Goal: Task Accomplishment & Management: Manage account settings

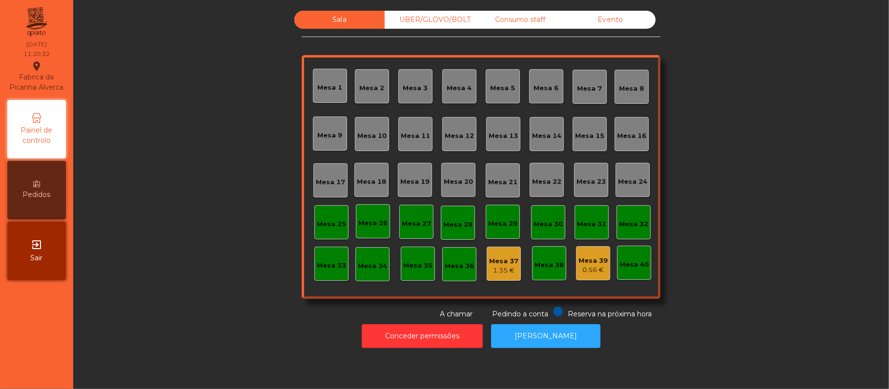
click at [530, 20] on div "Consumo staff" at bounding box center [520, 20] width 90 height 18
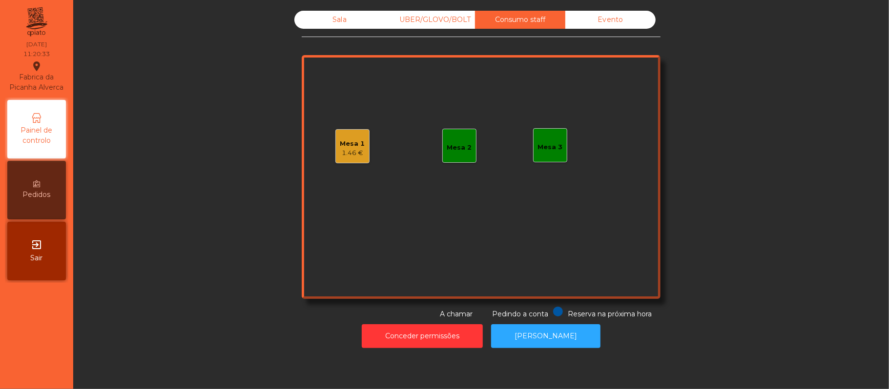
click at [455, 147] on div "Mesa 2" at bounding box center [459, 148] width 25 height 10
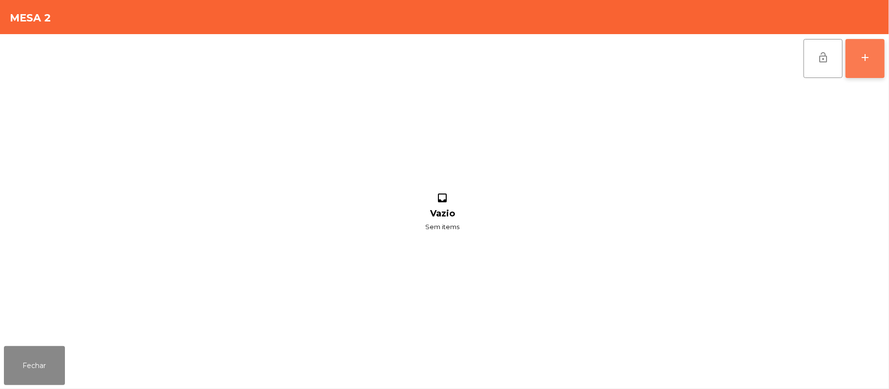
click at [874, 66] on button "add" at bounding box center [864, 58] width 39 height 39
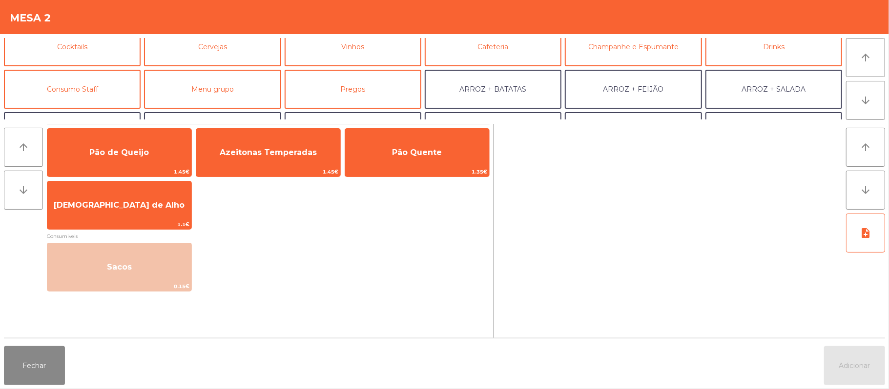
scroll to position [62, 0]
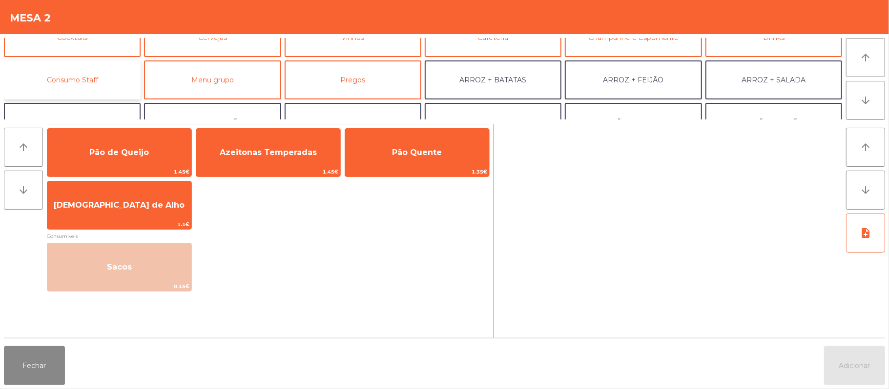
click at [102, 70] on button "Consumo Staff" at bounding box center [72, 80] width 137 height 39
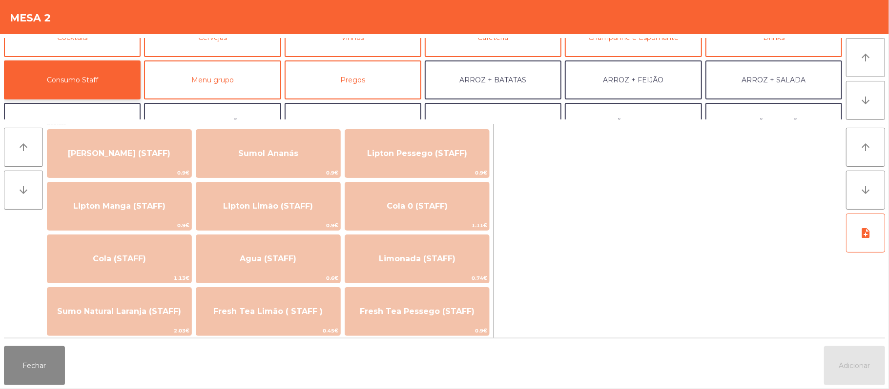
scroll to position [124, 0]
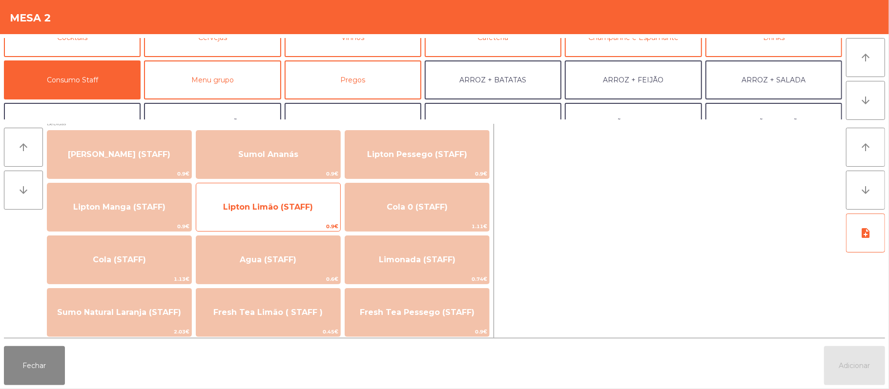
click at [299, 210] on span "Lipton Limão (STAFF)" at bounding box center [268, 206] width 90 height 9
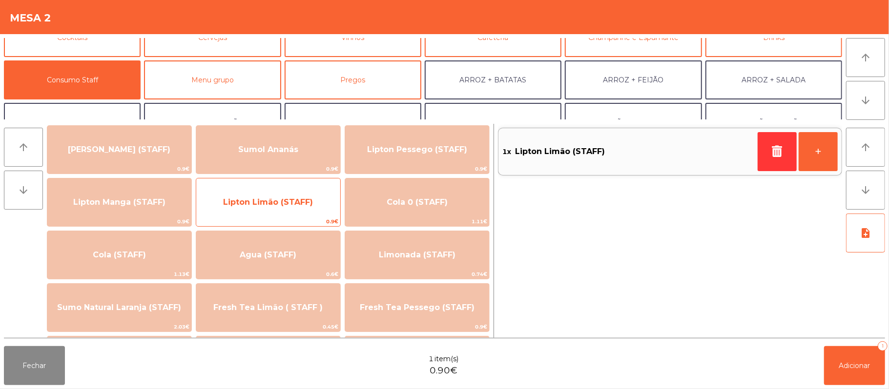
scroll to position [129, 0]
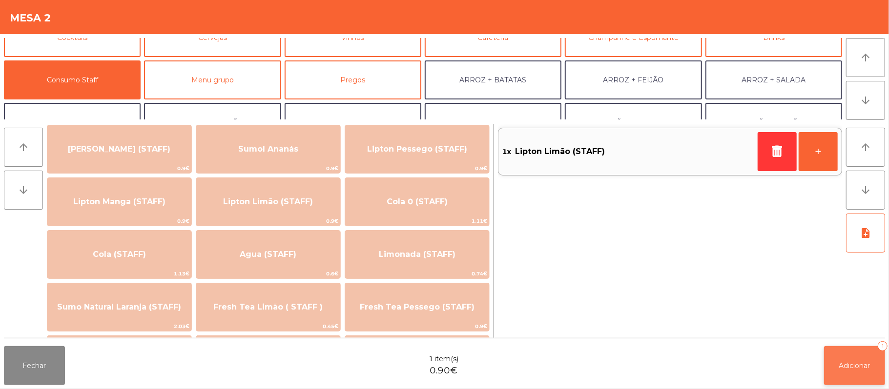
click at [848, 362] on span "Adicionar" at bounding box center [854, 366] width 31 height 9
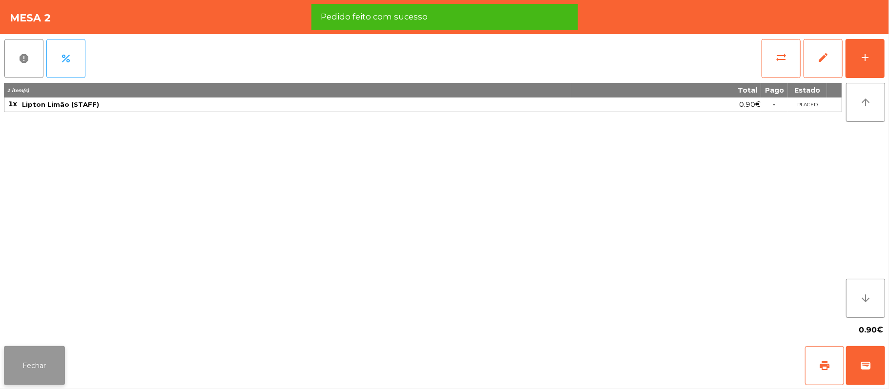
click at [32, 371] on button "Fechar" at bounding box center [34, 365] width 61 height 39
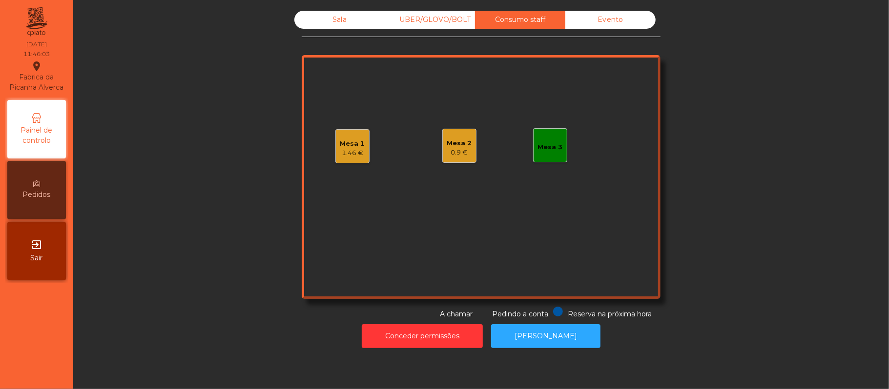
click at [342, 20] on div "Sala" at bounding box center [339, 20] width 90 height 18
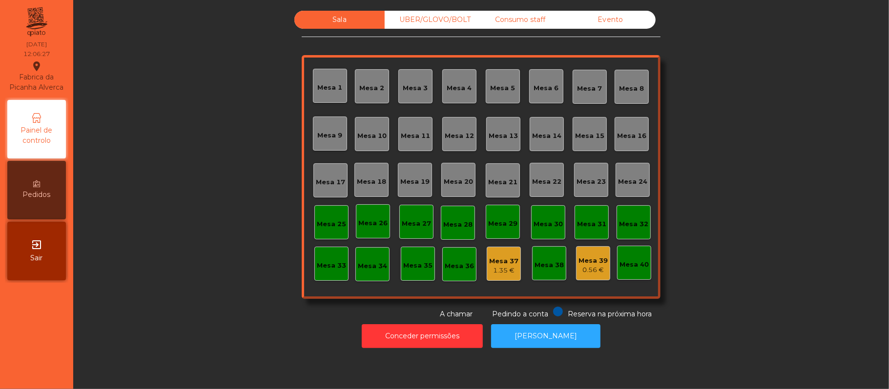
click at [594, 278] on div "Mesa 39 0.56 €" at bounding box center [593, 263] width 34 height 34
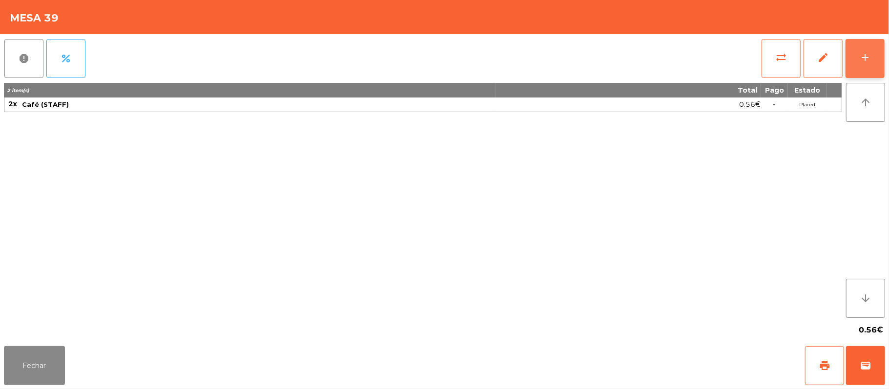
click at [864, 62] on div "add" at bounding box center [865, 58] width 12 height 12
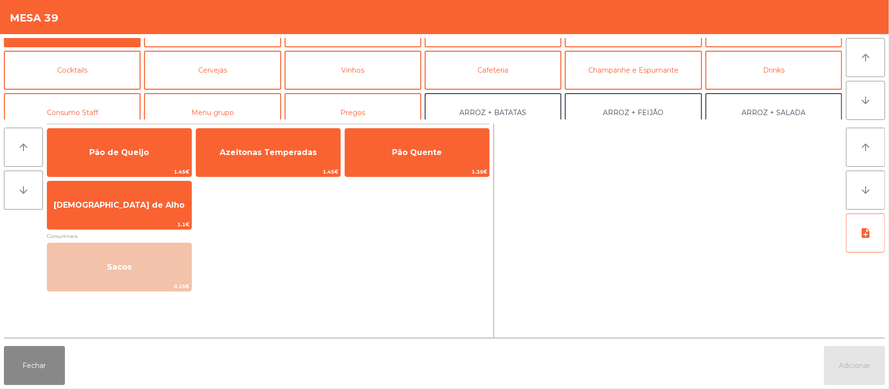
scroll to position [52, 0]
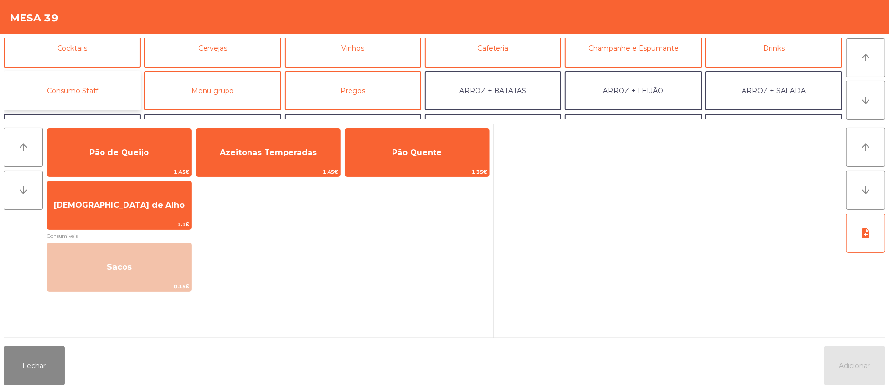
click at [114, 89] on button "Consumo Staff" at bounding box center [72, 90] width 137 height 39
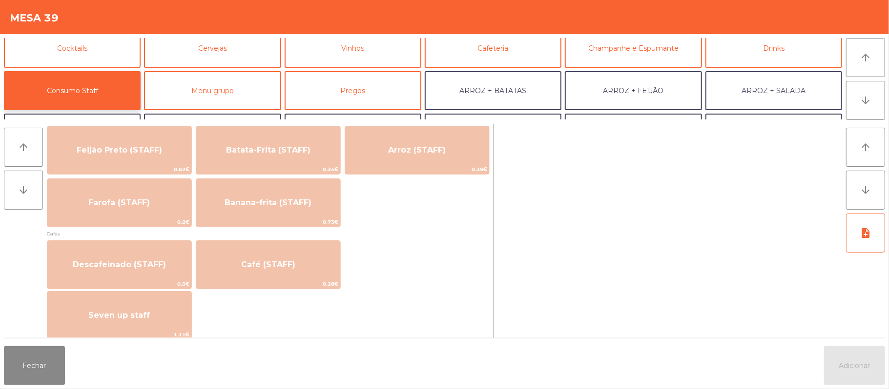
scroll to position [487, 0]
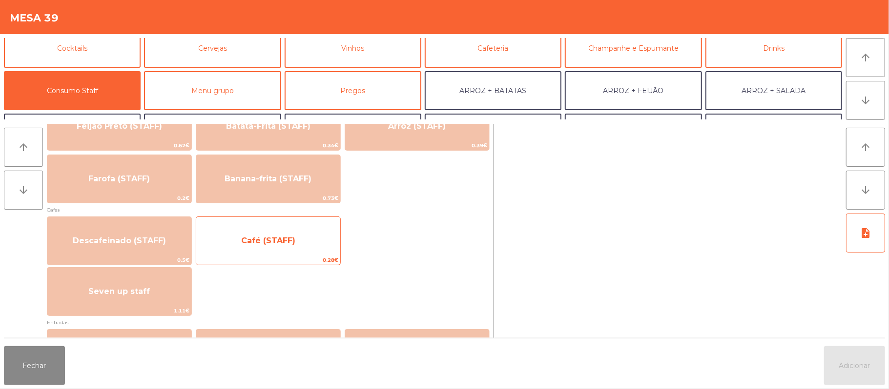
click at [289, 245] on span "Café (STAFF)" at bounding box center [268, 241] width 144 height 26
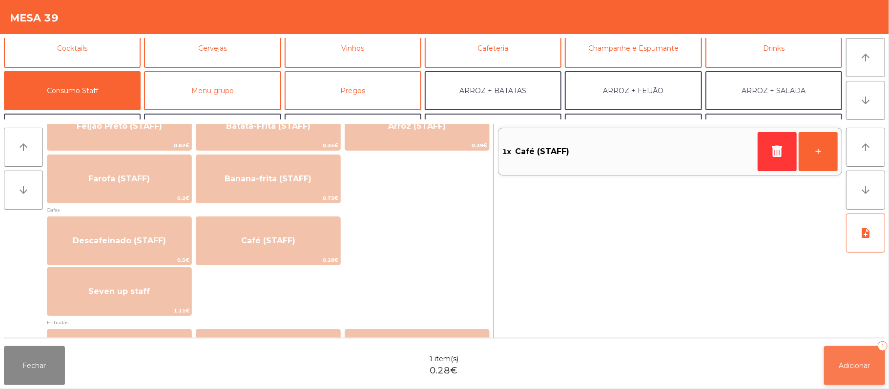
click at [854, 382] on button "Adicionar 1" at bounding box center [854, 365] width 61 height 39
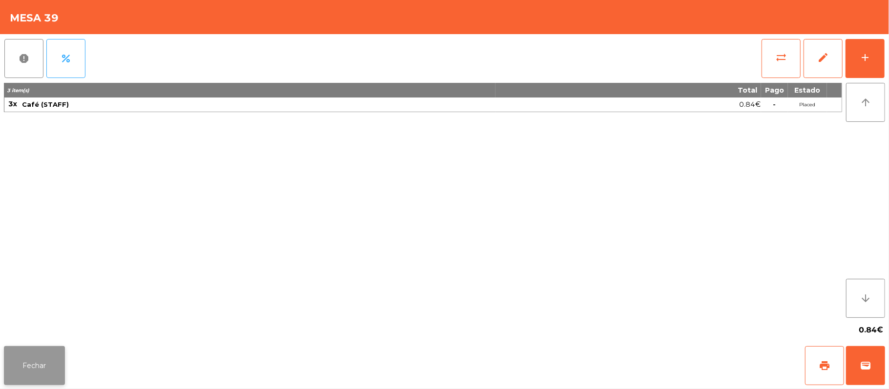
click at [34, 366] on button "Fechar" at bounding box center [34, 365] width 61 height 39
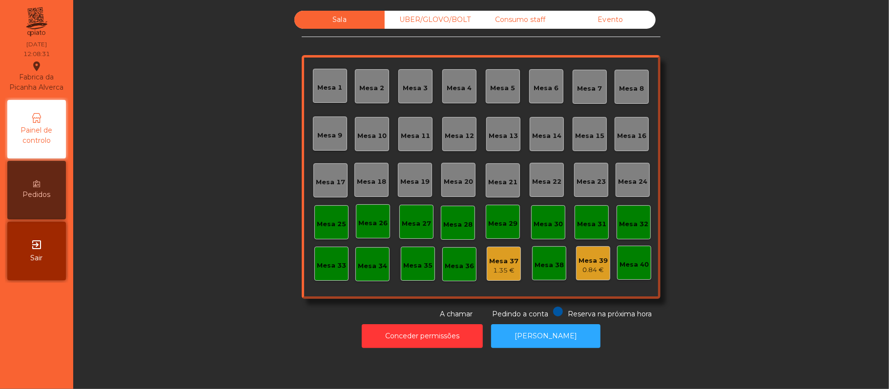
click at [206, 254] on div "Sala UBER/GLOVO/BOLT Consumo staff Evento Mesa 1 Mesa 2 Mesa 3 Mesa 4 Mesa 5 Me…" at bounding box center [480, 165] width 789 height 309
click at [585, 279] on div "Mesa 39 0.84 €" at bounding box center [593, 263] width 34 height 34
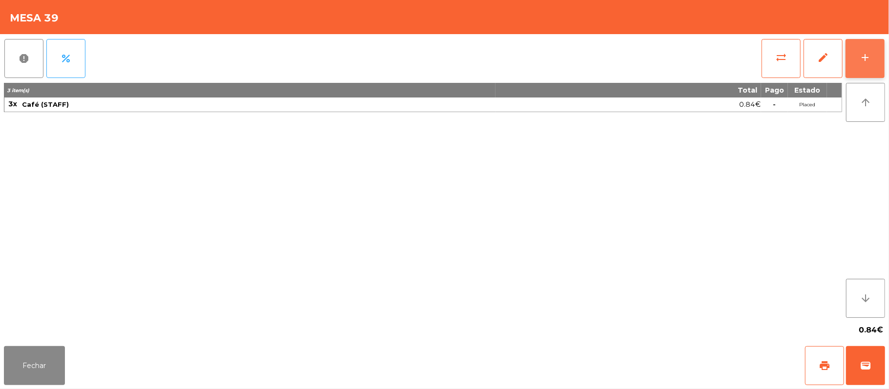
click at [849, 67] on button "add" at bounding box center [864, 58] width 39 height 39
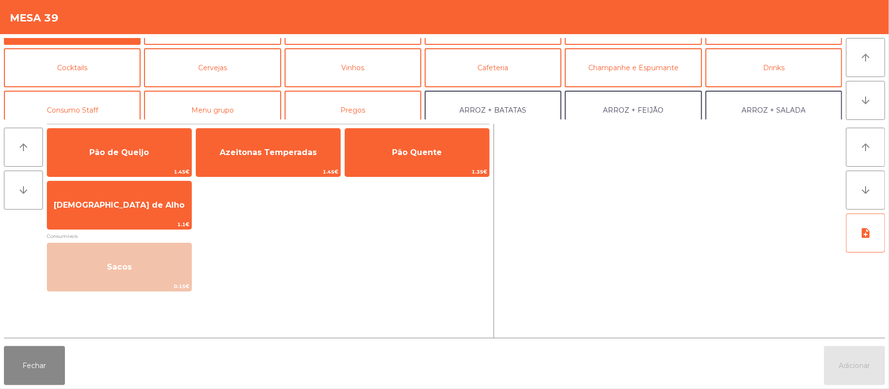
scroll to position [34, 0]
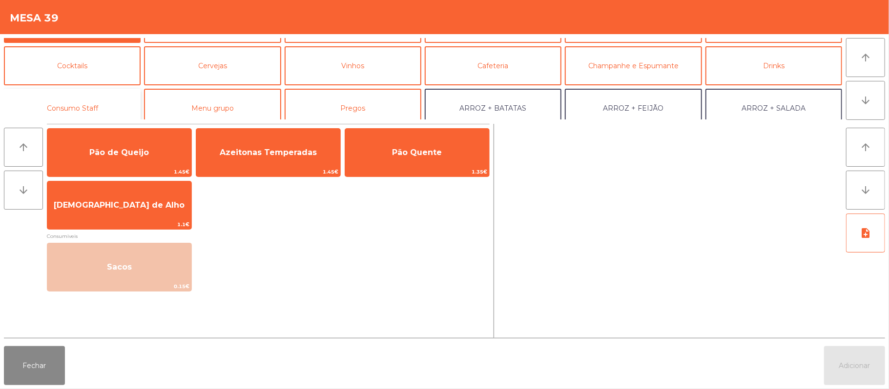
click at [93, 108] on button "Consumo Staff" at bounding box center [72, 108] width 137 height 39
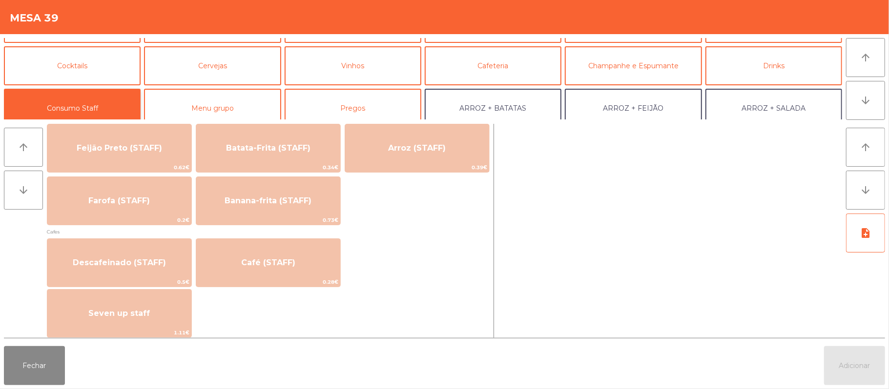
scroll to position [477, 0]
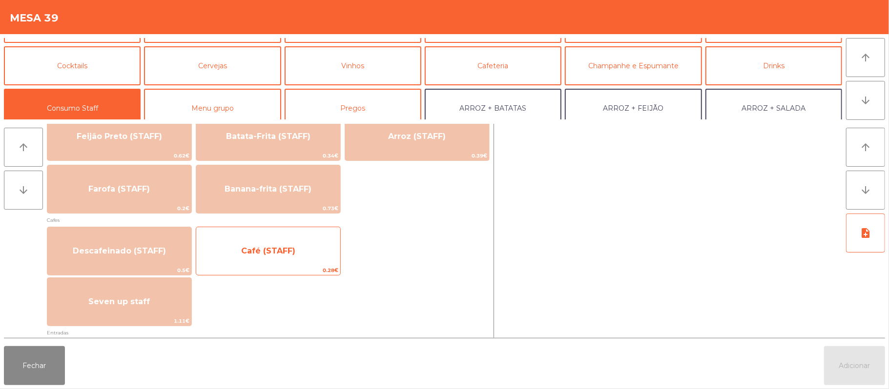
click at [276, 254] on span "Café (STAFF)" at bounding box center [268, 250] width 54 height 9
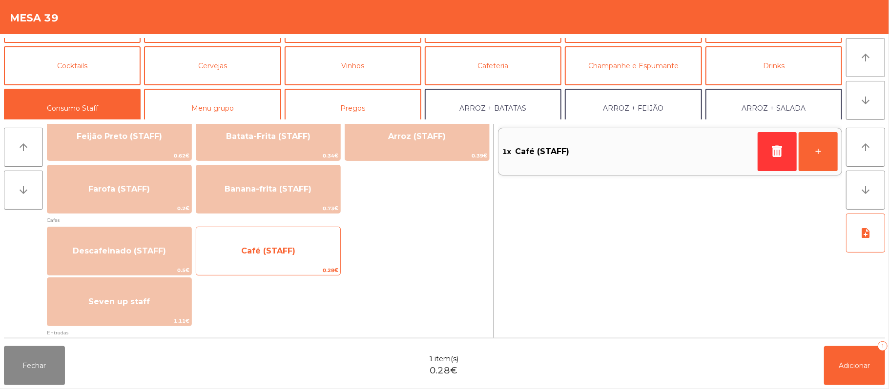
click at [279, 256] on span "Café (STAFF)" at bounding box center [268, 251] width 144 height 26
click at [283, 257] on span "Café (STAFF)" at bounding box center [268, 251] width 144 height 26
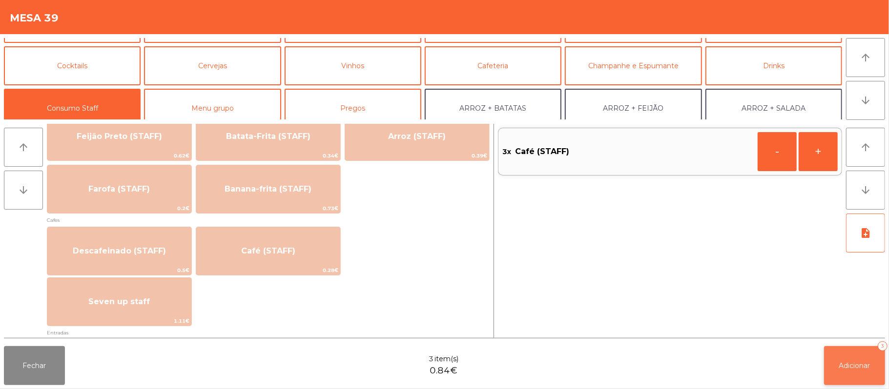
click at [836, 362] on button "Adicionar 3" at bounding box center [854, 365] width 61 height 39
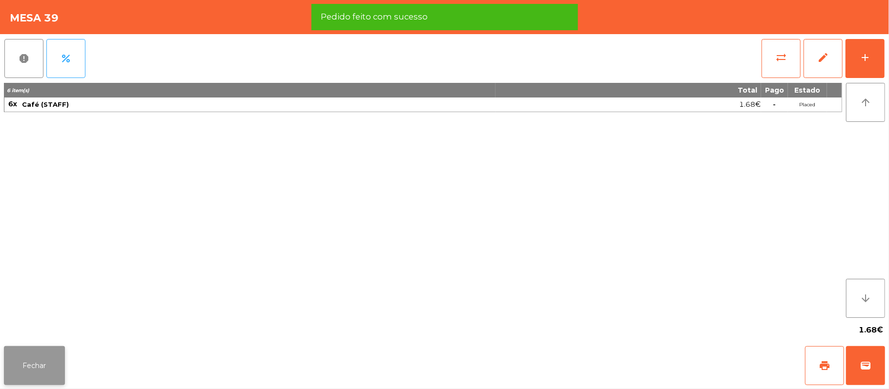
click at [53, 372] on button "Fechar" at bounding box center [34, 365] width 61 height 39
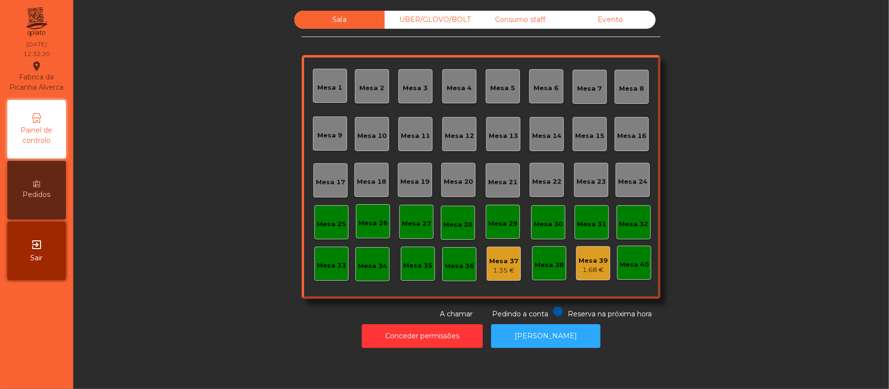
click at [631, 149] on div "Mesa 16" at bounding box center [631, 134] width 34 height 34
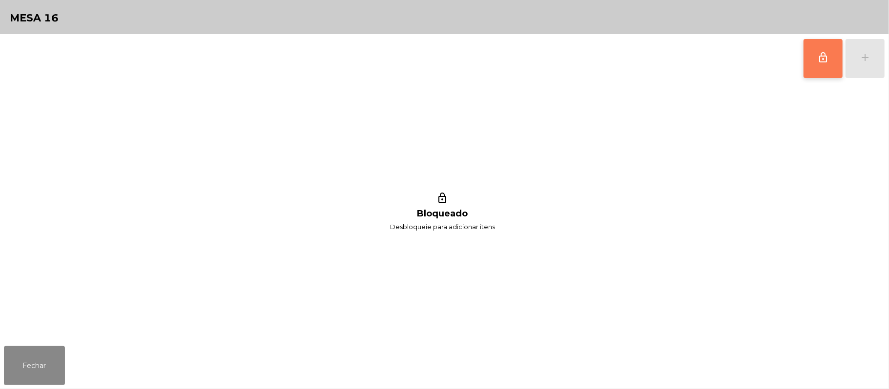
click at [820, 65] on button "lock_outline" at bounding box center [822, 58] width 39 height 39
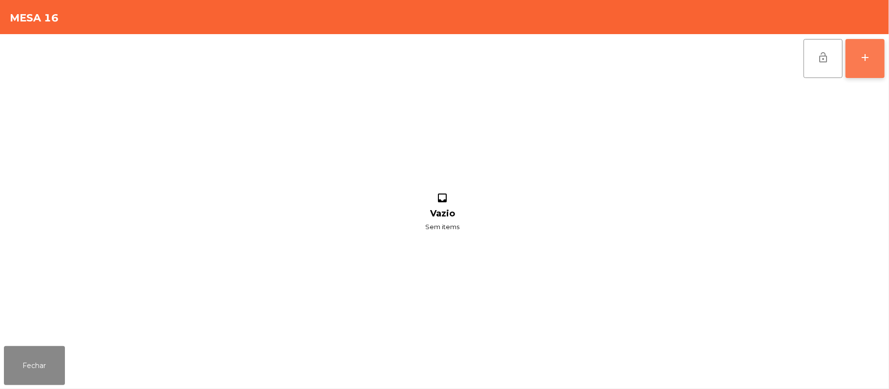
click at [865, 65] on button "add" at bounding box center [864, 58] width 39 height 39
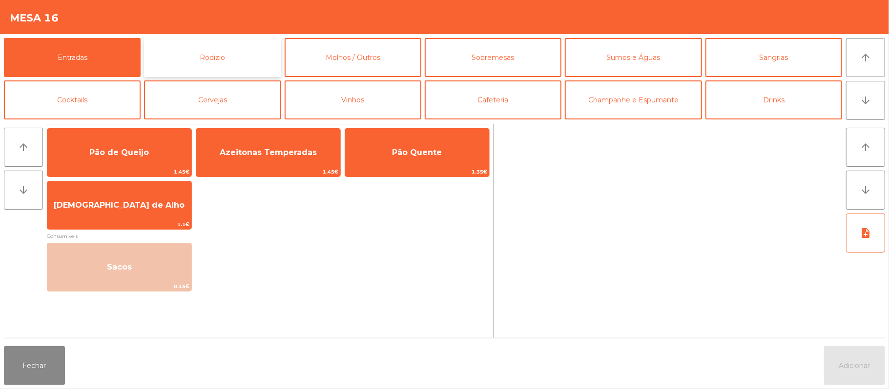
click at [233, 60] on button "Rodizio" at bounding box center [212, 57] width 137 height 39
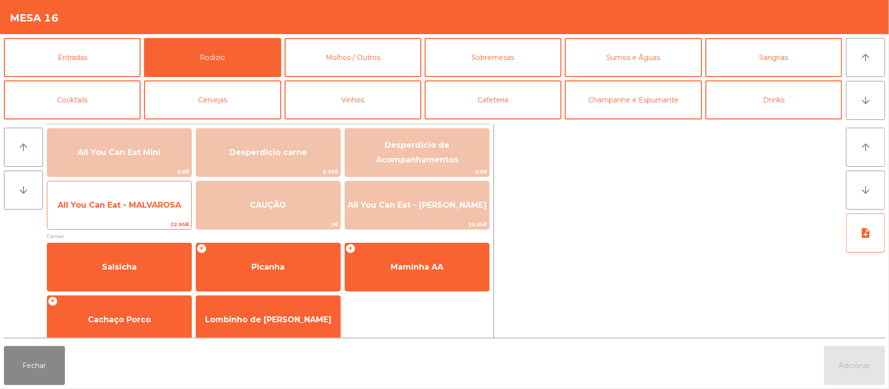
click at [140, 204] on span "All You Can Eat - MALVAROSA" at bounding box center [119, 205] width 123 height 9
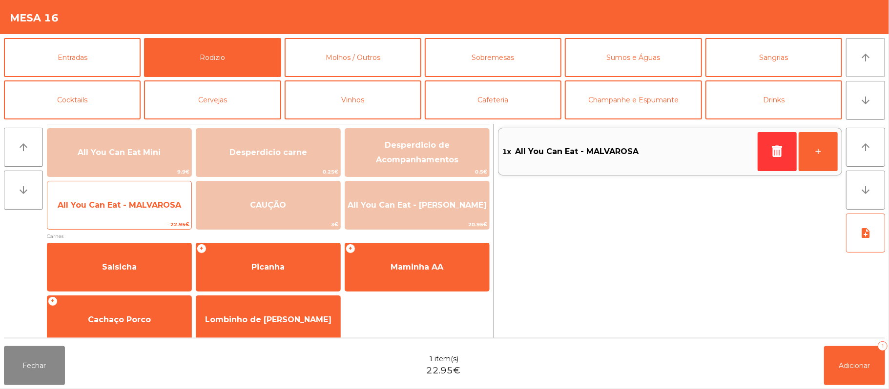
click at [137, 215] on span "All You Can Eat - MALVAROSA" at bounding box center [119, 205] width 144 height 26
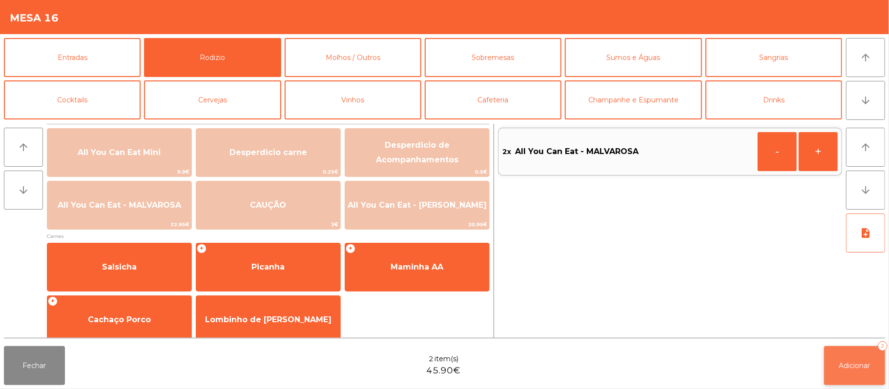
click at [838, 372] on button "Adicionar 2" at bounding box center [854, 365] width 61 height 39
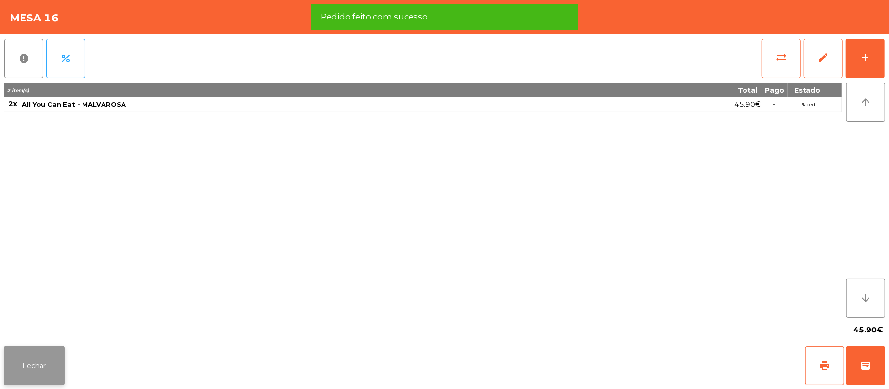
click at [34, 354] on button "Fechar" at bounding box center [34, 365] width 61 height 39
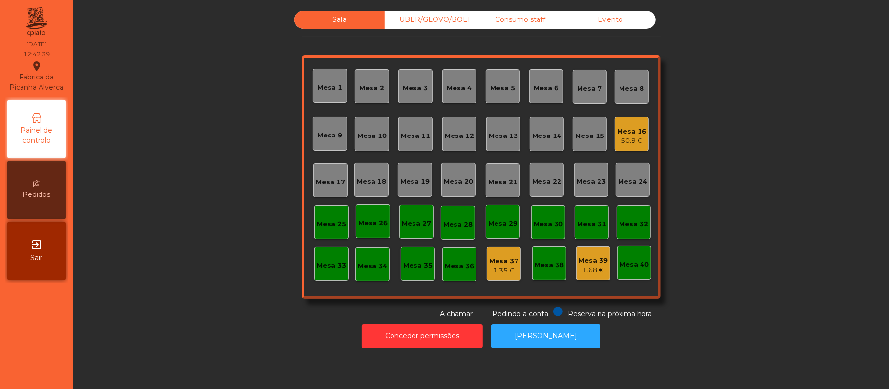
click at [523, 20] on div "Consumo staff" at bounding box center [520, 20] width 90 height 18
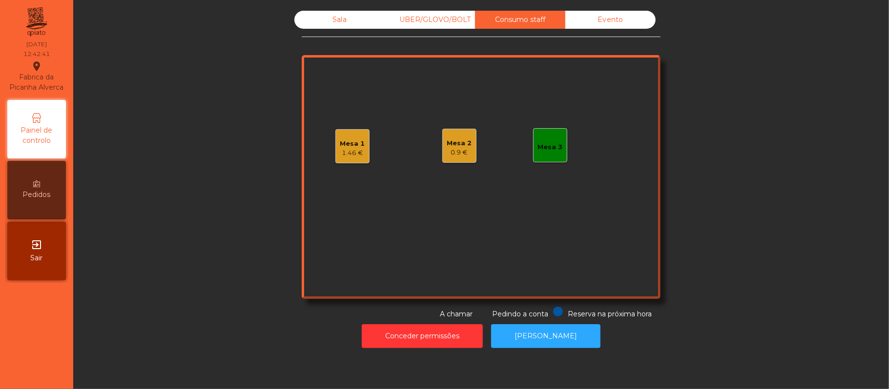
click at [348, 19] on div "Sala" at bounding box center [339, 20] width 90 height 18
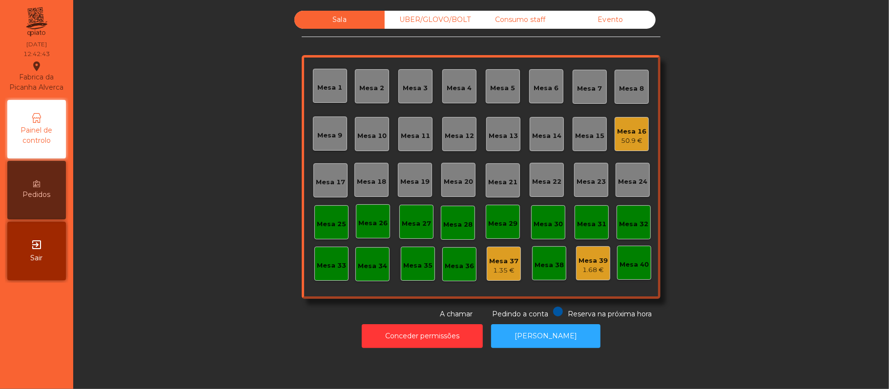
click at [332, 132] on div "Mesa 9" at bounding box center [330, 136] width 25 height 10
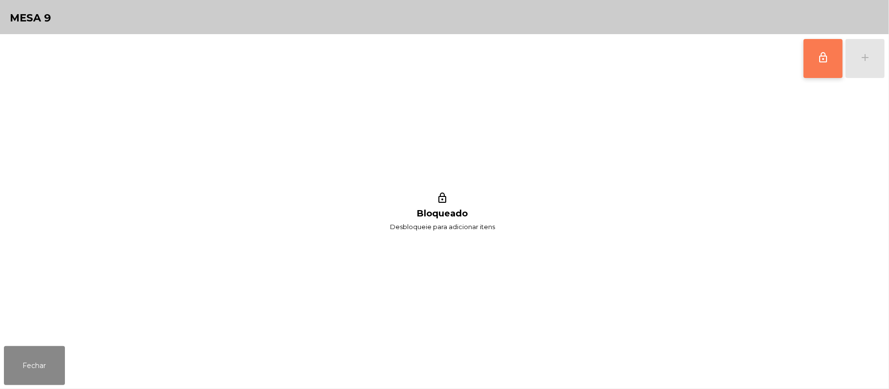
click at [812, 62] on button "lock_outline" at bounding box center [822, 58] width 39 height 39
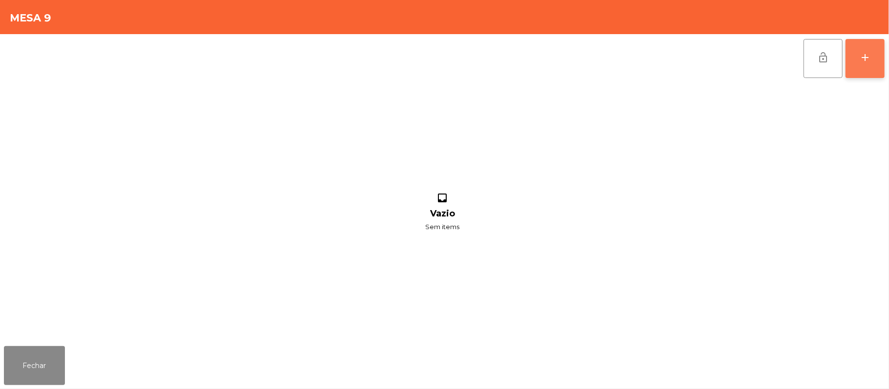
click at [859, 67] on button "add" at bounding box center [864, 58] width 39 height 39
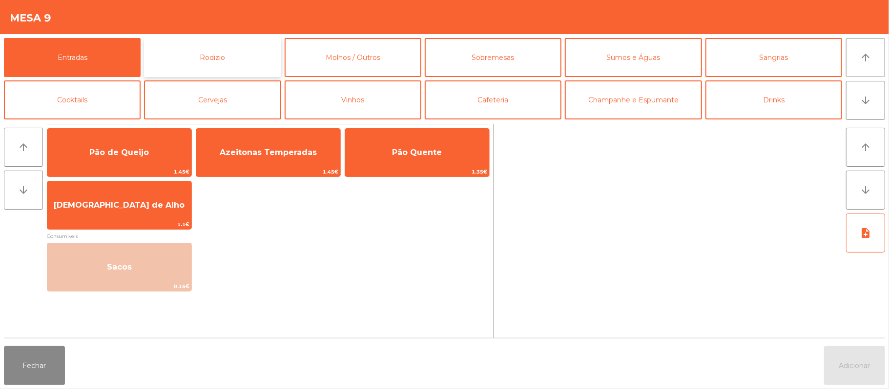
click at [248, 61] on button "Rodizio" at bounding box center [212, 57] width 137 height 39
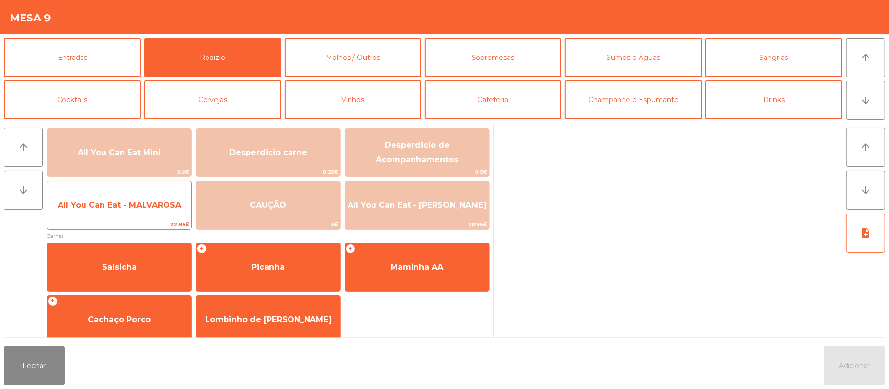
click at [127, 217] on span "All You Can Eat - MALVAROSA" at bounding box center [119, 205] width 144 height 26
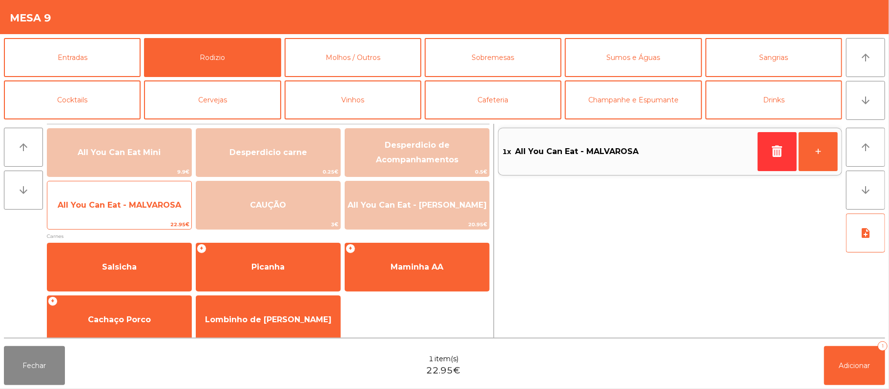
click at [127, 222] on span "22.95€" at bounding box center [119, 224] width 144 height 9
click at [127, 217] on span "All You Can Eat - MALVAROSA" at bounding box center [119, 205] width 144 height 26
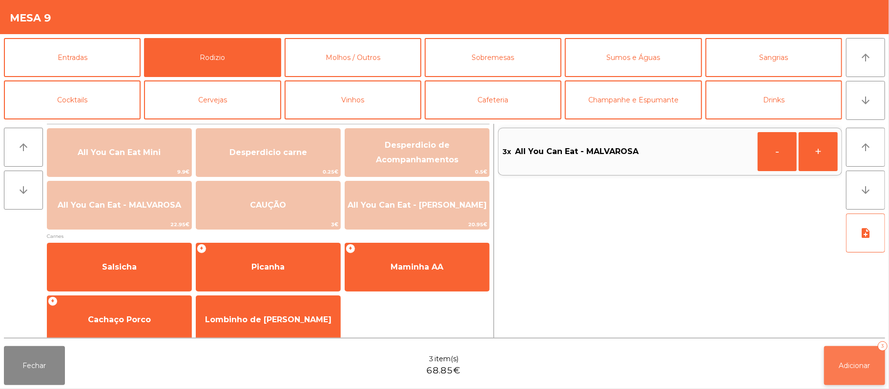
click at [859, 366] on span "Adicionar" at bounding box center [854, 366] width 31 height 9
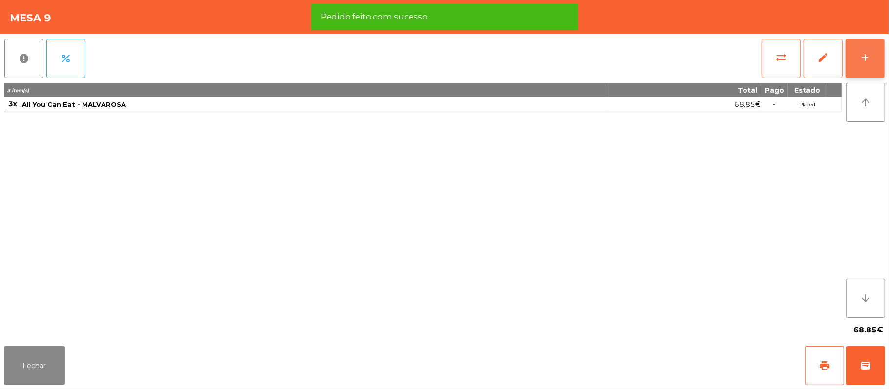
click at [879, 59] on button "add" at bounding box center [864, 58] width 39 height 39
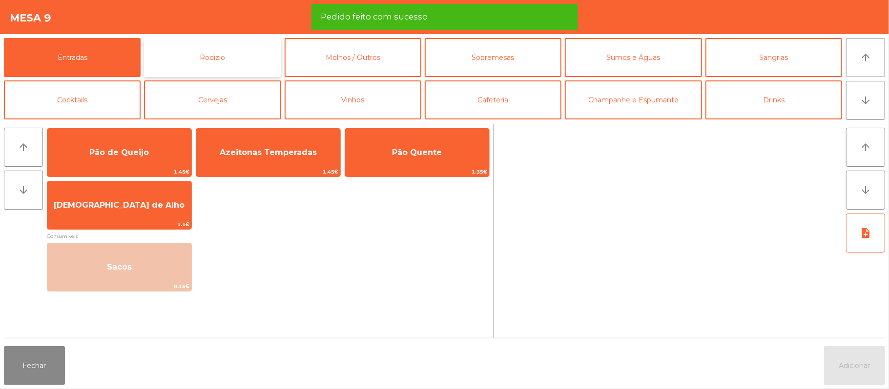
click at [231, 55] on button "Rodizio" at bounding box center [212, 57] width 137 height 39
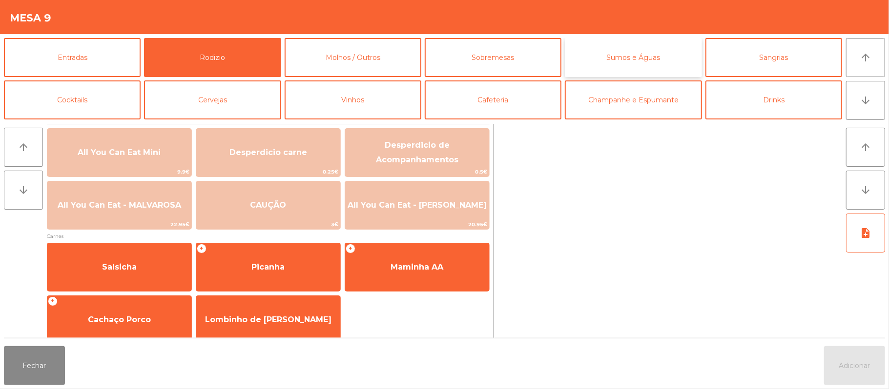
click at [647, 63] on button "Sumos e Águas" at bounding box center [633, 57] width 137 height 39
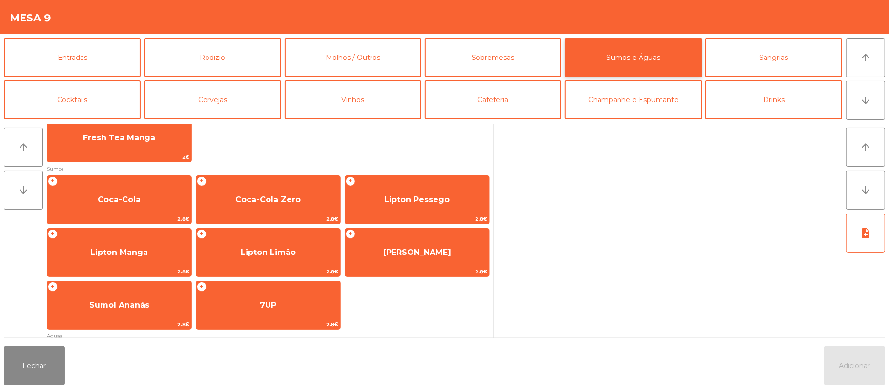
scroll to position [121, 0]
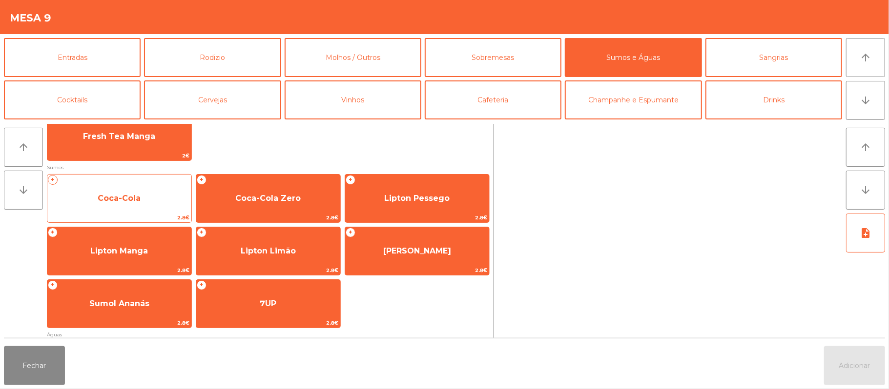
click at [142, 205] on span "Coca-Cola" at bounding box center [119, 198] width 144 height 26
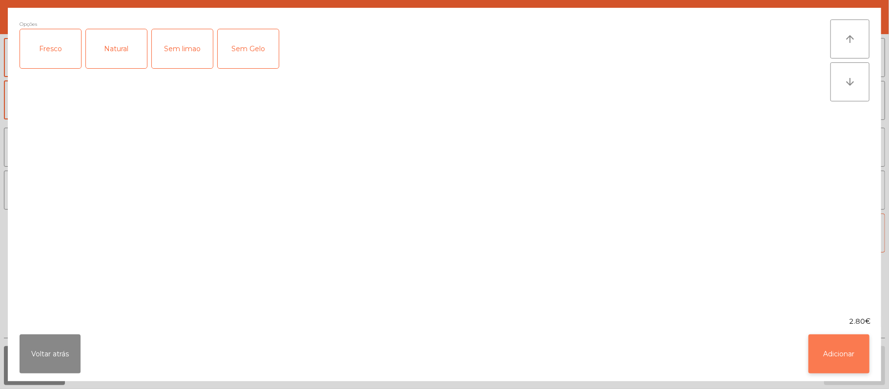
click at [839, 362] on button "Adicionar" at bounding box center [838, 354] width 61 height 39
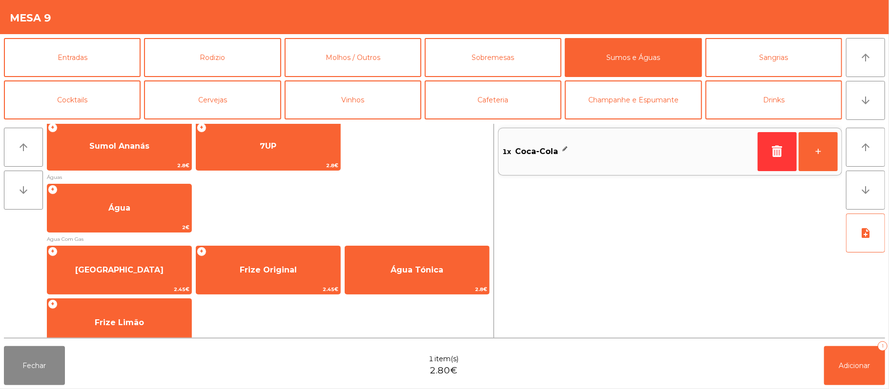
scroll to position [289, 0]
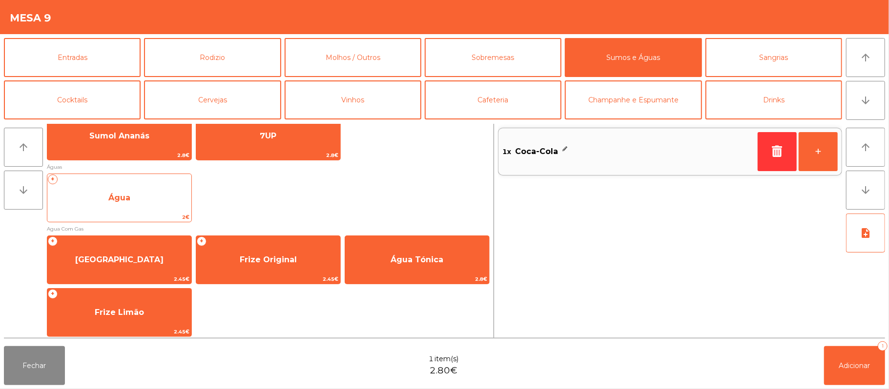
click at [141, 199] on span "Água" at bounding box center [119, 198] width 144 height 26
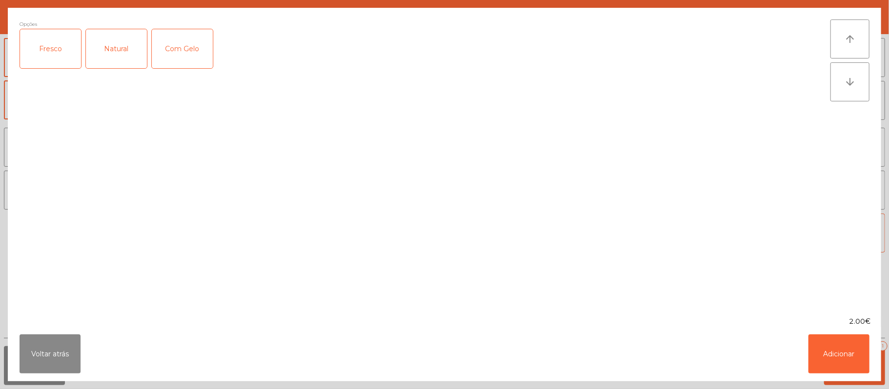
click at [119, 47] on div "Natural" at bounding box center [116, 48] width 61 height 39
click at [820, 353] on button "Adicionar" at bounding box center [838, 354] width 61 height 39
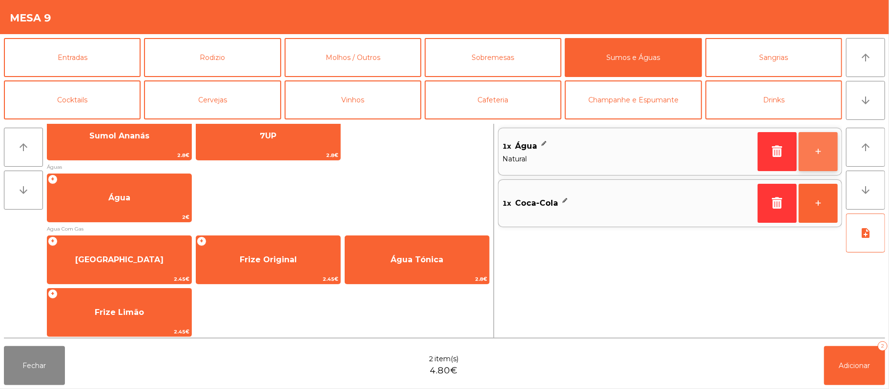
click at [813, 155] on button "+" at bounding box center [817, 151] width 39 height 39
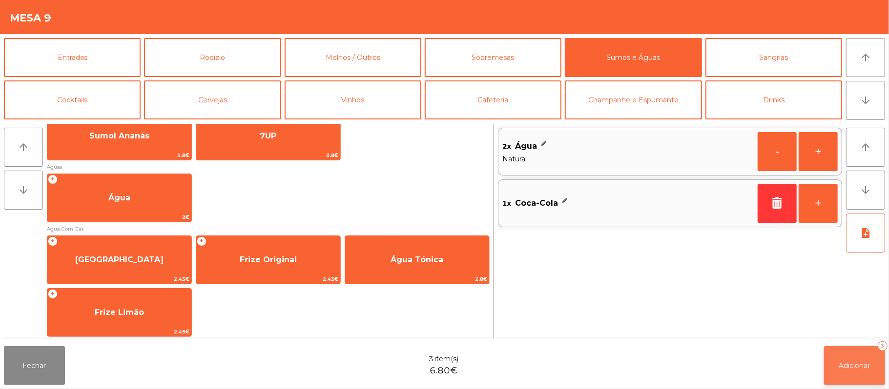
click at [837, 377] on button "Adicionar 3" at bounding box center [854, 365] width 61 height 39
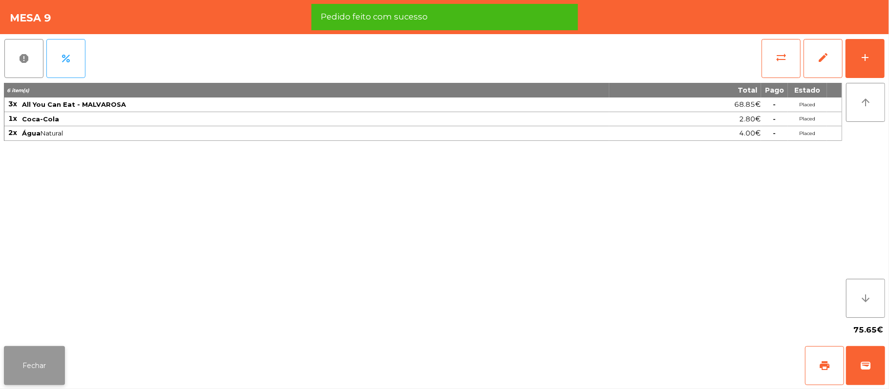
click at [54, 346] on button "Fechar" at bounding box center [34, 365] width 61 height 39
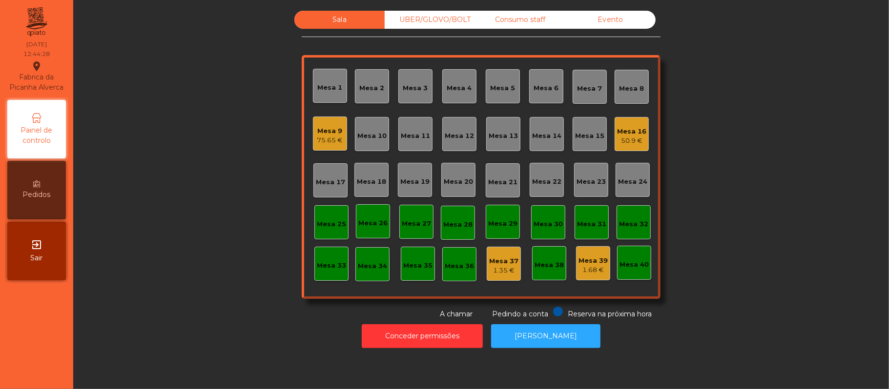
click at [421, 20] on div "UBER/GLOVO/BOLT" at bounding box center [429, 20] width 90 height 18
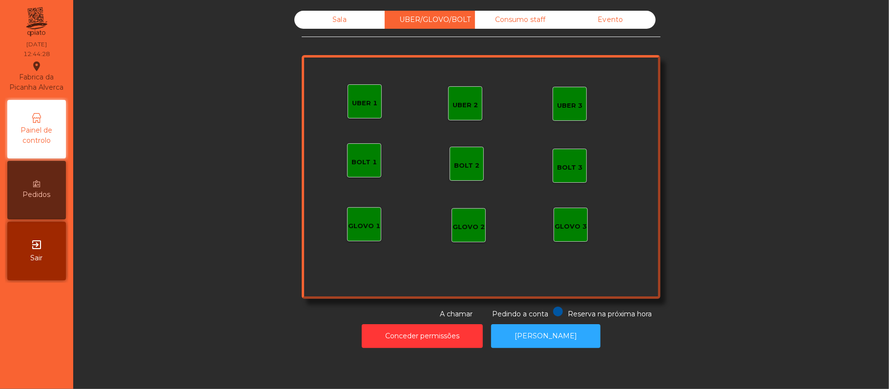
click at [360, 111] on div "UBER 1" at bounding box center [364, 101] width 34 height 34
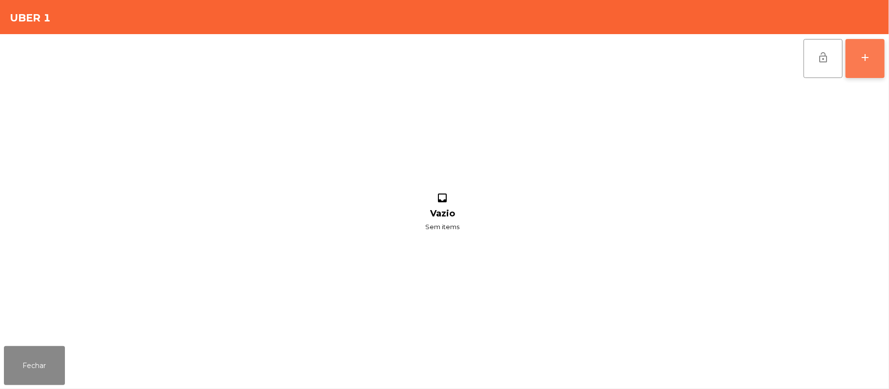
click at [870, 62] on div "add" at bounding box center [865, 58] width 12 height 12
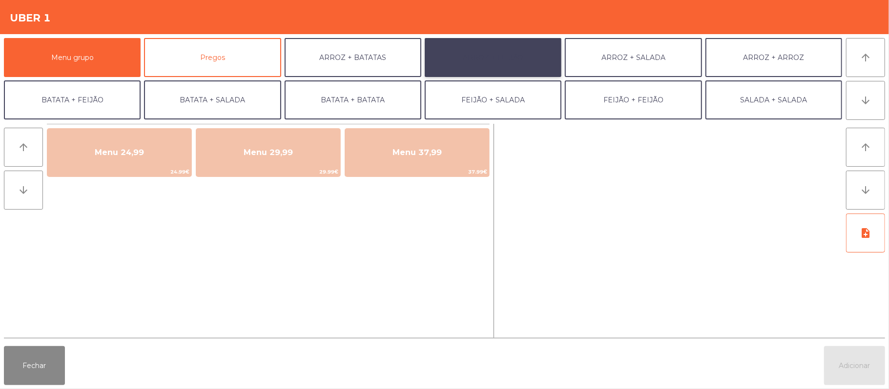
click at [466, 55] on button "ARROZ + FEIJÃO" at bounding box center [492, 57] width 137 height 39
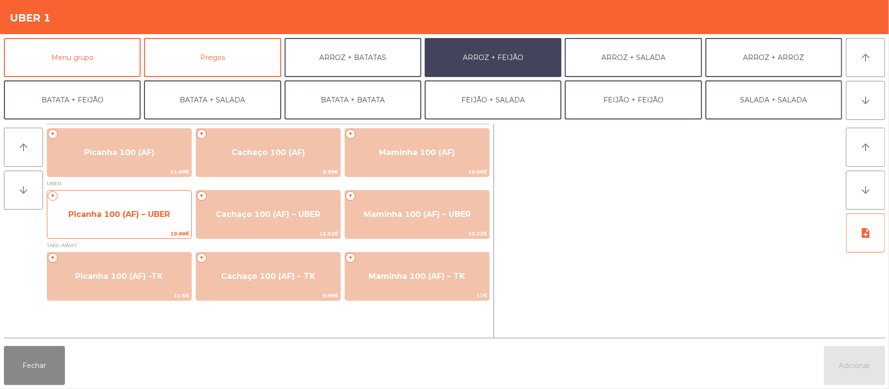
click at [140, 200] on div "+ Picanha 100 (AF) – UBER 19.88€" at bounding box center [119, 214] width 145 height 49
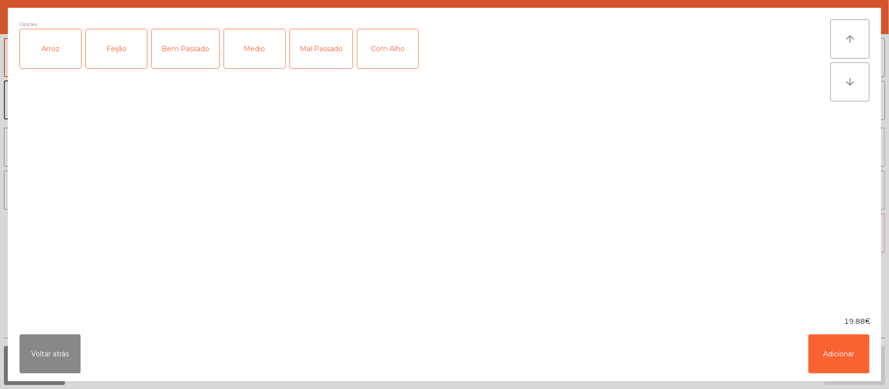
click at [49, 51] on div "Arroz" at bounding box center [50, 48] width 61 height 39
click at [116, 43] on div "Feijão" at bounding box center [116, 48] width 61 height 39
click at [316, 61] on div "Mal Passado" at bounding box center [321, 48] width 62 height 39
click at [836, 357] on button "Adicionar" at bounding box center [838, 354] width 61 height 39
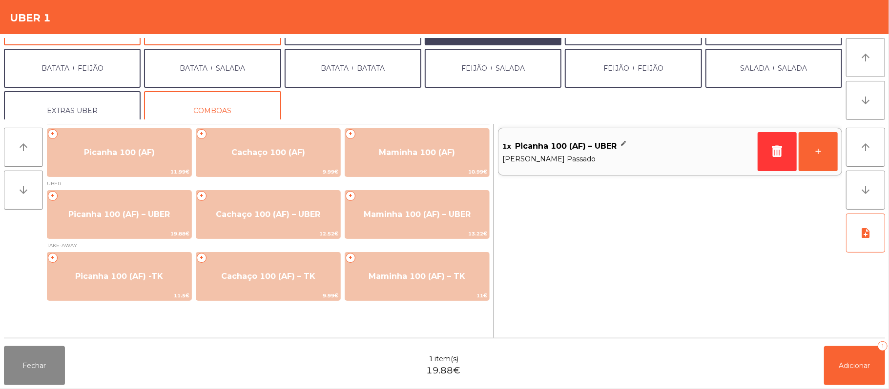
scroll to position [38, 0]
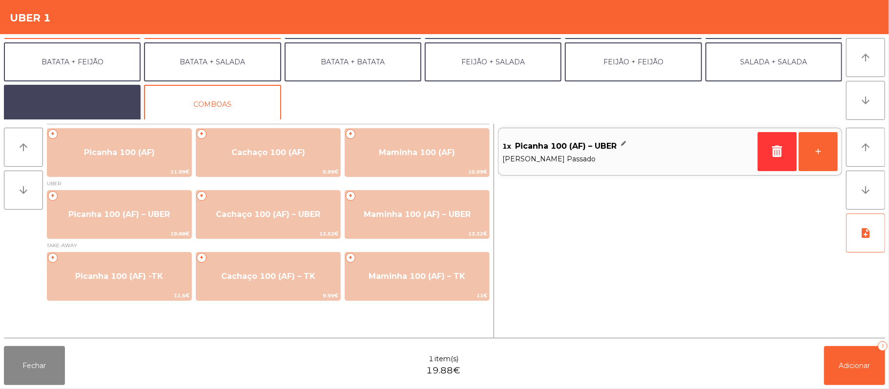
click at [96, 107] on button "EXTRAS UBER" at bounding box center [72, 104] width 137 height 39
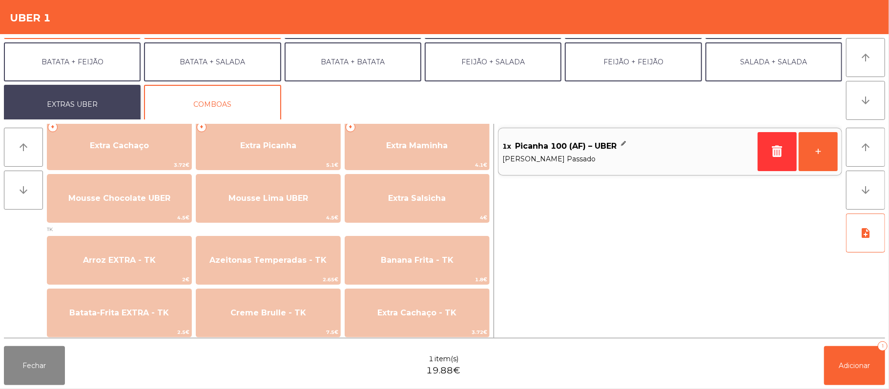
scroll to position [277, 0]
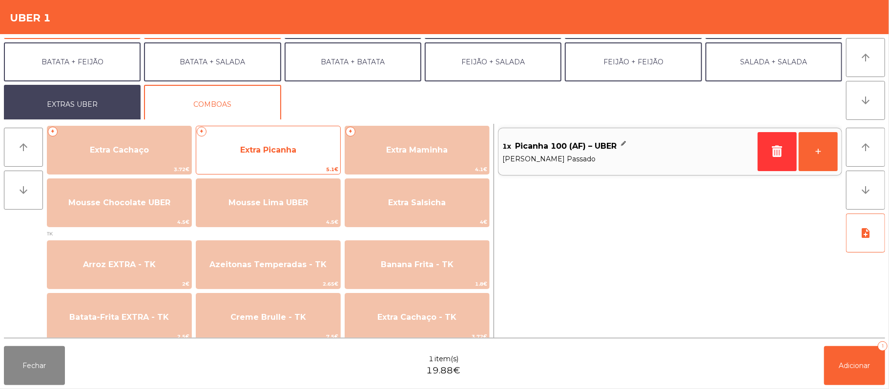
click at [303, 157] on span "Extra Picanha" at bounding box center [268, 150] width 144 height 26
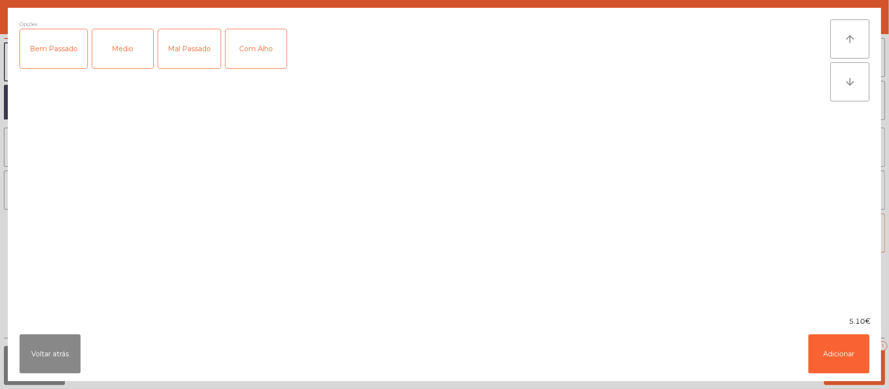
click at [188, 44] on div "Mal Passado" at bounding box center [189, 48] width 62 height 39
click at [257, 51] on div "Com Alho" at bounding box center [255, 48] width 61 height 39
click at [267, 61] on div "Com Alho" at bounding box center [255, 48] width 61 height 39
click at [830, 368] on button "Adicionar" at bounding box center [838, 354] width 61 height 39
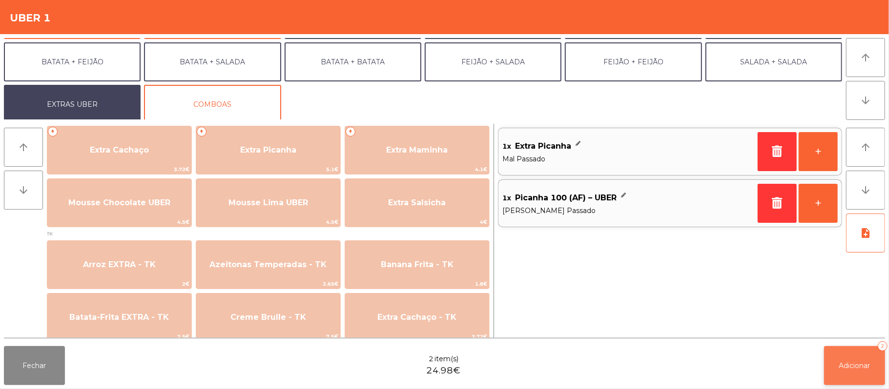
click at [851, 362] on span "Adicionar" at bounding box center [854, 366] width 31 height 9
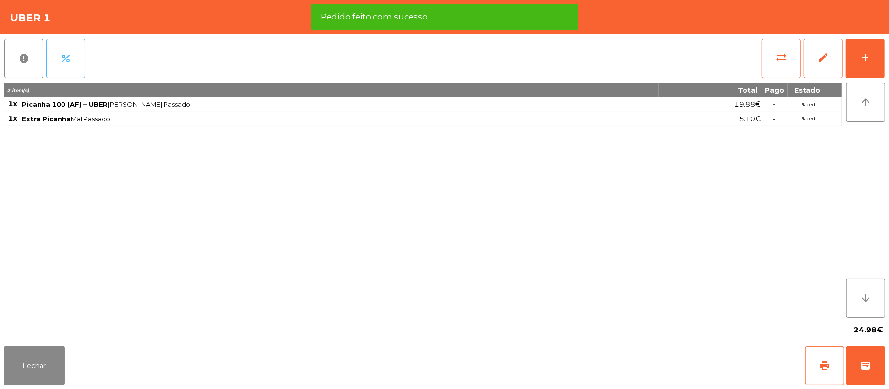
click at [71, 65] on button "percent" at bounding box center [65, 58] width 39 height 39
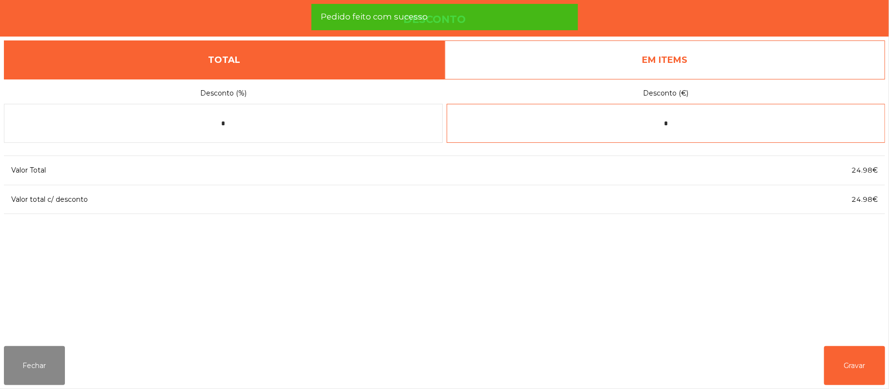
click at [704, 123] on input "*" at bounding box center [665, 123] width 439 height 39
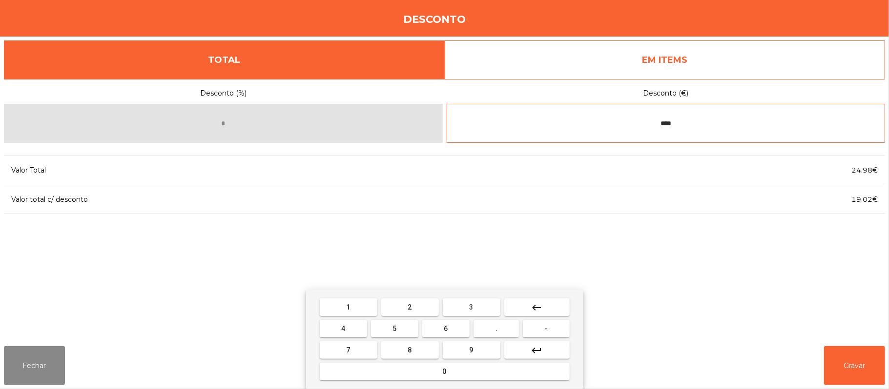
type input "****"
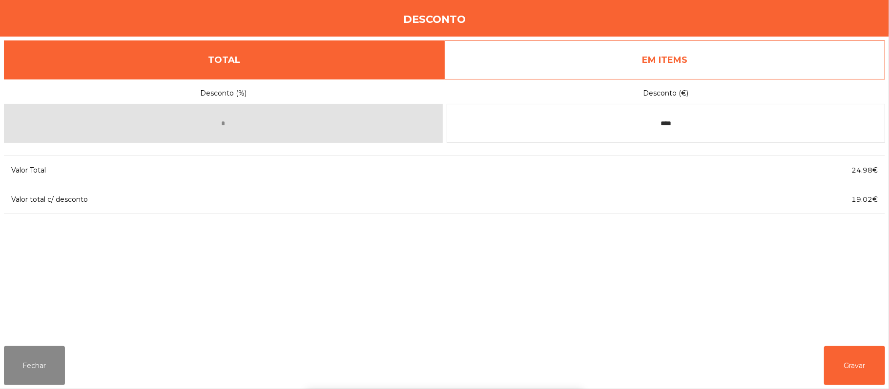
click at [734, 287] on div "Desconto (%) * Desconto (€) **** Valor Total 24.98€ Valor total c/ desconto 19.…" at bounding box center [444, 209] width 881 height 260
click at [862, 364] on button "Gravar" at bounding box center [854, 365] width 61 height 39
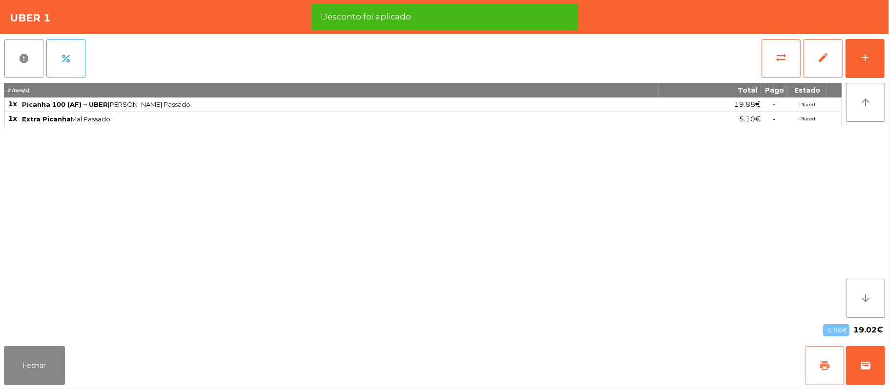
click at [822, 365] on span "print" at bounding box center [824, 366] width 12 height 12
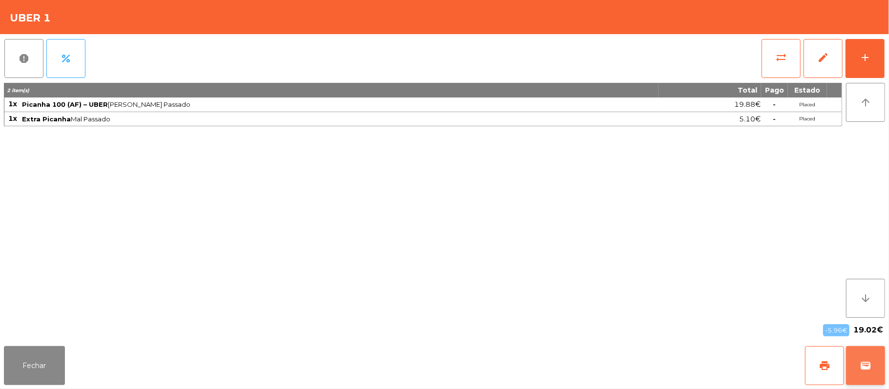
click at [875, 367] on button "wallet" at bounding box center [865, 365] width 39 height 39
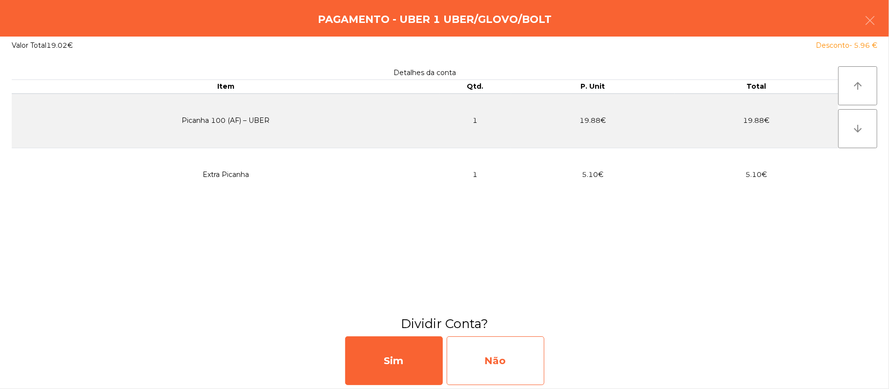
click at [510, 358] on div "Não" at bounding box center [495, 361] width 98 height 49
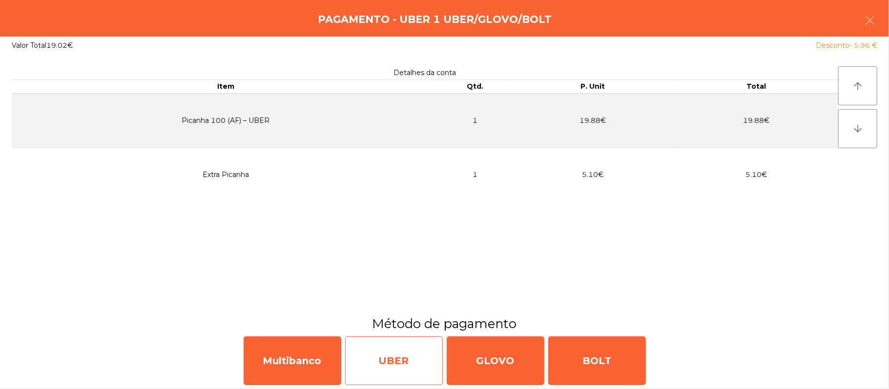
click at [401, 366] on div "UBER" at bounding box center [394, 361] width 98 height 49
select select "**"
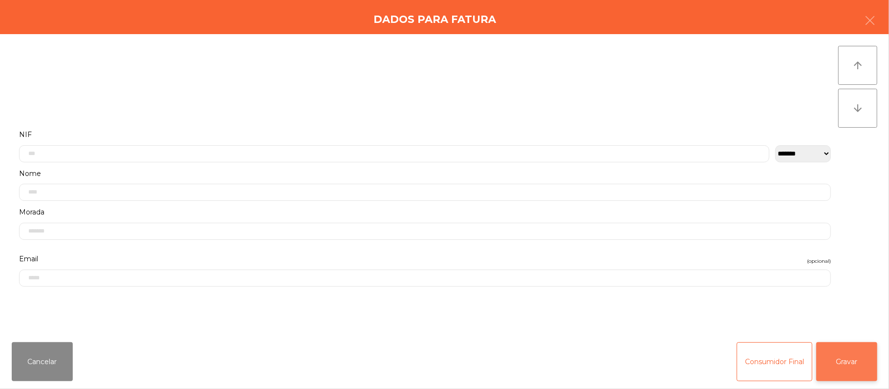
click at [869, 373] on button "Gravar" at bounding box center [846, 362] width 61 height 39
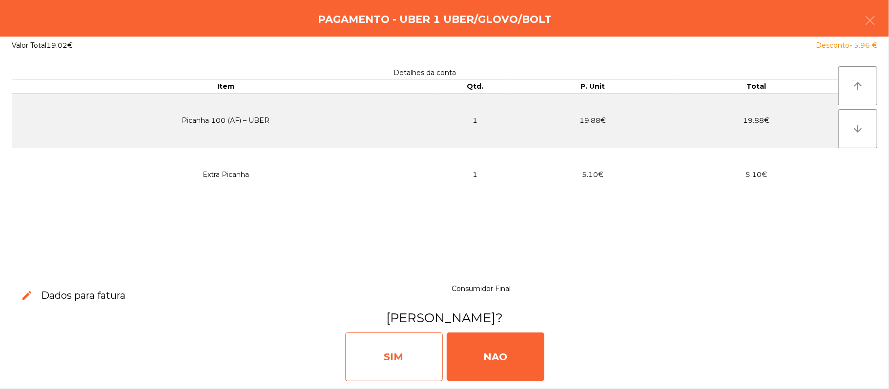
click at [400, 377] on div "SIM" at bounding box center [394, 357] width 98 height 49
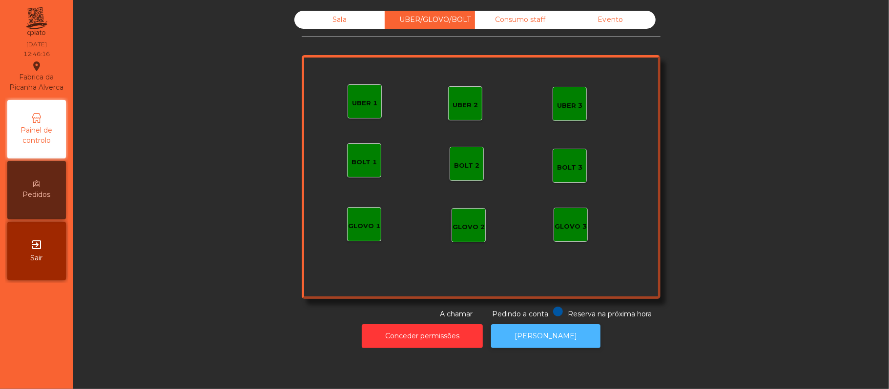
click at [563, 342] on button "[PERSON_NAME]" at bounding box center [545, 336] width 109 height 24
click at [338, 20] on div "Sala" at bounding box center [339, 20] width 90 height 18
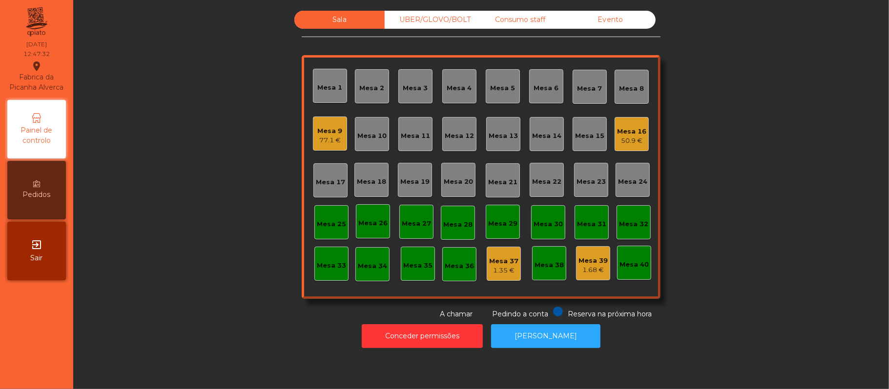
click at [578, 101] on div "Mesa 7" at bounding box center [589, 87] width 34 height 34
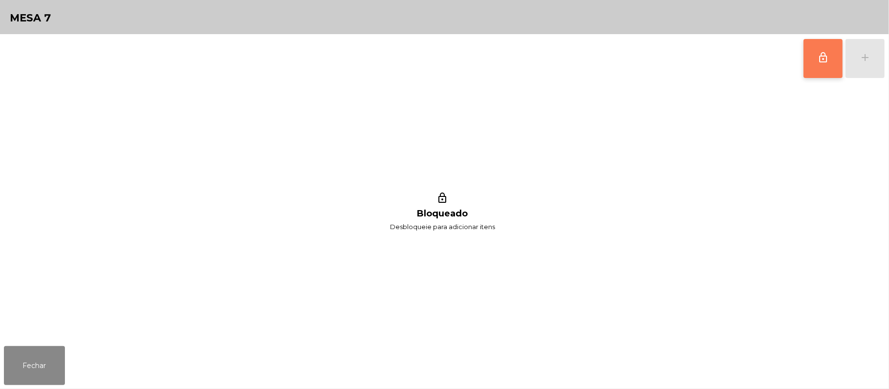
click at [821, 63] on button "lock_outline" at bounding box center [822, 58] width 39 height 39
click at [873, 66] on button "add" at bounding box center [864, 58] width 39 height 39
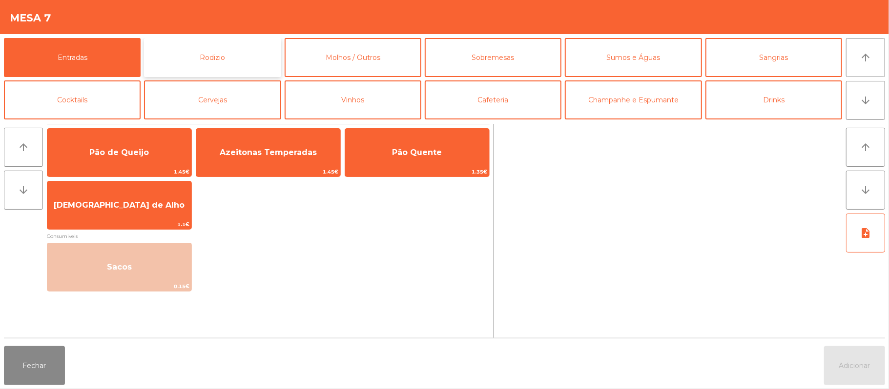
click at [219, 59] on button "Rodizio" at bounding box center [212, 57] width 137 height 39
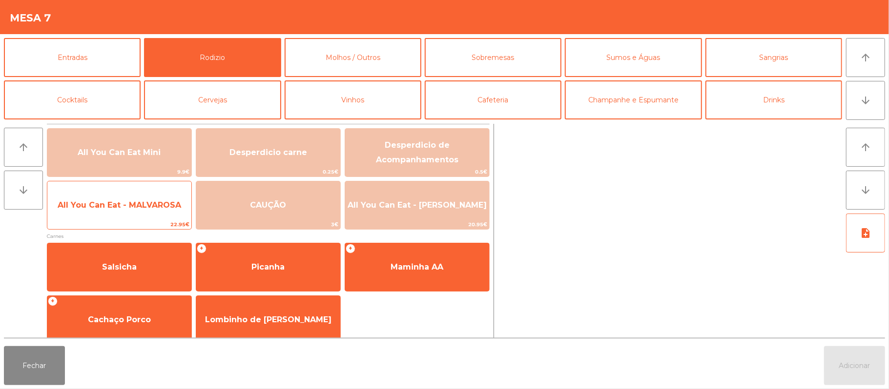
click at [141, 213] on span "All You Can Eat - MALVAROSA" at bounding box center [119, 205] width 144 height 26
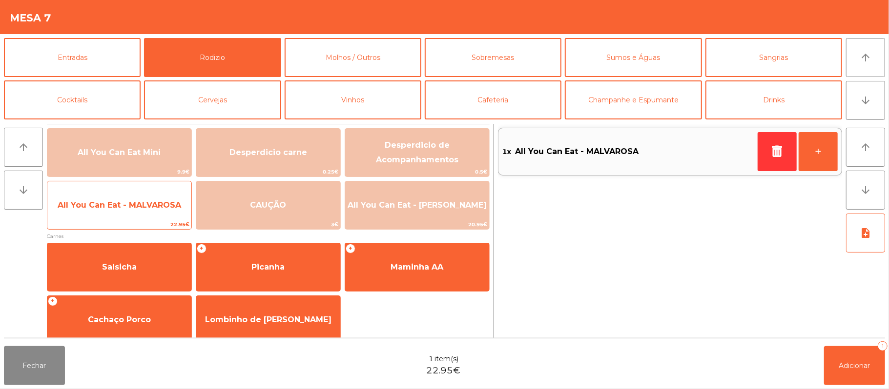
click at [145, 215] on span "All You Can Eat - MALVAROSA" at bounding box center [119, 205] width 144 height 26
click at [156, 209] on span "All You Can Eat - MALVAROSA" at bounding box center [119, 205] width 123 height 9
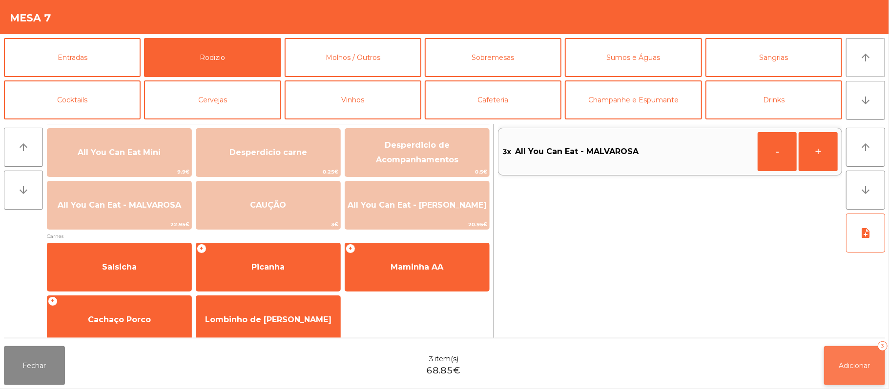
click at [835, 379] on button "Adicionar 3" at bounding box center [854, 365] width 61 height 39
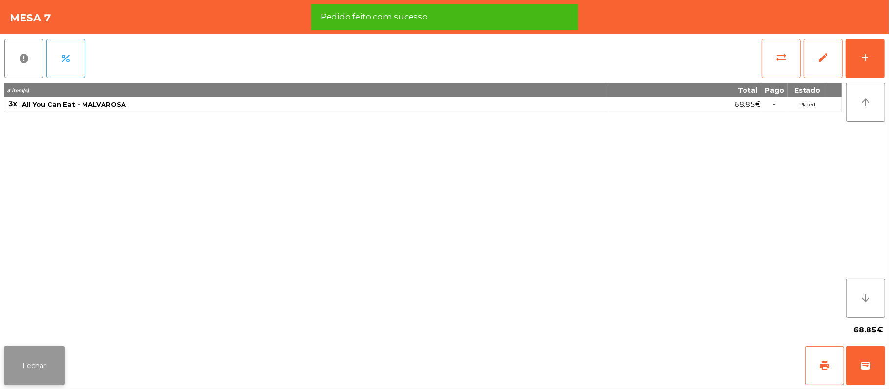
click at [32, 369] on button "Fechar" at bounding box center [34, 365] width 61 height 39
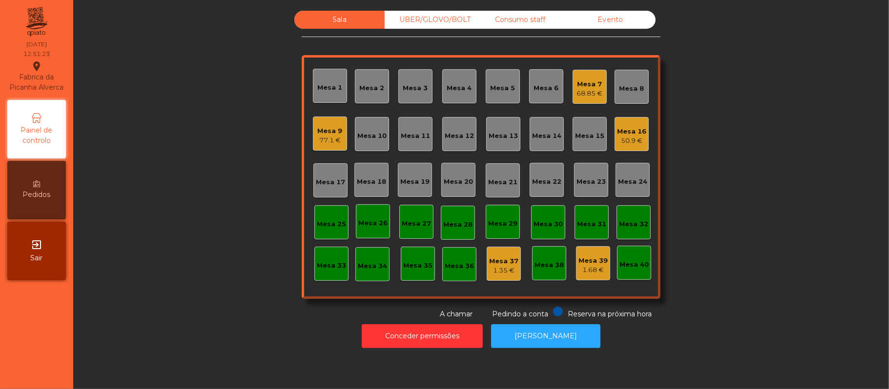
click at [432, 27] on div "UBER/GLOVO/BOLT" at bounding box center [429, 20] width 90 height 18
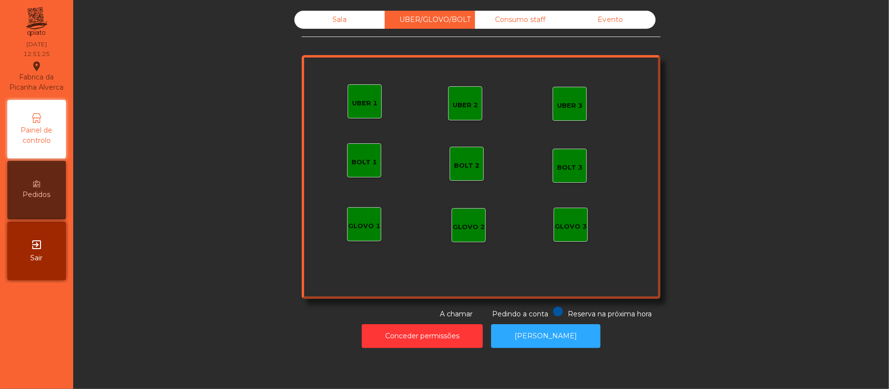
click at [356, 107] on div "UBER 1" at bounding box center [364, 104] width 25 height 10
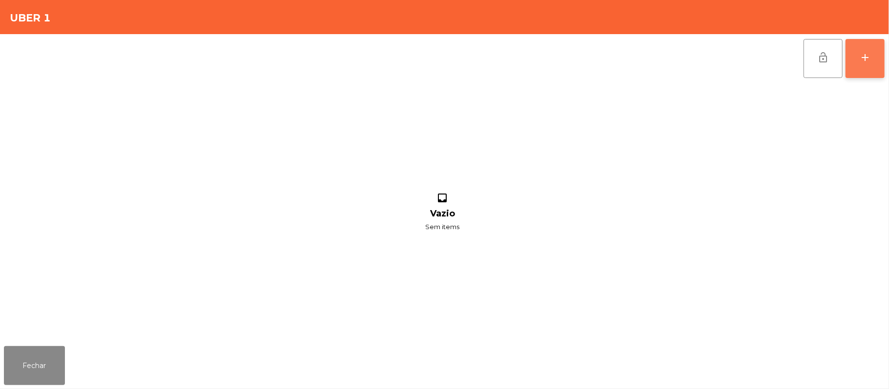
click at [866, 62] on div "add" at bounding box center [865, 58] width 12 height 12
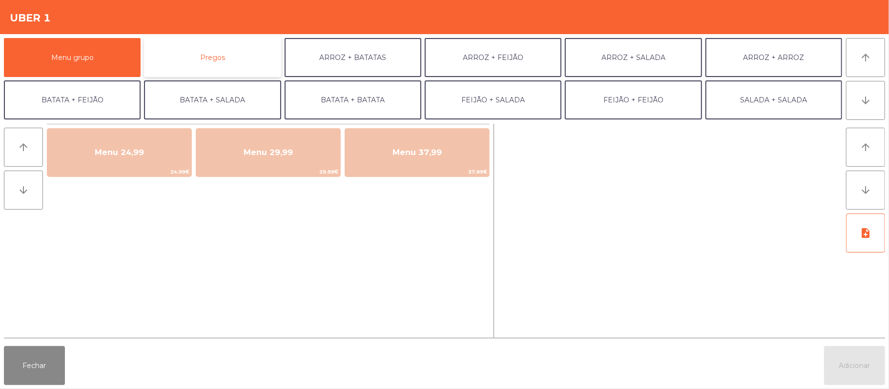
click at [232, 65] on button "Pregos" at bounding box center [212, 57] width 137 height 39
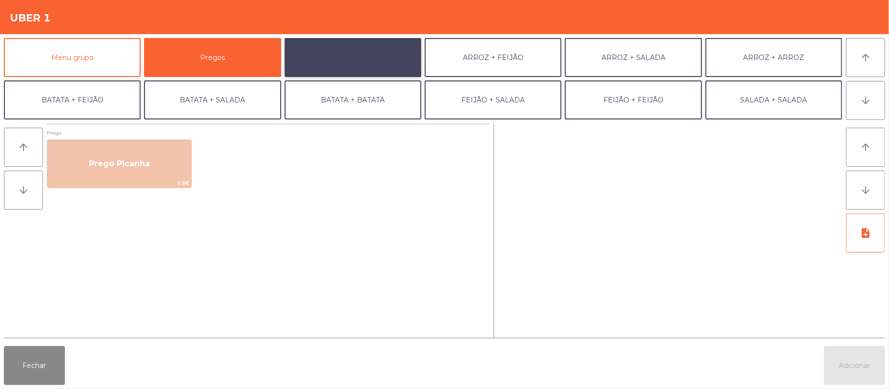
click at [381, 63] on button "ARROZ + BATATAS" at bounding box center [352, 57] width 137 height 39
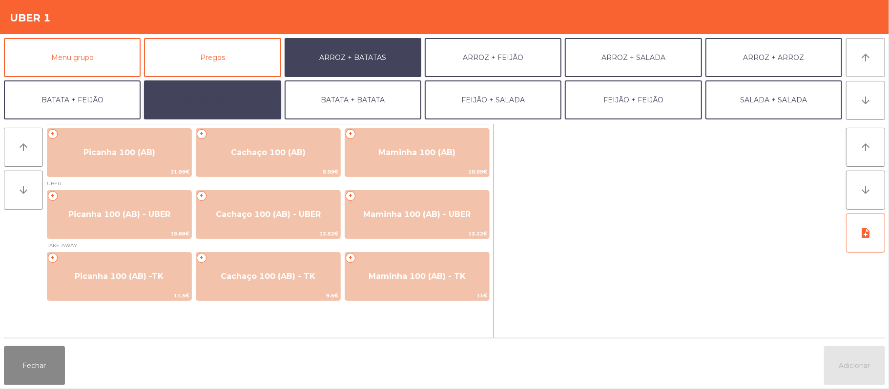
click at [250, 104] on button "BATATA + SALADA" at bounding box center [212, 100] width 137 height 39
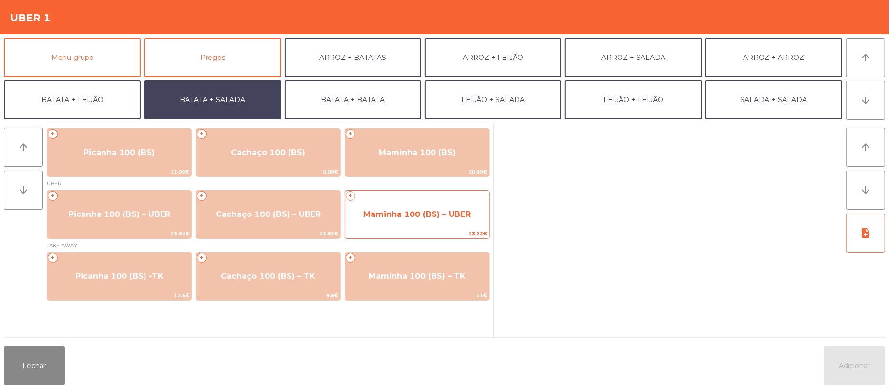
click at [393, 226] on span "Maminha 100 (BS) – UBER" at bounding box center [417, 215] width 144 height 26
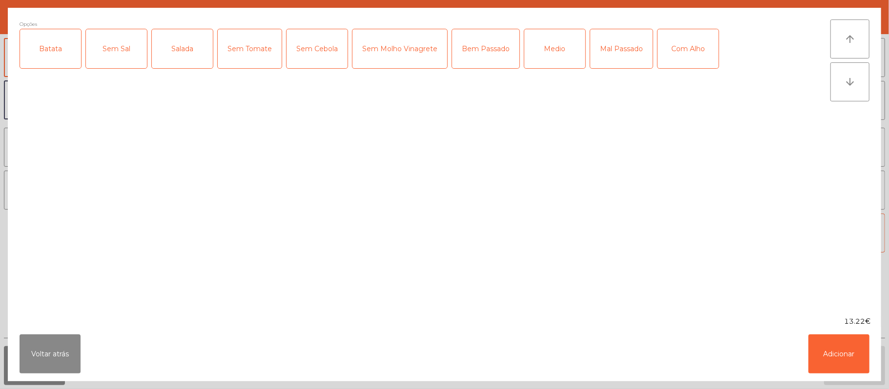
click at [60, 39] on div "Batata" at bounding box center [50, 48] width 61 height 39
click at [180, 45] on div "Salada" at bounding box center [182, 48] width 61 height 39
click at [620, 40] on div "Mal Passado" at bounding box center [621, 48] width 62 height 39
click at [868, 350] on button "Adicionar" at bounding box center [838, 354] width 61 height 39
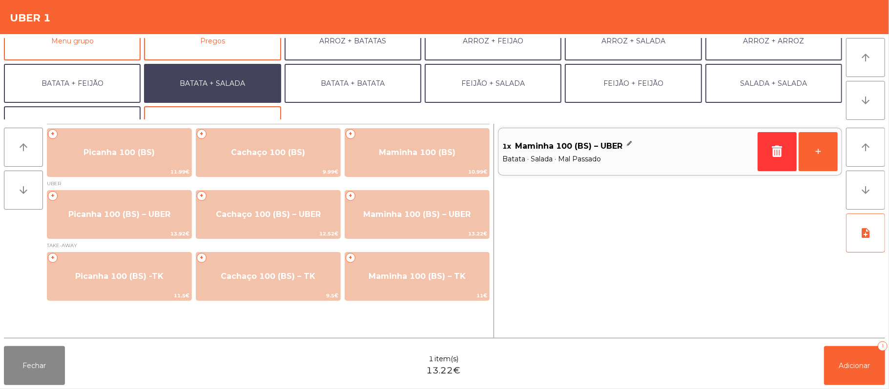
scroll to position [0, 0]
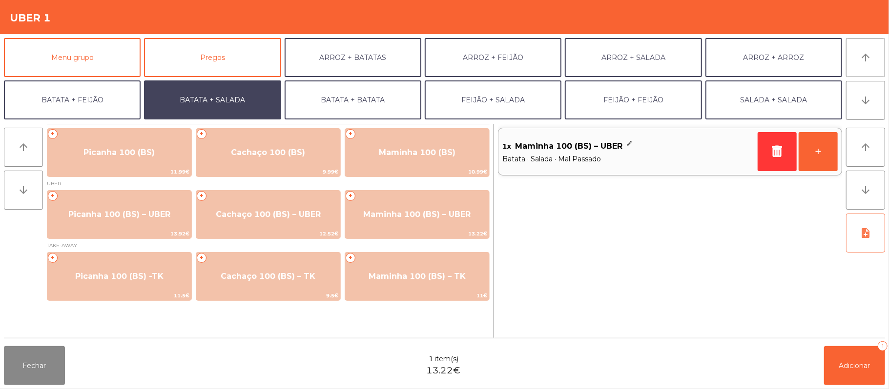
click at [881, 241] on button "note_add" at bounding box center [865, 233] width 39 height 39
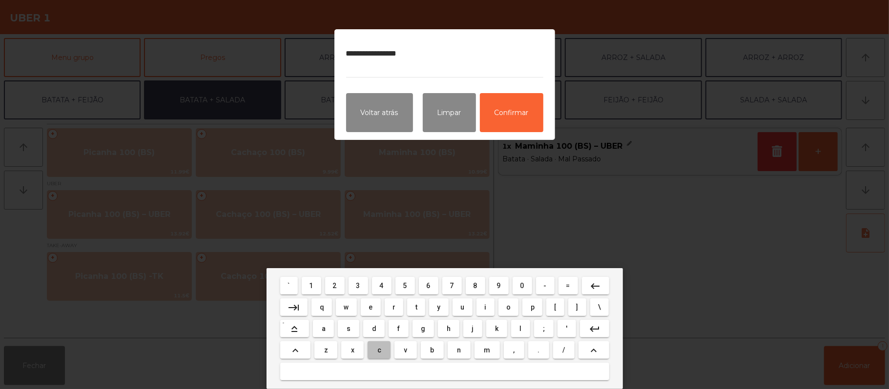
type textarea "**********"
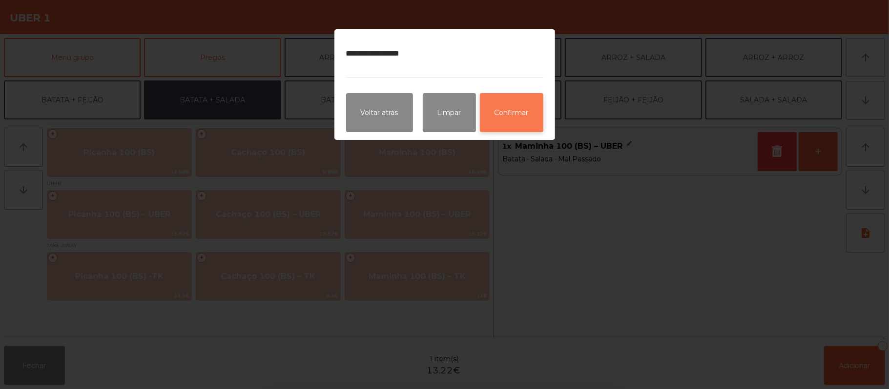
click at [514, 112] on button "Confirmar" at bounding box center [511, 112] width 63 height 39
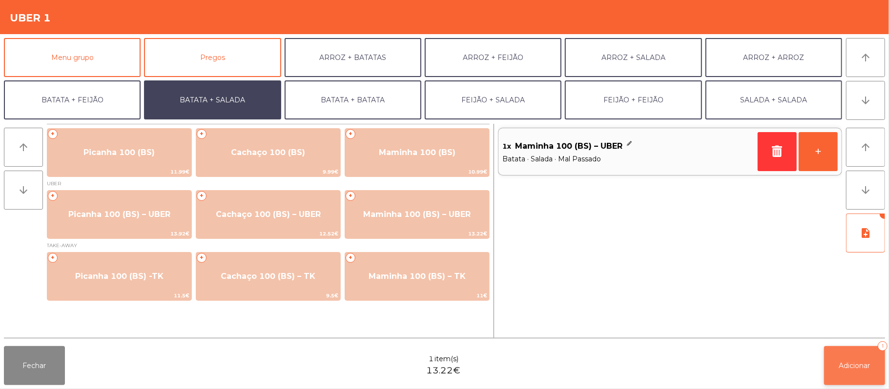
click at [856, 375] on button "Adicionar 1" at bounding box center [854, 365] width 61 height 39
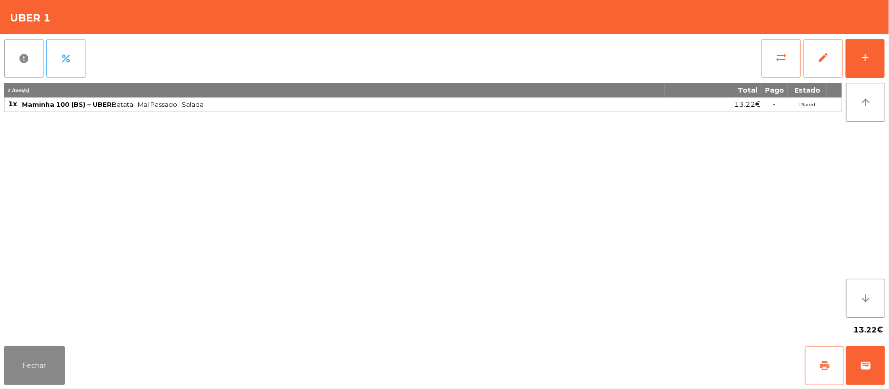
click at [818, 369] on span "print" at bounding box center [824, 366] width 12 height 12
click at [865, 371] on span "wallet" at bounding box center [865, 366] width 12 height 12
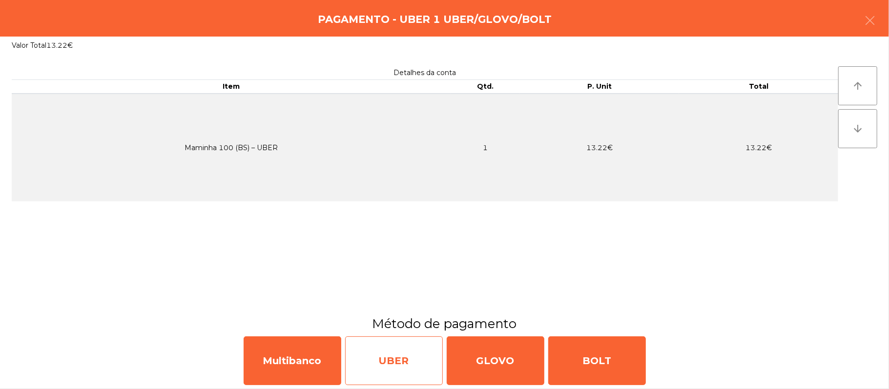
click at [402, 360] on div "UBER" at bounding box center [394, 361] width 98 height 49
select select "**"
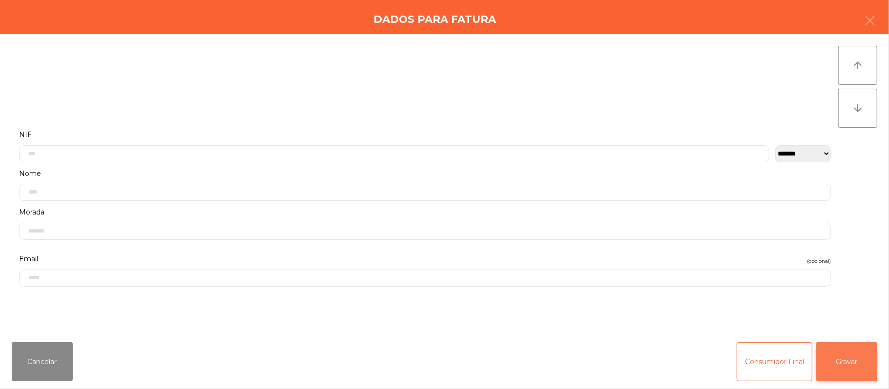
click at [857, 366] on button "Gravar" at bounding box center [846, 362] width 61 height 39
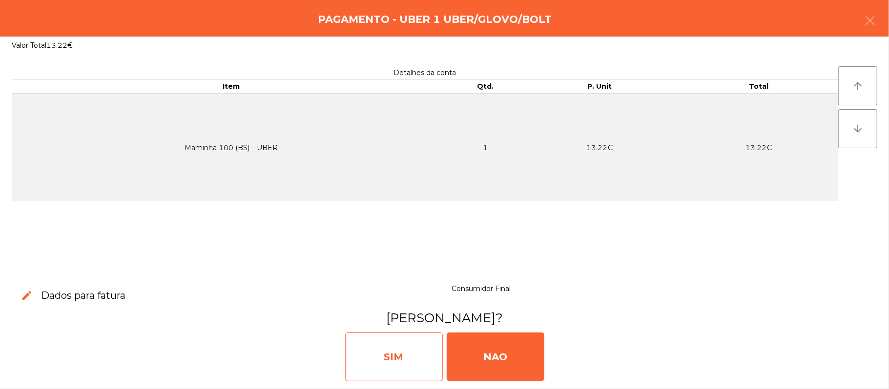
click at [402, 357] on div "SIM" at bounding box center [394, 357] width 98 height 49
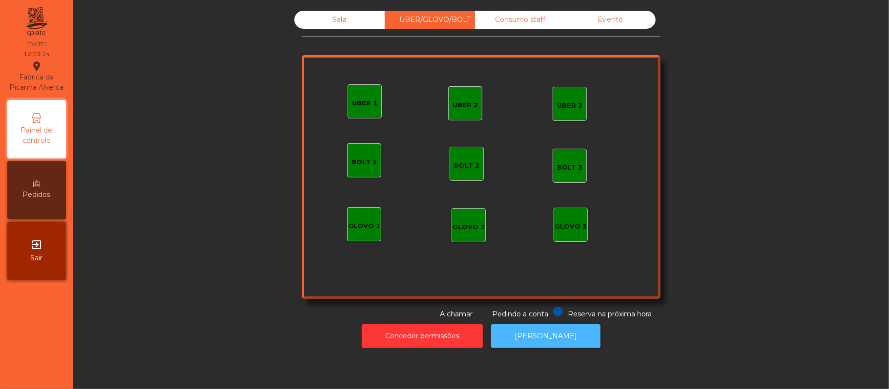
click at [559, 341] on button "[PERSON_NAME]" at bounding box center [545, 336] width 109 height 24
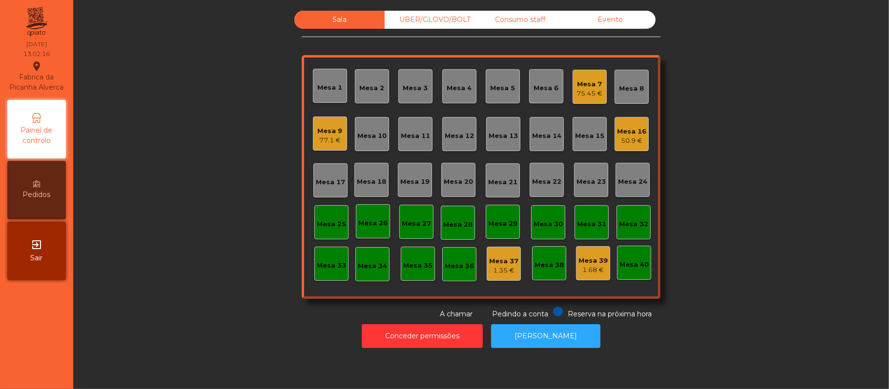
click at [406, 175] on div "Mesa 19" at bounding box center [414, 180] width 29 height 14
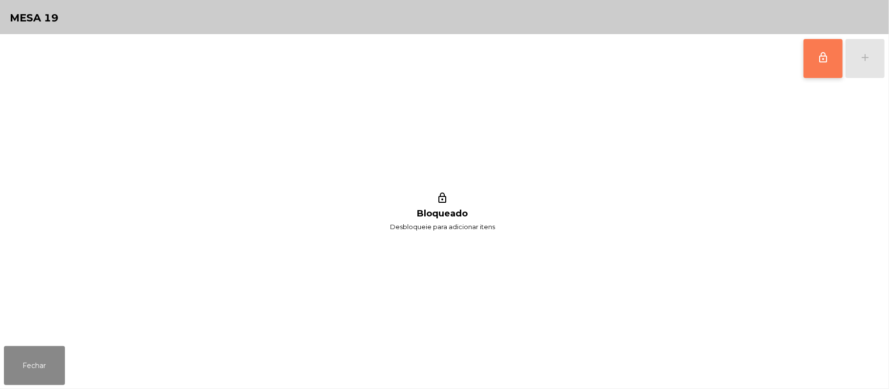
click at [817, 64] on button "lock_outline" at bounding box center [822, 58] width 39 height 39
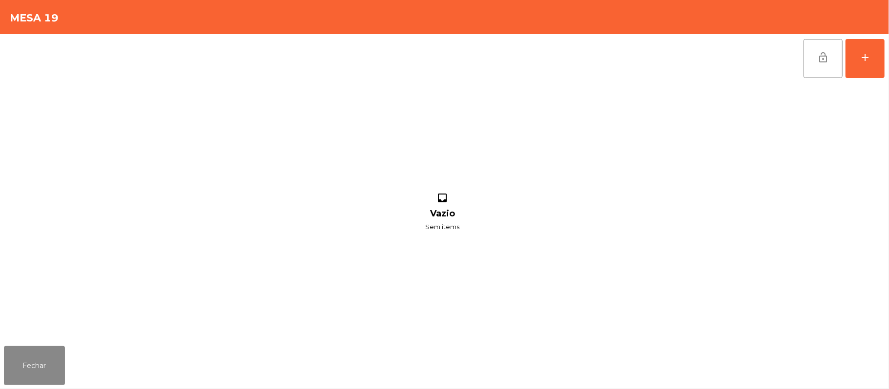
click at [885, 65] on div "lock_open add inbox Vazio Sem items" at bounding box center [444, 188] width 889 height 308
click at [886, 55] on div "lock_open add inbox Vazio Sem items" at bounding box center [444, 188] width 889 height 308
click at [873, 75] on button "add" at bounding box center [864, 58] width 39 height 39
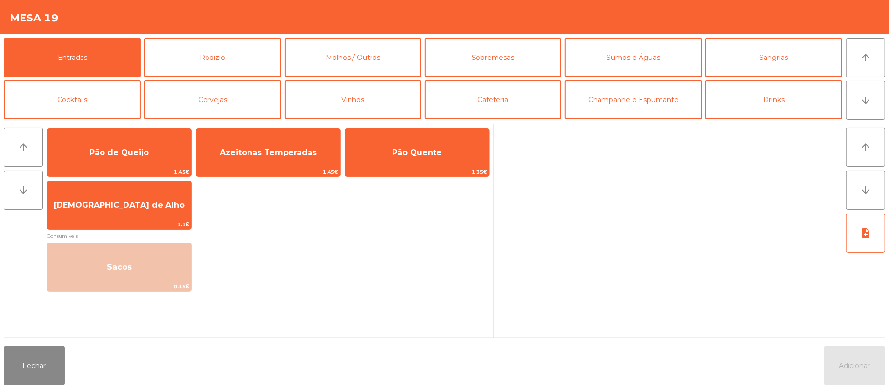
click at [4, 38] on button "Entradas" at bounding box center [72, 57] width 137 height 39
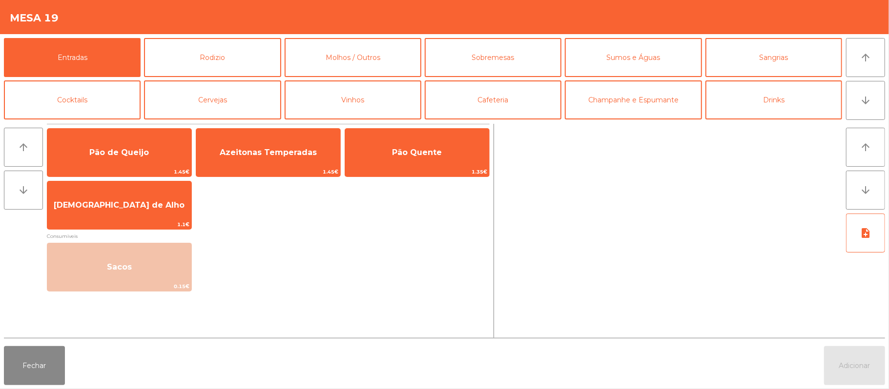
click at [4, 38] on button "Entradas" at bounding box center [72, 57] width 137 height 39
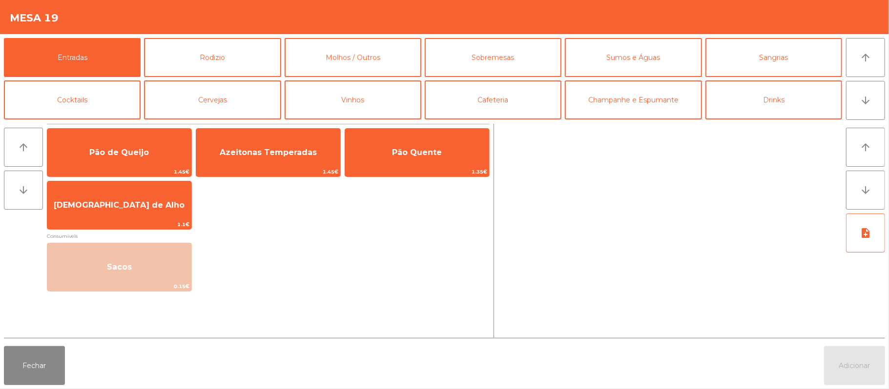
click at [4, 38] on button "Entradas" at bounding box center [72, 57] width 137 height 39
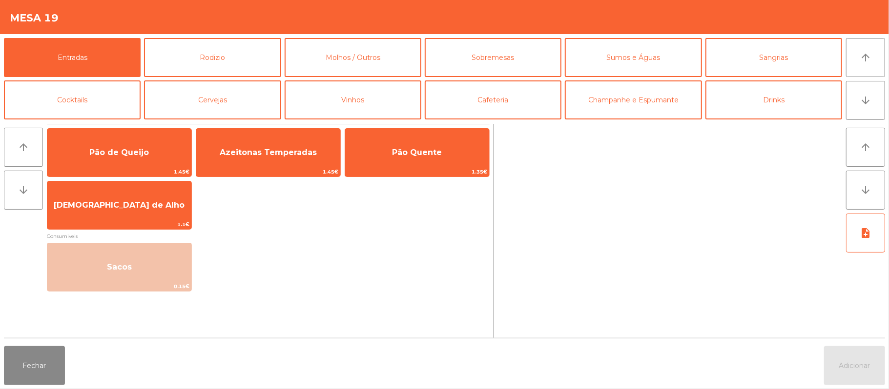
click at [4, 38] on button "Entradas" at bounding box center [72, 57] width 137 height 39
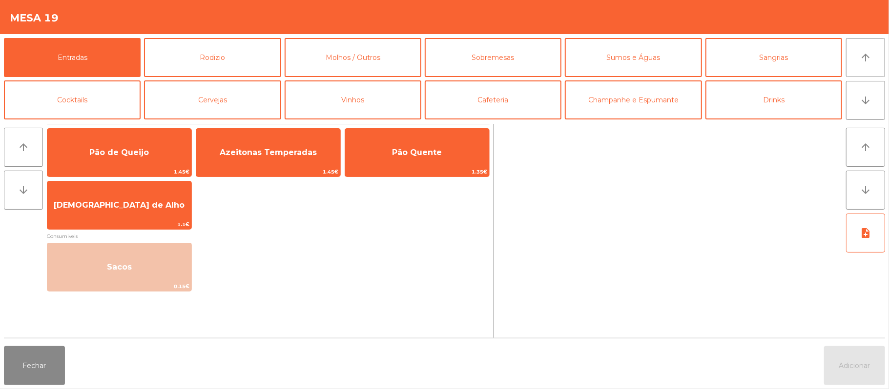
click at [4, 38] on button "Entradas" at bounding box center [72, 57] width 137 height 39
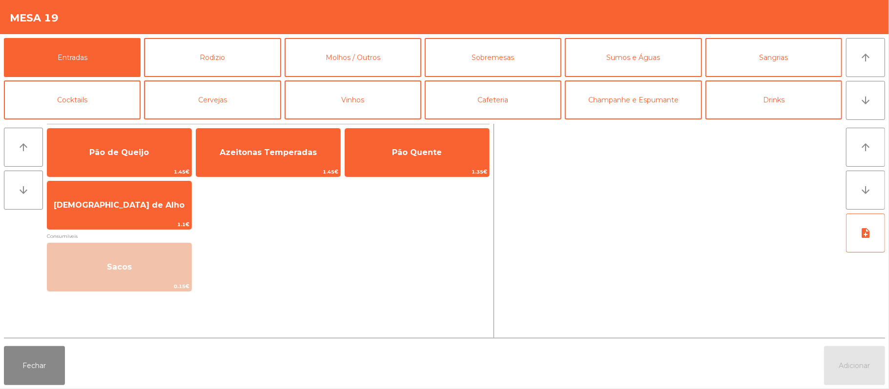
click at [4, 38] on button "Entradas" at bounding box center [72, 57] width 137 height 39
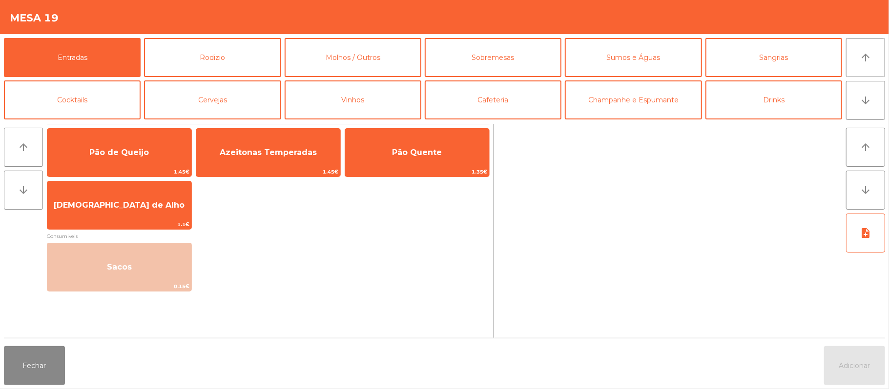
click at [4, 38] on button "Entradas" at bounding box center [72, 57] width 137 height 39
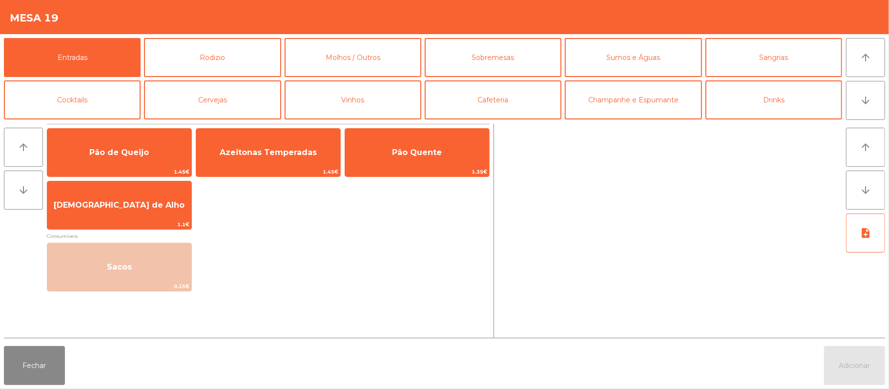
click at [4, 38] on button "Entradas" at bounding box center [72, 57] width 137 height 39
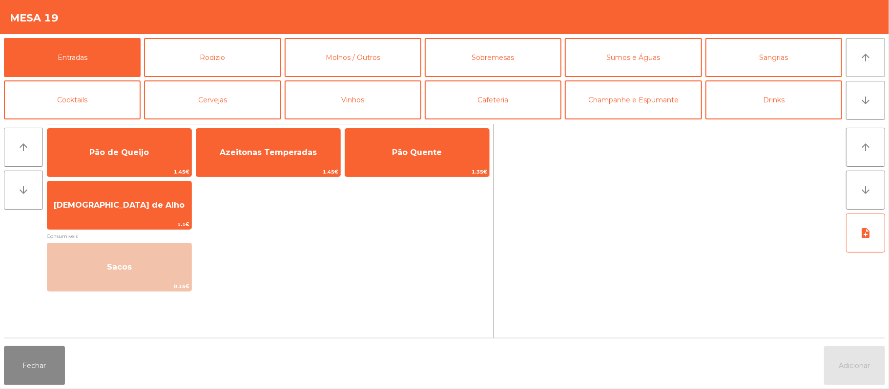
click at [4, 38] on button "Entradas" at bounding box center [72, 57] width 137 height 39
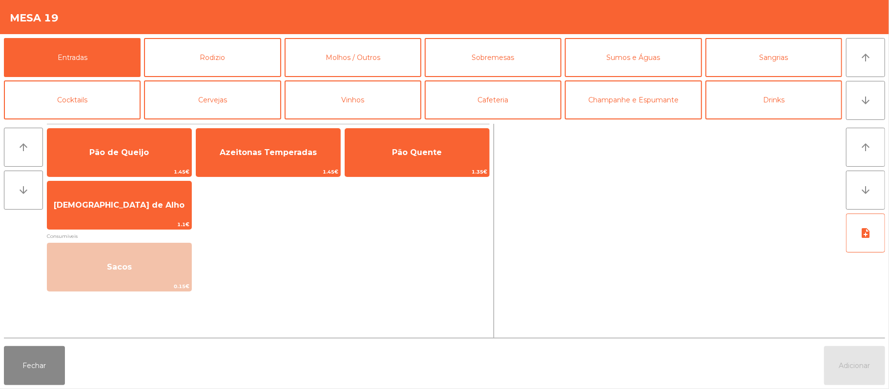
click at [4, 38] on button "Entradas" at bounding box center [72, 57] width 137 height 39
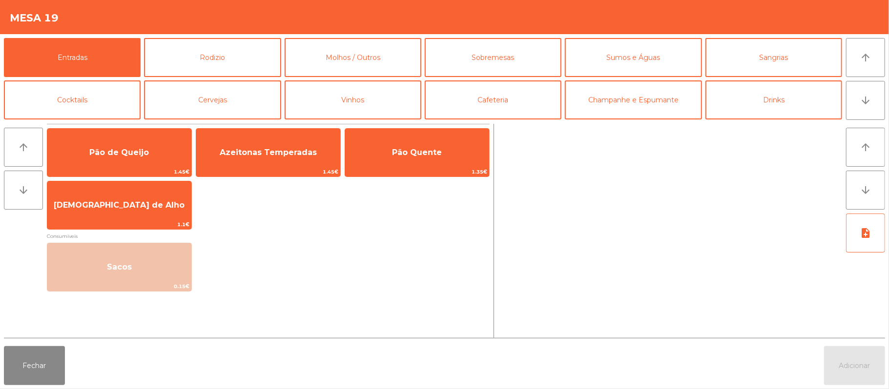
click at [4, 38] on button "Entradas" at bounding box center [72, 57] width 137 height 39
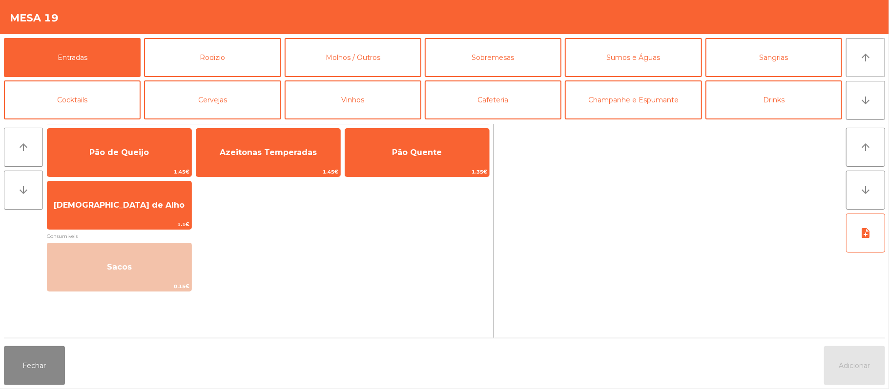
click at [4, 38] on button "Entradas" at bounding box center [72, 57] width 137 height 39
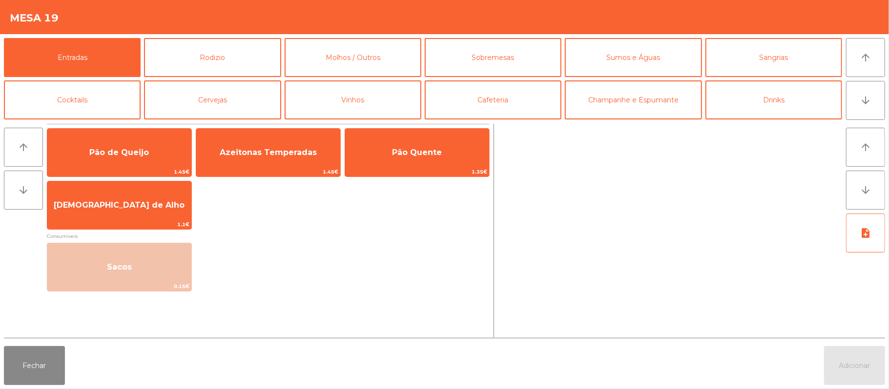
click at [4, 38] on button "Entradas" at bounding box center [72, 57] width 137 height 39
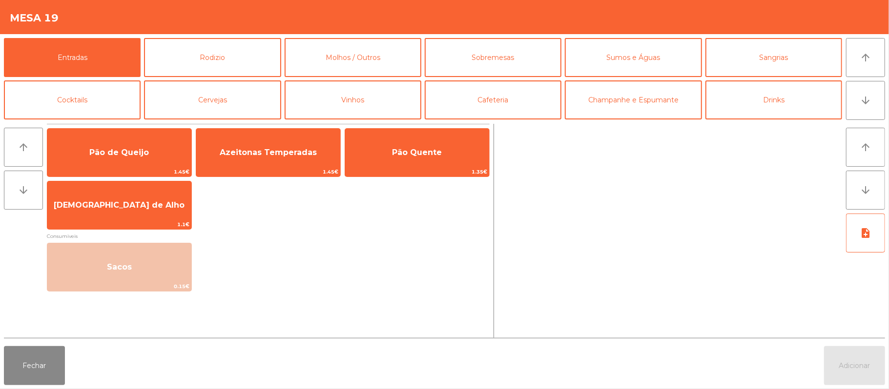
click at [4, 38] on button "Entradas" at bounding box center [72, 57] width 137 height 39
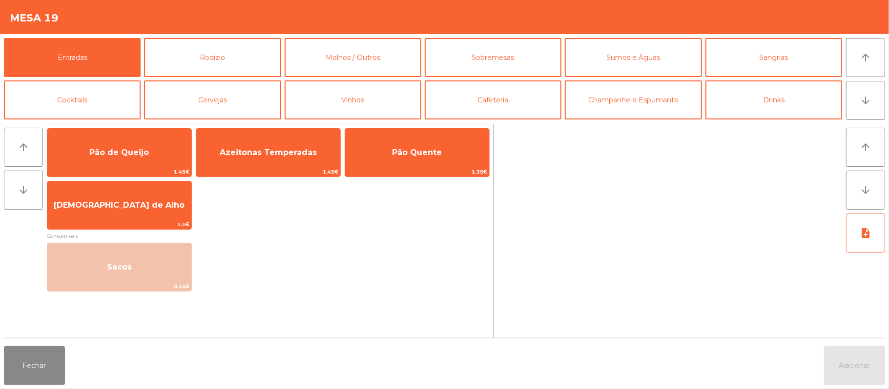
click at [4, 38] on button "Entradas" at bounding box center [72, 57] width 137 height 39
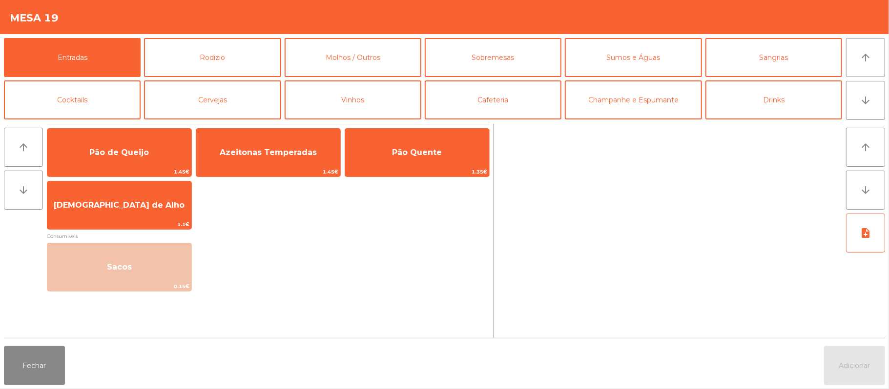
click at [4, 38] on button "Entradas" at bounding box center [72, 57] width 137 height 39
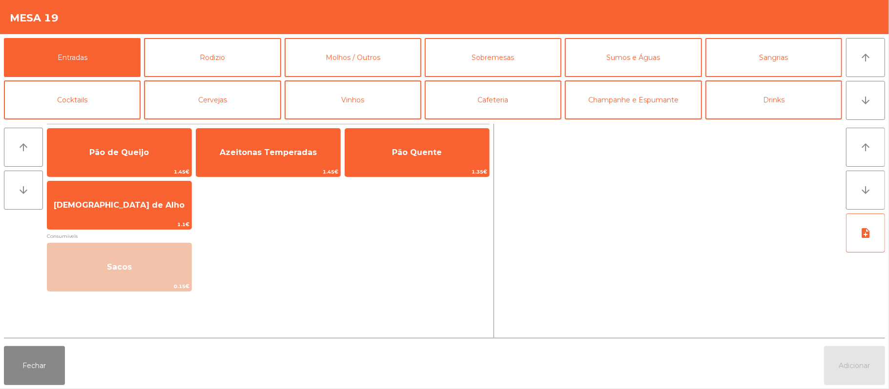
click at [4, 38] on button "Entradas" at bounding box center [72, 57] width 137 height 39
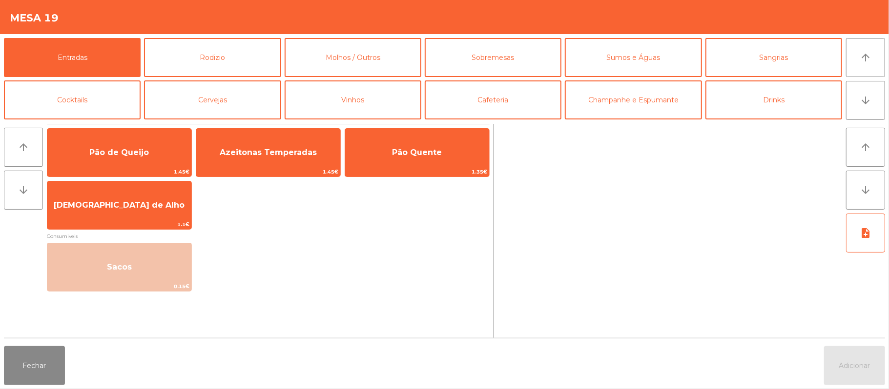
click at [4, 38] on button "Entradas" at bounding box center [72, 57] width 137 height 39
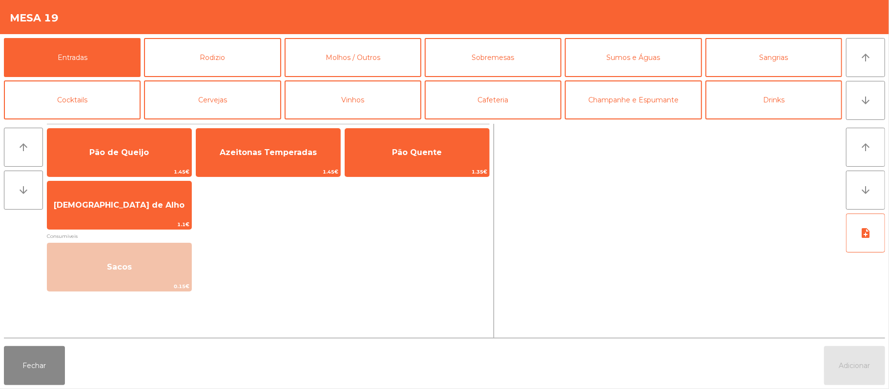
click at [4, 38] on button "Entradas" at bounding box center [72, 57] width 137 height 39
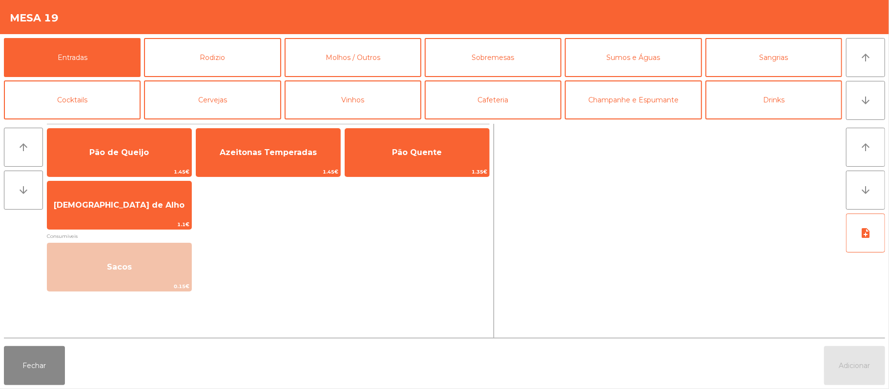
click at [4, 38] on button "Entradas" at bounding box center [72, 57] width 137 height 39
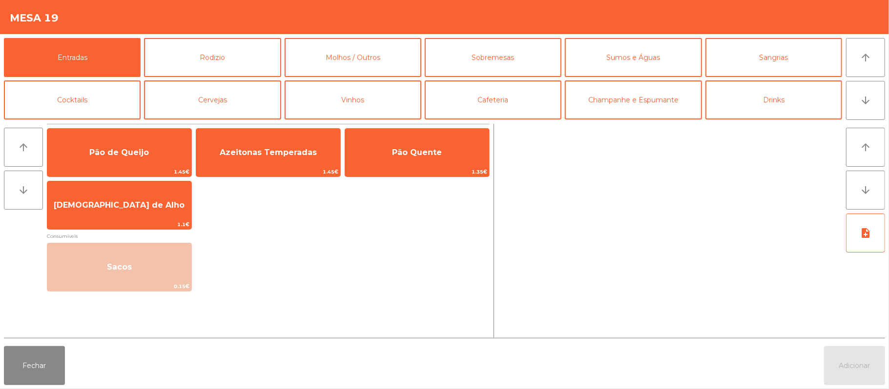
click at [4, 38] on button "Entradas" at bounding box center [72, 57] width 137 height 39
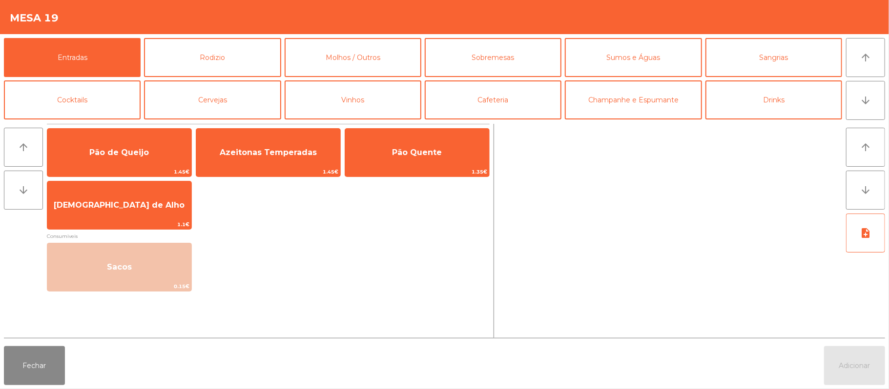
click at [4, 38] on button "Entradas" at bounding box center [72, 57] width 137 height 39
click at [246, 49] on button "Rodizio" at bounding box center [212, 57] width 137 height 39
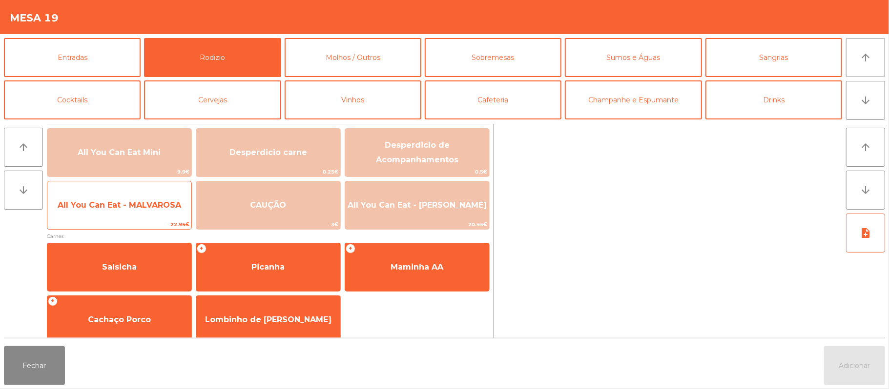
click at [170, 206] on span "All You Can Eat - MALVAROSA" at bounding box center [119, 205] width 123 height 9
click at [174, 219] on span "All You Can Eat - MALVAROSA" at bounding box center [119, 205] width 144 height 26
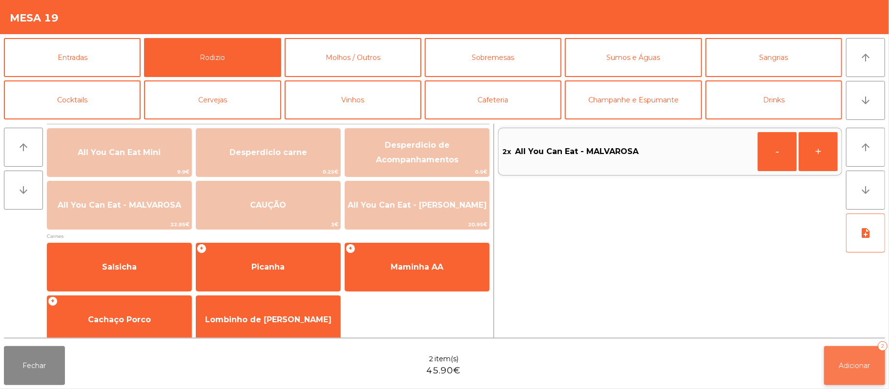
click at [856, 367] on span "Adicionar" at bounding box center [854, 366] width 31 height 9
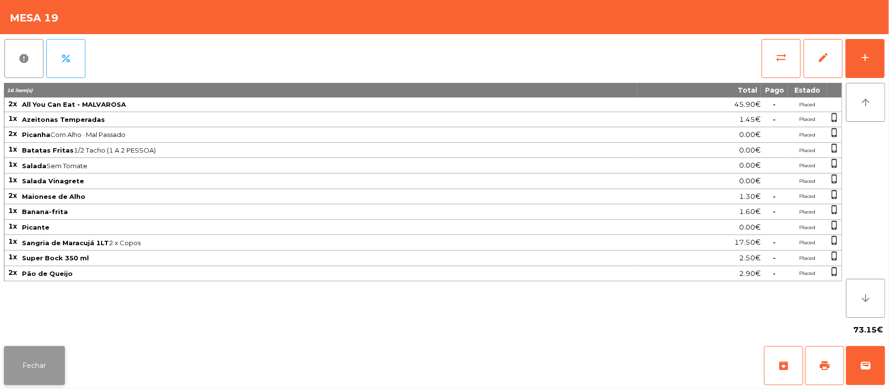
click at [29, 379] on button "Fechar" at bounding box center [34, 365] width 61 height 39
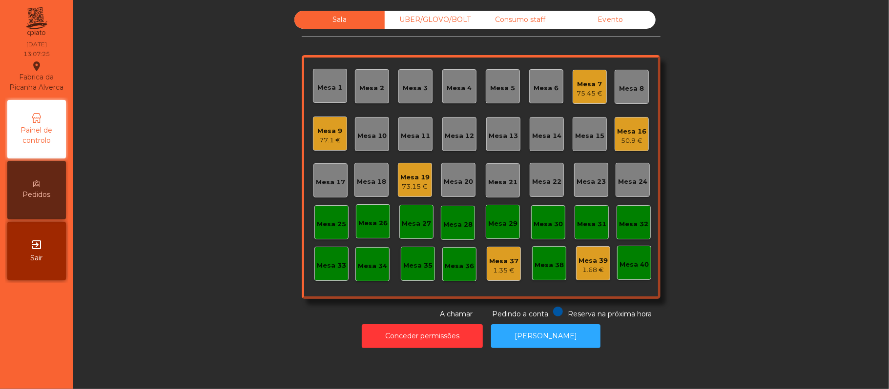
click at [590, 90] on div "75.45 €" at bounding box center [590, 94] width 26 height 10
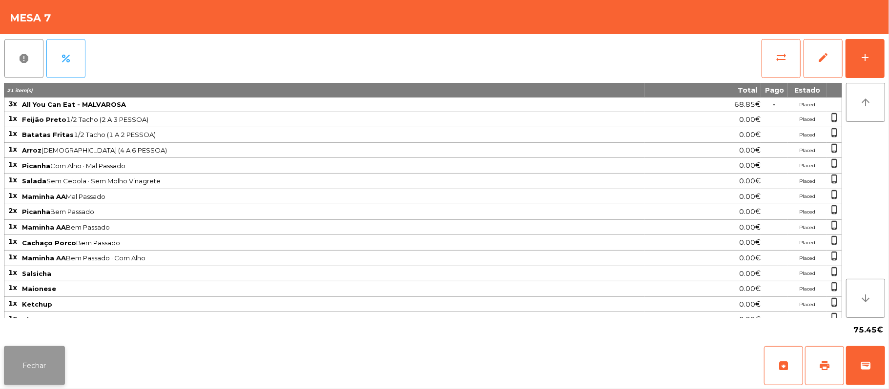
click at [40, 365] on button "Fechar" at bounding box center [34, 365] width 61 height 39
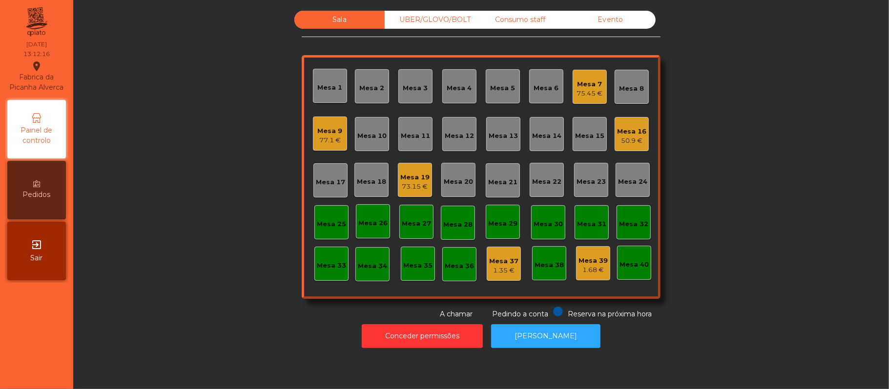
click at [534, 131] on div "Mesa 14" at bounding box center [546, 136] width 29 height 10
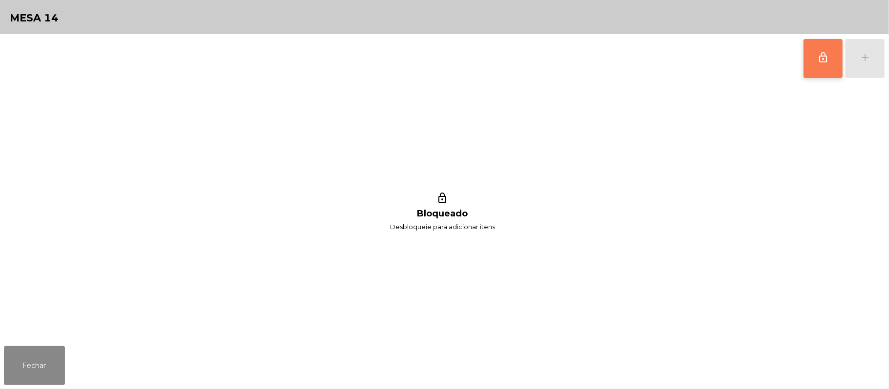
click at [811, 58] on button "lock_outline" at bounding box center [822, 58] width 39 height 39
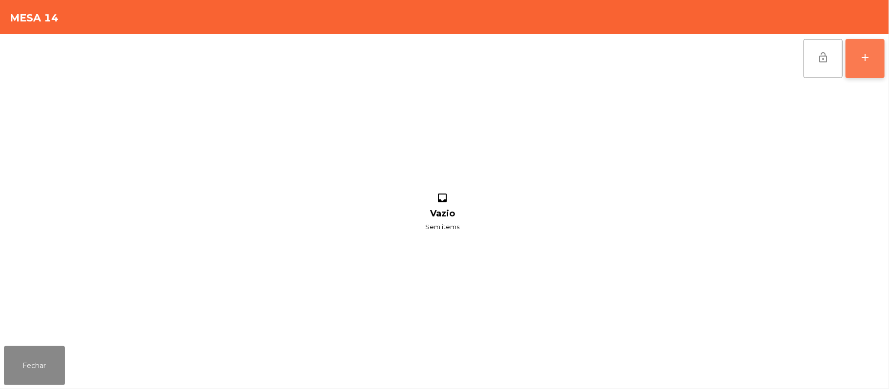
click at [873, 47] on button "add" at bounding box center [864, 58] width 39 height 39
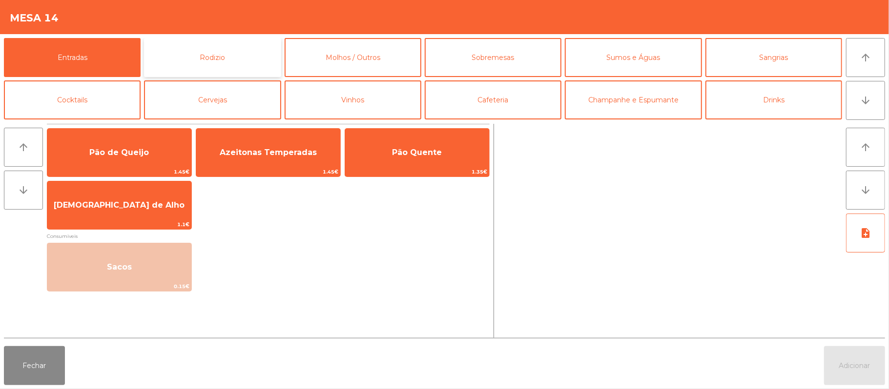
click at [250, 49] on button "Rodizio" at bounding box center [212, 57] width 137 height 39
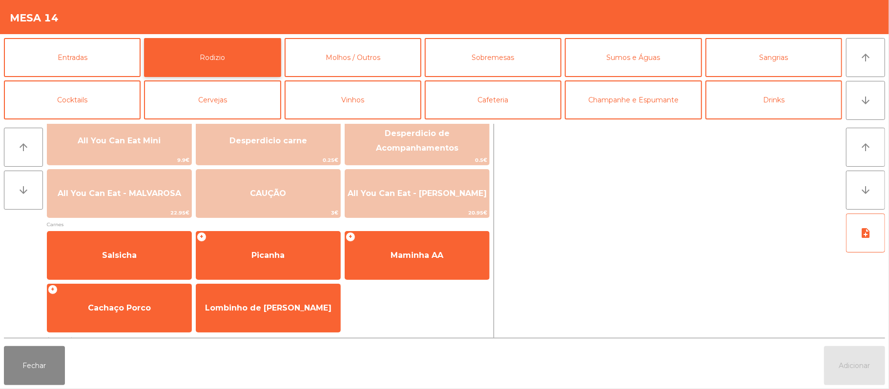
scroll to position [10, 0]
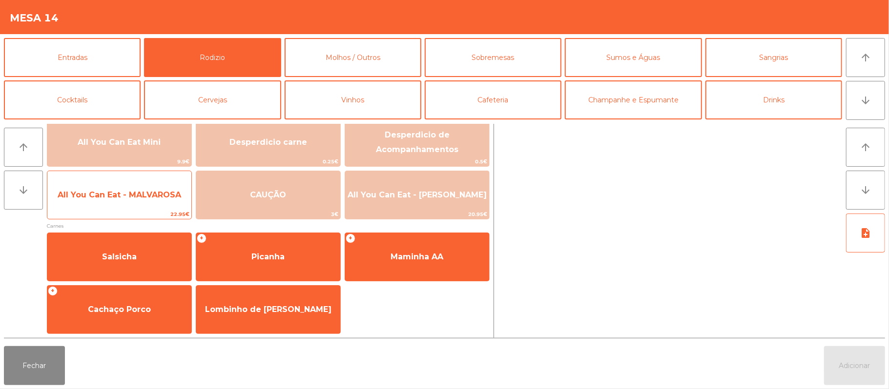
click at [143, 195] on span "All You Can Eat - MALVAROSA" at bounding box center [119, 194] width 123 height 9
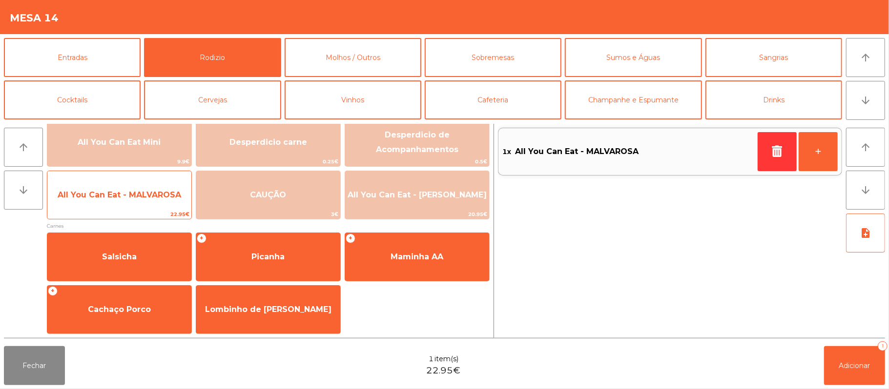
click at [143, 190] on span "All You Can Eat - MALVAROSA" at bounding box center [119, 194] width 123 height 9
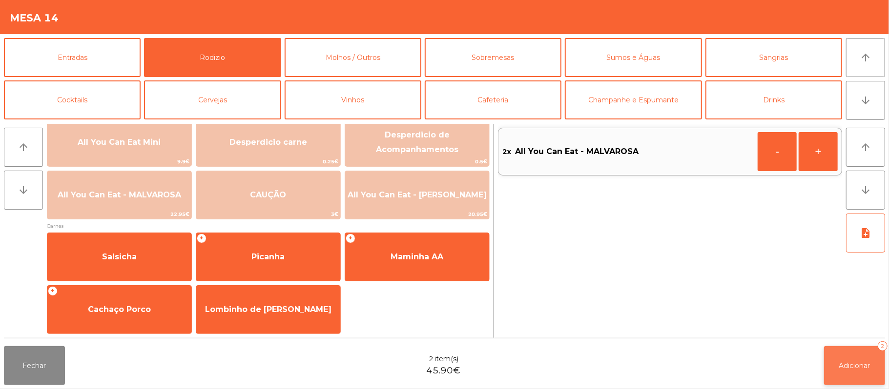
click at [849, 366] on span "Adicionar" at bounding box center [854, 366] width 31 height 9
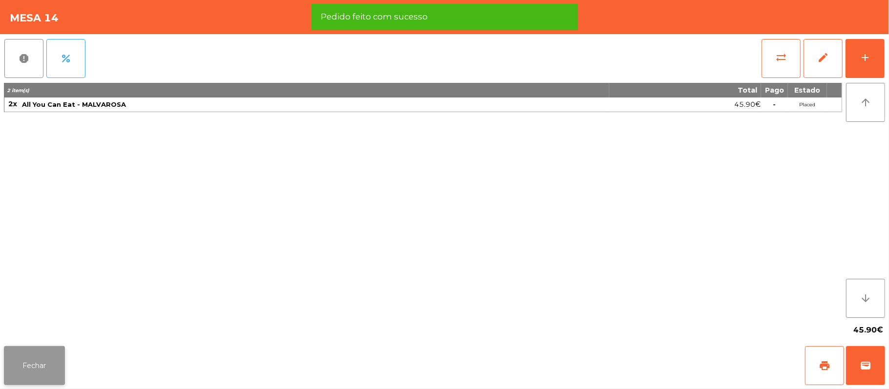
click at [47, 367] on button "Fechar" at bounding box center [34, 365] width 61 height 39
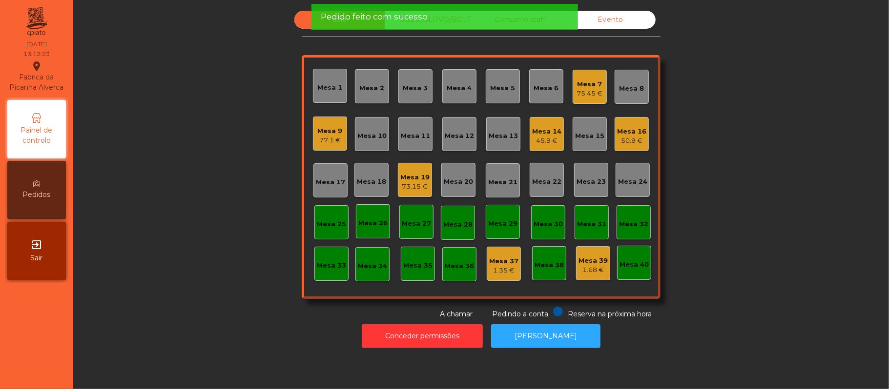
click at [218, 203] on div "Sala UBER/GLOVO/BOLT Consumo staff Evento Mesa 1 Mesa 2 Mesa 3 Mesa 4 Mesa 5 Me…" at bounding box center [480, 165] width 789 height 309
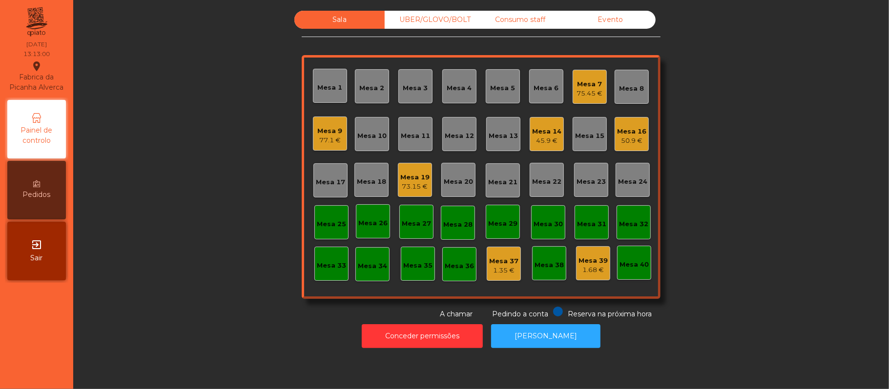
click at [743, 223] on div "Sala UBER/GLOVO/BOLT Consumo staff Evento Mesa 1 Mesa 2 Mesa 3 Mesa 4 Mesa 5 Me…" at bounding box center [480, 165] width 789 height 309
click at [513, 137] on div "Mesa 13" at bounding box center [503, 134] width 34 height 34
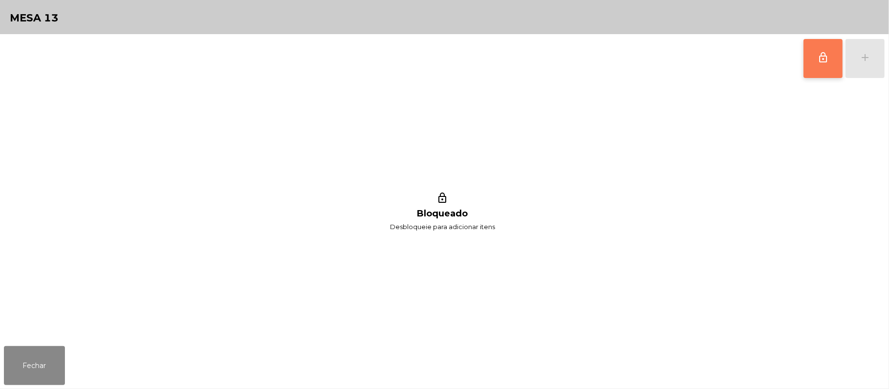
click at [820, 63] on button "lock_outline" at bounding box center [822, 58] width 39 height 39
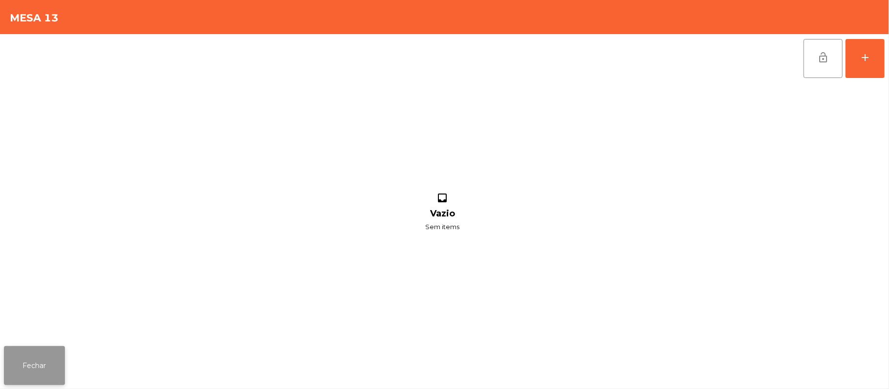
click at [34, 382] on button "Fechar" at bounding box center [34, 365] width 61 height 39
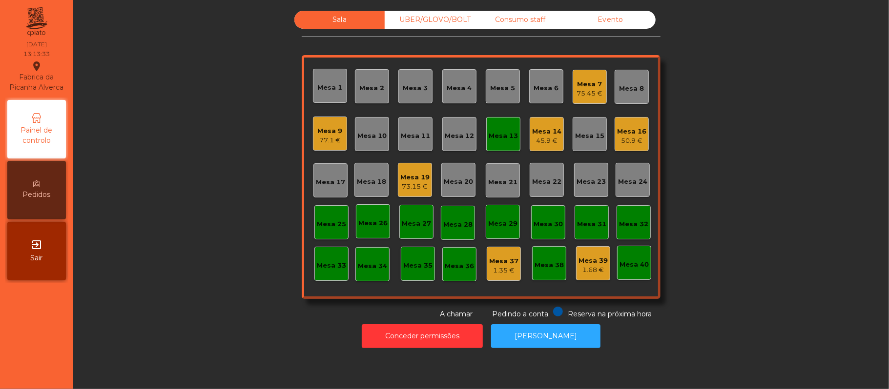
click at [547, 141] on div "45.9 €" at bounding box center [546, 141] width 29 height 10
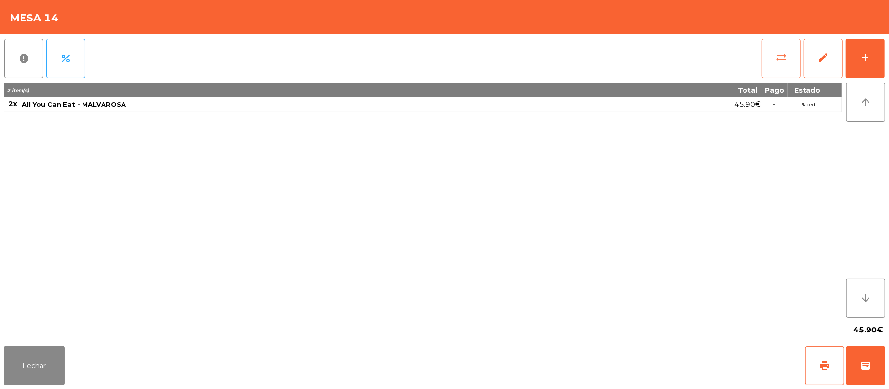
click at [777, 64] on button "sync_alt" at bounding box center [780, 58] width 39 height 39
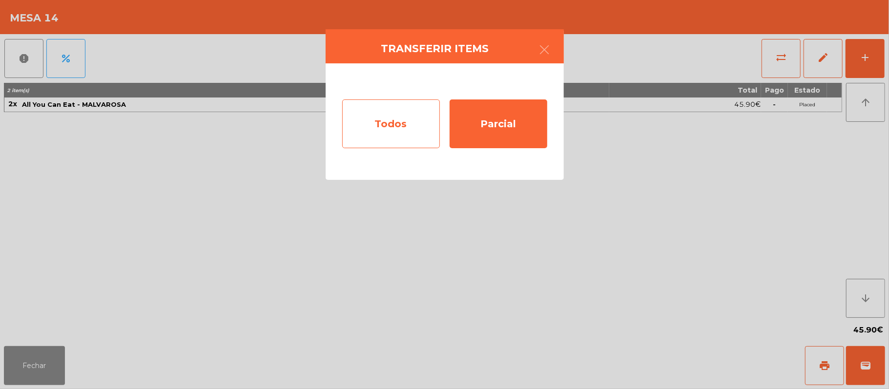
click at [392, 133] on div "Todos" at bounding box center [391, 124] width 98 height 49
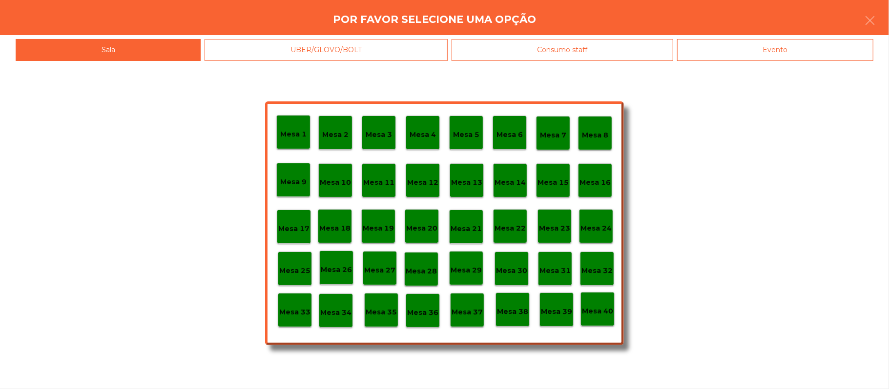
click at [469, 186] on p "Mesa 13" at bounding box center [466, 182] width 31 height 11
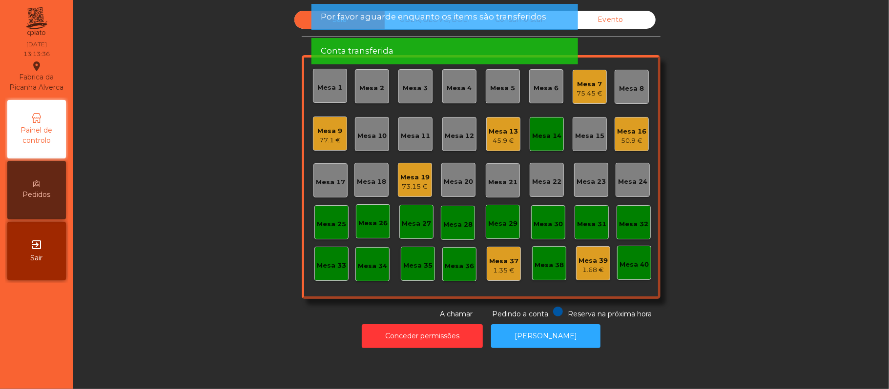
click at [552, 143] on div "Mesa 14" at bounding box center [546, 134] width 34 height 34
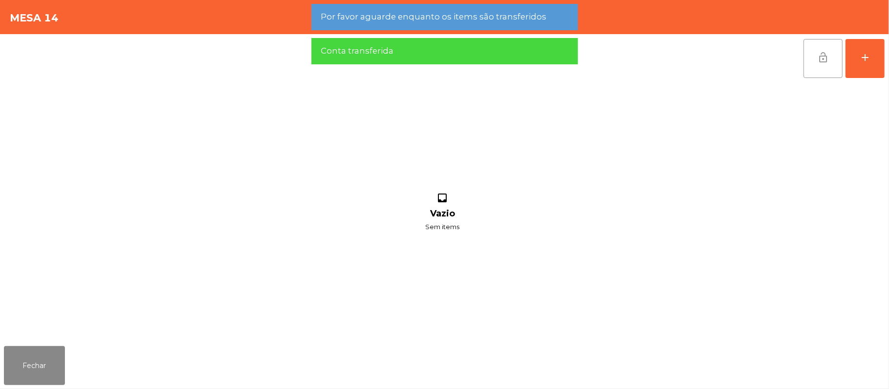
click at [816, 67] on button "lock_open" at bounding box center [822, 58] width 39 height 39
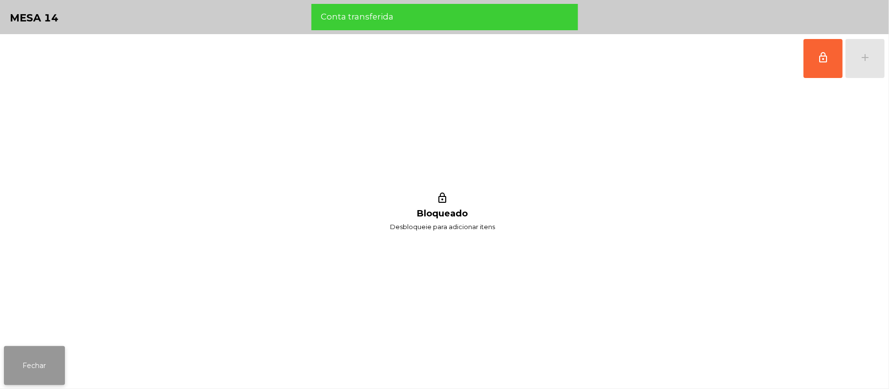
click at [45, 362] on button "Fechar" at bounding box center [34, 365] width 61 height 39
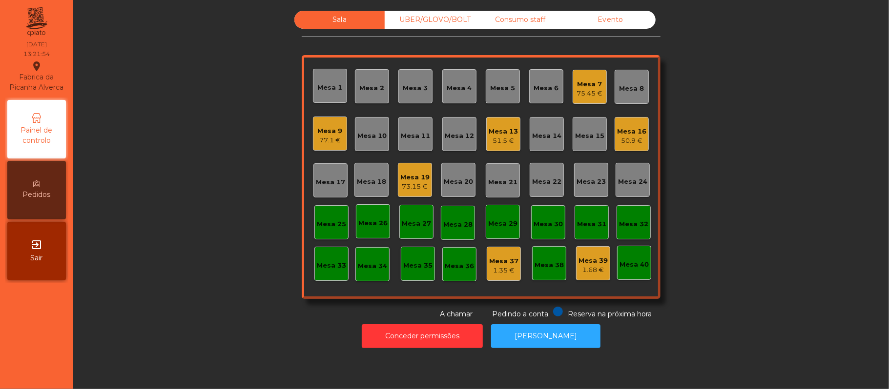
click at [457, 184] on div "Mesa 20" at bounding box center [458, 182] width 29 height 10
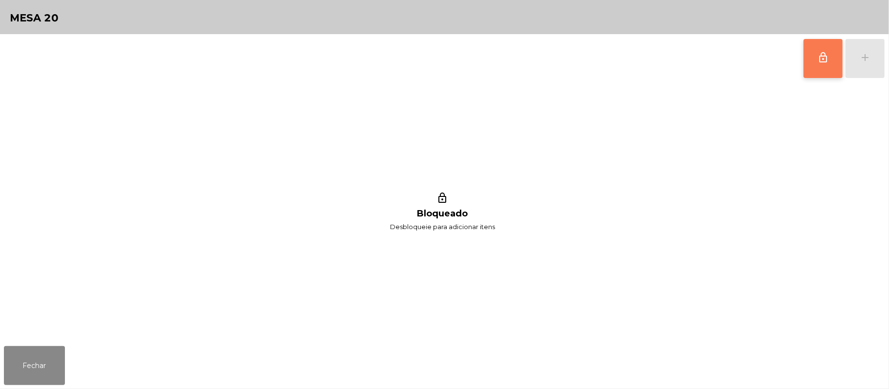
click at [816, 62] on button "lock_outline" at bounding box center [822, 58] width 39 height 39
click at [858, 62] on button "add" at bounding box center [864, 58] width 39 height 39
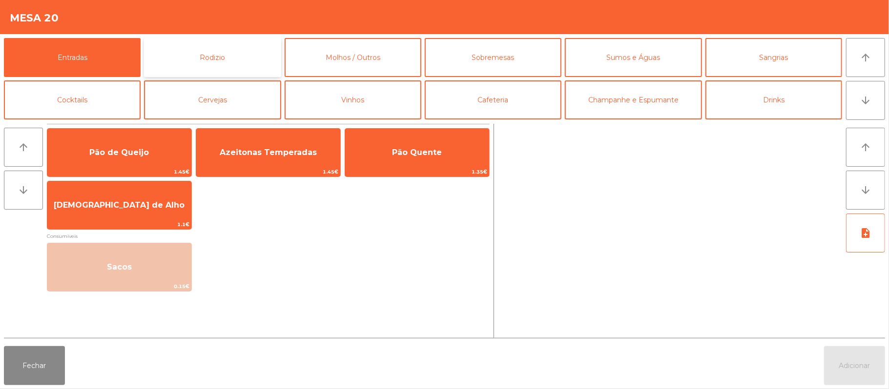
click at [202, 56] on button "Rodizio" at bounding box center [212, 57] width 137 height 39
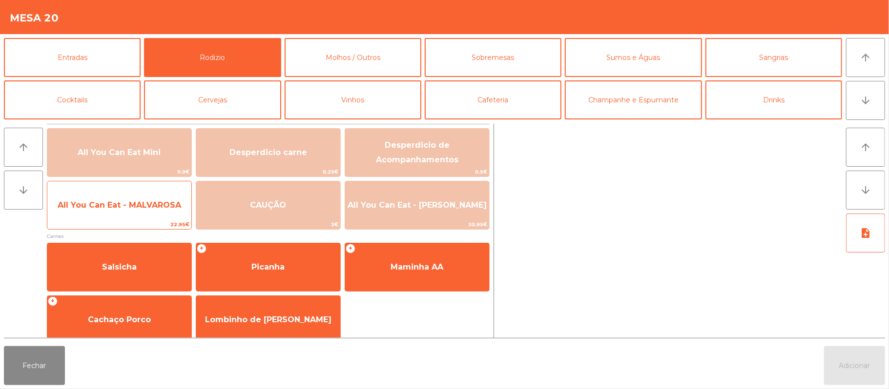
click at [160, 209] on span "All You Can Eat - MALVAROSA" at bounding box center [119, 205] width 123 height 9
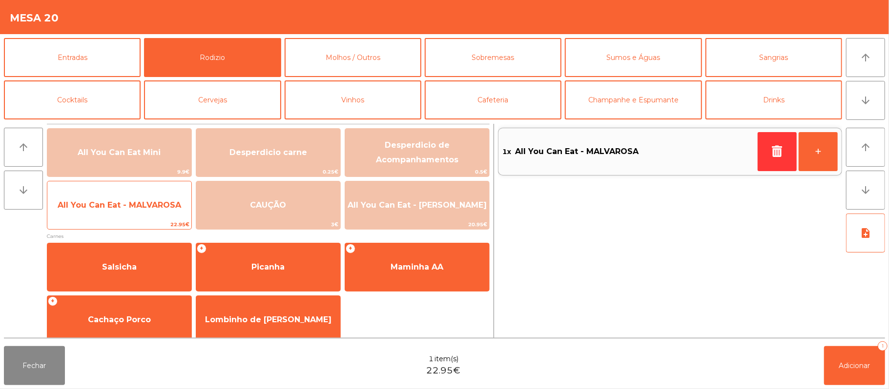
click at [161, 205] on span "All You Can Eat - MALVAROSA" at bounding box center [119, 205] width 123 height 9
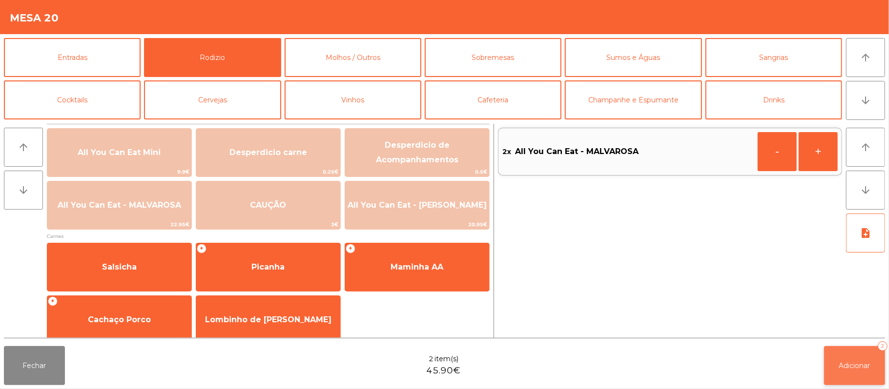
click at [857, 363] on span "Adicionar" at bounding box center [854, 366] width 31 height 9
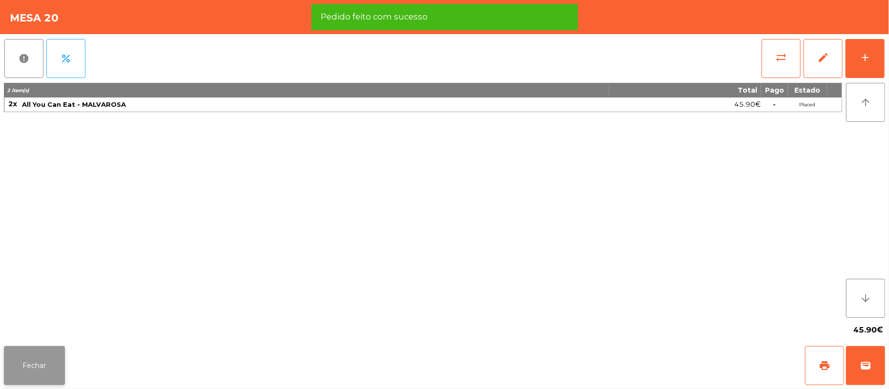
click at [32, 378] on button "Fechar" at bounding box center [34, 365] width 61 height 39
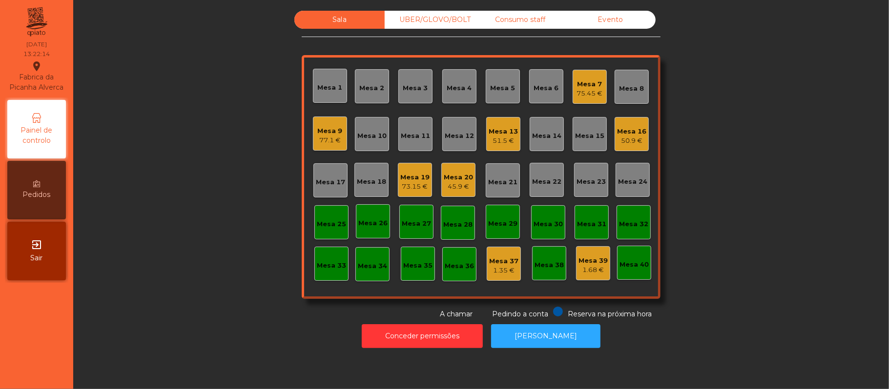
click at [417, 131] on div "Mesa 11" at bounding box center [415, 136] width 29 height 10
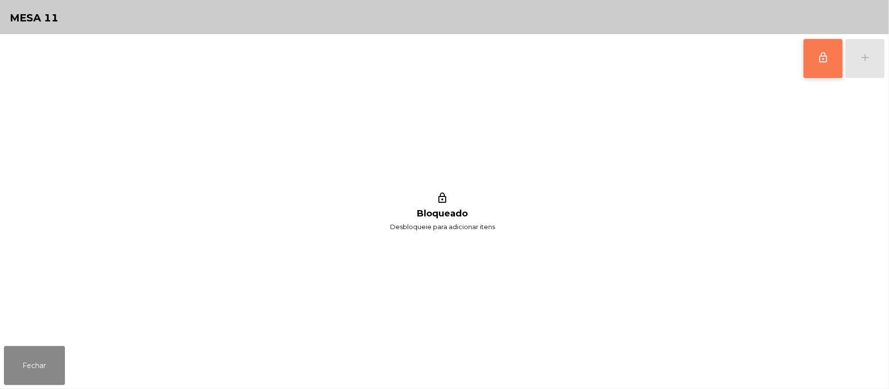
click at [815, 56] on button "lock_outline" at bounding box center [822, 58] width 39 height 39
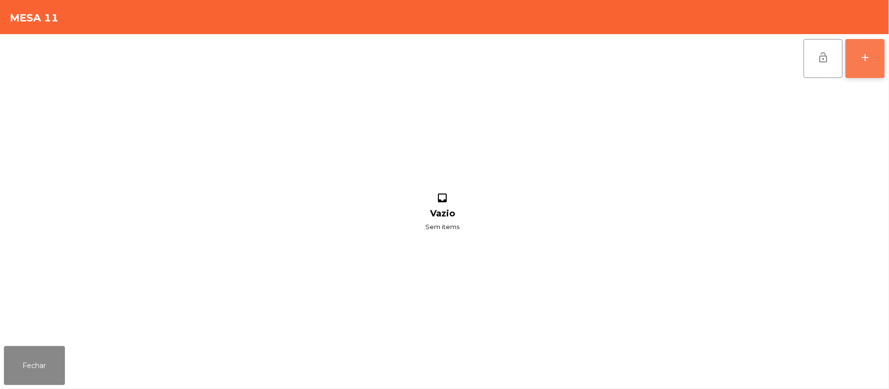
click at [864, 63] on button "add" at bounding box center [864, 58] width 39 height 39
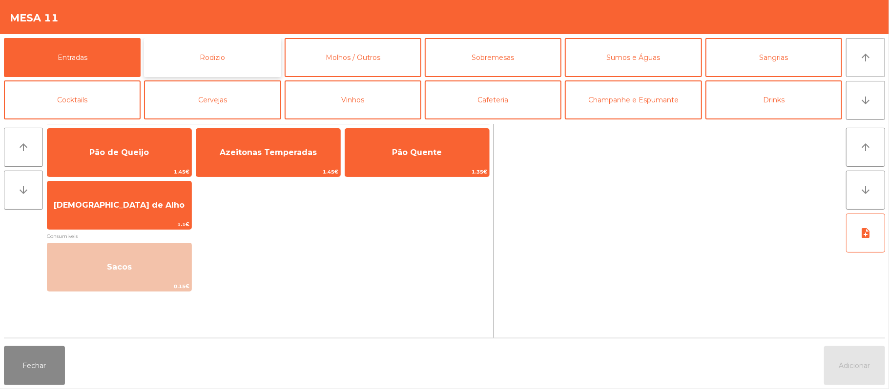
click at [191, 58] on button "Rodizio" at bounding box center [212, 57] width 137 height 39
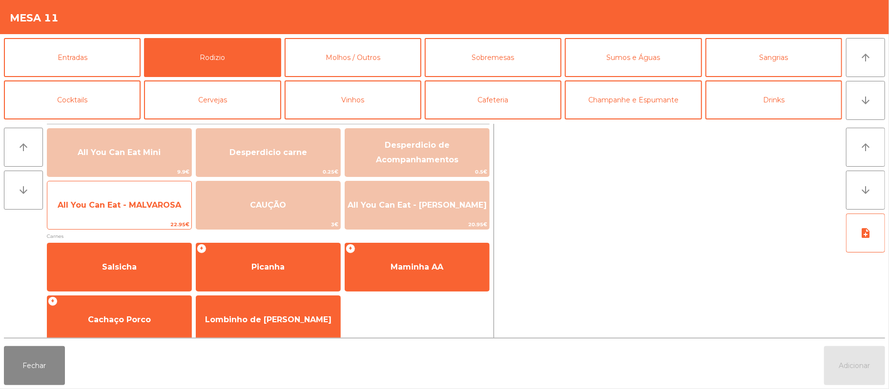
click at [107, 213] on span "All You Can Eat - MALVAROSA" at bounding box center [119, 205] width 144 height 26
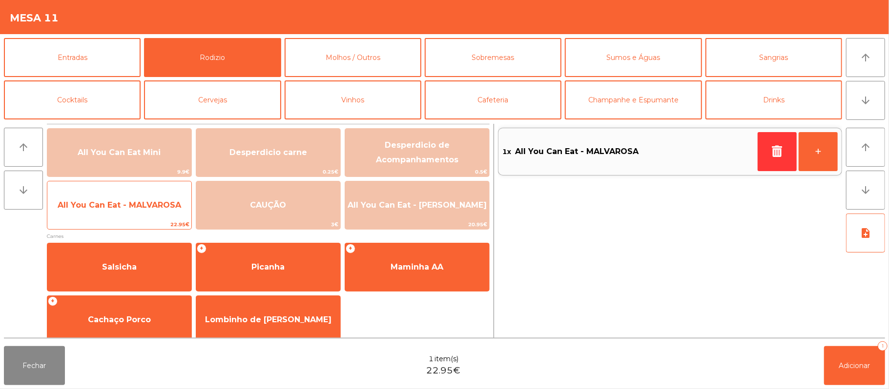
click at [109, 216] on span "All You Can Eat - MALVAROSA" at bounding box center [119, 205] width 144 height 26
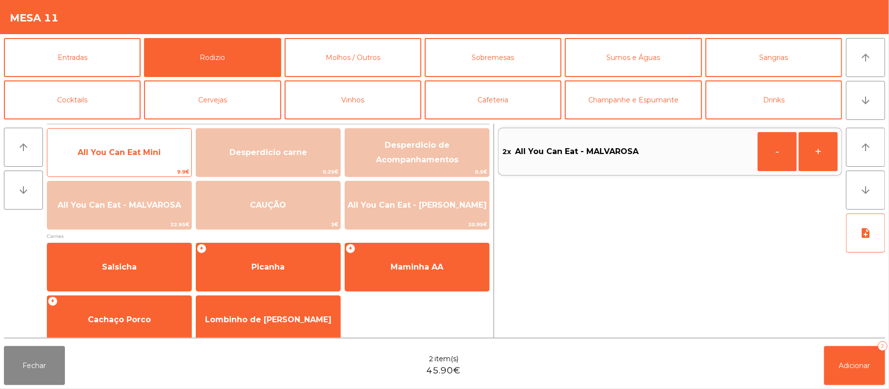
click at [141, 155] on span "All You Can Eat Mini" at bounding box center [119, 152] width 83 height 9
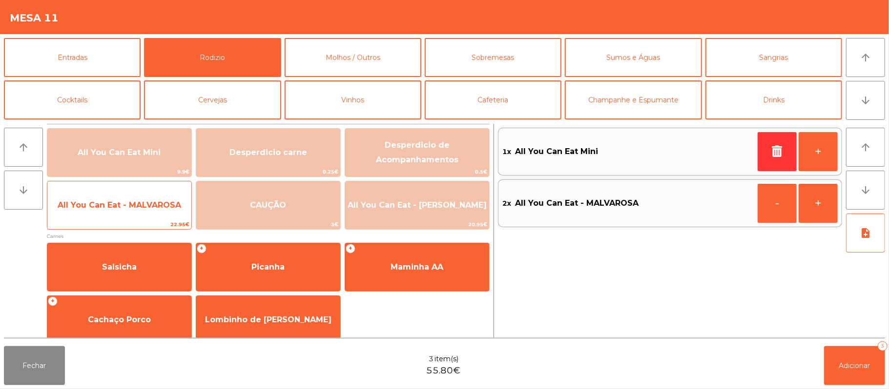
click at [115, 215] on span "All You Can Eat - MALVAROSA" at bounding box center [119, 205] width 144 height 26
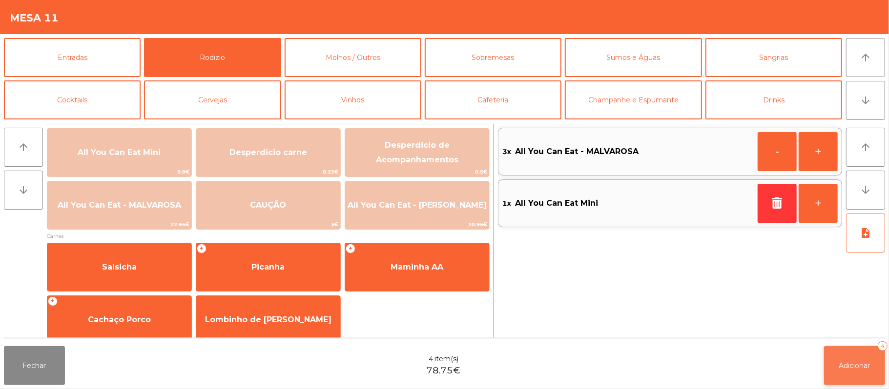
click at [858, 369] on span "Adicionar" at bounding box center [854, 366] width 31 height 9
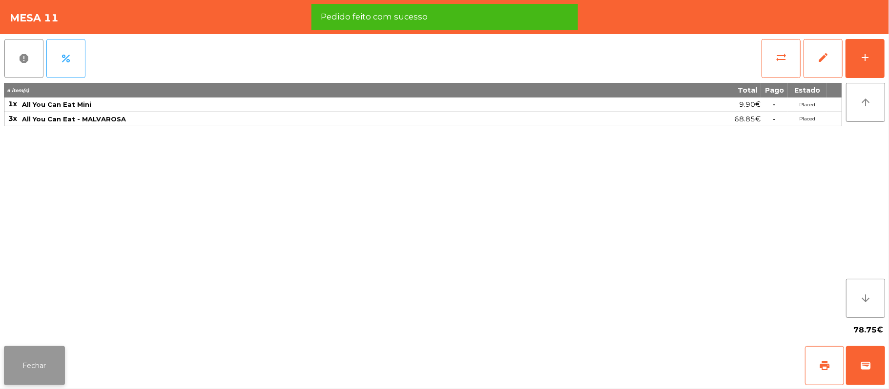
click at [36, 361] on button "Fechar" at bounding box center [34, 365] width 61 height 39
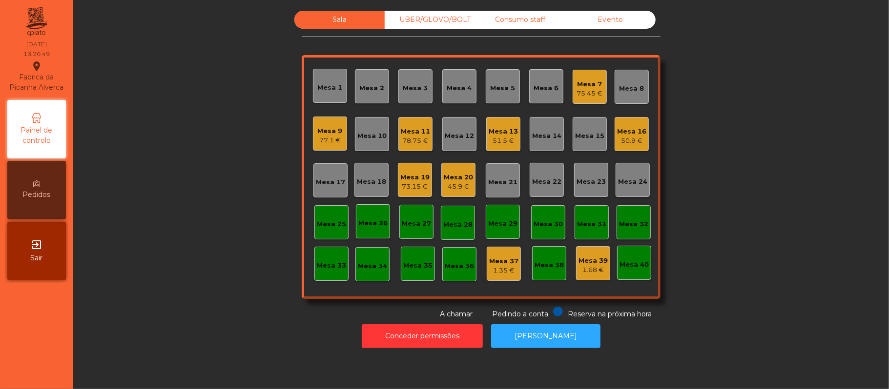
click at [536, 192] on div "Mesa 22" at bounding box center [546, 180] width 34 height 34
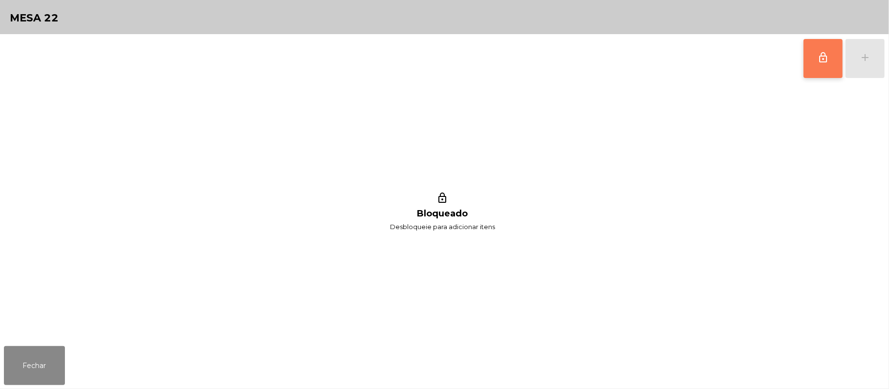
click at [815, 67] on button "lock_outline" at bounding box center [822, 58] width 39 height 39
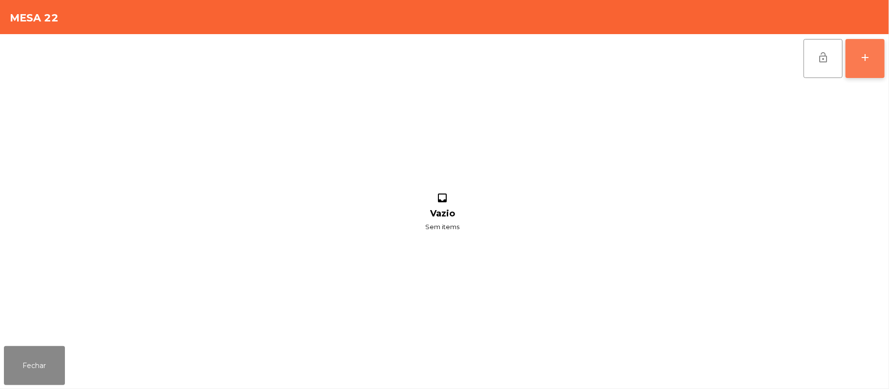
click at [866, 64] on button "add" at bounding box center [864, 58] width 39 height 39
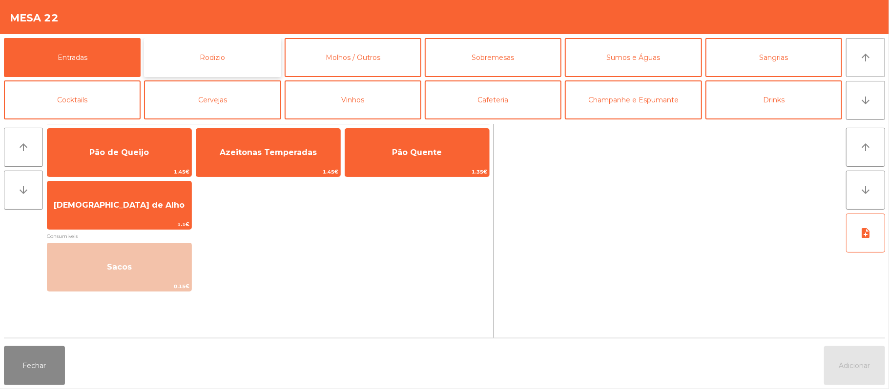
click at [257, 57] on button "Rodizio" at bounding box center [212, 57] width 137 height 39
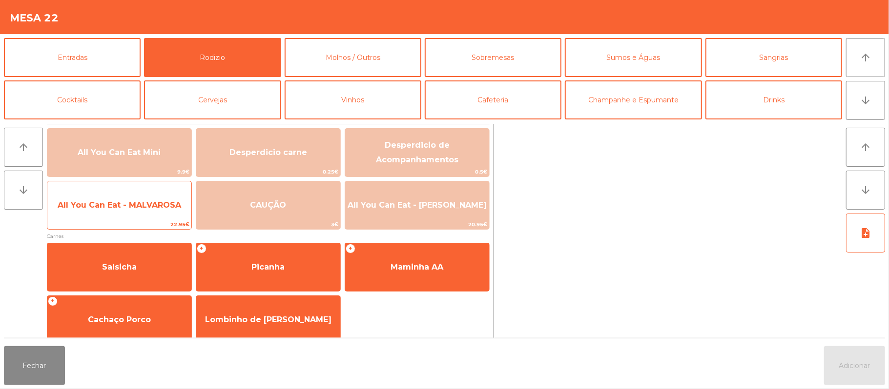
click at [143, 215] on span "All You Can Eat - MALVAROSA" at bounding box center [119, 205] width 144 height 26
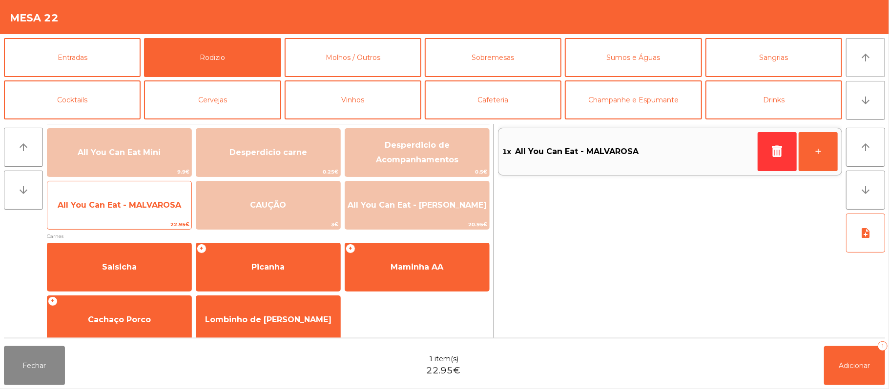
click at [147, 212] on span "All You Can Eat - MALVAROSA" at bounding box center [119, 205] width 144 height 26
click at [144, 213] on span "All You Can Eat - MALVAROSA" at bounding box center [119, 205] width 144 height 26
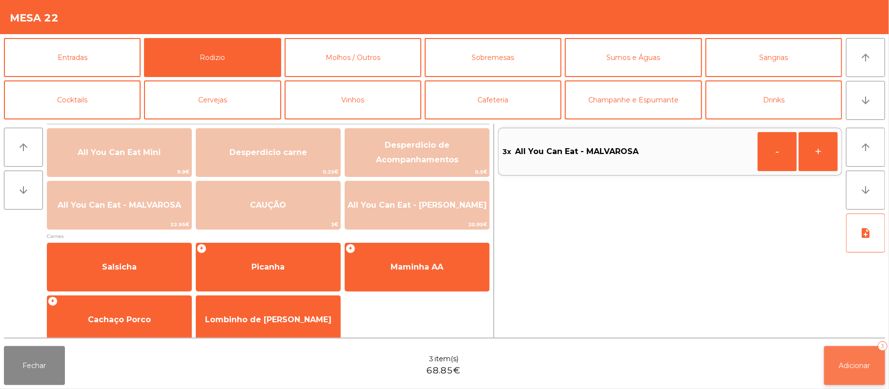
click at [847, 364] on span "Adicionar" at bounding box center [854, 366] width 31 height 9
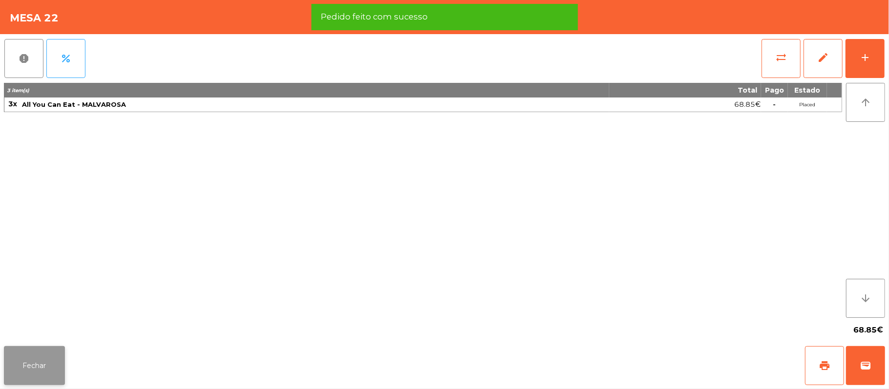
click at [38, 362] on button "Fechar" at bounding box center [34, 365] width 61 height 39
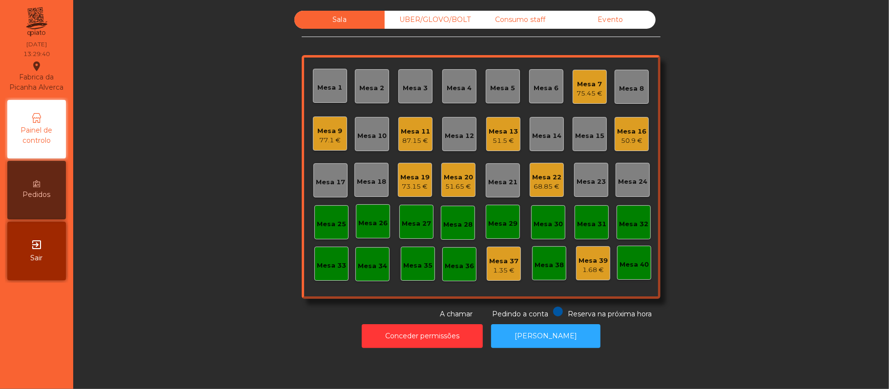
click at [336, 184] on div "Mesa 17" at bounding box center [330, 183] width 29 height 10
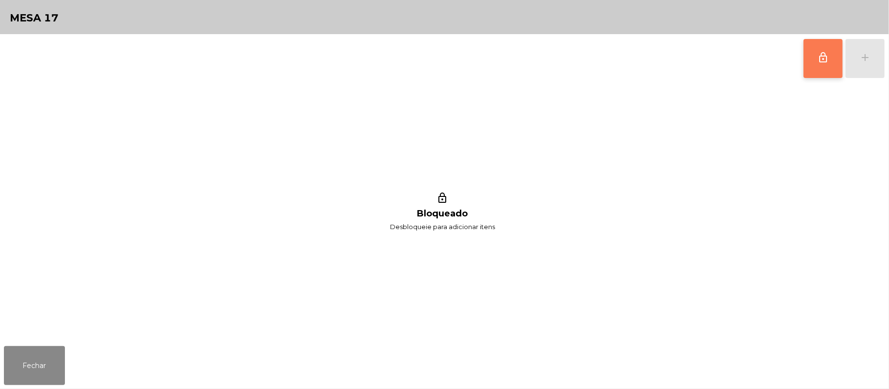
click at [811, 67] on button "lock_outline" at bounding box center [822, 58] width 39 height 39
click at [862, 60] on div "add" at bounding box center [865, 58] width 12 height 12
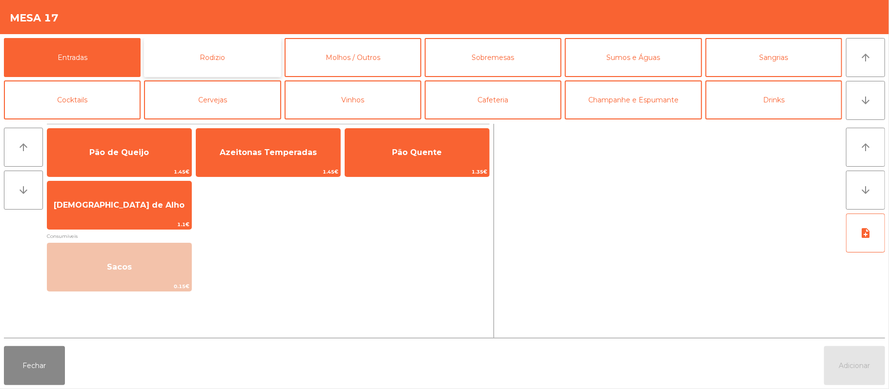
click at [228, 52] on button "Rodizio" at bounding box center [212, 57] width 137 height 39
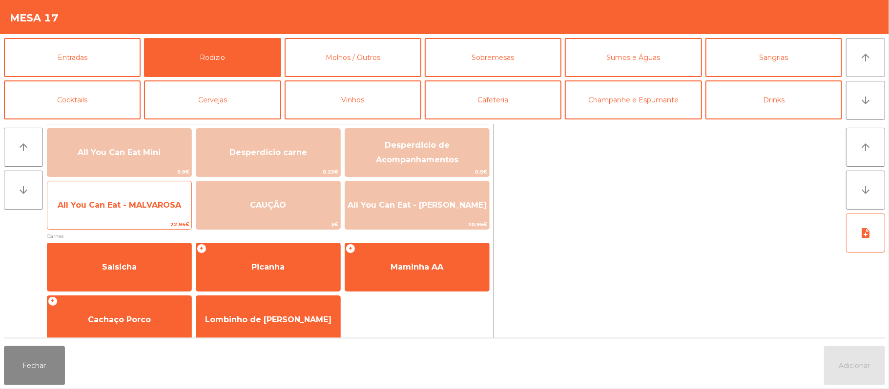
click at [79, 213] on span "All You Can Eat - MALVAROSA" at bounding box center [119, 205] width 144 height 26
click at [92, 211] on span "All You Can Eat - MALVAROSA" at bounding box center [119, 205] width 144 height 26
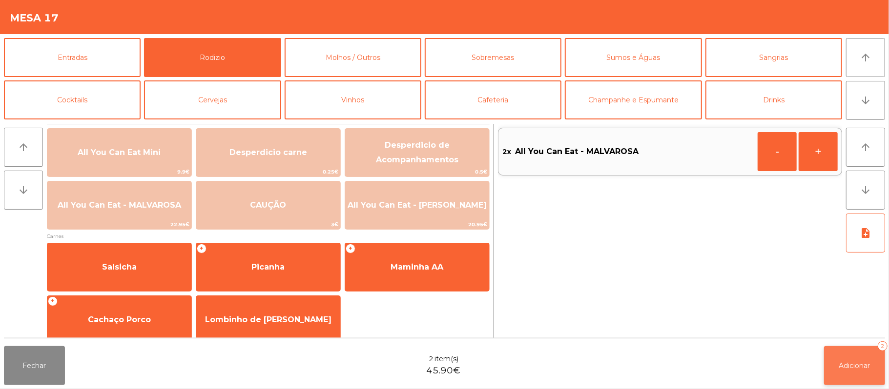
click at [833, 367] on button "Adicionar 2" at bounding box center [854, 365] width 61 height 39
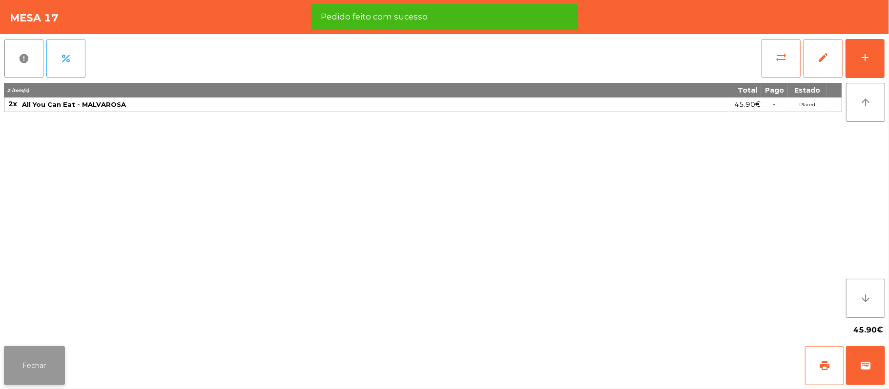
click at [47, 362] on button "Fechar" at bounding box center [34, 365] width 61 height 39
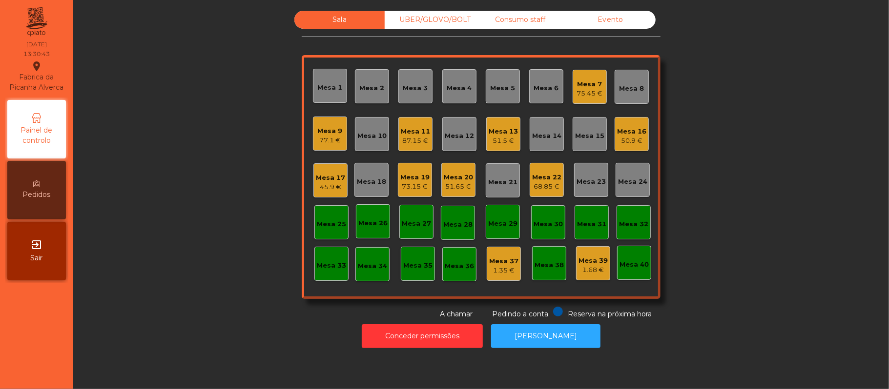
click at [548, 141] on div "Mesa 14" at bounding box center [546, 134] width 34 height 34
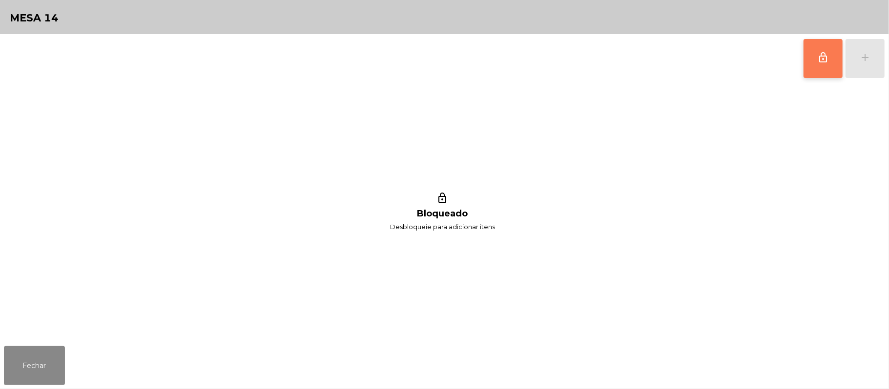
click at [822, 61] on span "lock_outline" at bounding box center [823, 58] width 12 height 12
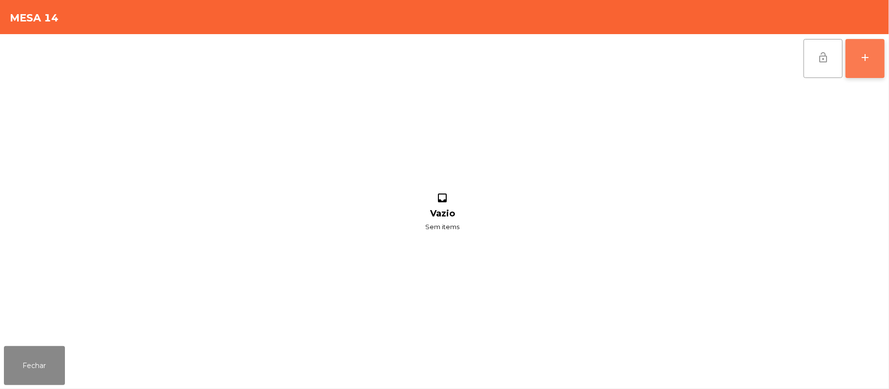
click at [881, 66] on button "add" at bounding box center [864, 58] width 39 height 39
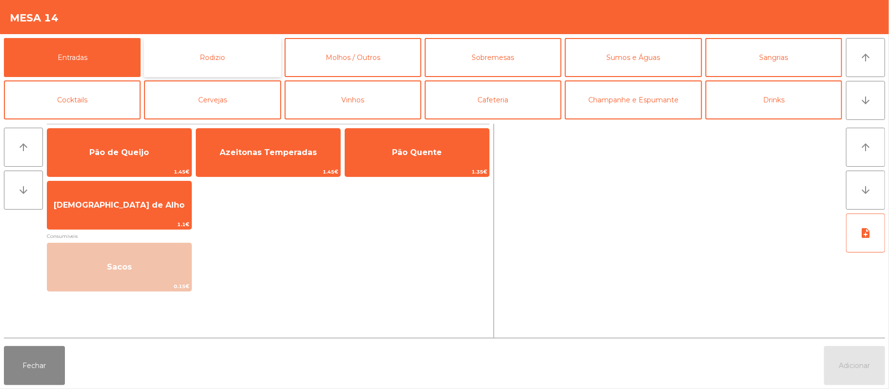
click at [240, 65] on button "Rodizio" at bounding box center [212, 57] width 137 height 39
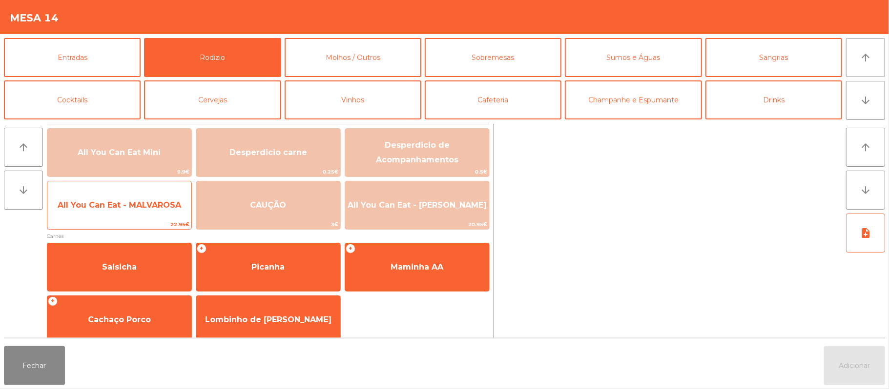
click at [137, 212] on span "All You Can Eat - MALVAROSA" at bounding box center [119, 205] width 144 height 26
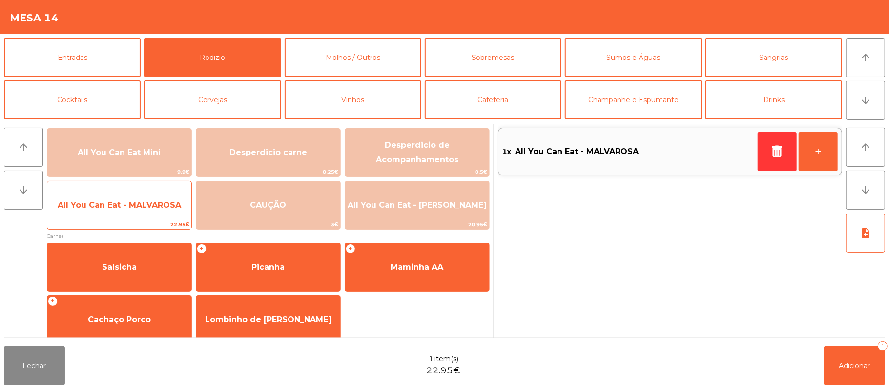
click at [148, 221] on span "22.95€" at bounding box center [119, 224] width 144 height 9
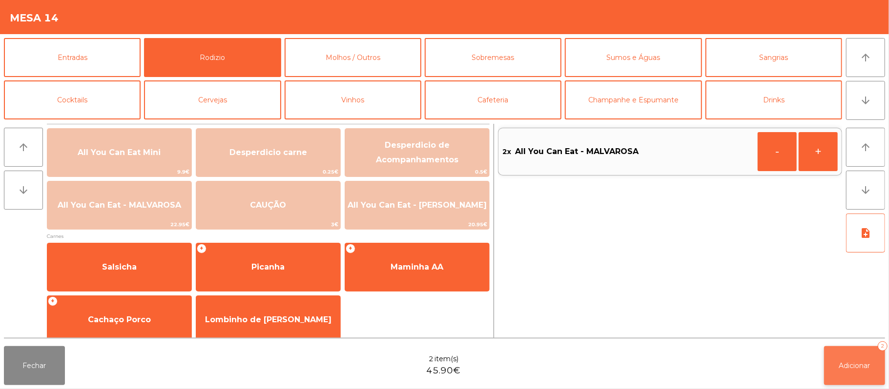
click at [855, 369] on span "Adicionar" at bounding box center [854, 366] width 31 height 9
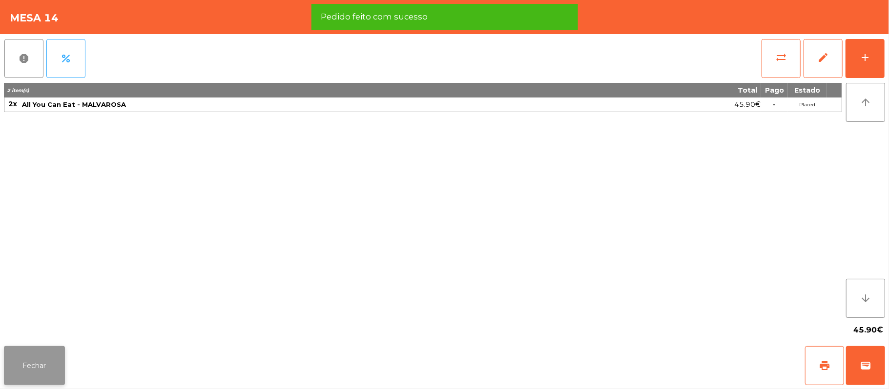
click at [32, 351] on button "Fechar" at bounding box center [34, 365] width 61 height 39
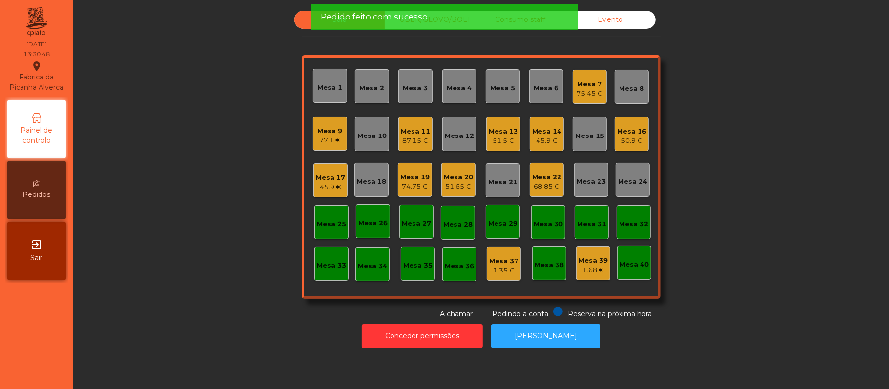
click at [589, 90] on div "75.45 €" at bounding box center [590, 94] width 26 height 10
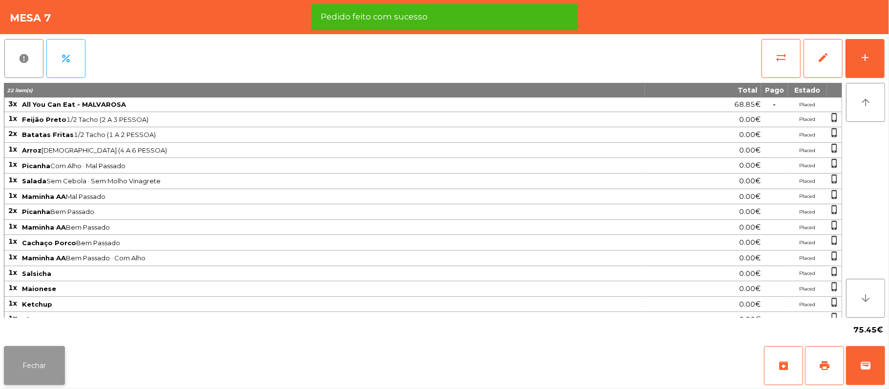
click at [32, 379] on button "Fechar" at bounding box center [34, 365] width 61 height 39
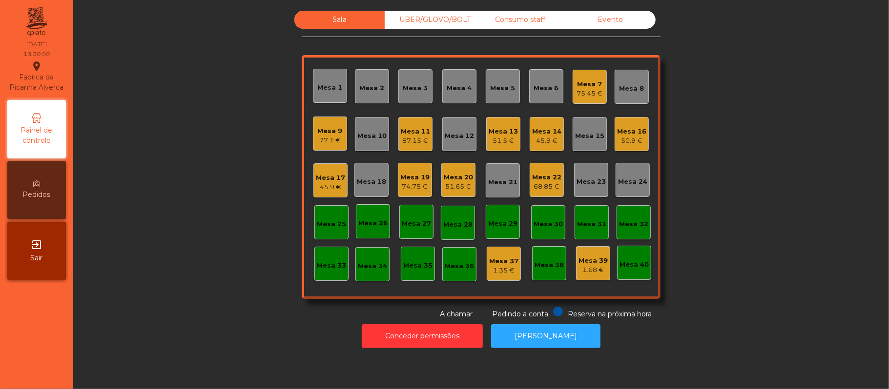
click at [313, 145] on div "Mesa 9 77.1 €" at bounding box center [330, 134] width 34 height 34
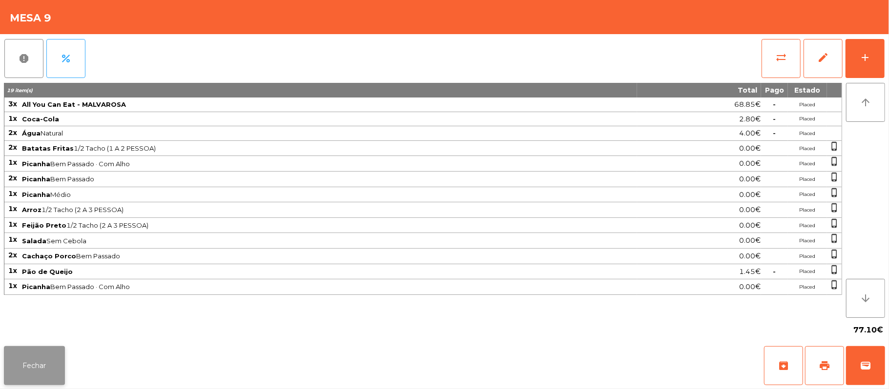
click at [40, 381] on button "Fechar" at bounding box center [34, 365] width 61 height 39
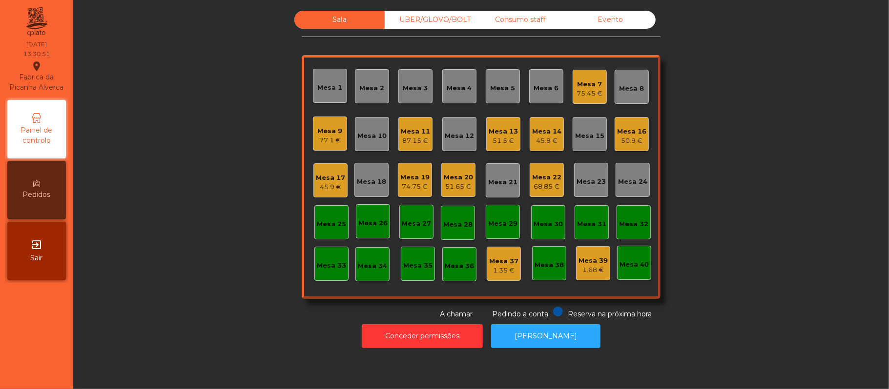
click at [406, 136] on div "87.15 €" at bounding box center [415, 141] width 29 height 10
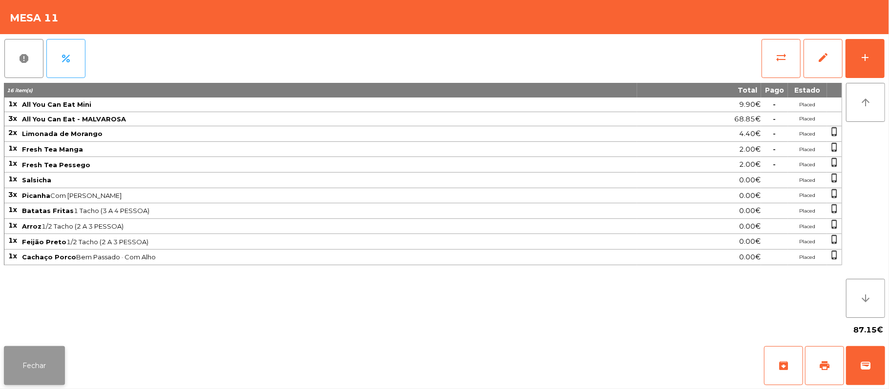
click at [45, 372] on button "Fechar" at bounding box center [34, 365] width 61 height 39
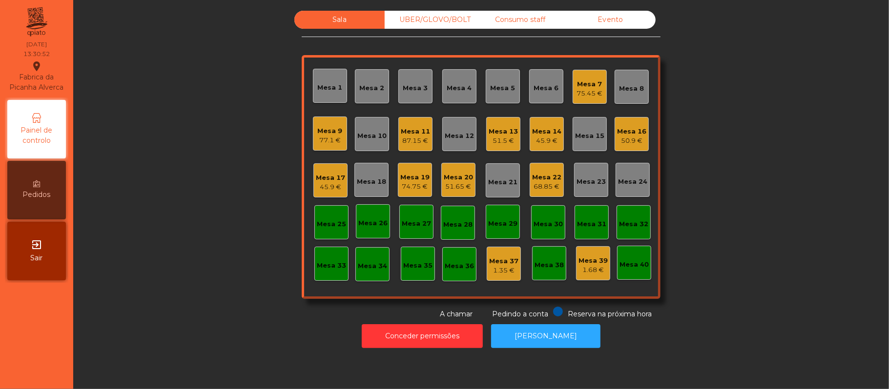
click at [500, 141] on div "51.5 €" at bounding box center [502, 141] width 29 height 10
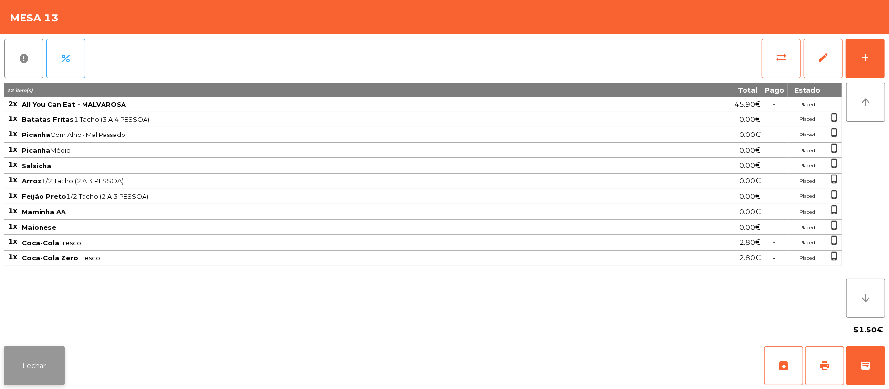
click at [43, 375] on button "Fechar" at bounding box center [34, 365] width 61 height 39
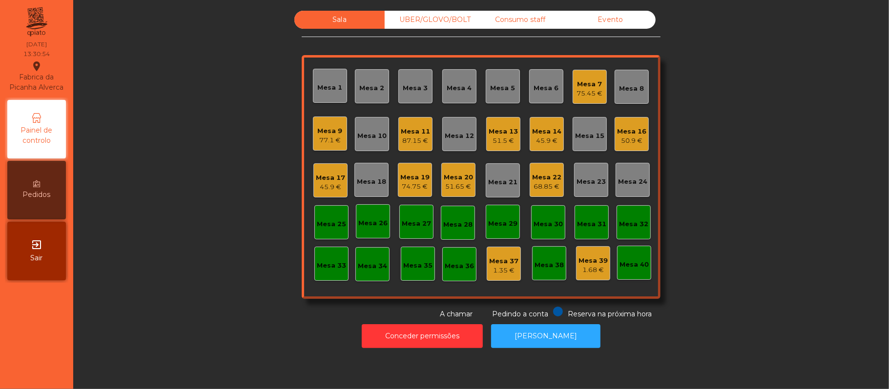
click at [553, 135] on div "Mesa 14" at bounding box center [546, 132] width 29 height 10
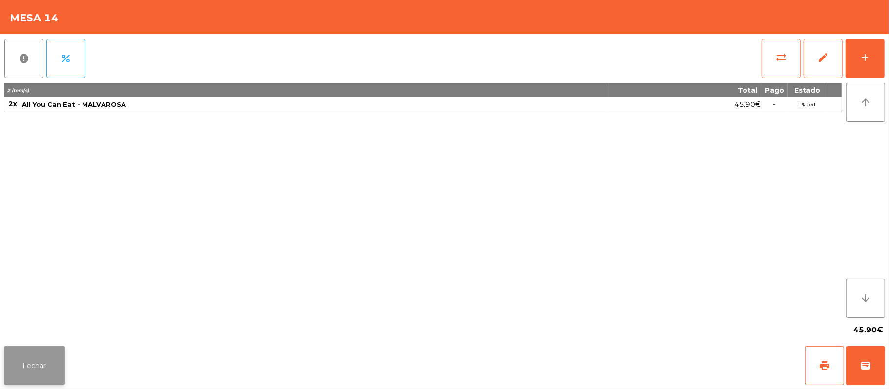
click at [31, 373] on button "Fechar" at bounding box center [34, 365] width 61 height 39
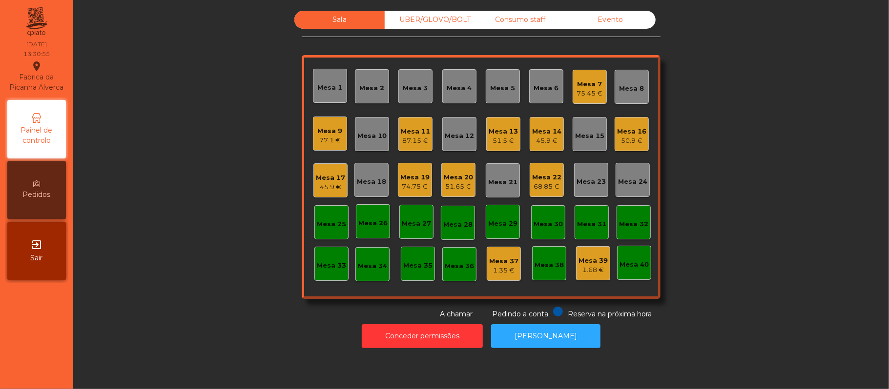
click at [627, 143] on div "50.9 €" at bounding box center [631, 141] width 29 height 10
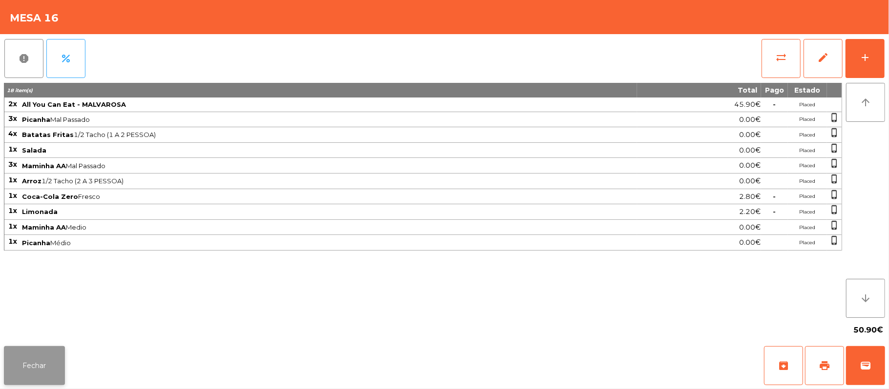
click at [51, 374] on button "Fechar" at bounding box center [34, 365] width 61 height 39
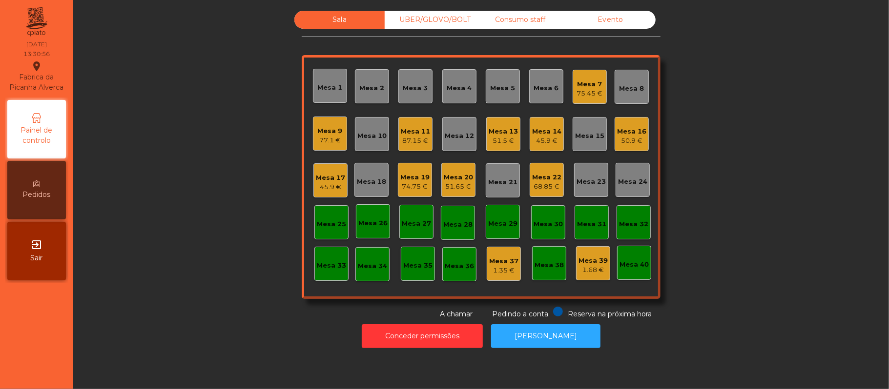
click at [328, 185] on div "45.9 €" at bounding box center [330, 187] width 29 height 10
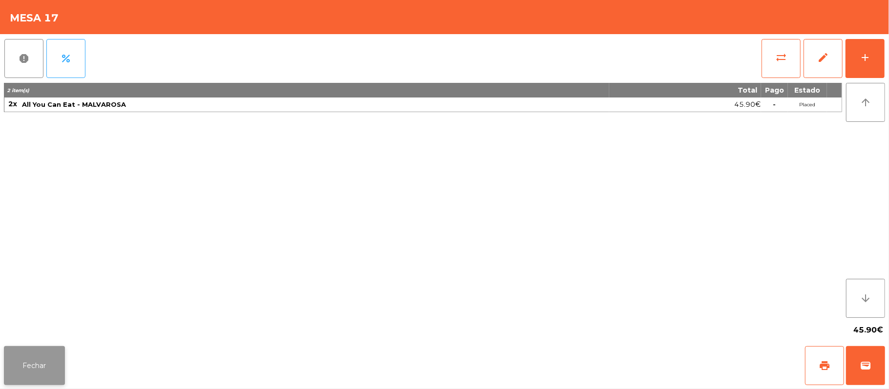
click at [57, 375] on button "Fechar" at bounding box center [34, 365] width 61 height 39
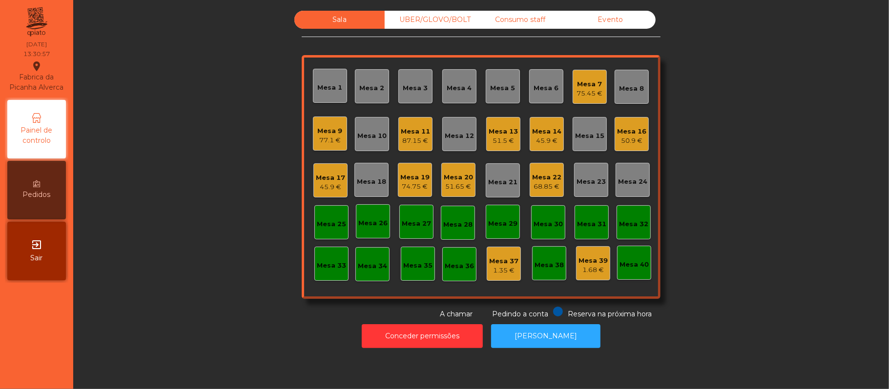
click at [420, 193] on div "Mesa 19 74.75 €" at bounding box center [415, 180] width 34 height 34
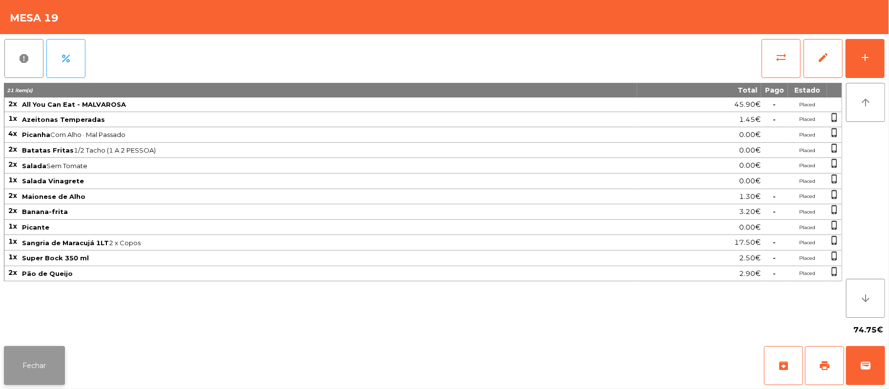
click at [32, 384] on button "Fechar" at bounding box center [34, 365] width 61 height 39
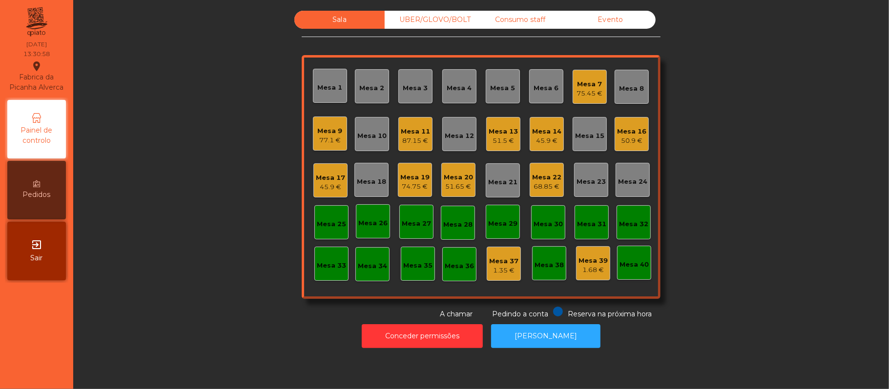
click at [463, 176] on div "Mesa 20" at bounding box center [458, 178] width 29 height 10
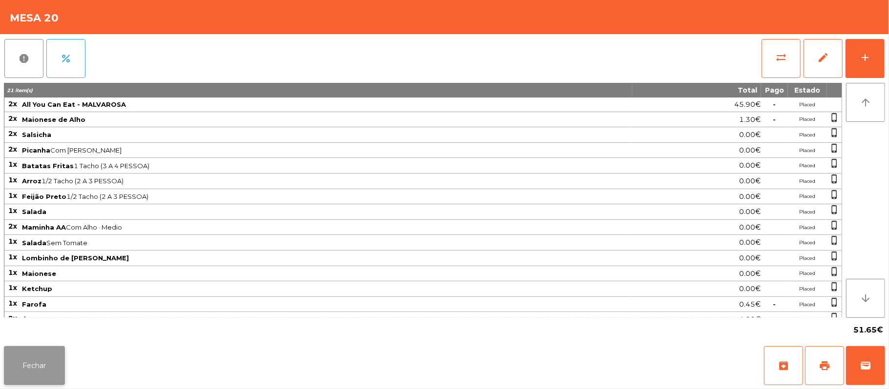
click at [49, 359] on button "Fechar" at bounding box center [34, 365] width 61 height 39
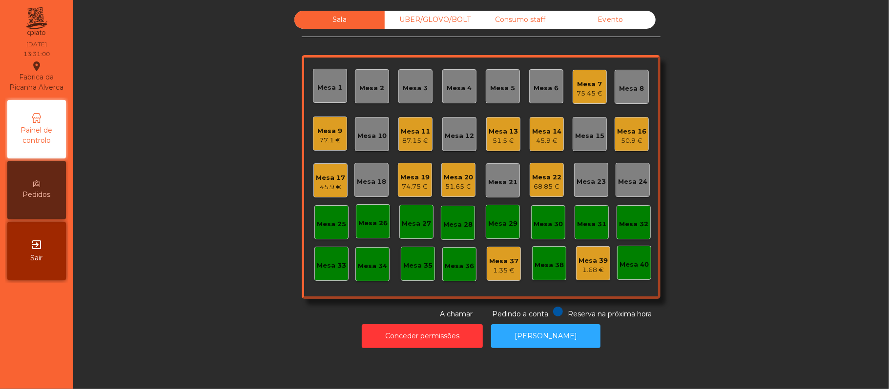
click at [541, 186] on div "68.85 €" at bounding box center [546, 187] width 29 height 10
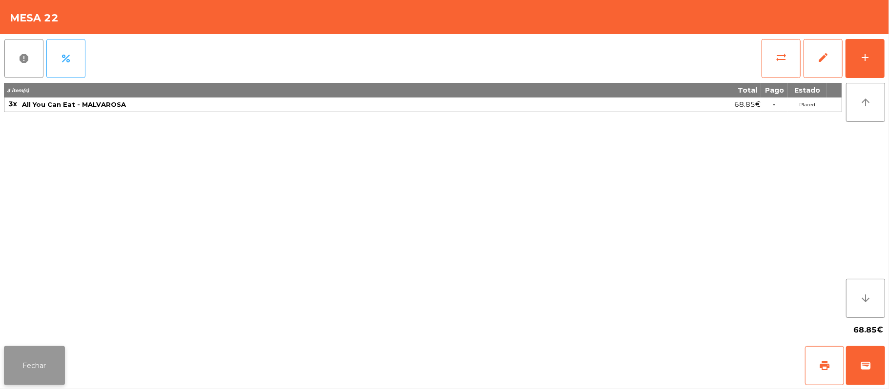
click at [14, 371] on button "Fechar" at bounding box center [34, 365] width 61 height 39
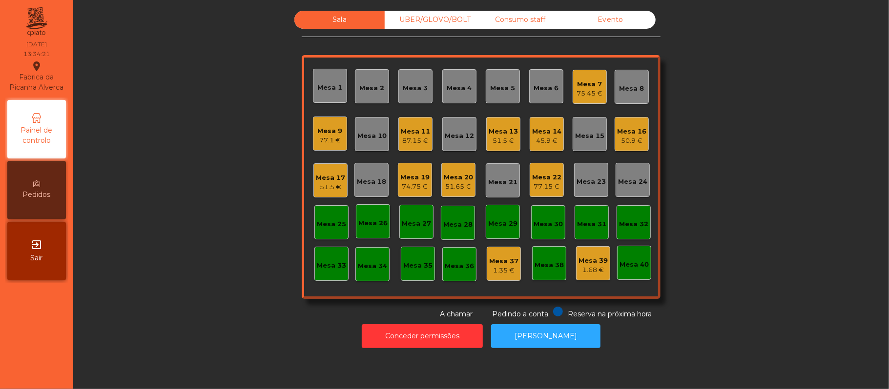
click at [637, 128] on div "Mesa 16" at bounding box center [631, 132] width 29 height 10
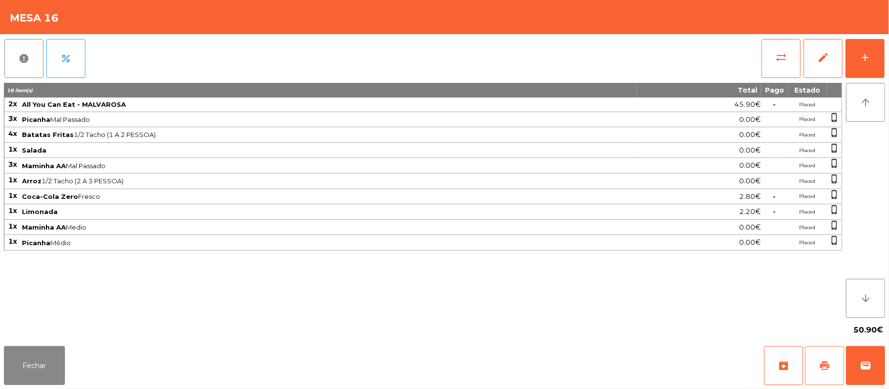
click at [820, 364] on span "print" at bounding box center [824, 366] width 12 height 12
click at [881, 366] on button "wallet" at bounding box center [865, 365] width 39 height 39
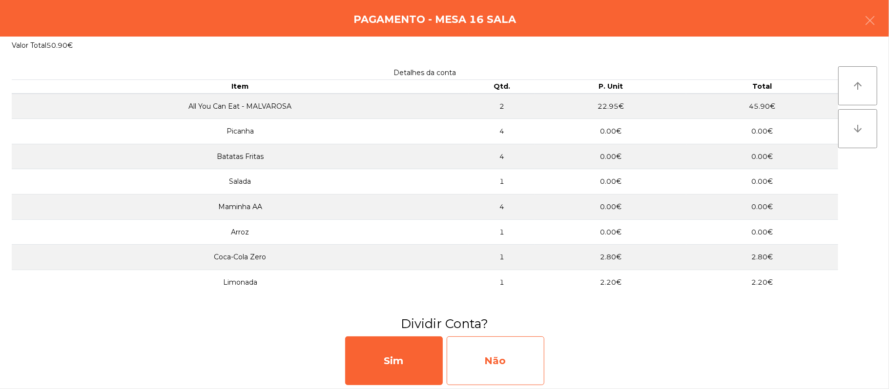
click at [516, 359] on div "Não" at bounding box center [495, 361] width 98 height 49
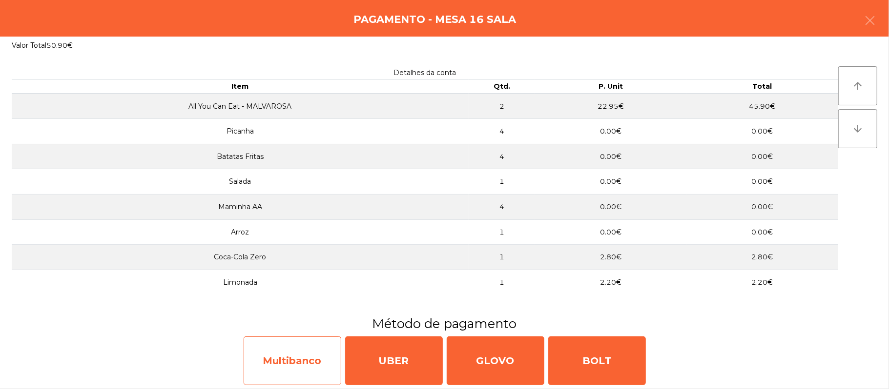
click at [303, 343] on div "Multibanco" at bounding box center [292, 361] width 98 height 49
select select "**"
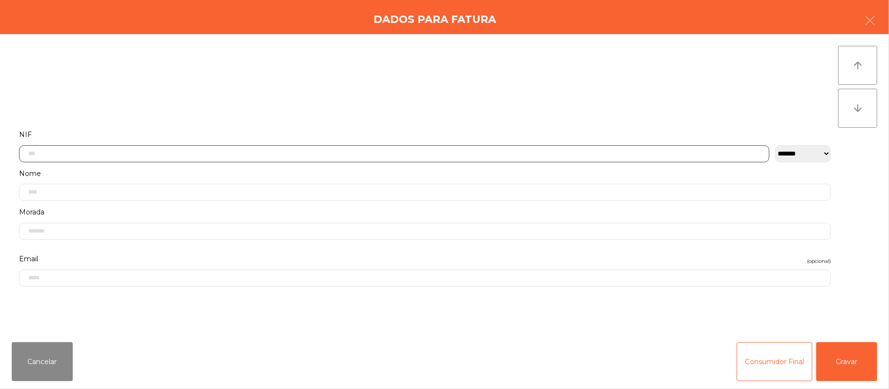
click at [287, 154] on input "text" at bounding box center [394, 153] width 750 height 17
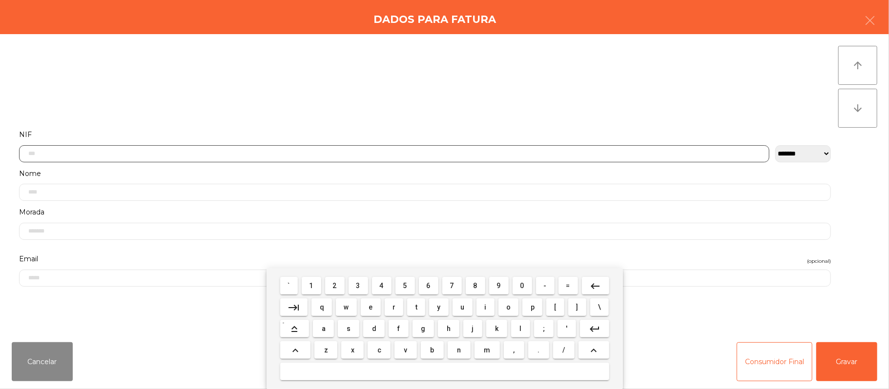
scroll to position [82, 0]
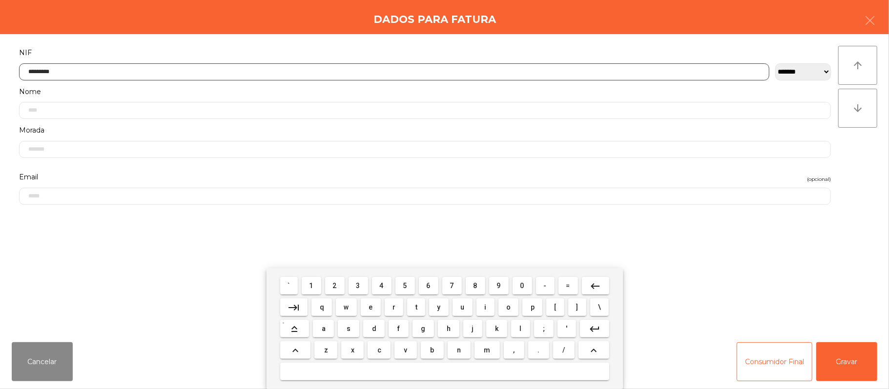
type input "*********"
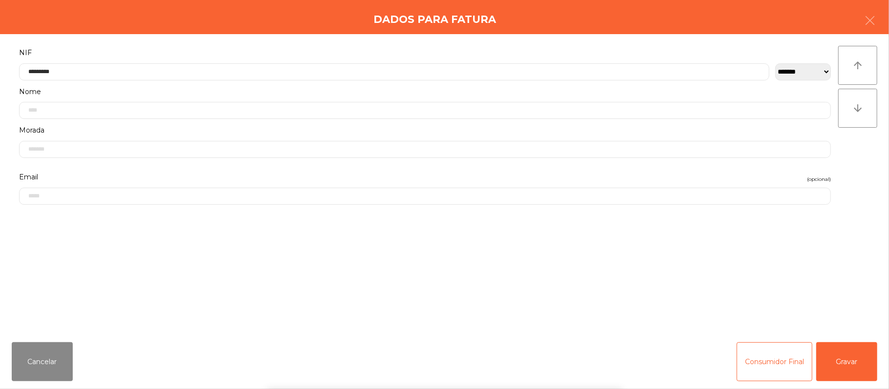
click at [813, 291] on div "` 1 2 3 4 5 6 7 8 9 0 - = keyboard_backspace keyboard_tab q w e r t y u i o p […" at bounding box center [444, 328] width 889 height 121
click at [853, 362] on button "Gravar" at bounding box center [846, 362] width 61 height 39
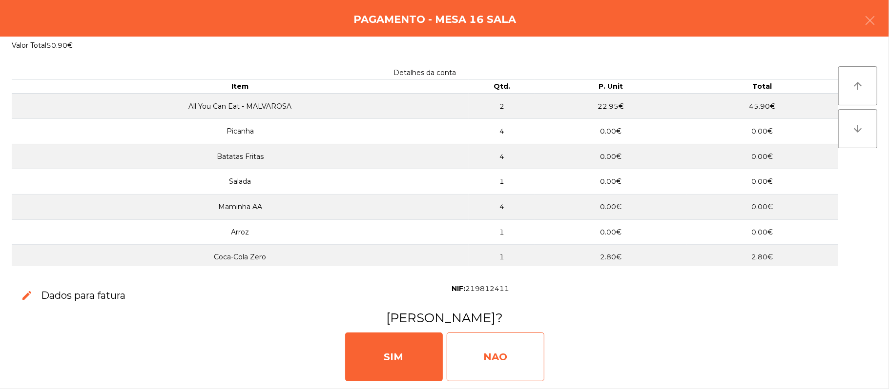
click at [508, 344] on div "NAO" at bounding box center [495, 357] width 98 height 49
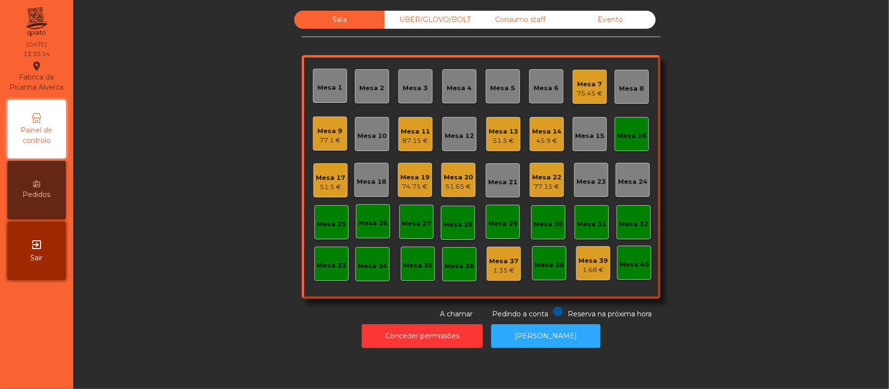
click at [629, 135] on div "Mesa 16" at bounding box center [631, 136] width 29 height 10
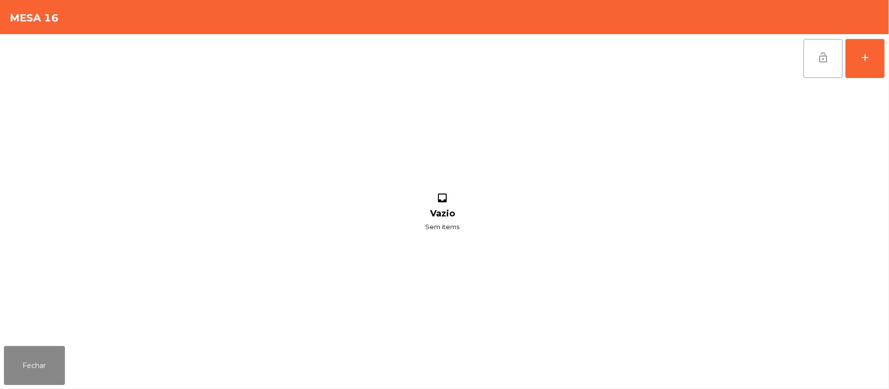
click at [828, 69] on button "lock_open" at bounding box center [822, 58] width 39 height 39
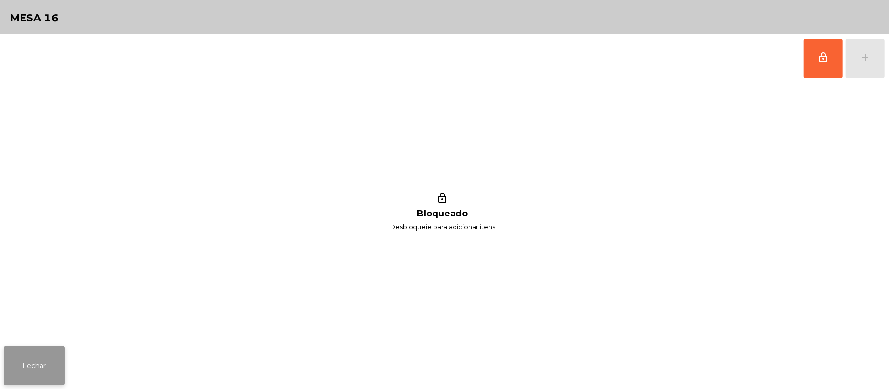
click at [32, 362] on button "Fechar" at bounding box center [34, 365] width 61 height 39
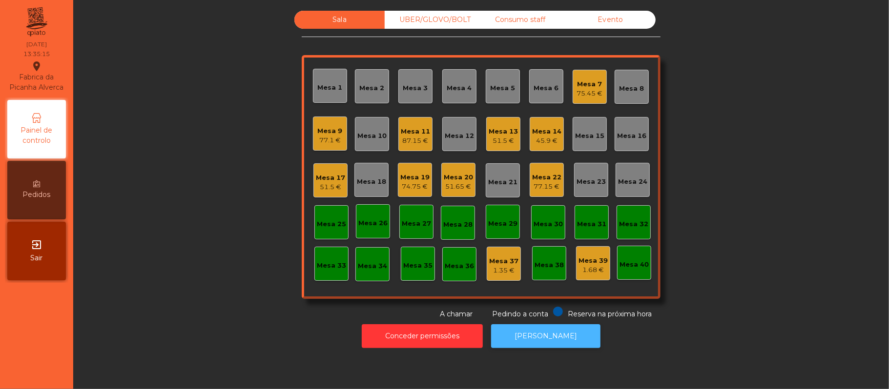
click at [531, 346] on button "[PERSON_NAME]" at bounding box center [545, 336] width 109 height 24
click at [445, 20] on div "UBER/GLOVO/BOLT" at bounding box center [429, 20] width 90 height 18
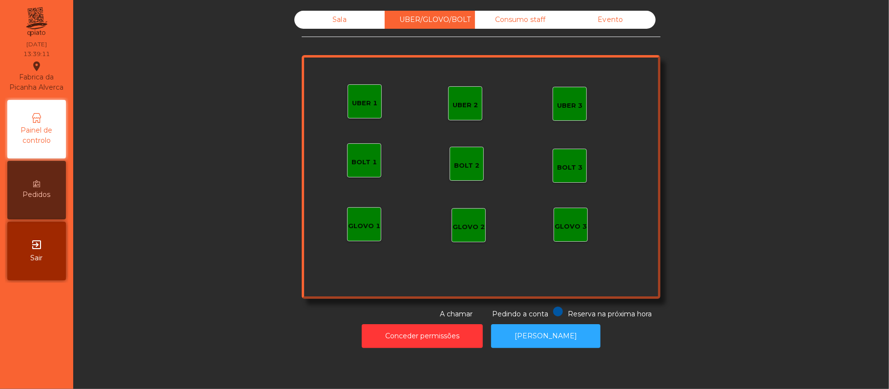
click at [553, 114] on div "UBER 3" at bounding box center [569, 104] width 34 height 34
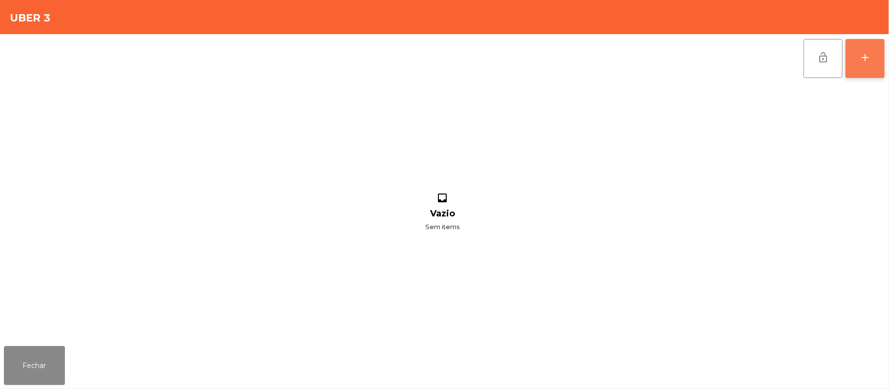
click at [864, 61] on div "add" at bounding box center [865, 58] width 12 height 12
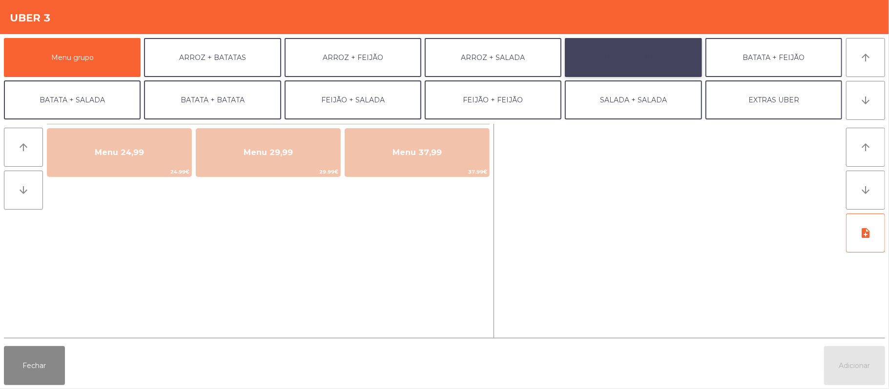
click at [655, 61] on button "ARROZ + ARROZ" at bounding box center [633, 57] width 137 height 39
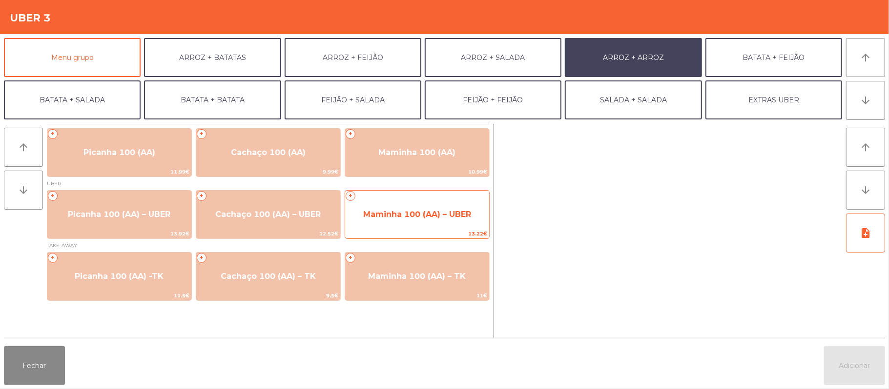
click at [391, 212] on span "Maminha 100 (AA) – UBER" at bounding box center [417, 214] width 108 height 9
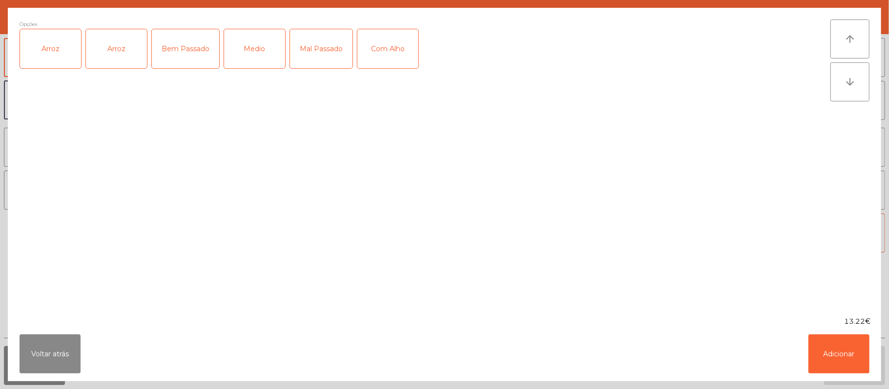
click at [61, 60] on div "Arroz" at bounding box center [50, 48] width 61 height 39
click at [186, 51] on div "Bem Passado" at bounding box center [185, 48] width 67 height 39
click at [838, 366] on button "Adicionar" at bounding box center [838, 354] width 61 height 39
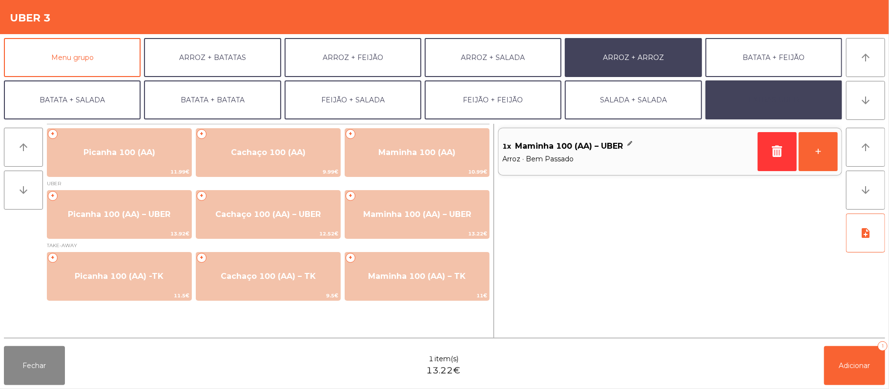
click at [775, 103] on button "EXTRAS UBER" at bounding box center [773, 100] width 137 height 39
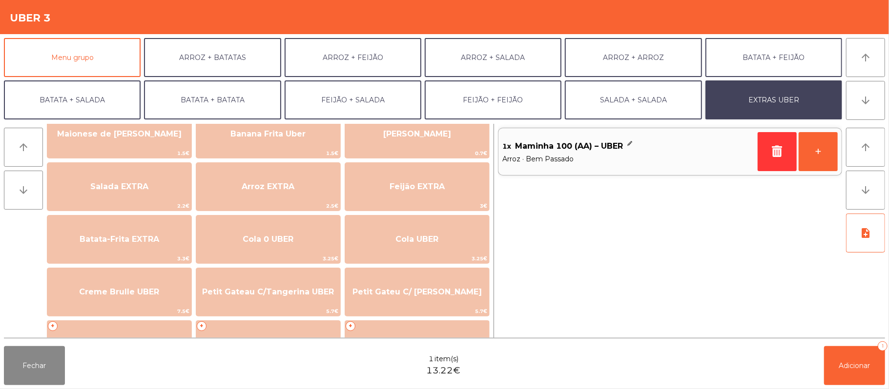
scroll to position [87, 0]
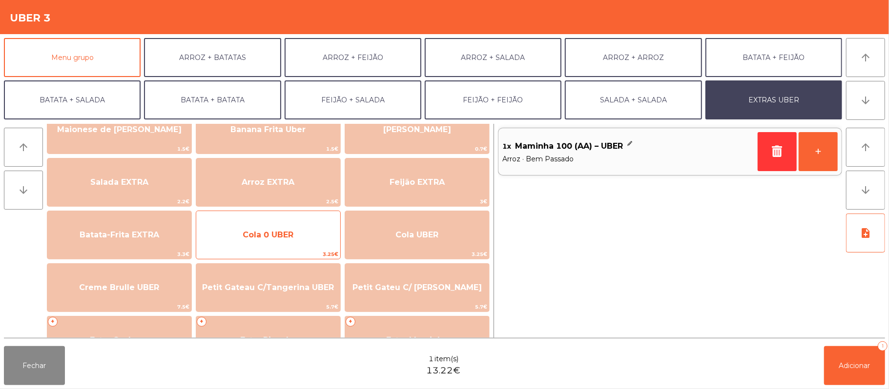
click at [262, 237] on span "Cola 0 UBER" at bounding box center [268, 234] width 51 height 9
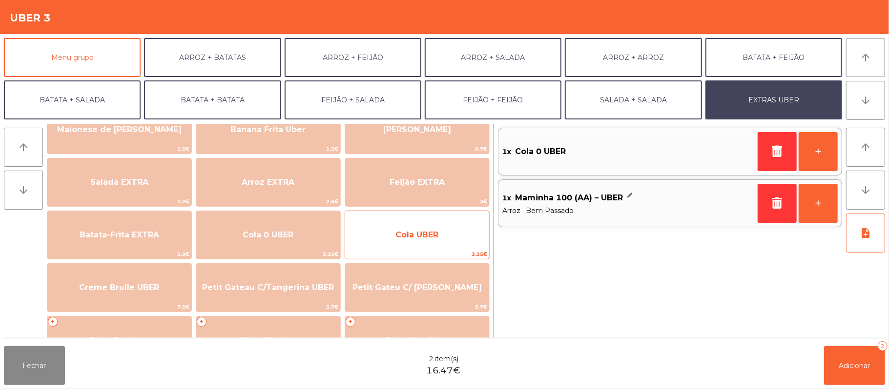
click at [418, 231] on span "Cola UBER" at bounding box center [416, 234] width 43 height 9
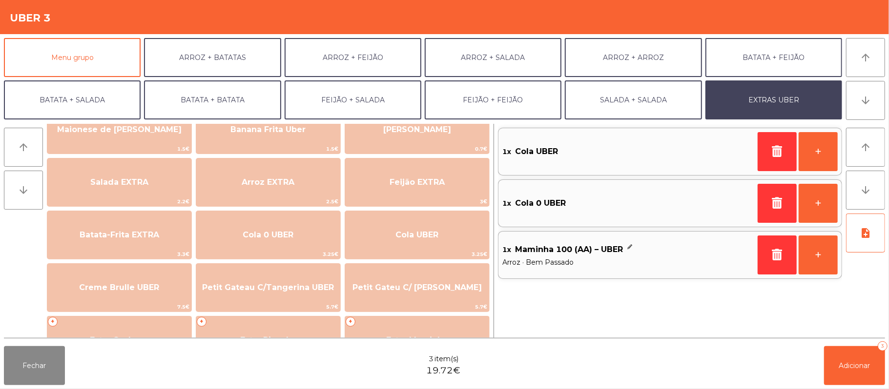
click at [812, 378] on div "Fechar 3 item(s) 19.72€ Adicionar 3" at bounding box center [444, 366] width 889 height 47
click at [840, 363] on span "Adicionar" at bounding box center [854, 366] width 31 height 9
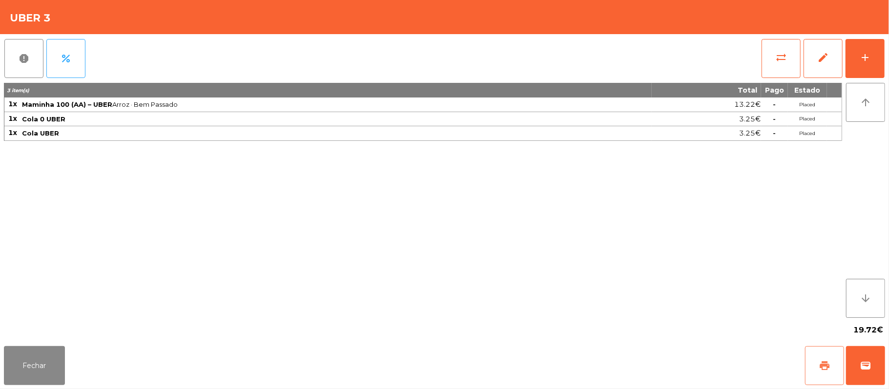
click at [815, 357] on button "print" at bounding box center [824, 365] width 39 height 39
click at [7, 350] on button "Fechar" at bounding box center [34, 365] width 61 height 39
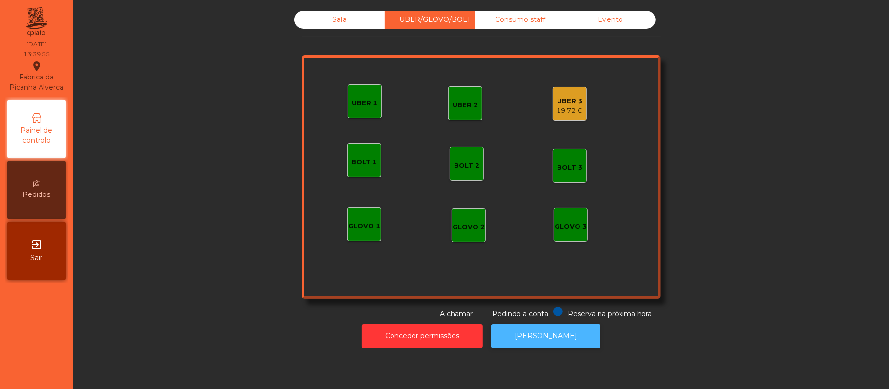
click at [555, 346] on button "[PERSON_NAME]" at bounding box center [545, 336] width 109 height 24
click at [567, 104] on div "UBER 3" at bounding box center [570, 102] width 26 height 10
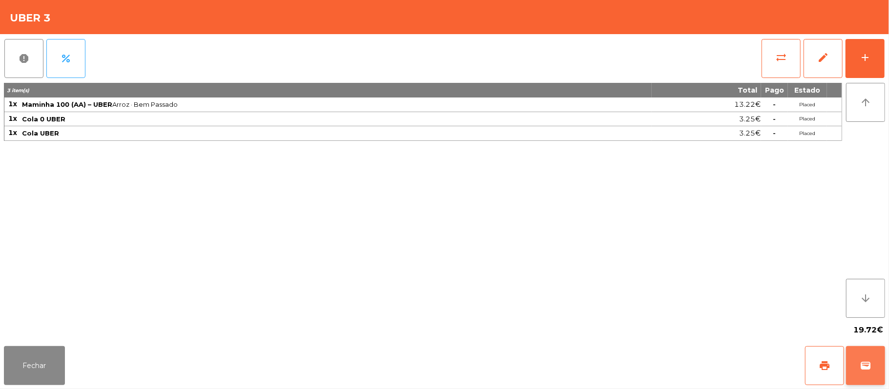
click at [860, 370] on span "wallet" at bounding box center [865, 366] width 12 height 12
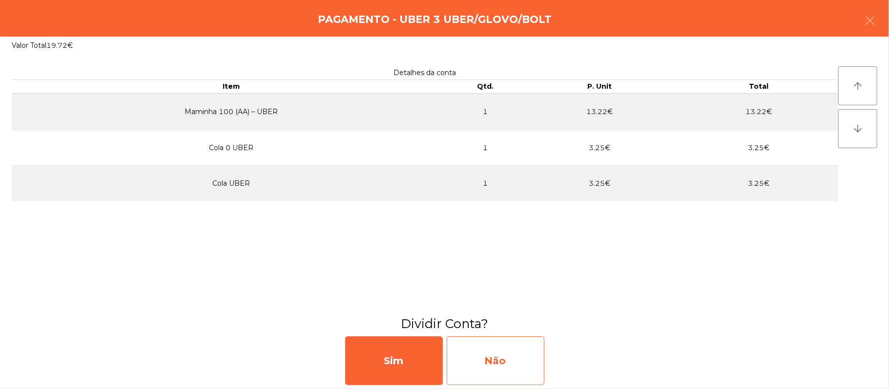
click at [492, 354] on div "Não" at bounding box center [495, 361] width 98 height 49
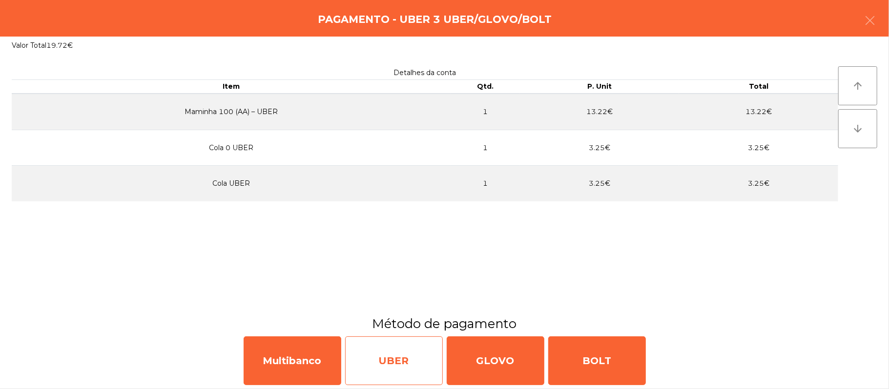
click at [389, 349] on div "UBER" at bounding box center [394, 361] width 98 height 49
select select "**"
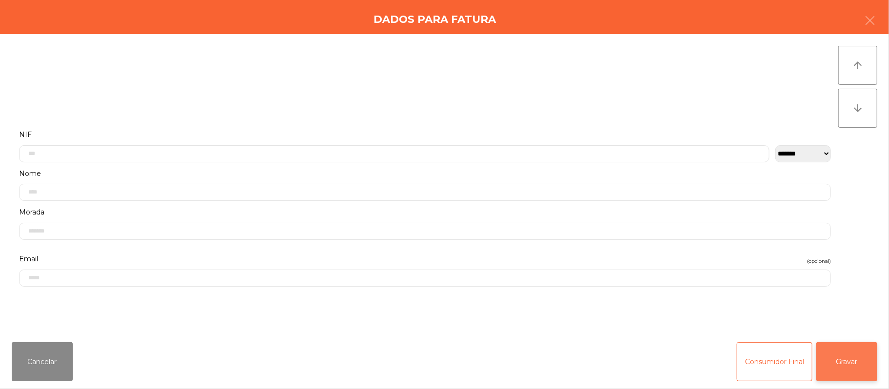
click at [851, 369] on button "Gravar" at bounding box center [846, 362] width 61 height 39
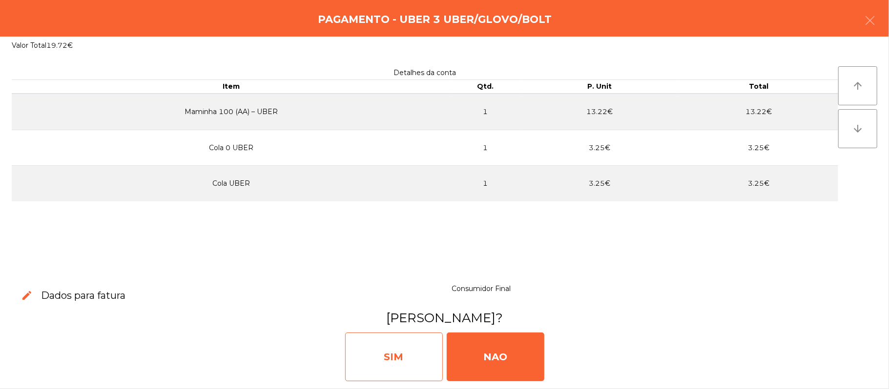
click at [381, 361] on div "SIM" at bounding box center [394, 357] width 98 height 49
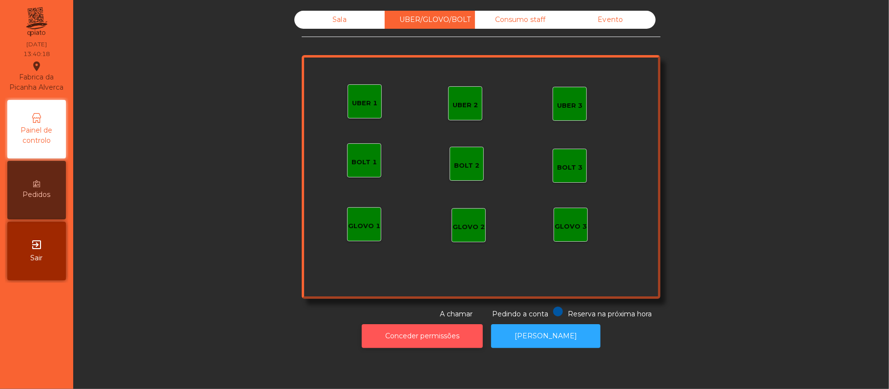
click at [423, 337] on button "Conceder permissões" at bounding box center [422, 336] width 121 height 24
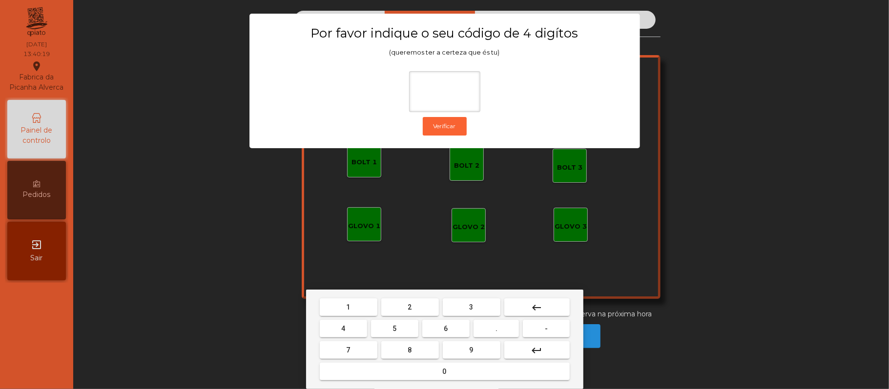
click at [409, 307] on span "2" at bounding box center [410, 307] width 4 height 8
click at [445, 329] on span "6" at bounding box center [446, 329] width 4 height 8
click at [347, 307] on span "1" at bounding box center [348, 307] width 4 height 8
click at [390, 346] on button "8" at bounding box center [410, 351] width 58 height 18
type input "****"
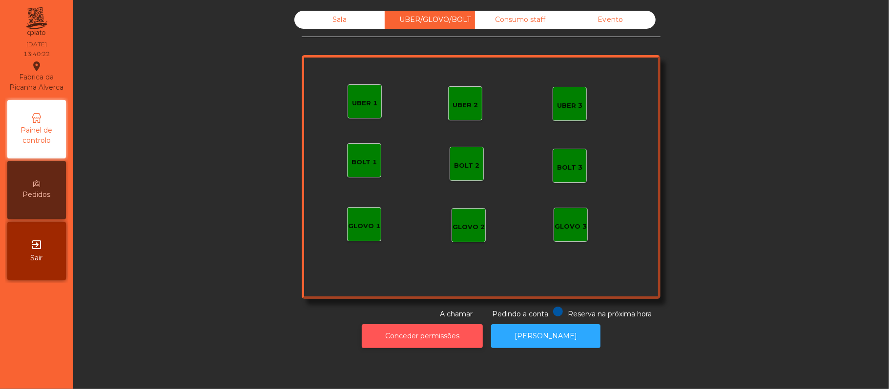
click at [403, 336] on button "Conceder permissões" at bounding box center [422, 336] width 121 height 24
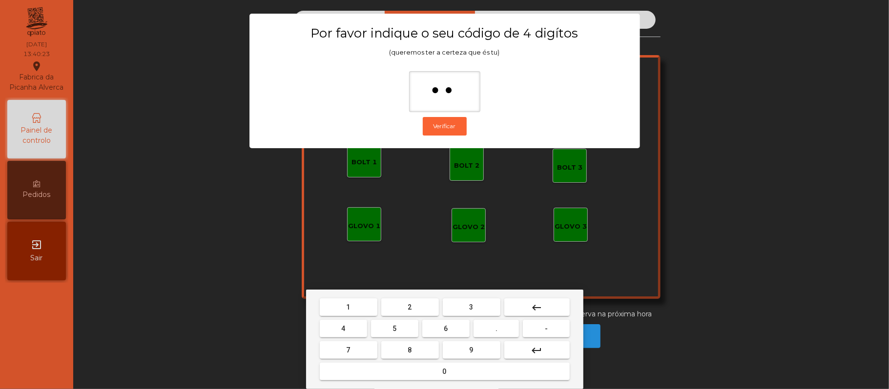
type input "***"
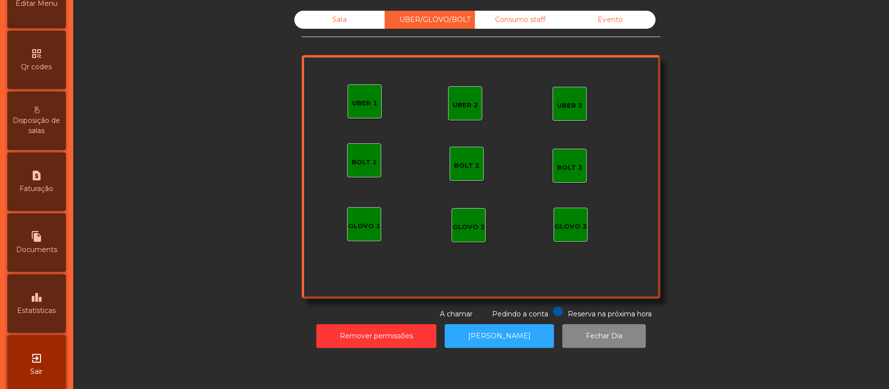
click at [37, 193] on div "request_page Faturação" at bounding box center [36, 182] width 59 height 59
select select "*"
select select "****"
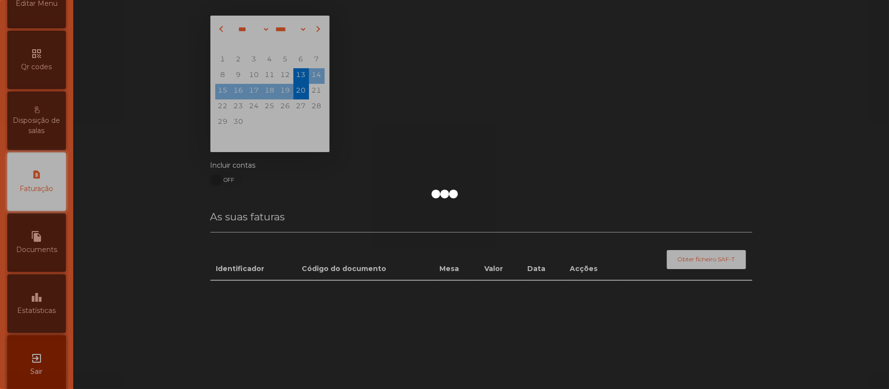
scroll to position [250, 0]
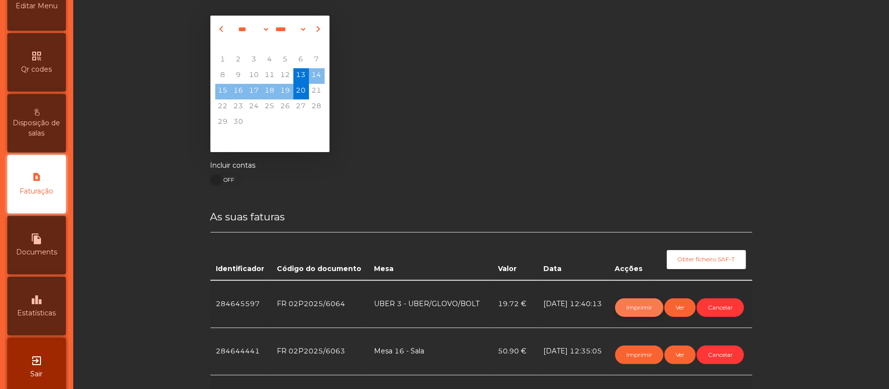
click at [633, 313] on button "Imprimir" at bounding box center [639, 308] width 48 height 19
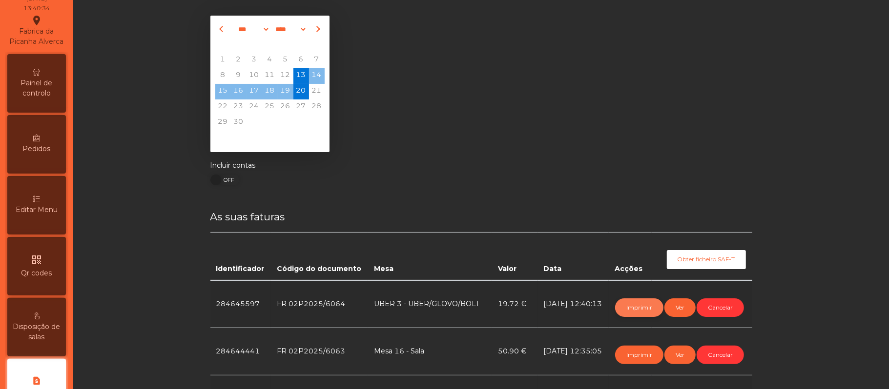
scroll to position [0, 0]
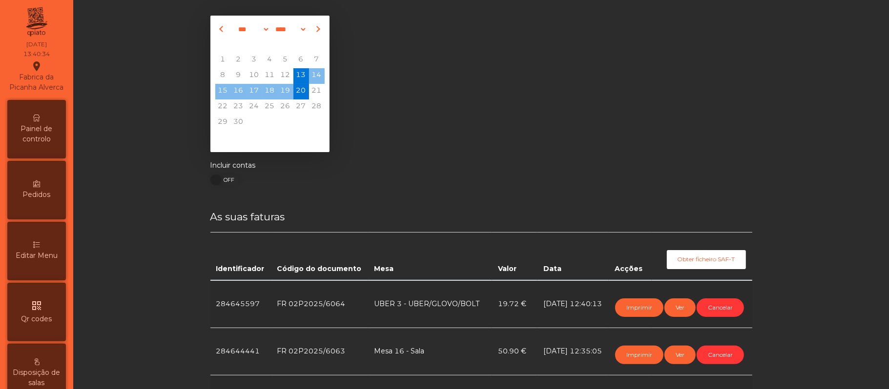
click at [38, 140] on span "Painel de controlo" at bounding box center [37, 134] width 54 height 20
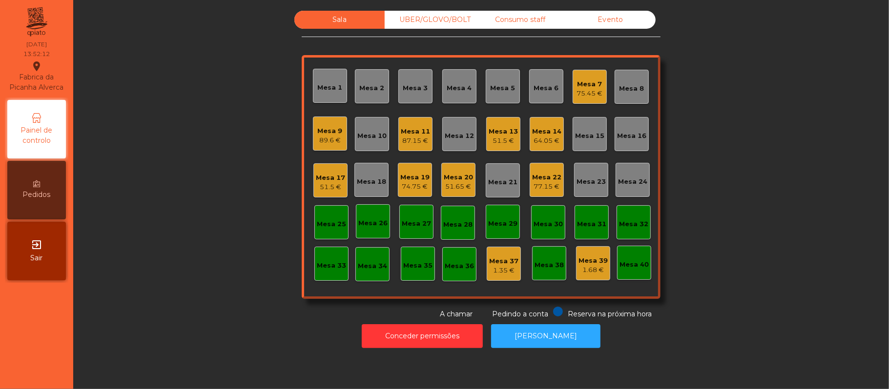
click at [197, 214] on div "Sala UBER/GLOVO/BOLT Consumo staff Evento Mesa 1 Mesa 2 Mesa 3 Mesa 4 Mesa 5 Me…" at bounding box center [480, 165] width 789 height 309
click at [323, 135] on div "Mesa 9" at bounding box center [330, 131] width 25 height 10
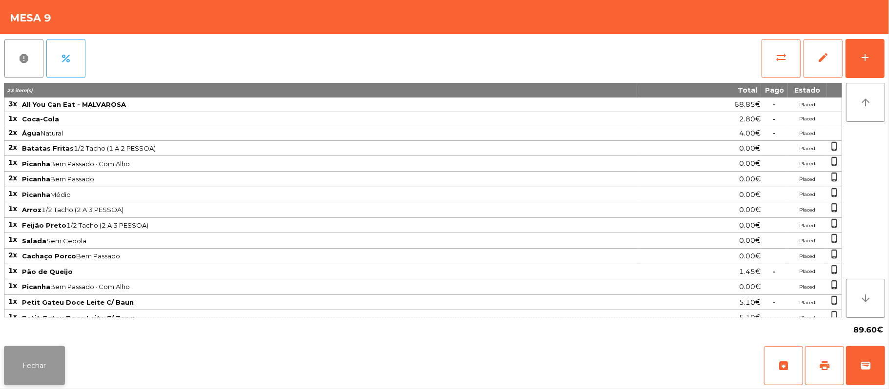
click at [32, 354] on button "Fechar" at bounding box center [34, 365] width 61 height 39
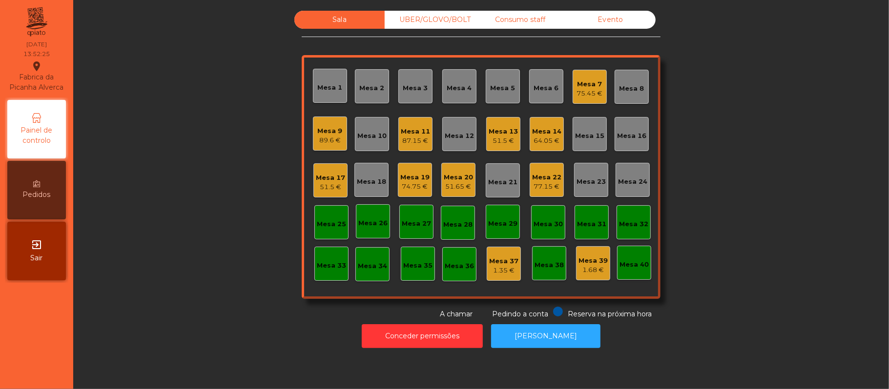
click at [583, 95] on div "75.45 €" at bounding box center [590, 94] width 26 height 10
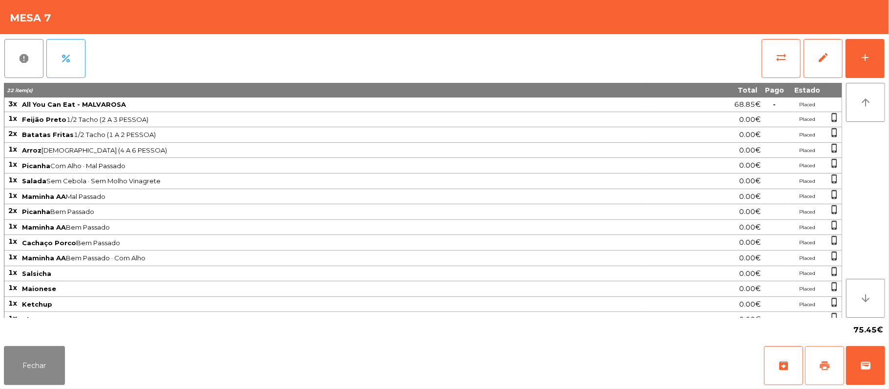
click at [816, 369] on button "print" at bounding box center [824, 365] width 39 height 39
click at [873, 372] on button "wallet" at bounding box center [865, 365] width 39 height 39
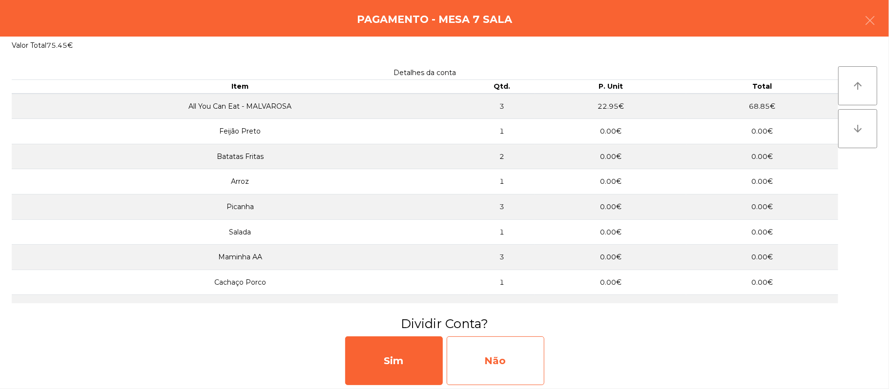
click at [506, 352] on div "Não" at bounding box center [495, 361] width 98 height 49
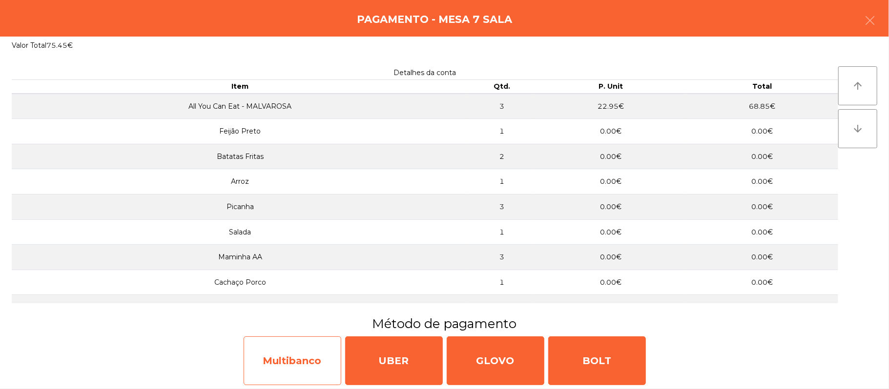
click at [287, 366] on div "Multibanco" at bounding box center [292, 361] width 98 height 49
select select "**"
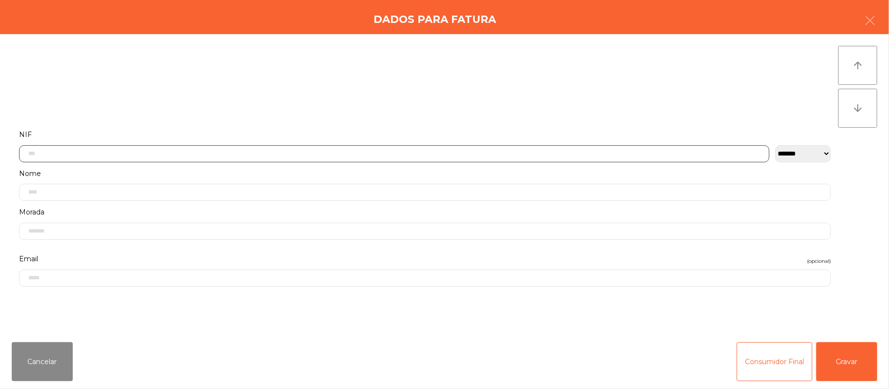
click at [428, 155] on input "text" at bounding box center [394, 153] width 750 height 17
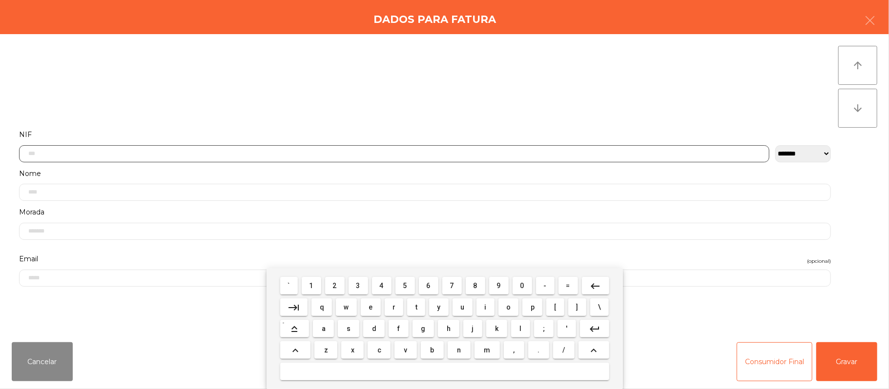
scroll to position [82, 0]
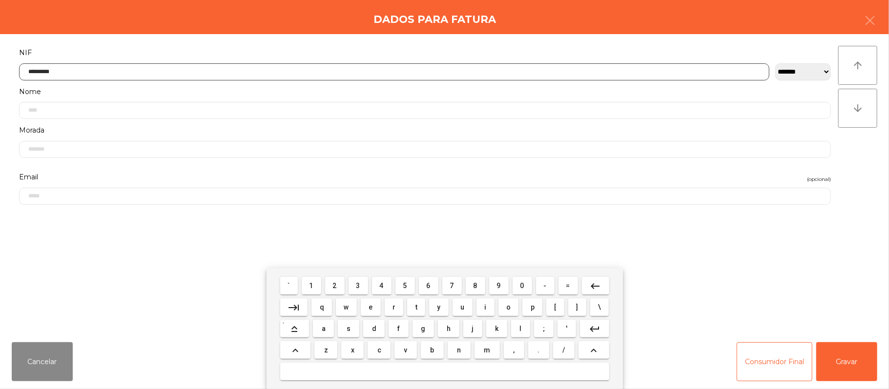
type input "*********"
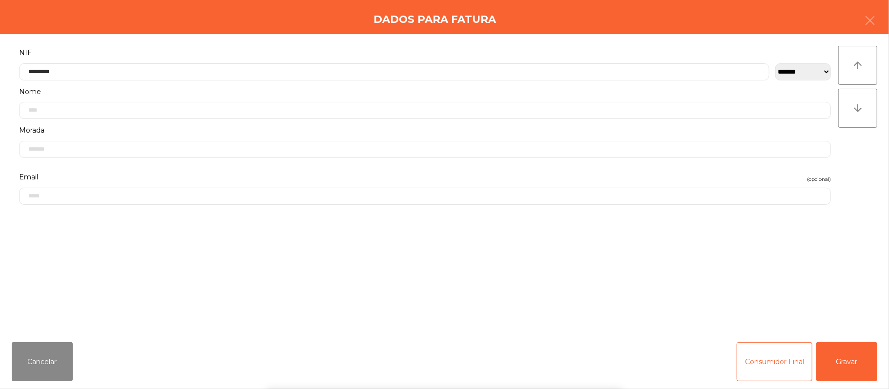
click at [850, 352] on div "` 1 2 3 4 5 6 7 8 9 0 - = keyboard_backspace keyboard_tab q w e r t y u i o p […" at bounding box center [444, 328] width 889 height 121
click at [849, 364] on button "Gravar" at bounding box center [846, 362] width 61 height 39
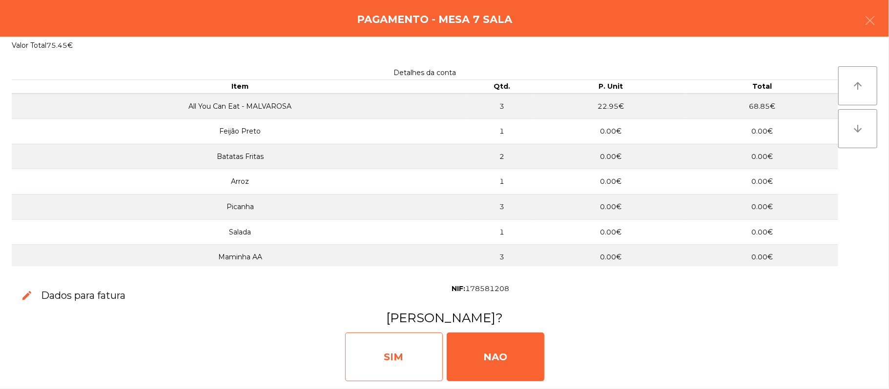
click at [395, 354] on div "SIM" at bounding box center [394, 357] width 98 height 49
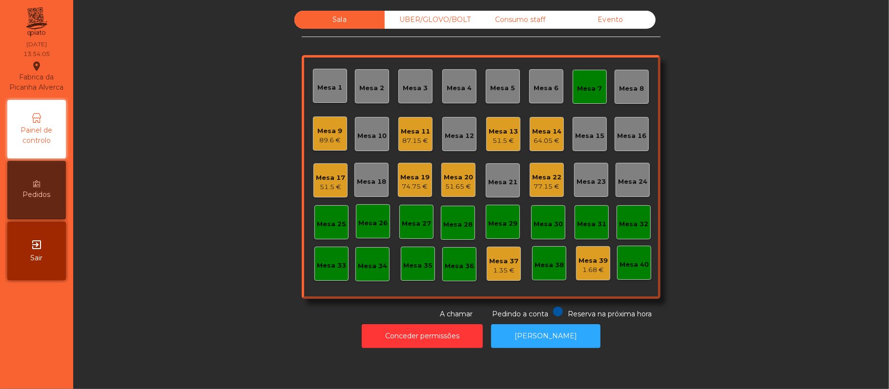
click at [595, 89] on div "Mesa 7" at bounding box center [589, 89] width 25 height 10
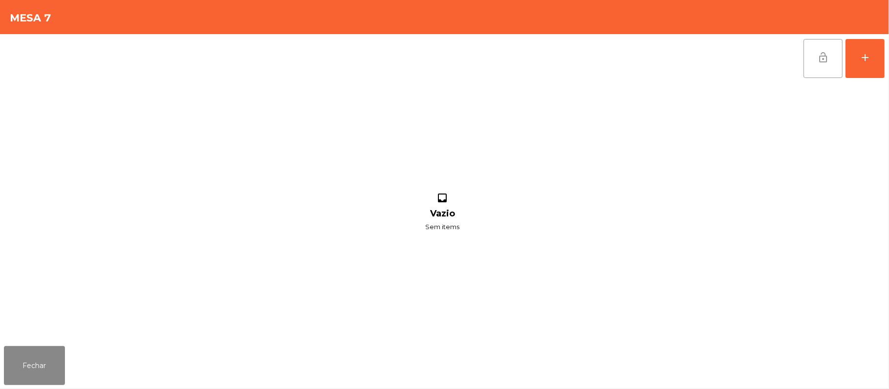
click at [819, 53] on span "lock_open" at bounding box center [823, 58] width 12 height 12
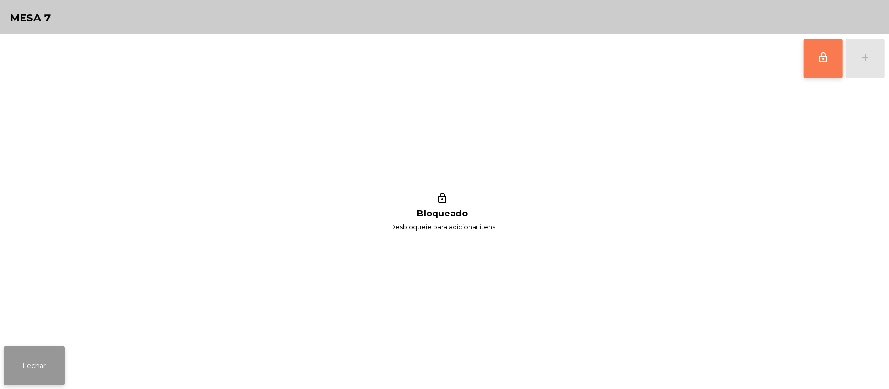
click at [47, 361] on button "Fechar" at bounding box center [34, 365] width 61 height 39
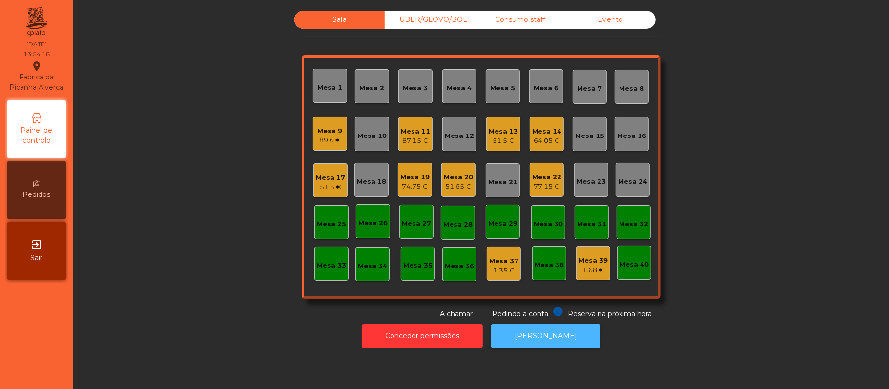
click at [560, 337] on button "[PERSON_NAME]" at bounding box center [545, 336] width 109 height 24
click at [325, 137] on div "89.6 €" at bounding box center [330, 141] width 25 height 10
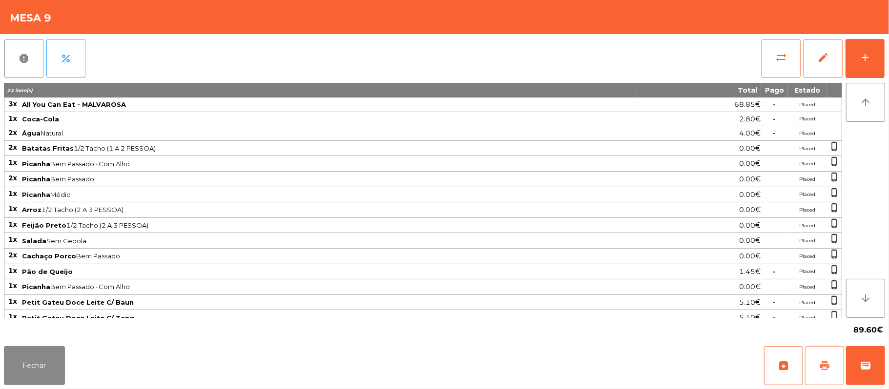
click at [825, 371] on span "print" at bounding box center [824, 366] width 12 height 12
click at [49, 369] on button "Fechar" at bounding box center [34, 365] width 61 height 39
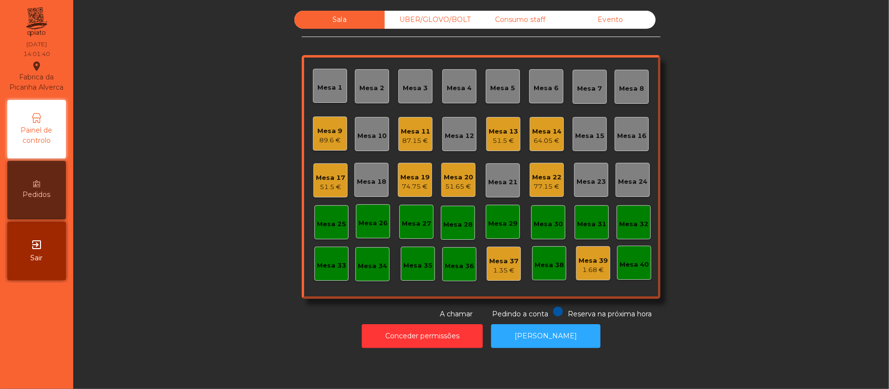
click at [636, 147] on div "Mesa 16" at bounding box center [631, 134] width 34 height 34
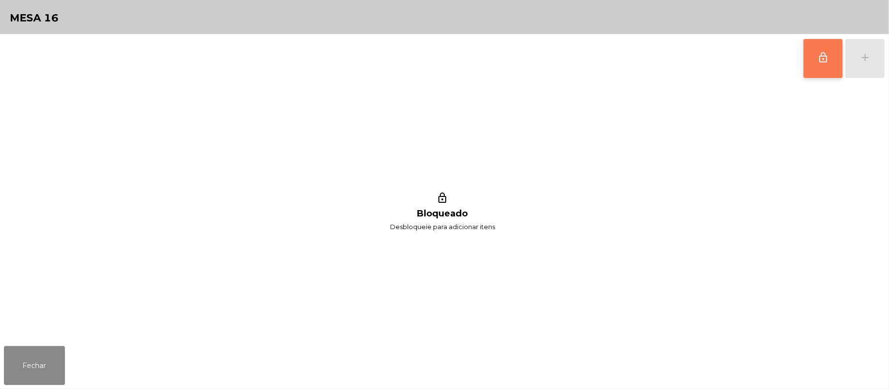
click at [819, 63] on button "lock_outline" at bounding box center [822, 58] width 39 height 39
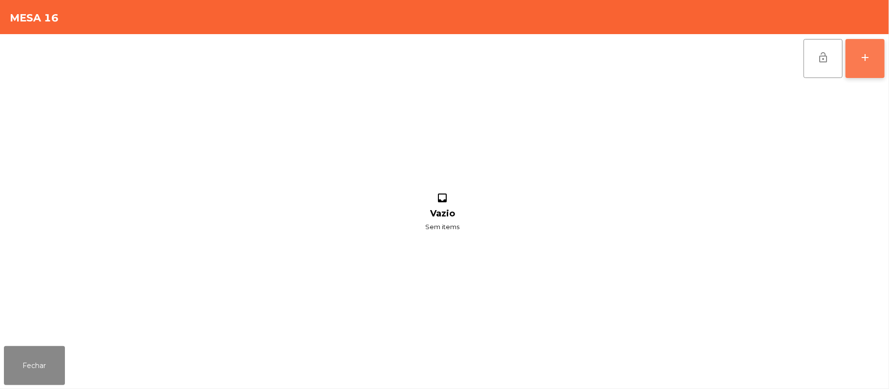
click at [863, 61] on div "add" at bounding box center [865, 58] width 12 height 12
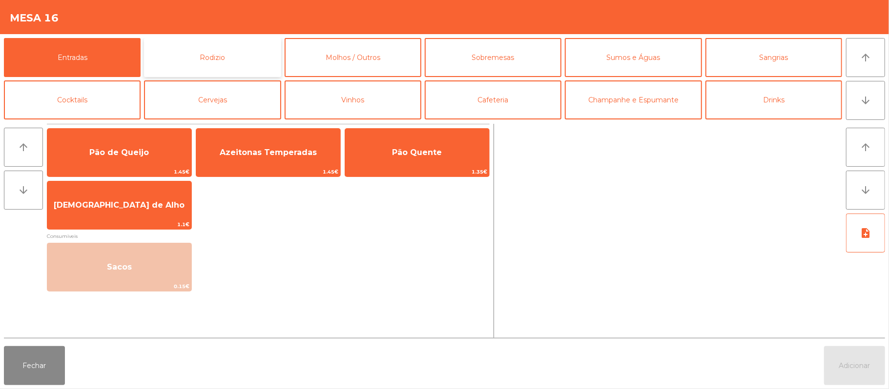
click at [233, 61] on button "Rodizio" at bounding box center [212, 57] width 137 height 39
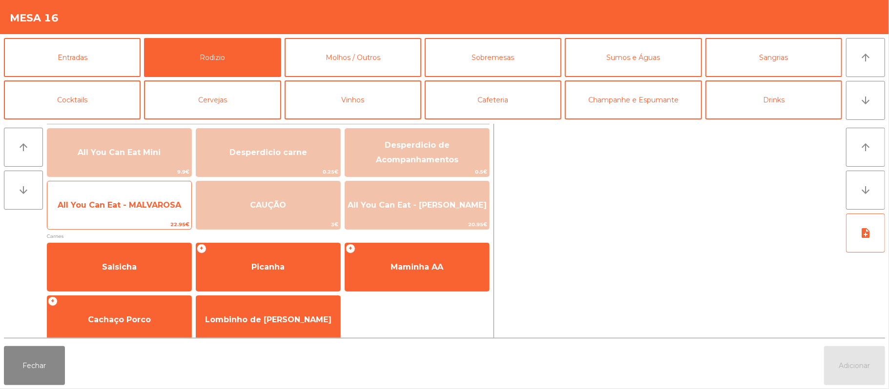
click at [143, 205] on span "All You Can Eat - MALVAROSA" at bounding box center [119, 205] width 123 height 9
click at [143, 211] on span "All You Can Eat - MALVAROSA" at bounding box center [119, 205] width 144 height 26
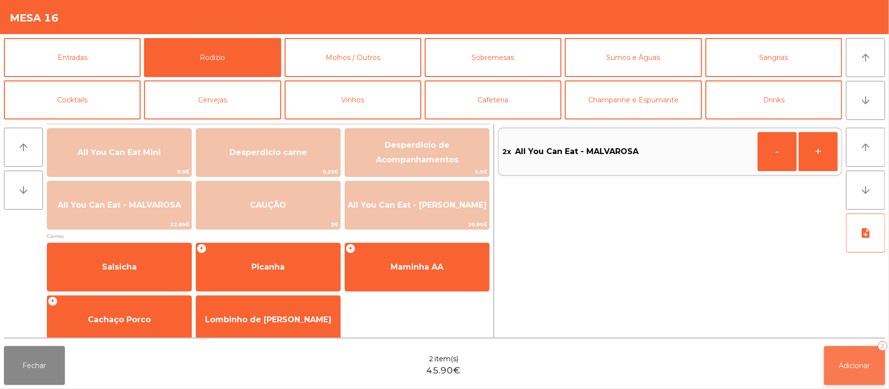
click at [851, 366] on span "Adicionar" at bounding box center [854, 366] width 31 height 9
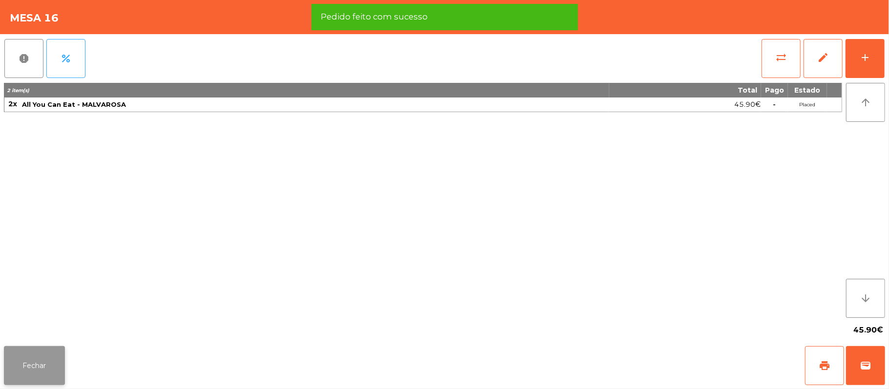
click at [53, 362] on button "Fechar" at bounding box center [34, 365] width 61 height 39
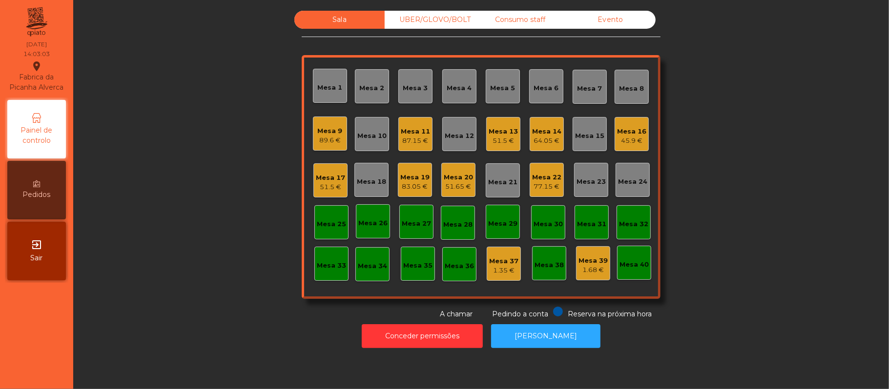
click at [327, 131] on div "Mesa 9" at bounding box center [330, 131] width 25 height 10
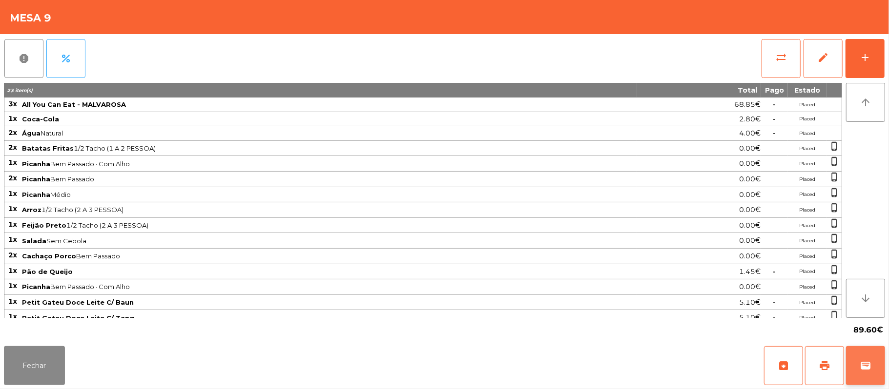
click at [853, 369] on button "wallet" at bounding box center [865, 365] width 39 height 39
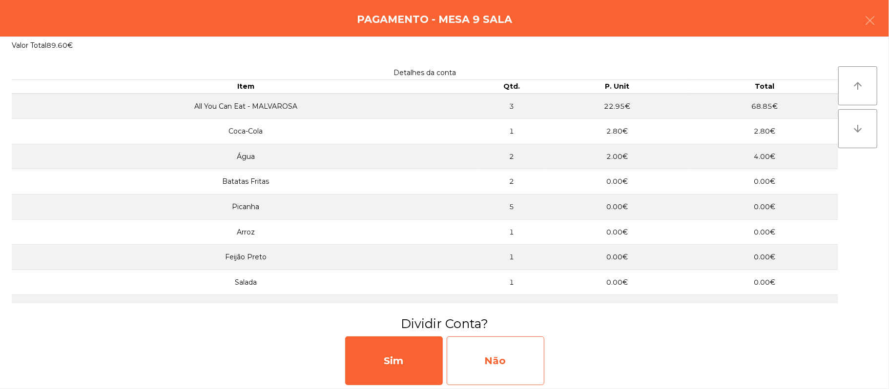
click at [517, 360] on div "Não" at bounding box center [495, 361] width 98 height 49
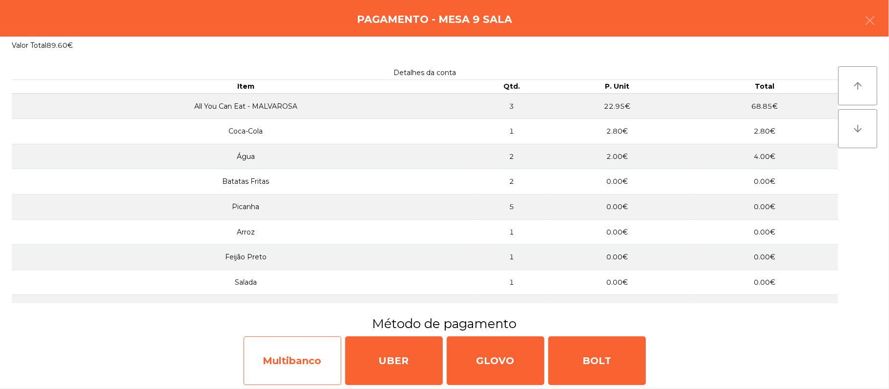
click at [311, 358] on div "Multibanco" at bounding box center [292, 361] width 98 height 49
select select "**"
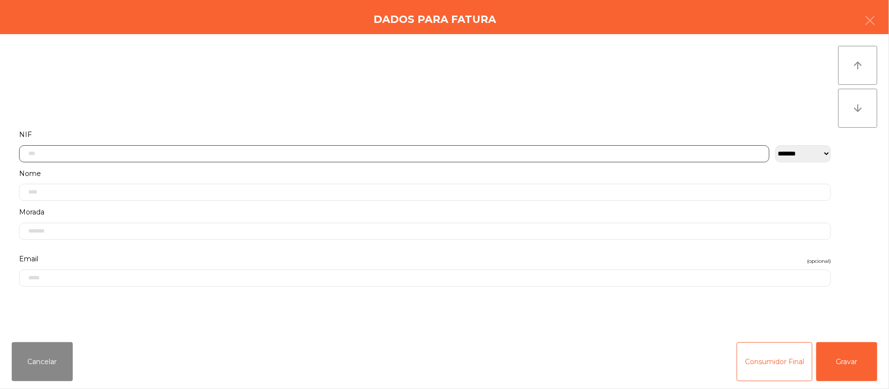
click at [362, 155] on input "text" at bounding box center [394, 153] width 750 height 17
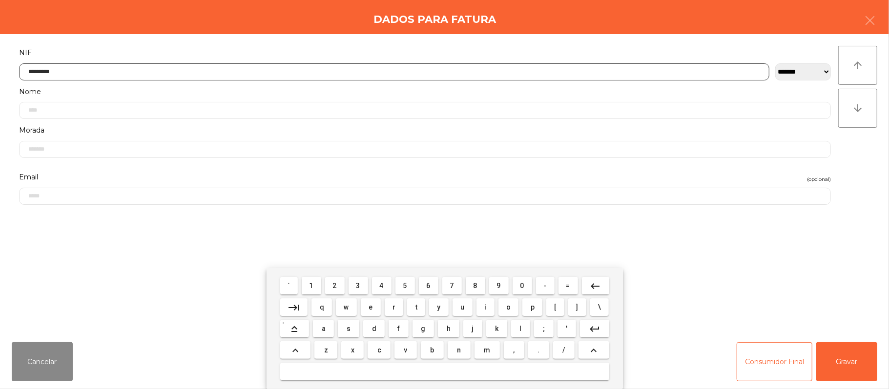
type input "*********"
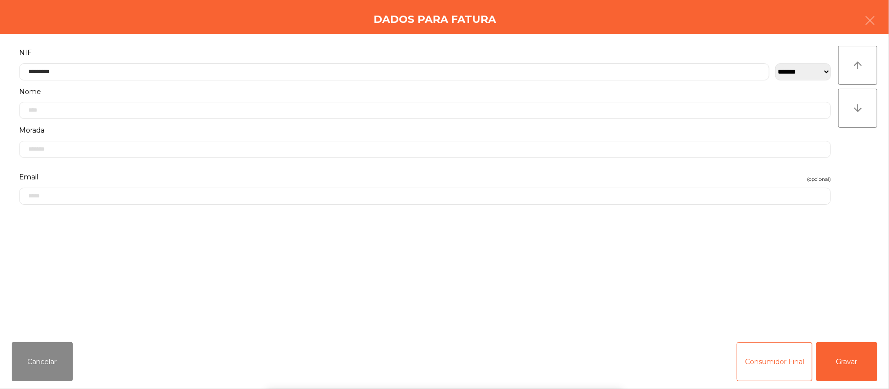
click at [848, 360] on div "` 1 2 3 4 5 6 7 8 9 0 - = keyboard_backspace keyboard_tab q w e r t y u i o p […" at bounding box center [444, 328] width 889 height 121
click at [852, 365] on button "Gravar" at bounding box center [846, 362] width 61 height 39
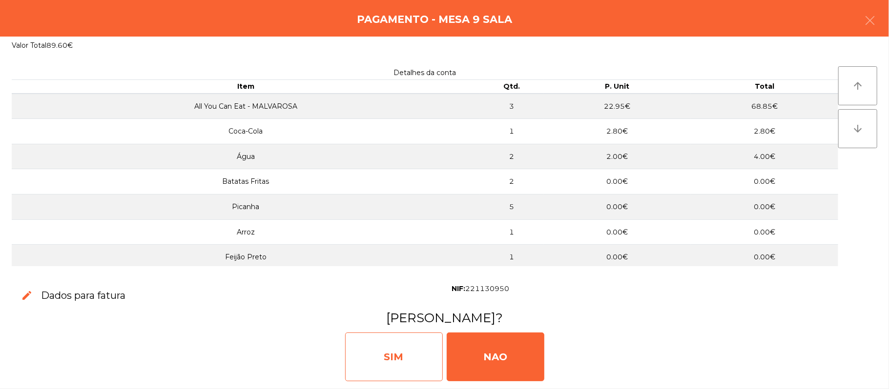
click at [379, 354] on div "SIM" at bounding box center [394, 357] width 98 height 49
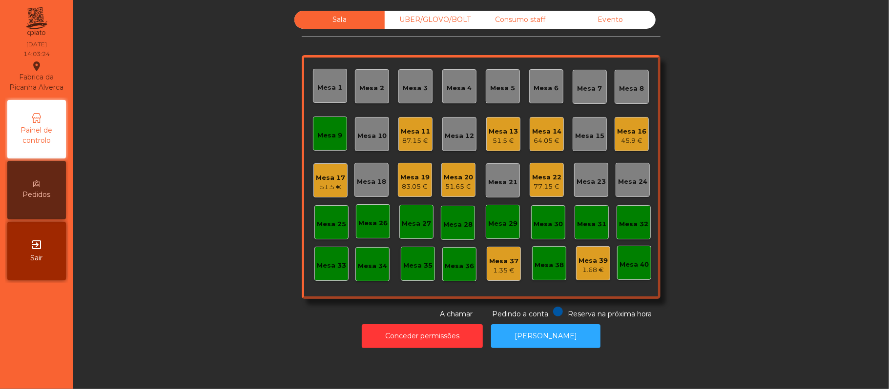
click at [318, 135] on div "Mesa 9" at bounding box center [330, 136] width 25 height 10
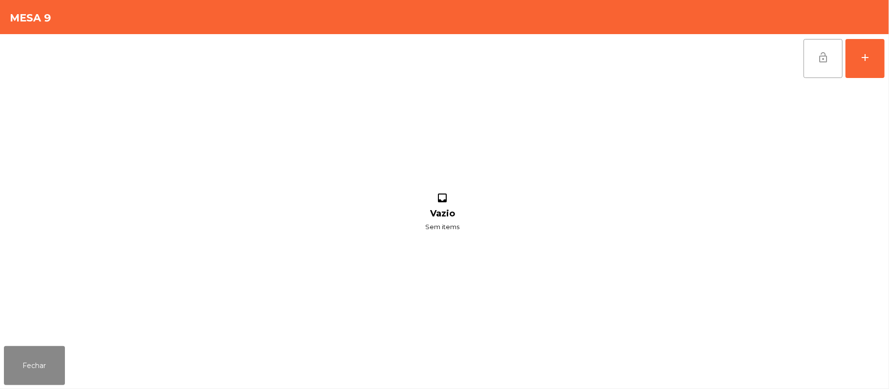
click at [830, 67] on button "lock_open" at bounding box center [822, 58] width 39 height 39
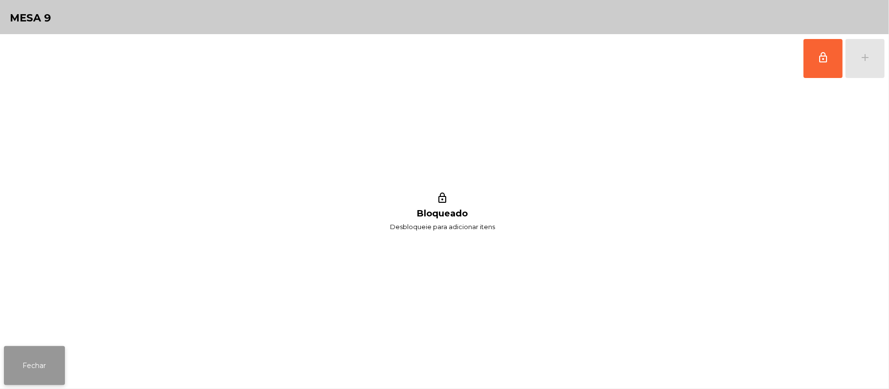
click at [47, 347] on button "Fechar" at bounding box center [34, 365] width 61 height 39
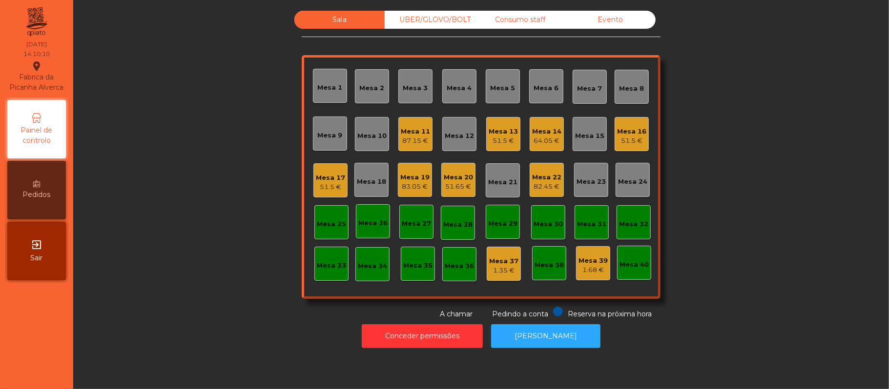
click at [769, 143] on div "Sala UBER/GLOVO/BOLT Consumo staff Evento Mesa 1 Mesa 2 Mesa 3 Mesa 4 Mesa 5 Me…" at bounding box center [480, 165] width 789 height 309
click at [748, 91] on div "Sala UBER/GLOVO/BOLT Consumo staff Evento Mesa 1 Mesa 2 Mesa 3 Mesa 4 Mesa 5 Me…" at bounding box center [480, 165] width 789 height 309
click at [199, 243] on div "Sala UBER/GLOVO/BOLT Consumo staff Evento Mesa 1 Mesa 2 Mesa 3 Mesa 4 Mesa 5 Me…" at bounding box center [480, 165] width 789 height 309
click at [701, 131] on div "Sala UBER/GLOVO/BOLT Consumo staff Evento Mesa 1 Mesa 2 Mesa 3 Mesa 4 Mesa 5 Me…" at bounding box center [480, 165] width 789 height 309
click at [321, 142] on div "Mesa 9" at bounding box center [330, 134] width 34 height 34
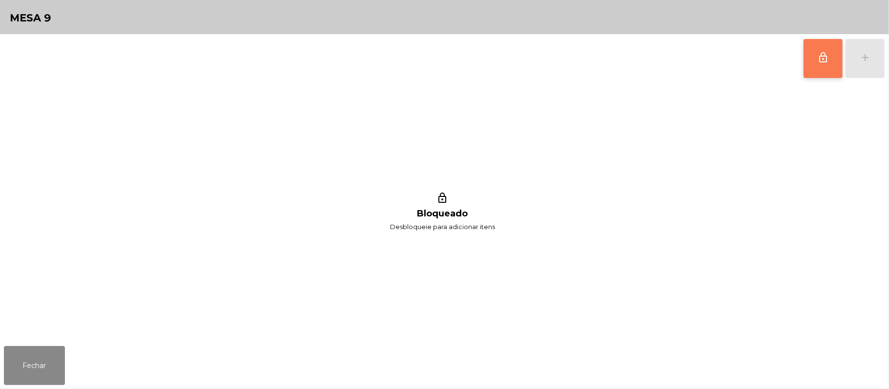
click at [807, 71] on button "lock_outline" at bounding box center [822, 58] width 39 height 39
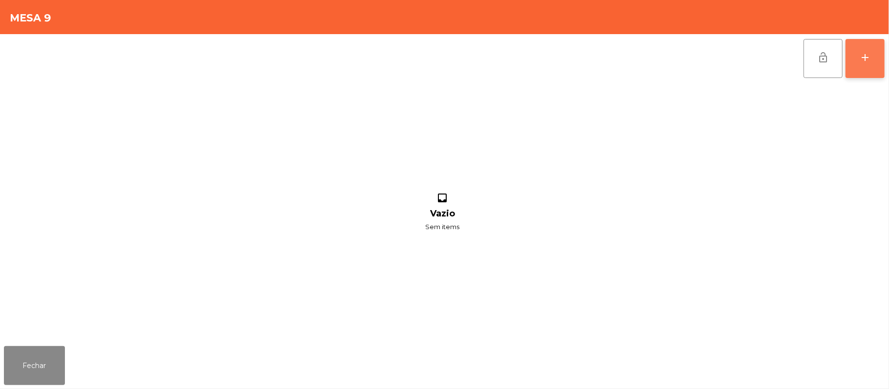
click at [883, 65] on button "add" at bounding box center [864, 58] width 39 height 39
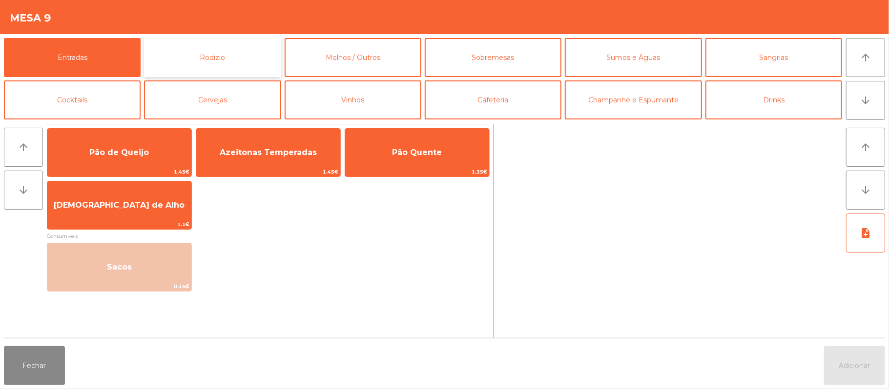
click at [223, 52] on button "Rodizio" at bounding box center [212, 57] width 137 height 39
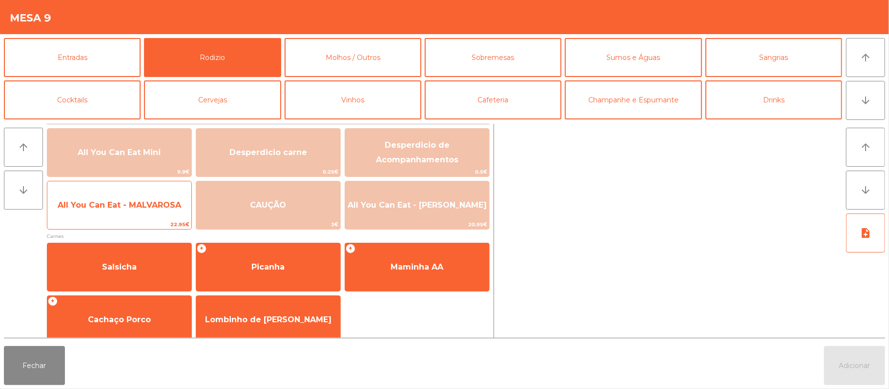
click at [142, 226] on span "22.95€" at bounding box center [119, 224] width 144 height 9
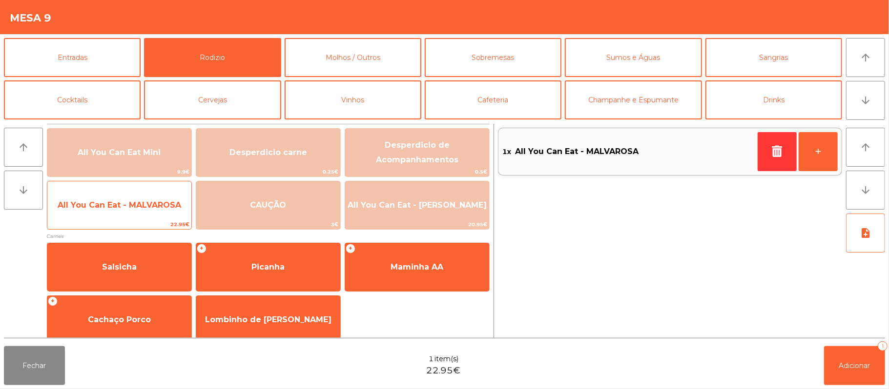
click at [131, 205] on span "All You Can Eat - MALVAROSA" at bounding box center [119, 205] width 123 height 9
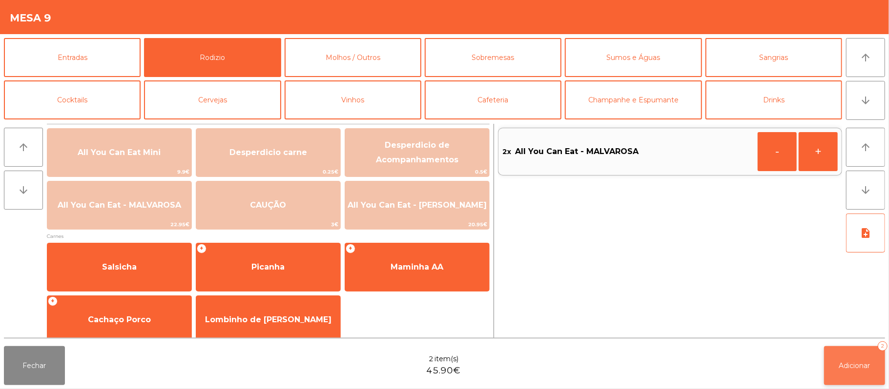
click at [855, 369] on span "Adicionar" at bounding box center [854, 366] width 31 height 9
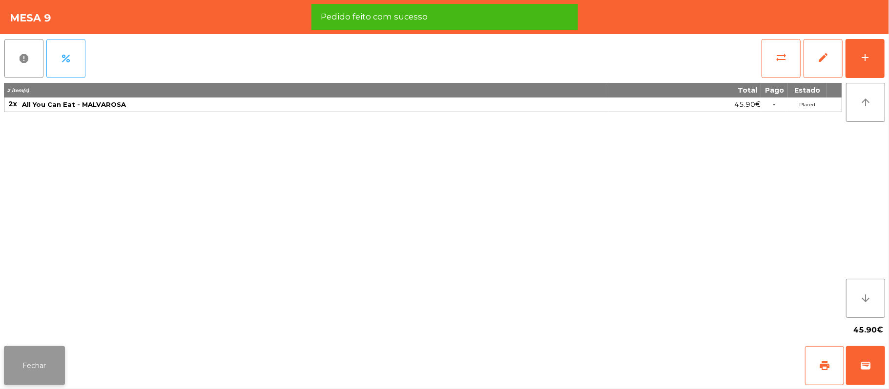
click at [32, 350] on button "Fechar" at bounding box center [34, 365] width 61 height 39
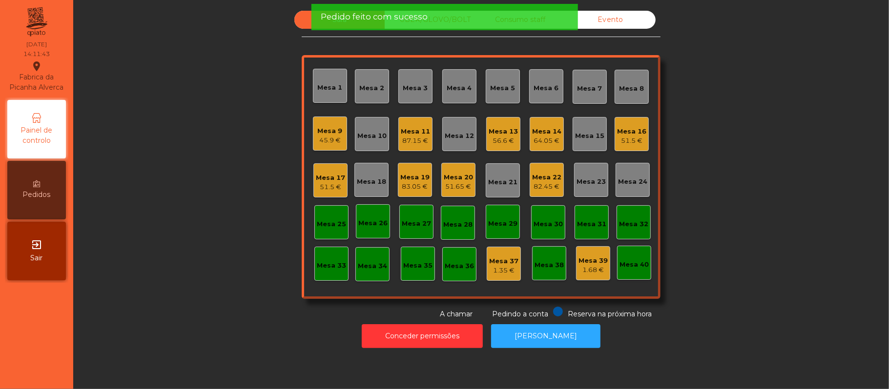
click at [248, 135] on div "Sala UBER/GLOVO/BOLT Consumo staff Evento Mesa 1 Mesa 2 Mesa 3 Mesa 4 Mesa 5 Me…" at bounding box center [480, 165] width 789 height 309
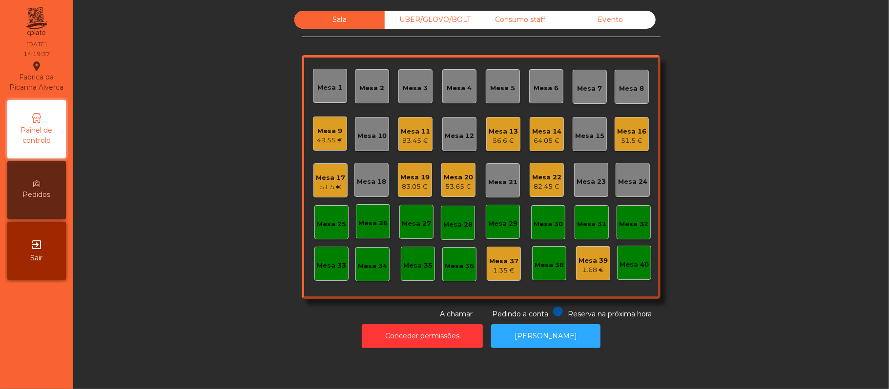
click at [196, 205] on div "Sala UBER/[GEOGRAPHIC_DATA]/BOLT Consumo staff Evento Mesa 1 Mesa 2 Mesa 3 [GEO…" at bounding box center [480, 165] width 789 height 309
click at [414, 183] on div "83.05 €" at bounding box center [414, 187] width 29 height 10
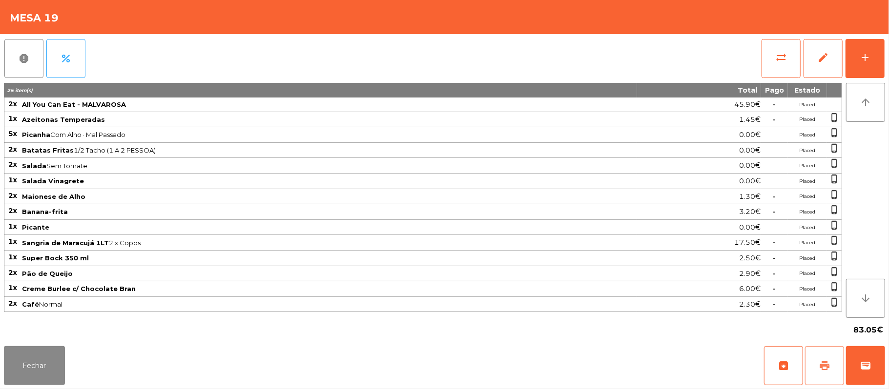
click at [815, 365] on button "print" at bounding box center [824, 365] width 39 height 39
click at [28, 368] on button "Fechar" at bounding box center [34, 365] width 61 height 39
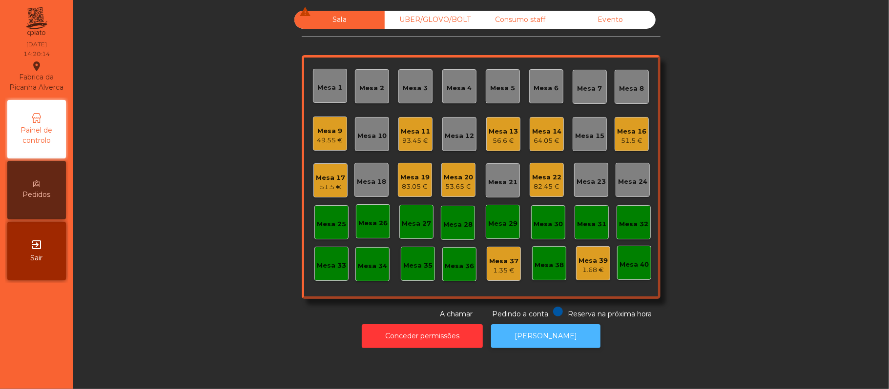
click at [546, 337] on button "[PERSON_NAME]" at bounding box center [545, 336] width 109 height 24
click at [417, 187] on div "83.05 €" at bounding box center [414, 187] width 29 height 10
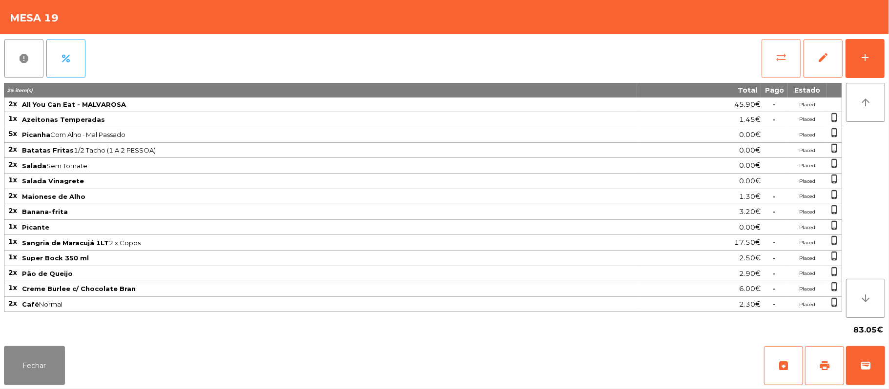
click at [775, 60] on span "sync_alt" at bounding box center [781, 58] width 12 height 12
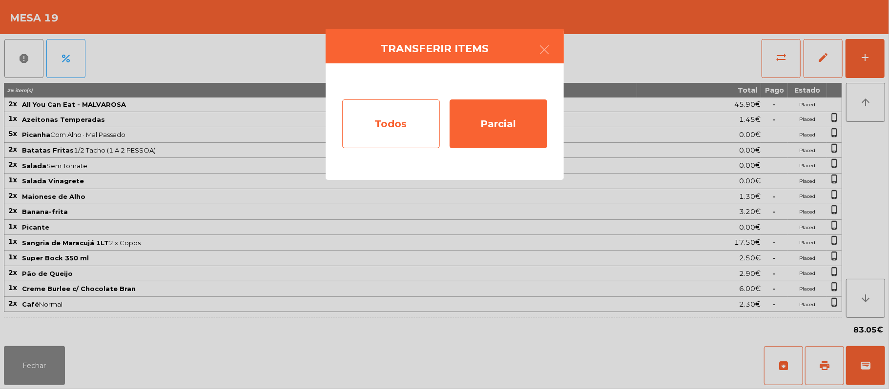
click at [406, 128] on div "Todos" at bounding box center [391, 124] width 98 height 49
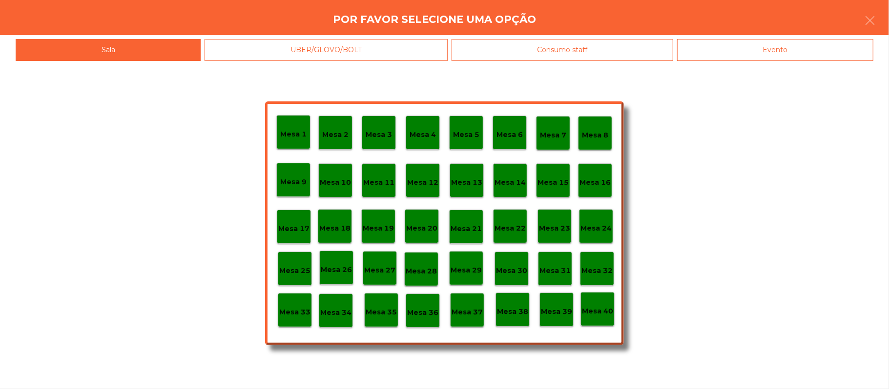
click at [769, 43] on div "Evento" at bounding box center [775, 50] width 196 height 22
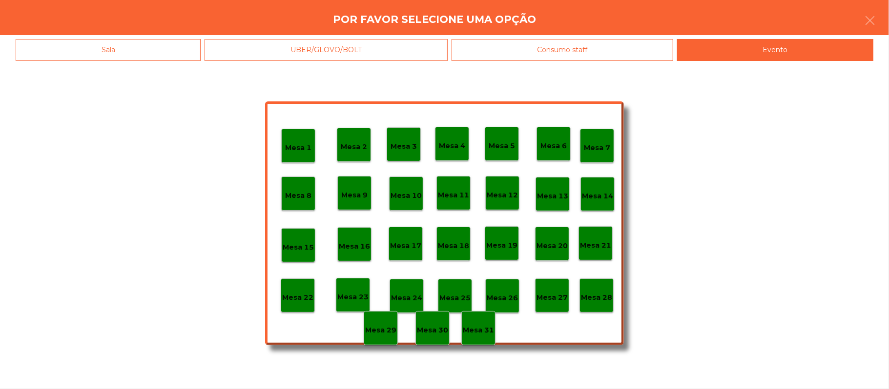
click at [609, 296] on p "Mesa 28" at bounding box center [596, 297] width 31 height 11
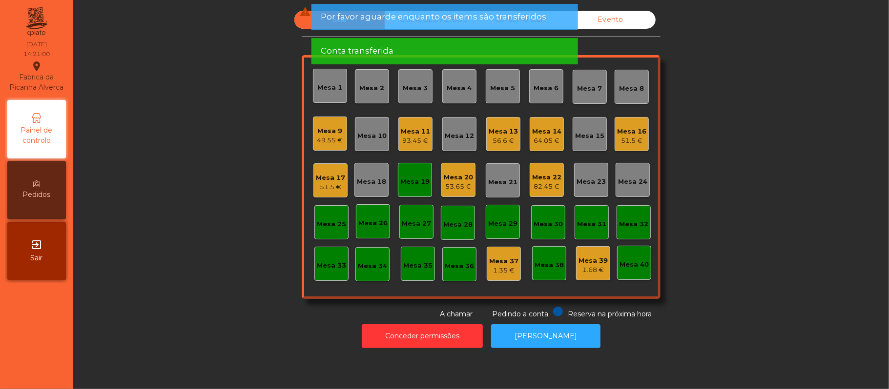
click at [772, 213] on div "Sala warning UBER/GLOVO/BOLT Consumo staff Evento Mesa 1 Mesa 2 Mesa 3 Mesa 4 M…" at bounding box center [480, 165] width 789 height 309
click at [414, 143] on div "93.45 €" at bounding box center [415, 141] width 29 height 10
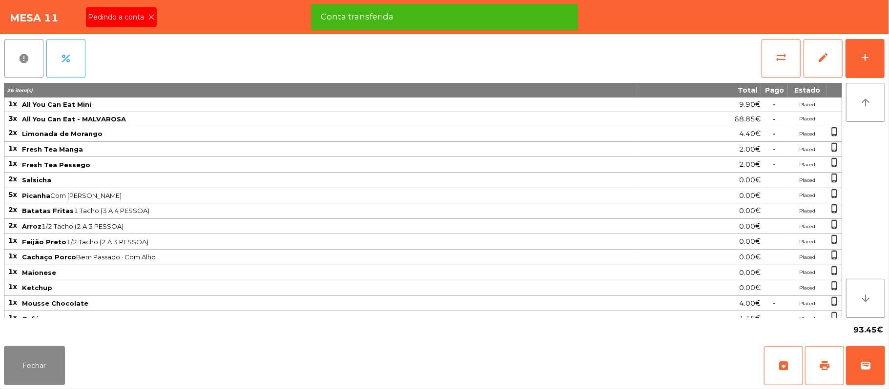
click at [141, 12] on span "Pedindo a conta" at bounding box center [118, 17] width 60 height 10
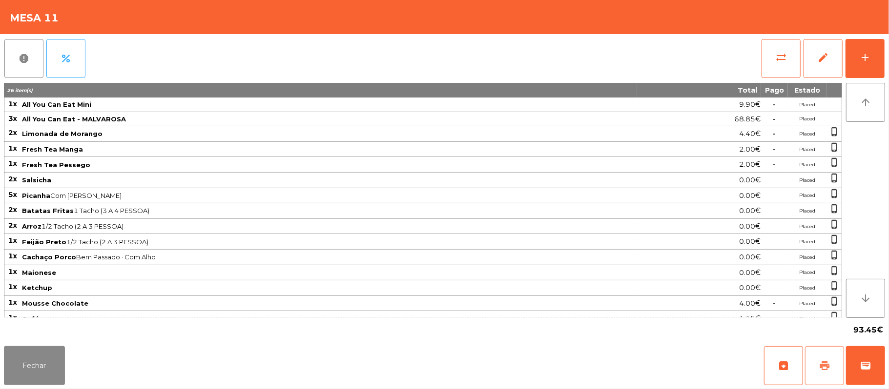
click at [822, 375] on button "print" at bounding box center [824, 365] width 39 height 39
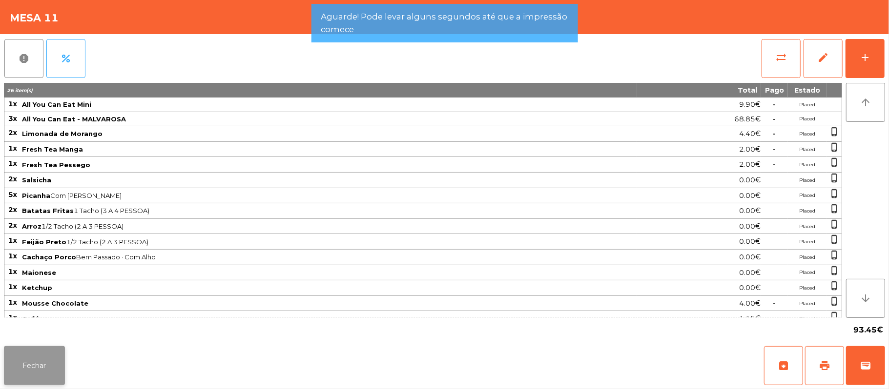
click at [51, 373] on button "Fechar" at bounding box center [34, 365] width 61 height 39
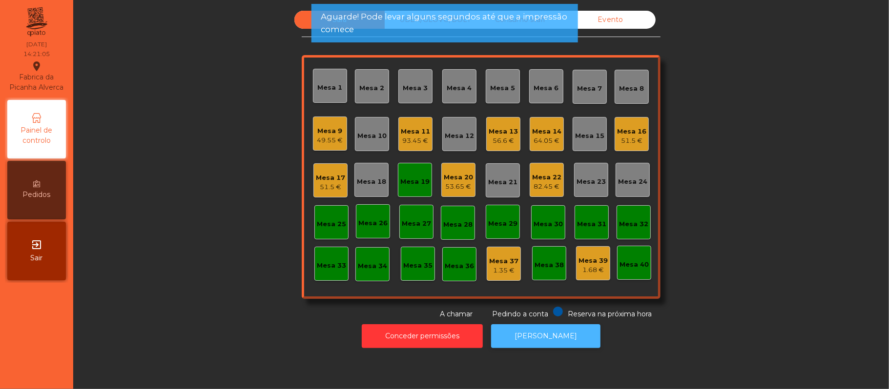
click at [553, 340] on button "[PERSON_NAME]" at bounding box center [545, 336] width 109 height 24
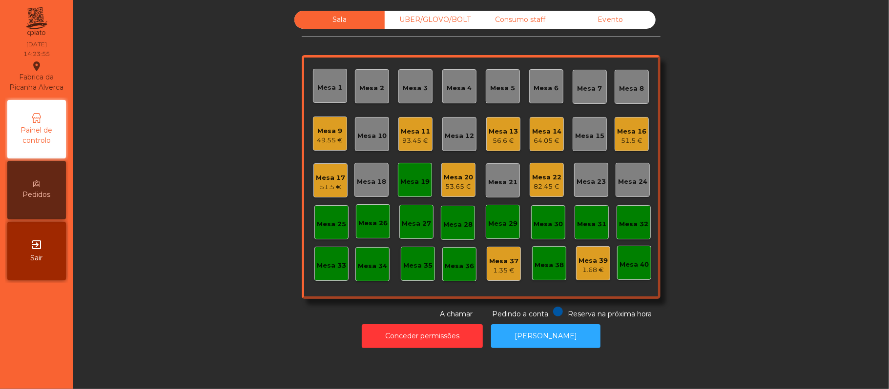
click at [399, 186] on div "Mesa 19" at bounding box center [415, 180] width 34 height 34
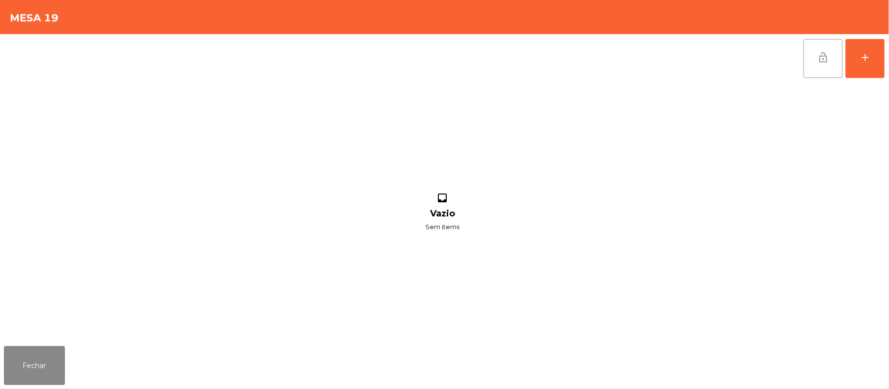
click at [809, 59] on button "lock_open" at bounding box center [822, 58] width 39 height 39
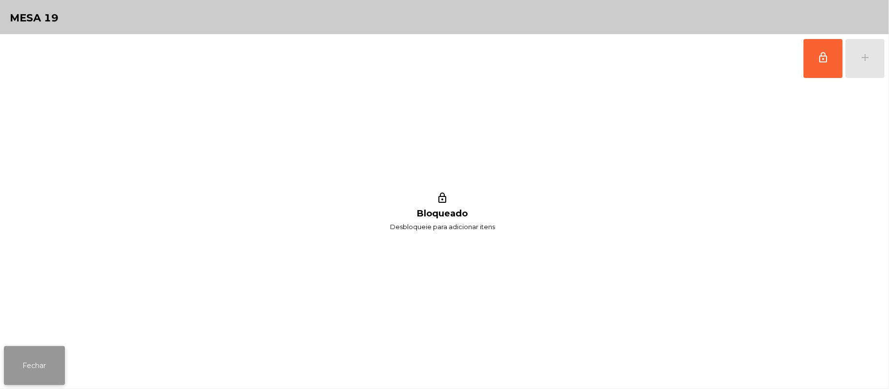
click at [39, 367] on button "Fechar" at bounding box center [34, 365] width 61 height 39
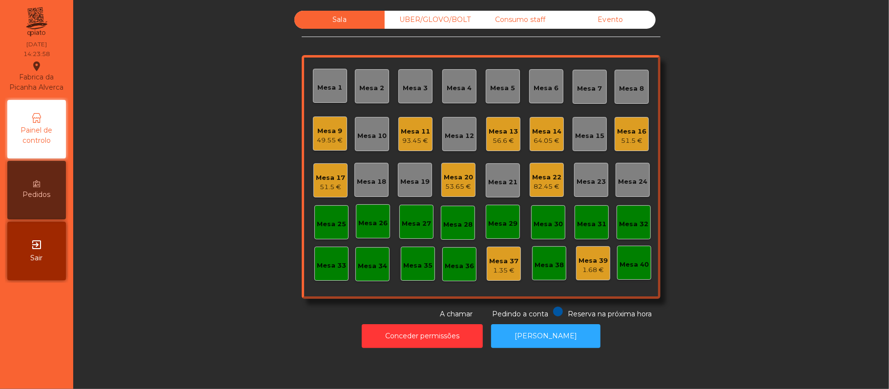
click at [401, 137] on div "93.45 €" at bounding box center [415, 141] width 29 height 10
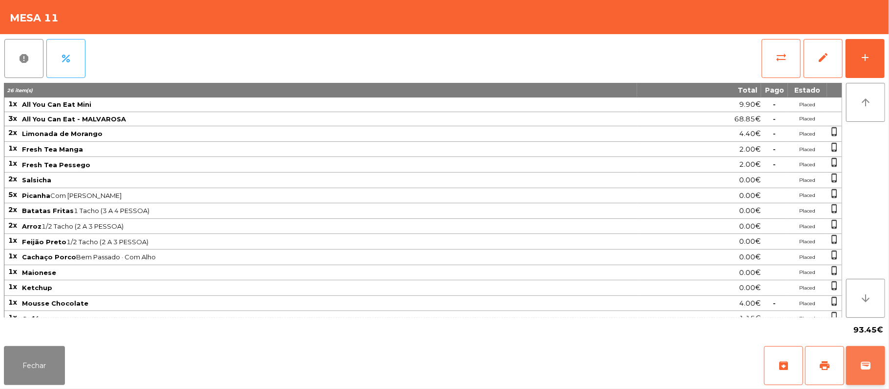
click at [859, 371] on button "wallet" at bounding box center [865, 365] width 39 height 39
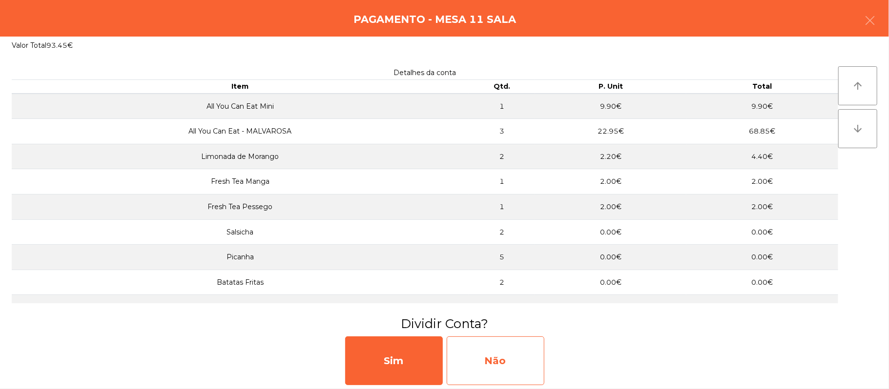
click at [507, 346] on div "Não" at bounding box center [495, 361] width 98 height 49
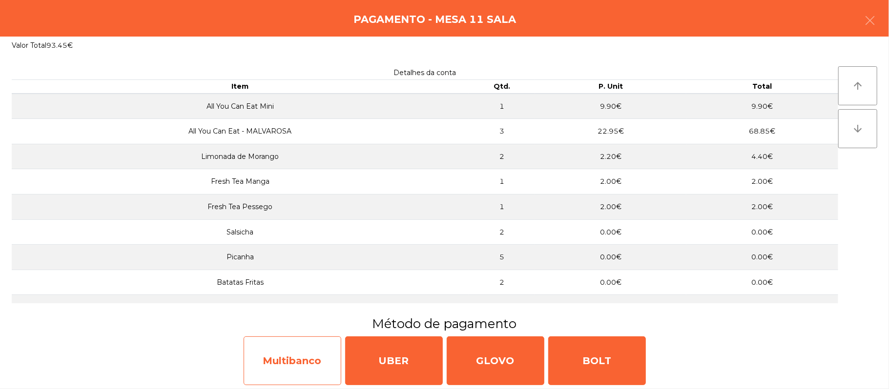
click at [276, 362] on div "Multibanco" at bounding box center [292, 361] width 98 height 49
select select "**"
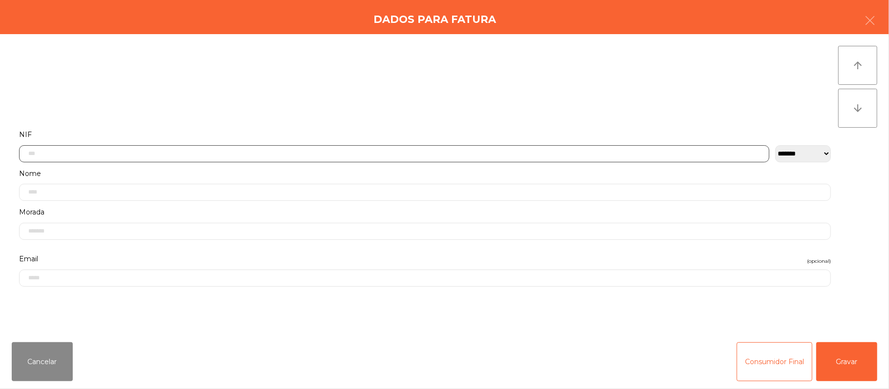
click at [426, 151] on input "text" at bounding box center [394, 153] width 750 height 17
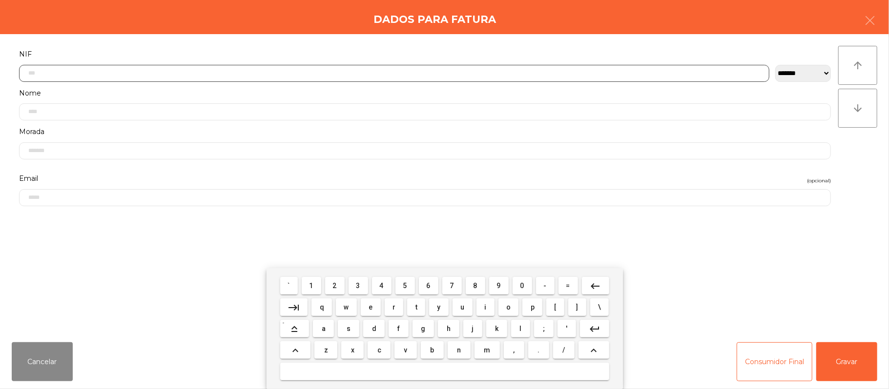
scroll to position [82, 0]
type input "*********"
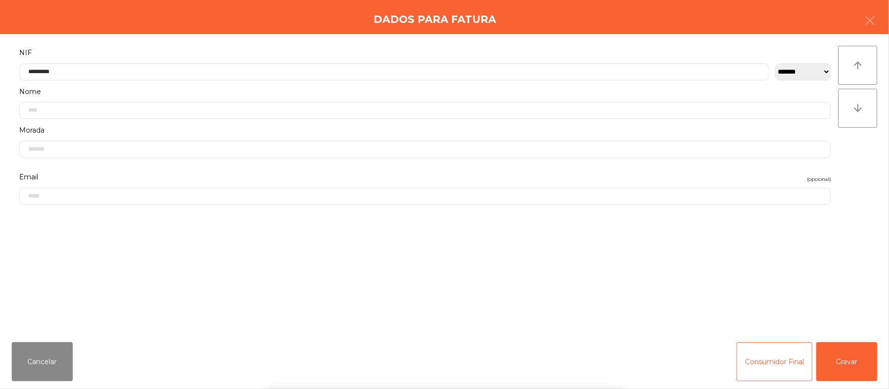
click at [857, 347] on div "` 1 2 3 4 5 6 7 8 9 0 - = keyboard_backspace keyboard_tab q w e r t y u i o p […" at bounding box center [444, 328] width 889 height 121
click at [858, 354] on button "Gravar" at bounding box center [846, 362] width 61 height 39
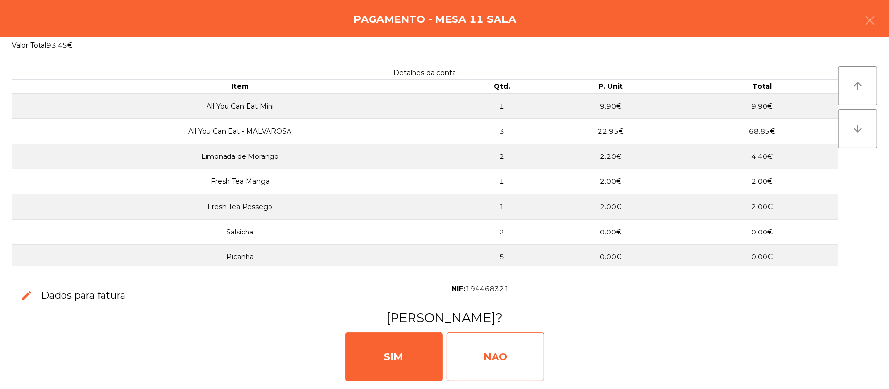
click at [483, 360] on div "NAO" at bounding box center [495, 357] width 98 height 49
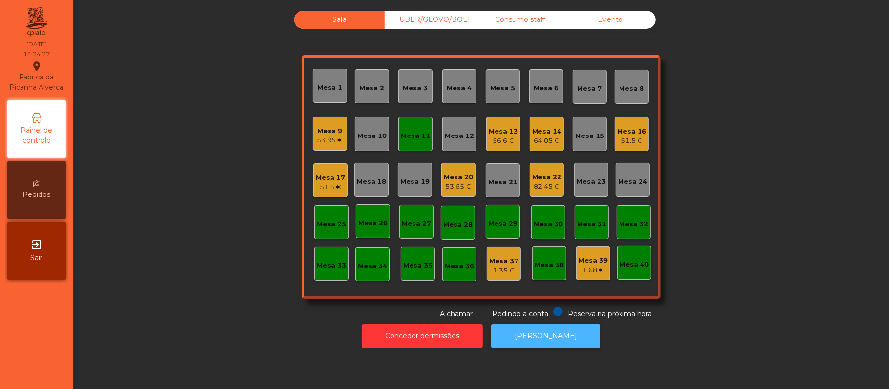
click at [533, 335] on button "[PERSON_NAME]" at bounding box center [545, 336] width 109 height 24
click at [403, 120] on div "Mesa 11" at bounding box center [415, 134] width 34 height 34
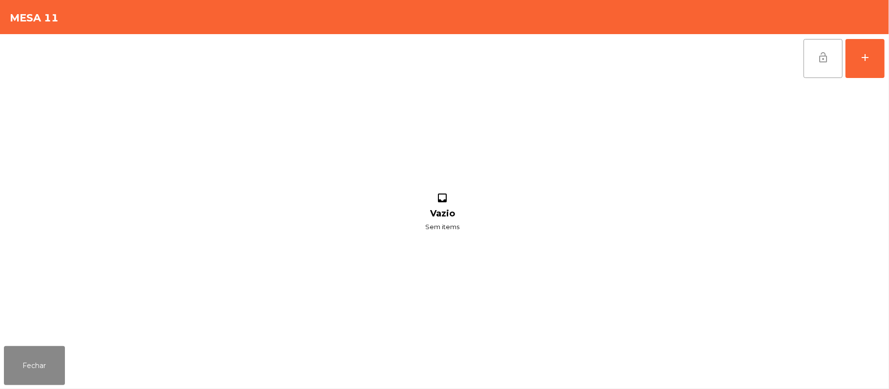
click at [813, 70] on button "lock_open" at bounding box center [822, 58] width 39 height 39
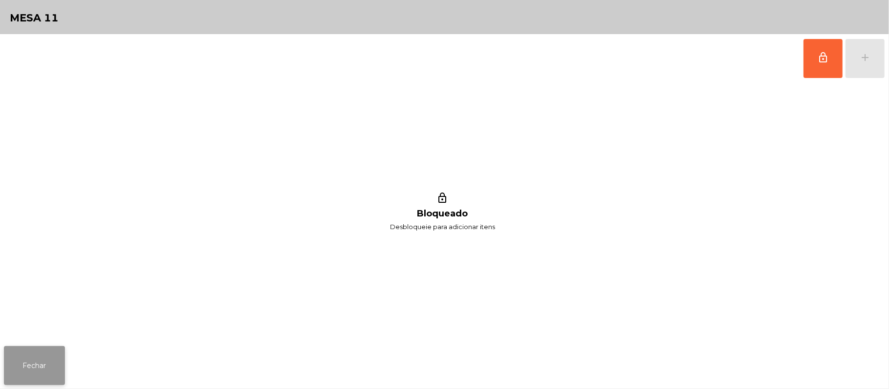
click at [23, 365] on button "Fechar" at bounding box center [34, 365] width 61 height 39
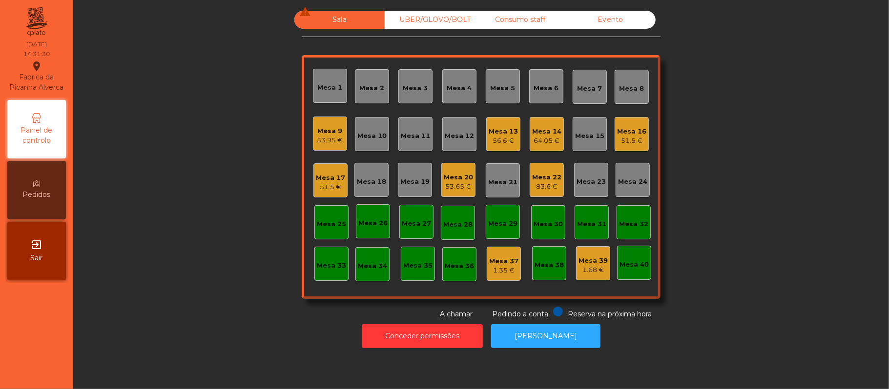
click at [331, 175] on div "Mesa 17" at bounding box center [330, 178] width 29 height 10
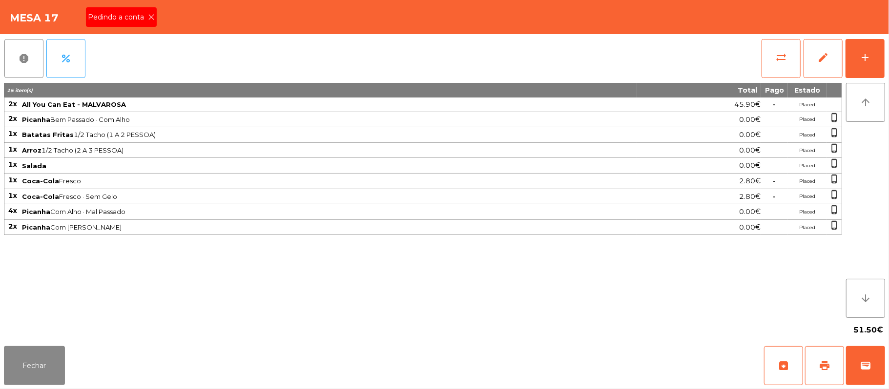
click at [141, 26] on div "Pedindo a conta" at bounding box center [121, 17] width 71 height 20
click at [830, 374] on button "print" at bounding box center [824, 365] width 39 height 39
click at [55, 362] on button "Fechar" at bounding box center [34, 365] width 61 height 39
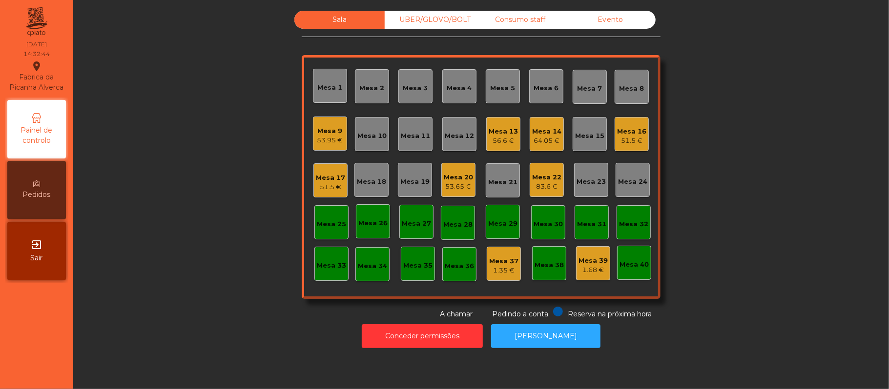
click at [504, 144] on div "56.6 €" at bounding box center [502, 141] width 29 height 10
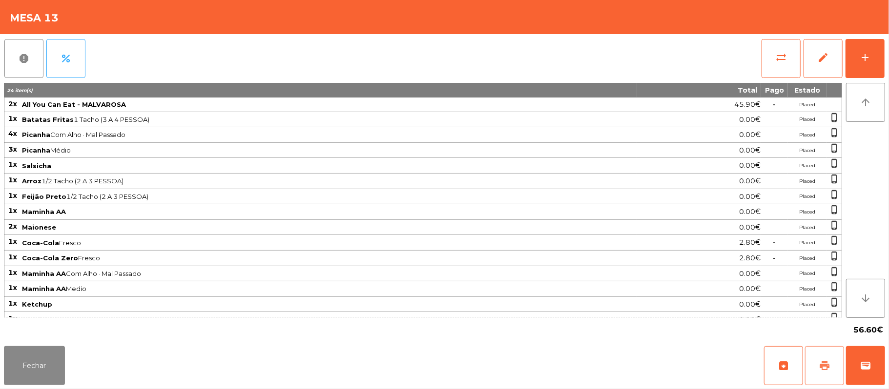
click at [826, 356] on button "print" at bounding box center [824, 365] width 39 height 39
click at [849, 365] on button "wallet" at bounding box center [865, 365] width 39 height 39
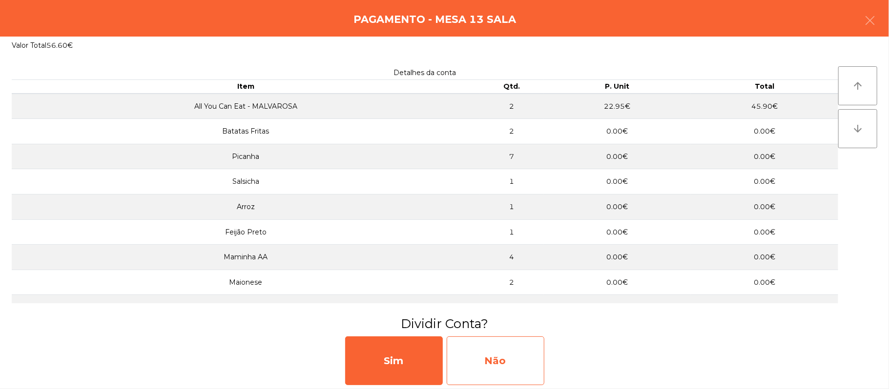
click at [489, 362] on div "Não" at bounding box center [495, 361] width 98 height 49
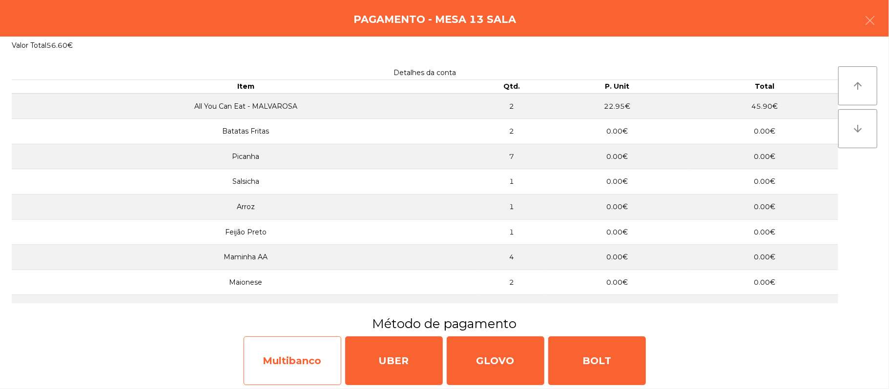
click at [292, 356] on div "Multibanco" at bounding box center [292, 361] width 98 height 49
select select "**"
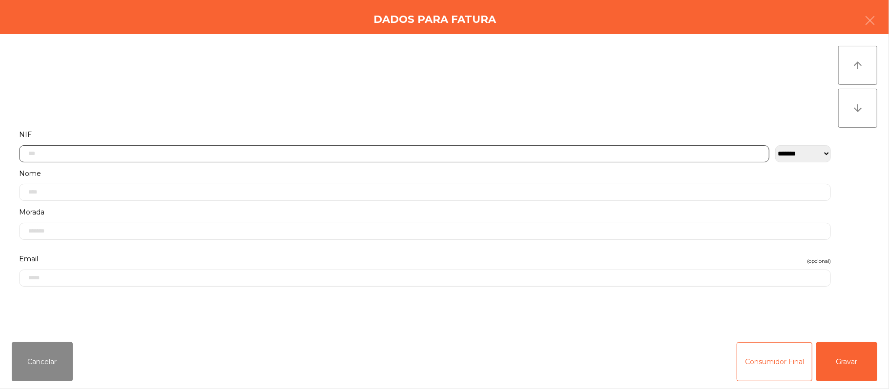
click at [307, 153] on input "text" at bounding box center [394, 153] width 750 height 17
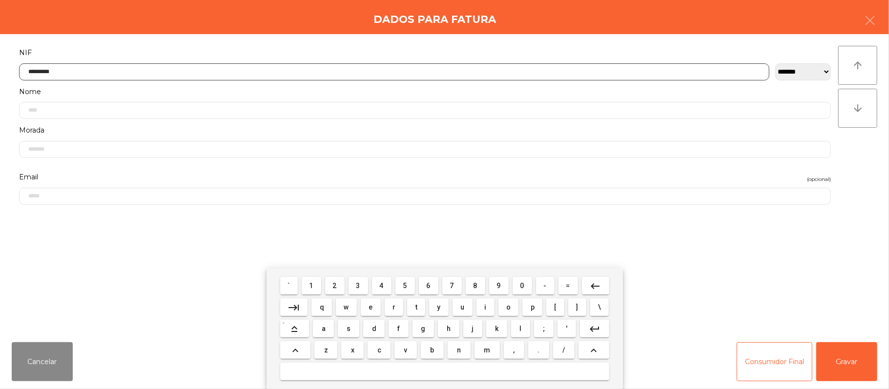
type input "*********"
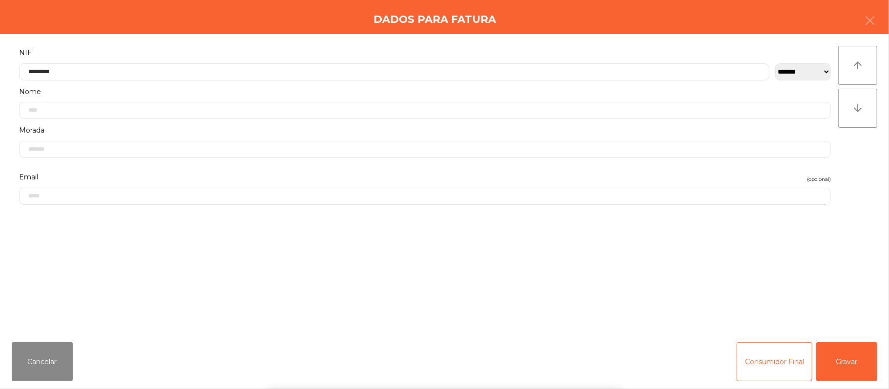
click at [832, 344] on div "` 1 2 3 4 5 6 7 8 9 0 - = keyboard_backspace keyboard_tab q w e r t y u i o p […" at bounding box center [444, 328] width 889 height 121
click at [851, 364] on button "Gravar" at bounding box center [846, 362] width 61 height 39
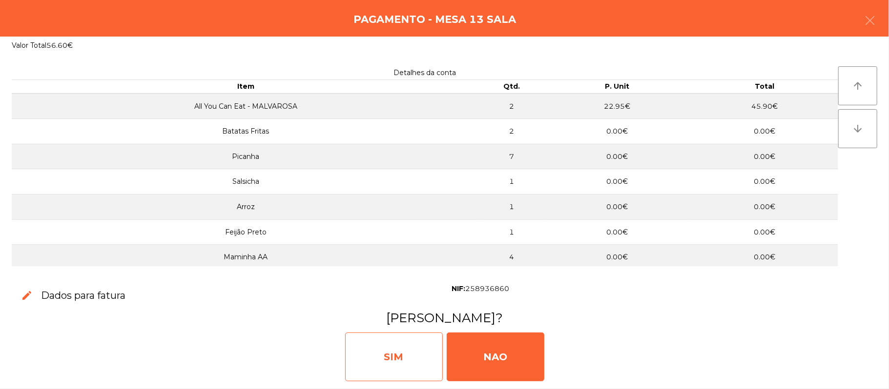
click at [411, 348] on div "SIM" at bounding box center [394, 357] width 98 height 49
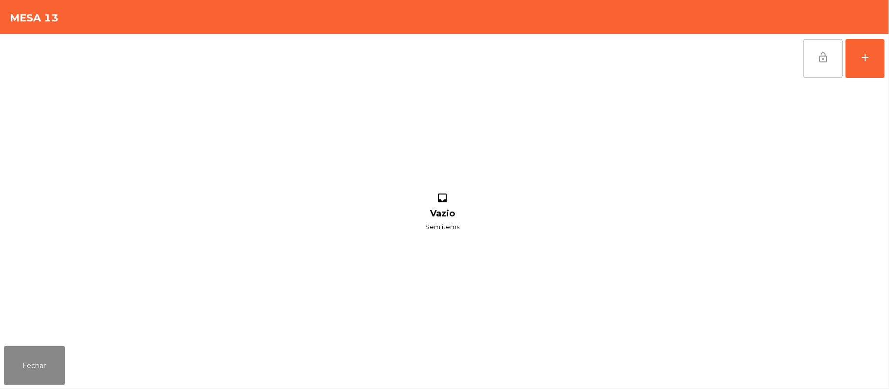
click at [817, 52] on span "lock_open" at bounding box center [823, 58] width 12 height 12
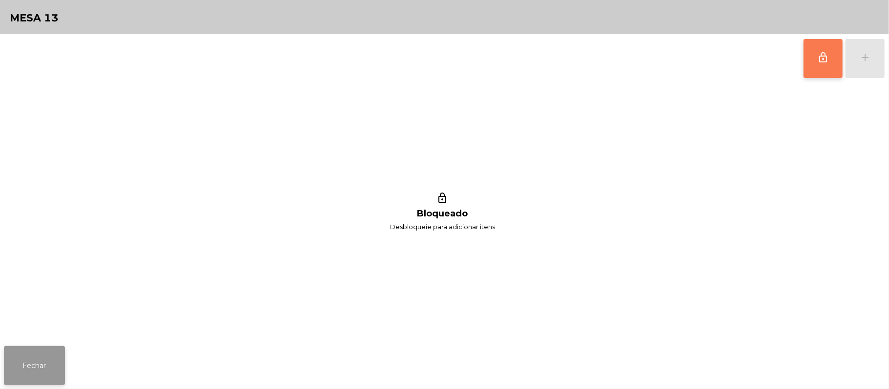
click at [31, 366] on button "Fechar" at bounding box center [34, 365] width 61 height 39
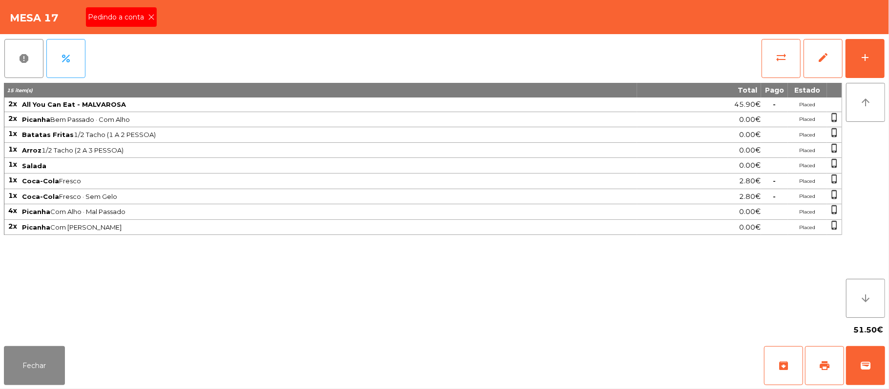
click at [150, 17] on icon at bounding box center [151, 17] width 7 height 7
click at [854, 384] on button "wallet" at bounding box center [865, 365] width 39 height 39
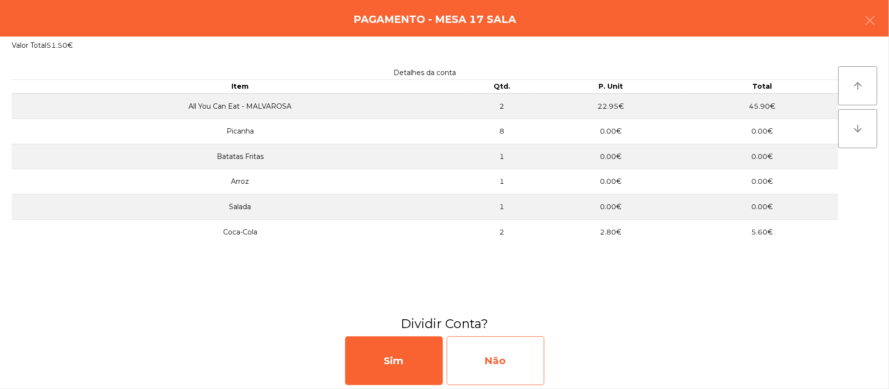
click at [495, 366] on div "Não" at bounding box center [495, 361] width 98 height 49
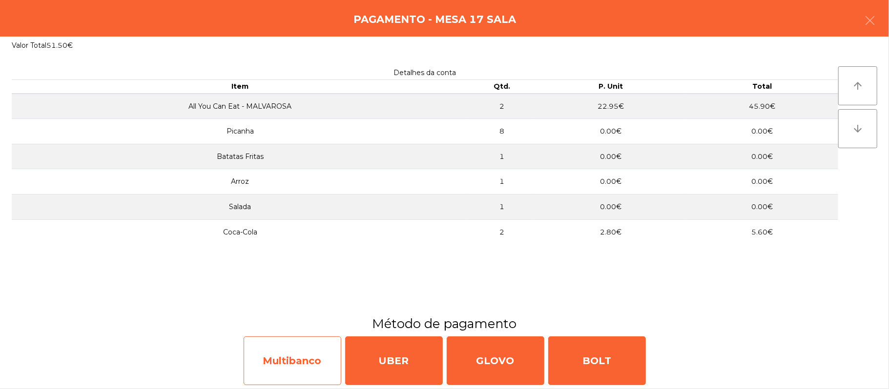
click at [291, 359] on div "Multibanco" at bounding box center [292, 361] width 98 height 49
select select "**"
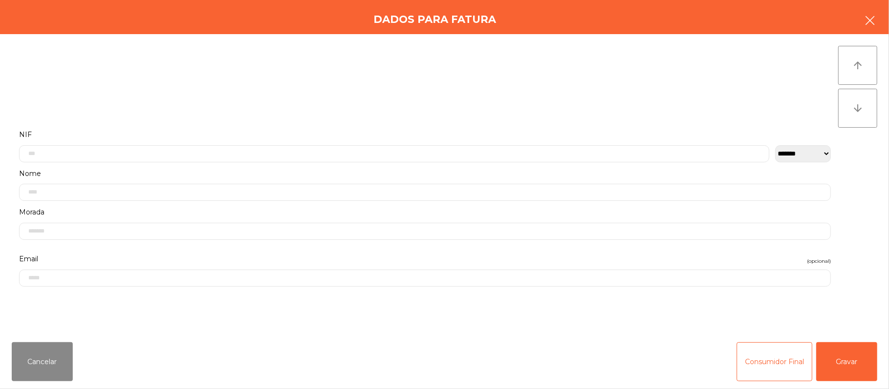
click at [867, 20] on icon "button" at bounding box center [870, 21] width 12 height 12
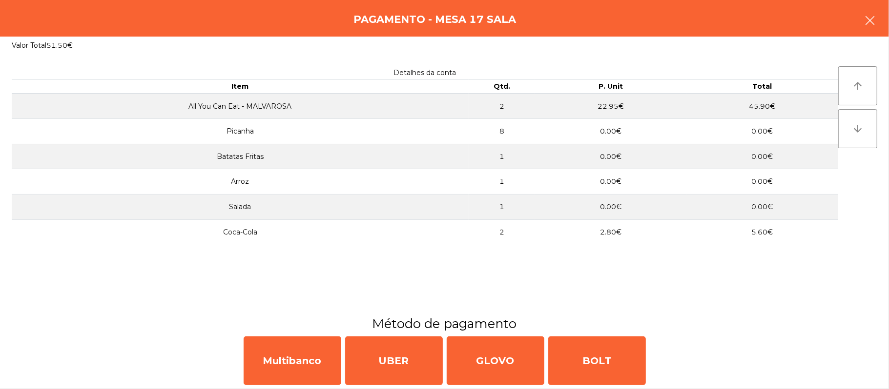
click at [862, 28] on button "button" at bounding box center [869, 21] width 27 height 29
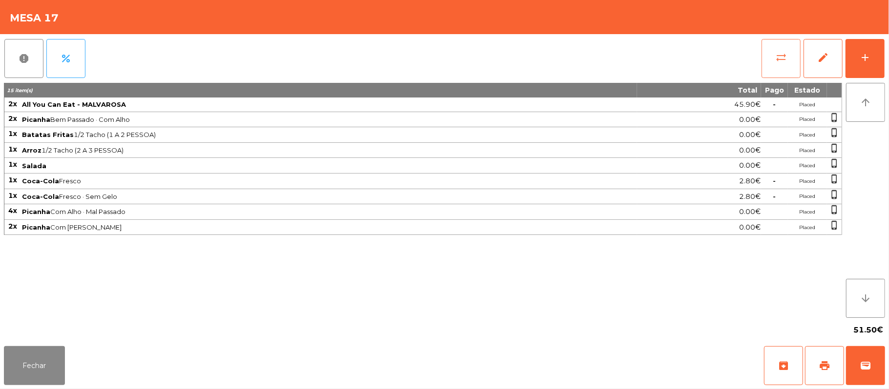
click at [774, 60] on button "sync_alt" at bounding box center [780, 58] width 39 height 39
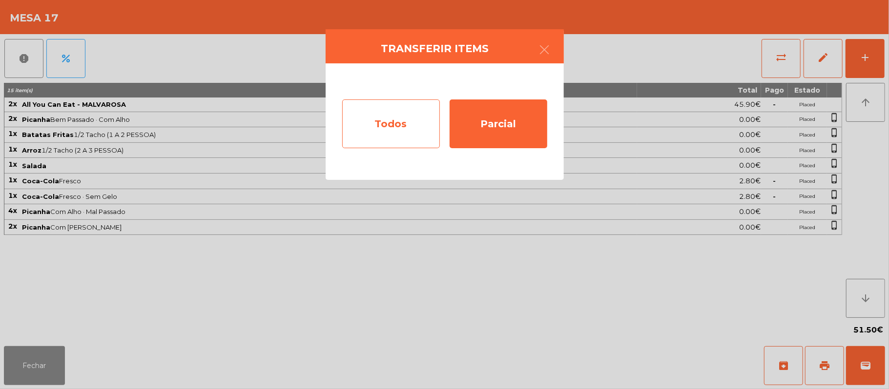
click at [372, 141] on div "Todos" at bounding box center [391, 124] width 98 height 49
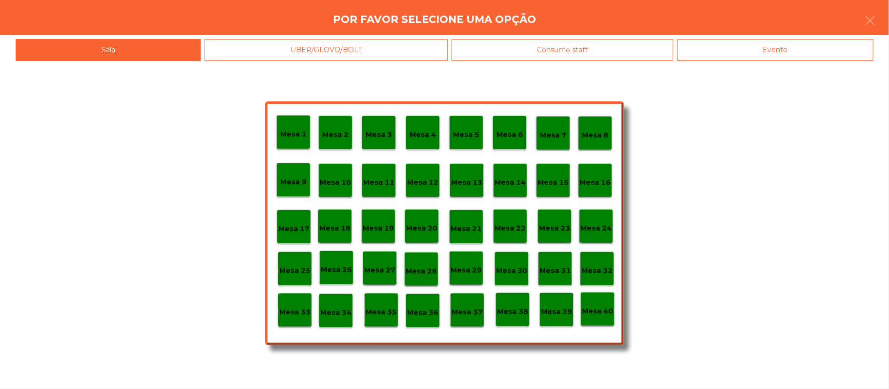
click at [789, 54] on div "Evento" at bounding box center [775, 50] width 196 height 22
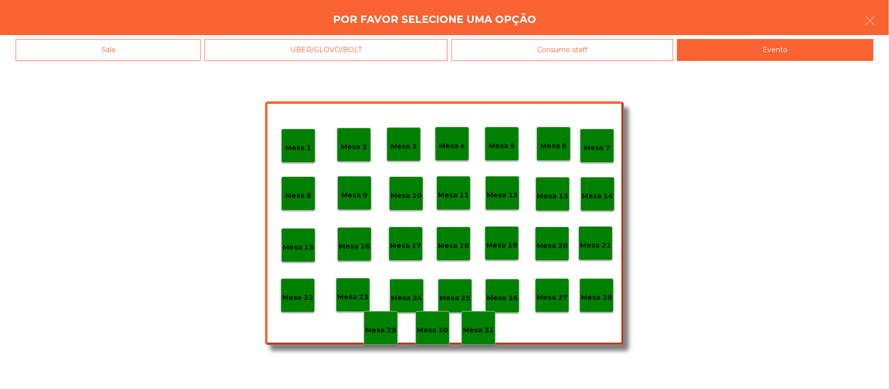
click at [594, 299] on p "Mesa 28" at bounding box center [596, 297] width 31 height 11
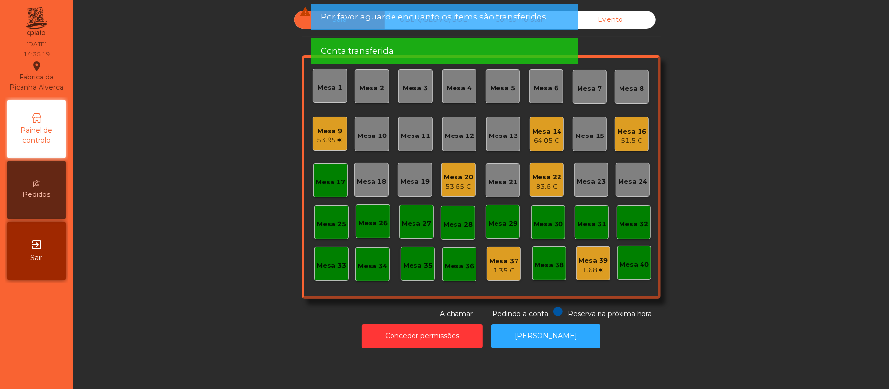
click at [332, 178] on div "Mesa 17" at bounding box center [330, 183] width 29 height 10
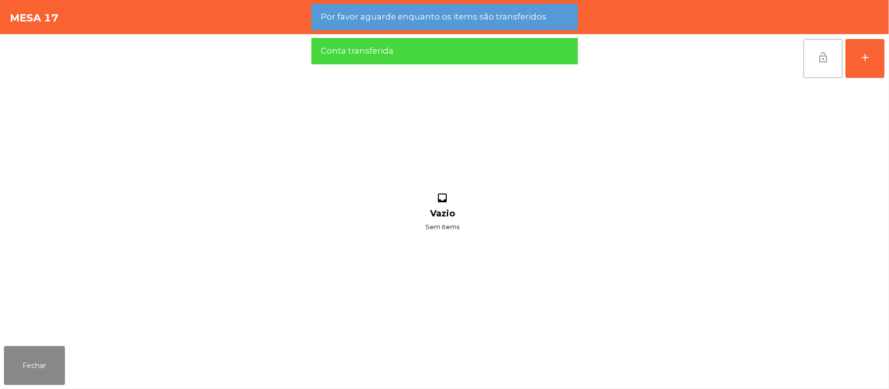
click at [822, 55] on span "lock_open" at bounding box center [823, 58] width 12 height 12
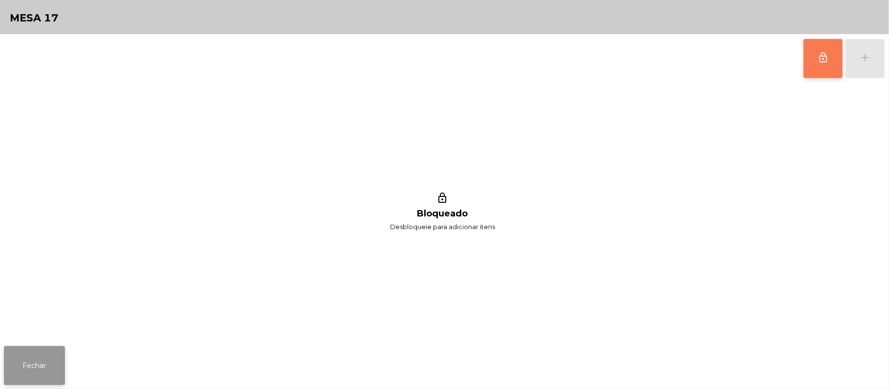
click at [26, 356] on button "Fechar" at bounding box center [34, 365] width 61 height 39
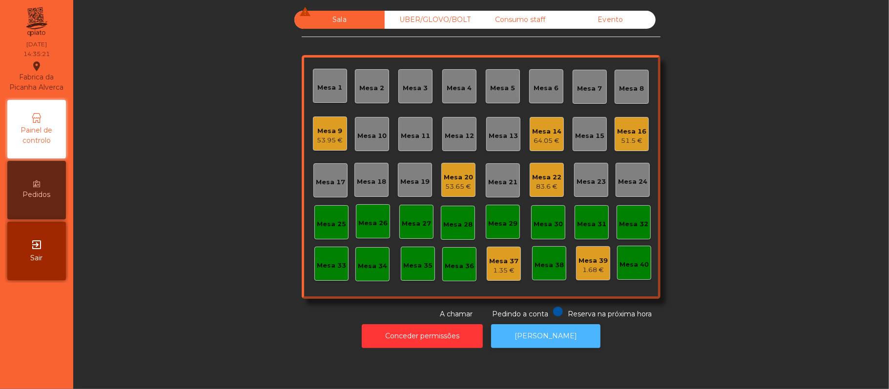
click at [528, 340] on button "[PERSON_NAME]" at bounding box center [545, 336] width 109 height 24
click at [545, 181] on div "Mesa 22" at bounding box center [546, 178] width 29 height 10
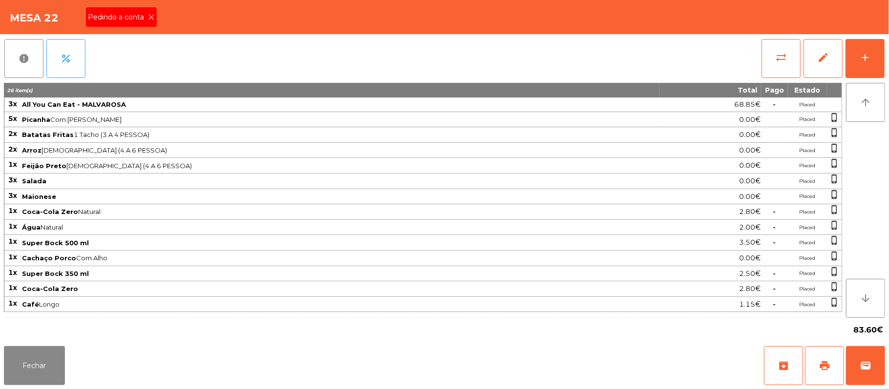
click at [150, 16] on icon at bounding box center [151, 17] width 7 height 7
click at [824, 364] on span "print" at bounding box center [824, 366] width 12 height 12
click at [867, 366] on span "wallet" at bounding box center [865, 366] width 12 height 12
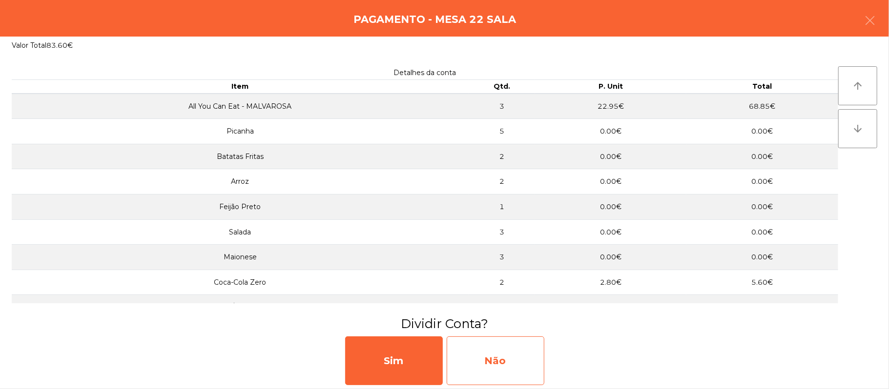
click at [531, 363] on div "Não" at bounding box center [495, 361] width 98 height 49
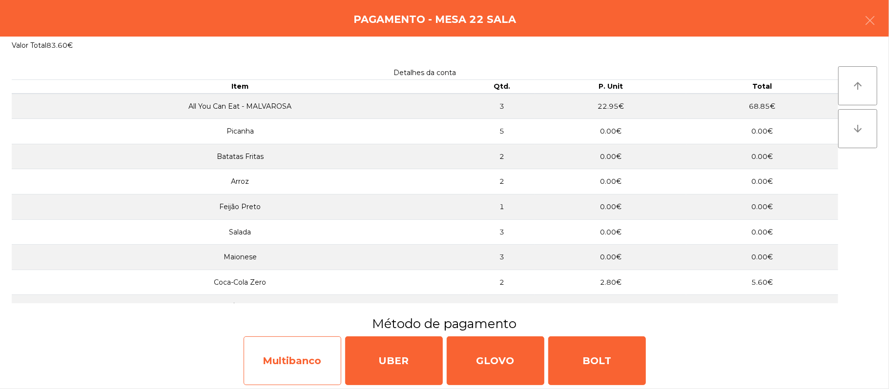
click at [312, 362] on div "Multibanco" at bounding box center [292, 361] width 98 height 49
select select "**"
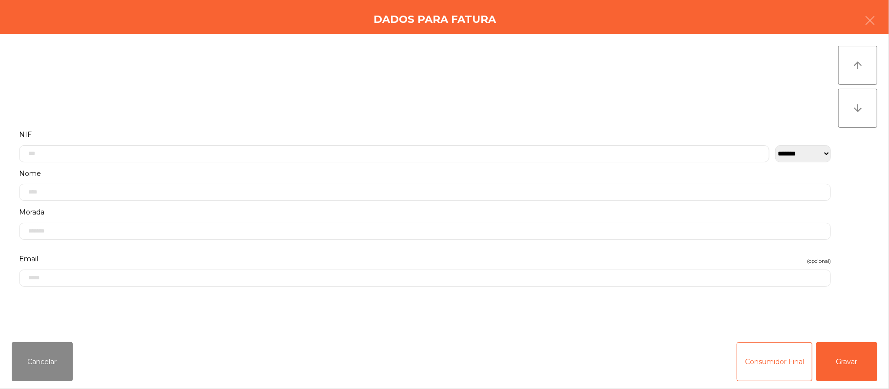
click at [419, 172] on label "Nome" at bounding box center [424, 173] width 811 height 13
click at [445, 133] on input "text" at bounding box center [394, 135] width 750 height 17
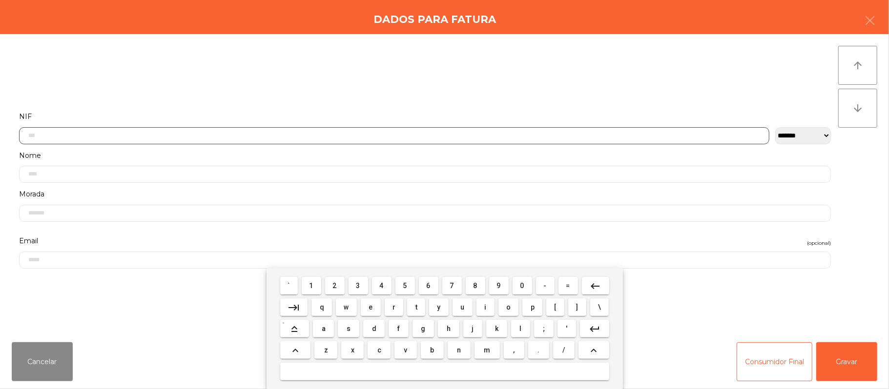
scroll to position [82, 0]
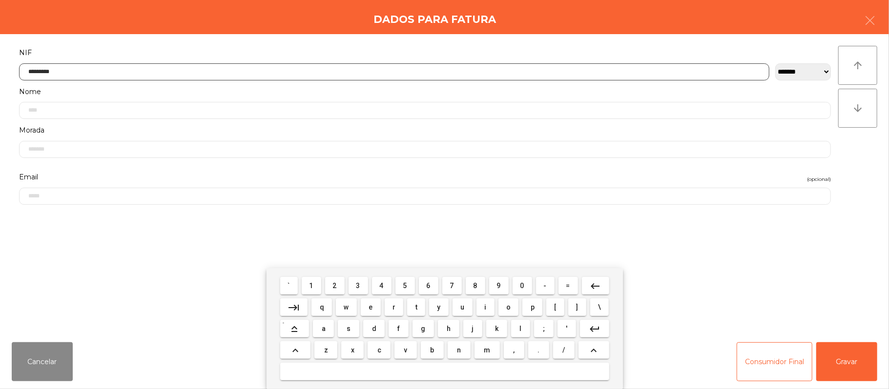
type input "*********"
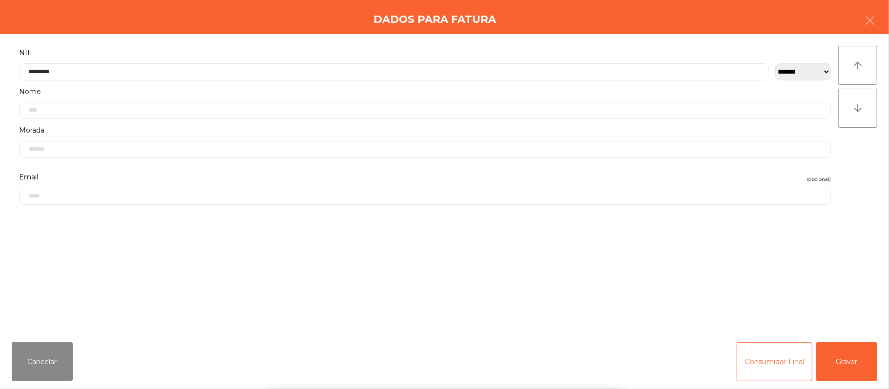
click at [854, 365] on div "` 1 2 3 4 5 6 7 8 9 0 - = keyboard_backspace keyboard_tab q w e r t y u i o p […" at bounding box center [444, 328] width 889 height 121
click at [860, 371] on button "Gravar" at bounding box center [846, 362] width 61 height 39
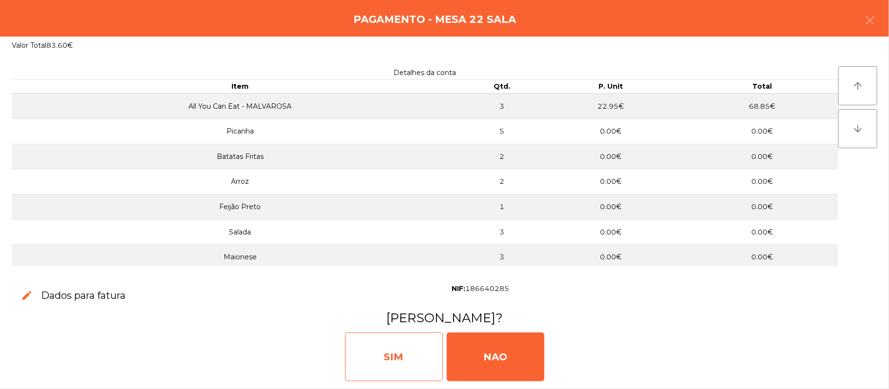
click at [384, 365] on div "SIM" at bounding box center [394, 357] width 98 height 49
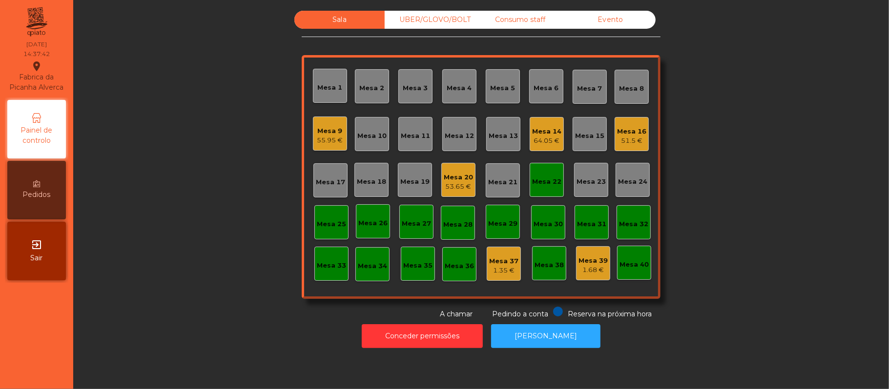
click at [533, 178] on div "Mesa 22" at bounding box center [546, 182] width 29 height 10
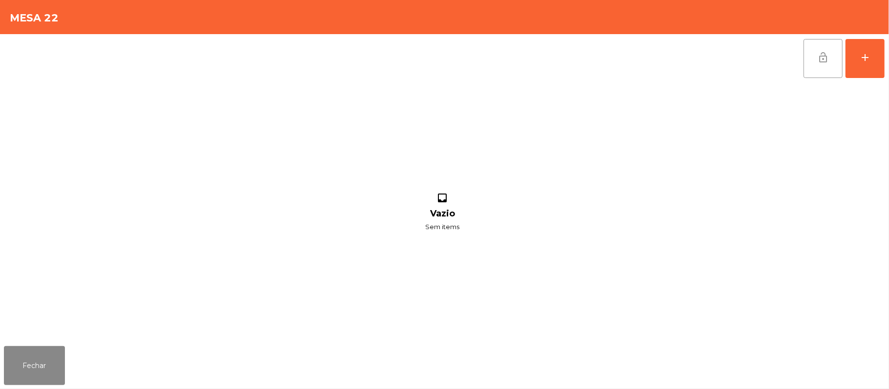
click at [816, 61] on button "lock_open" at bounding box center [822, 58] width 39 height 39
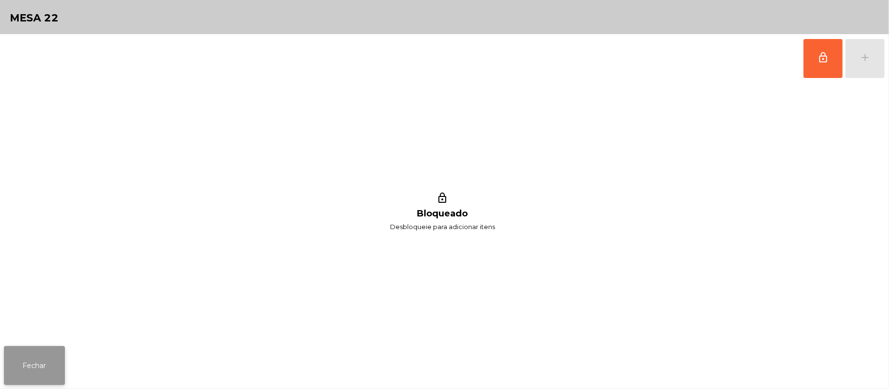
click at [49, 380] on button "Fechar" at bounding box center [34, 365] width 61 height 39
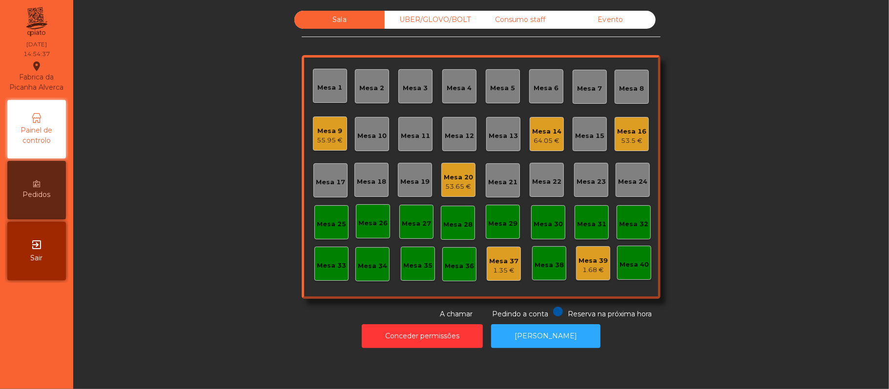
click at [332, 131] on div "Mesa 9" at bounding box center [330, 131] width 26 height 10
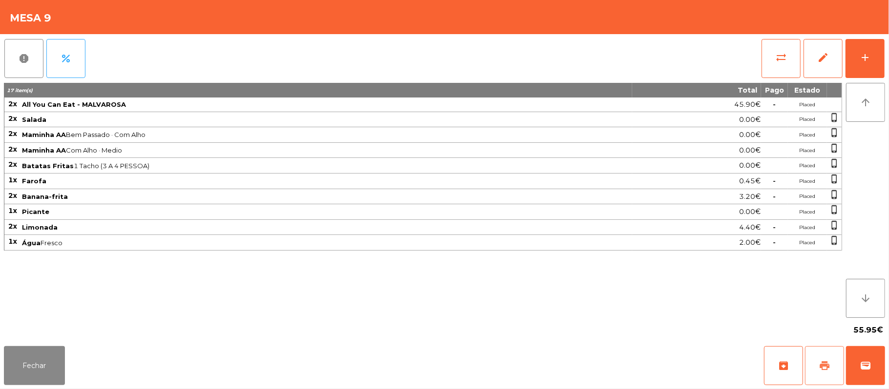
click at [820, 367] on span "print" at bounding box center [824, 366] width 12 height 12
click at [32, 365] on button "Fechar" at bounding box center [34, 365] width 61 height 39
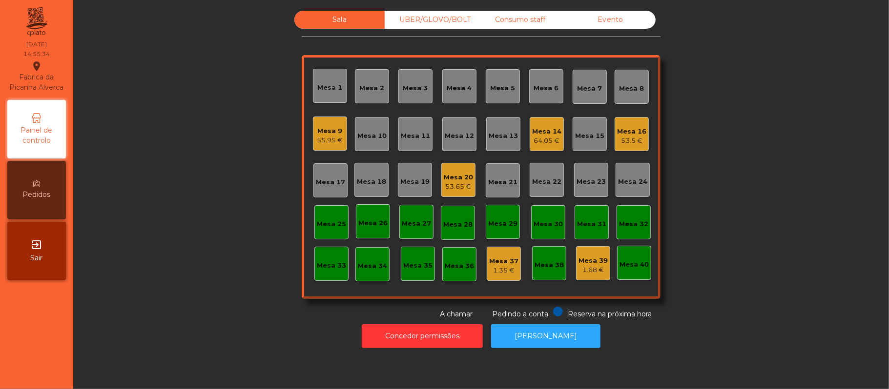
click at [324, 128] on div "Mesa 9" at bounding box center [330, 131] width 26 height 10
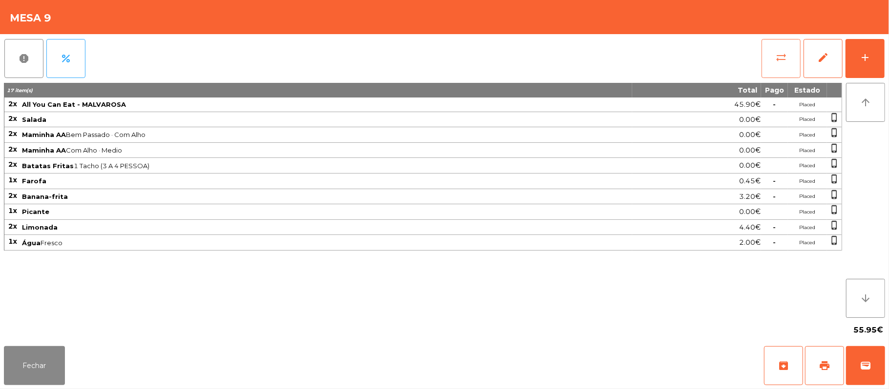
click at [791, 73] on button "sync_alt" at bounding box center [780, 58] width 39 height 39
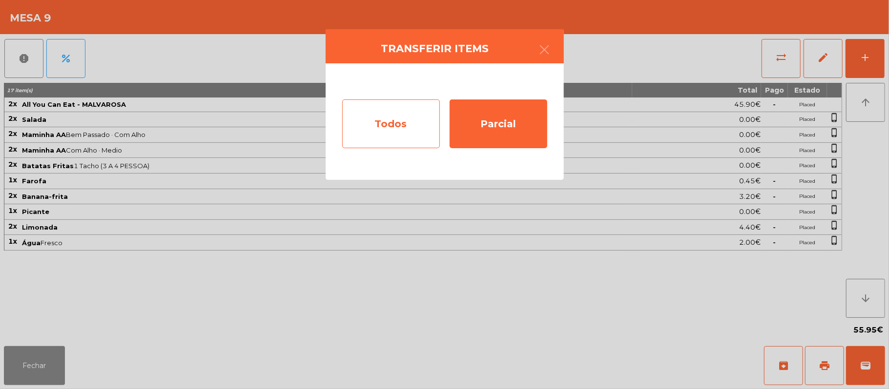
click at [385, 122] on div "Todos" at bounding box center [391, 124] width 98 height 49
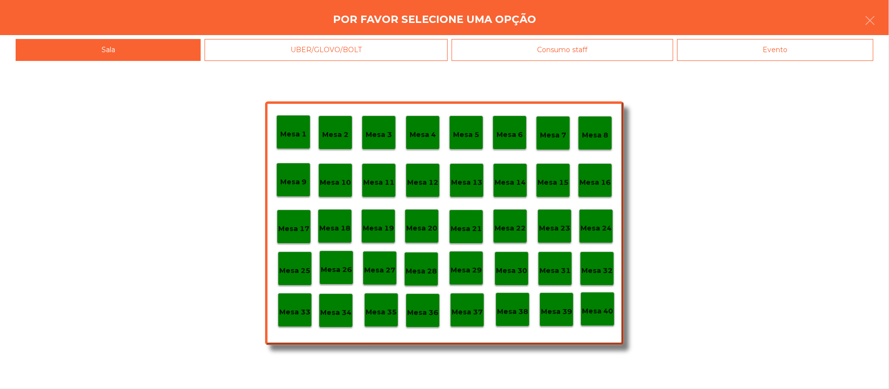
click at [762, 41] on div "Evento" at bounding box center [775, 50] width 196 height 22
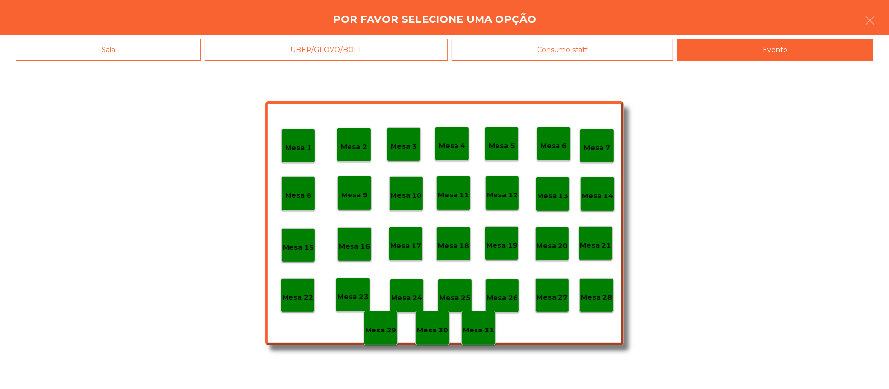
click at [598, 295] on p "Mesa 28" at bounding box center [596, 297] width 31 height 11
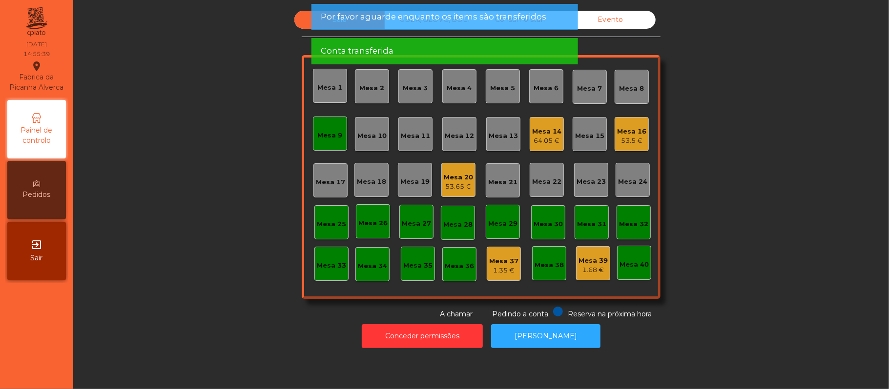
click at [320, 134] on div "Mesa 9" at bounding box center [330, 136] width 25 height 10
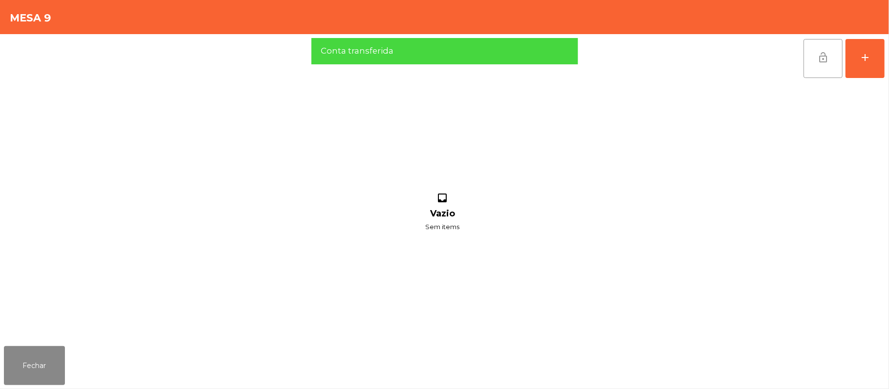
click at [812, 60] on button "lock_open" at bounding box center [822, 58] width 39 height 39
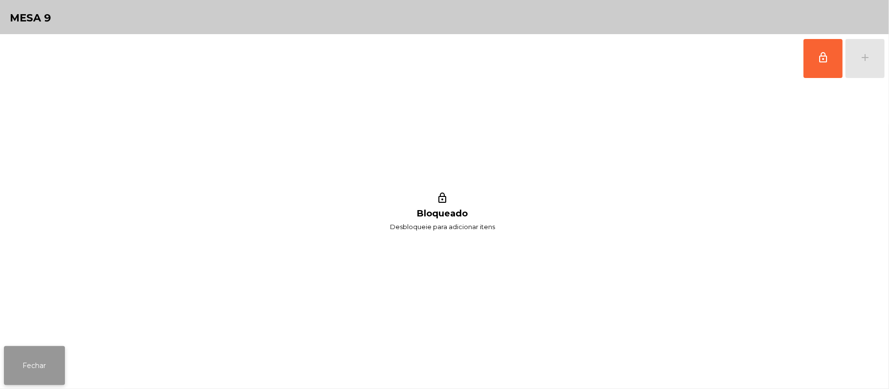
click at [52, 356] on button "Fechar" at bounding box center [34, 365] width 61 height 39
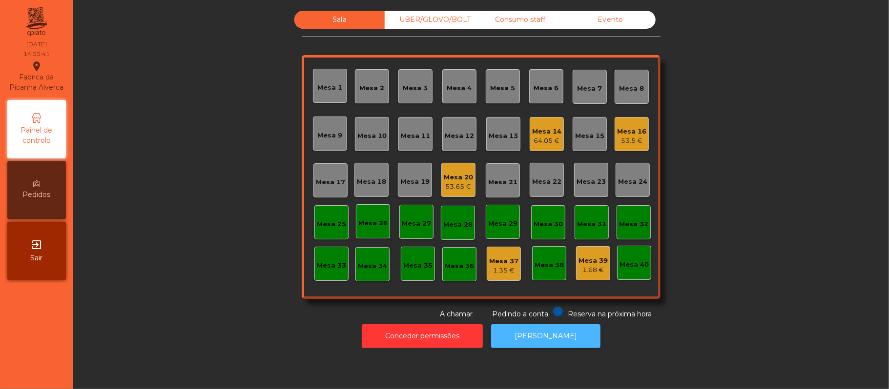
click at [533, 337] on button "[PERSON_NAME]" at bounding box center [545, 336] width 109 height 24
click at [447, 174] on div "Mesa 20" at bounding box center [458, 178] width 29 height 10
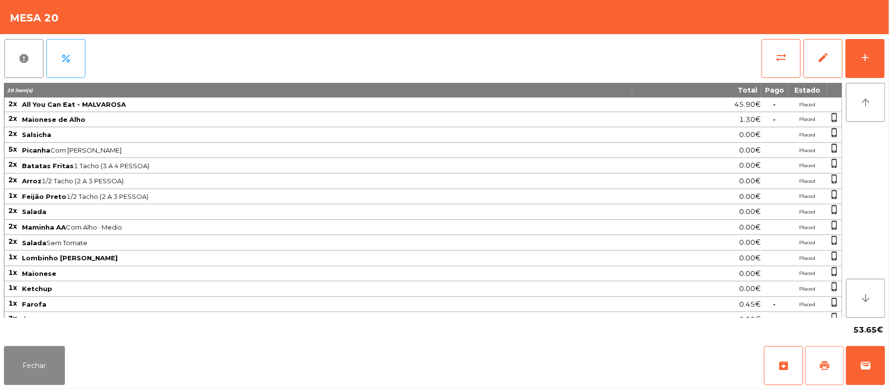
click at [825, 364] on span "print" at bounding box center [824, 366] width 12 height 12
click at [884, 377] on button "wallet" at bounding box center [865, 365] width 39 height 39
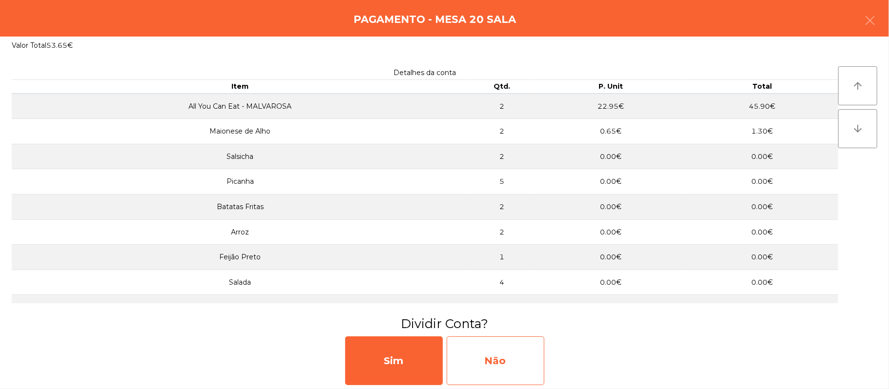
click at [515, 356] on div "Não" at bounding box center [495, 361] width 98 height 49
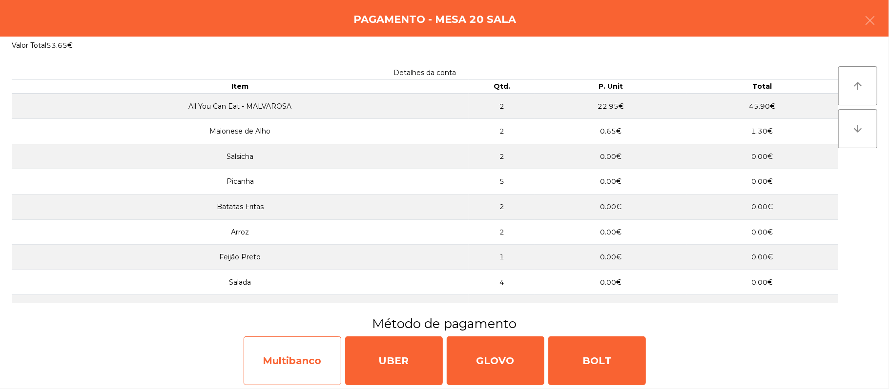
click at [293, 382] on div "Multibanco" at bounding box center [292, 361] width 98 height 49
select select "**"
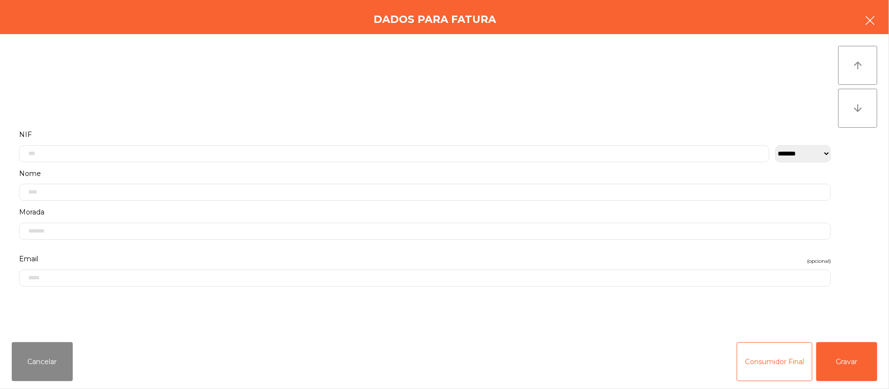
click at [865, 22] on icon "button" at bounding box center [870, 21] width 12 height 12
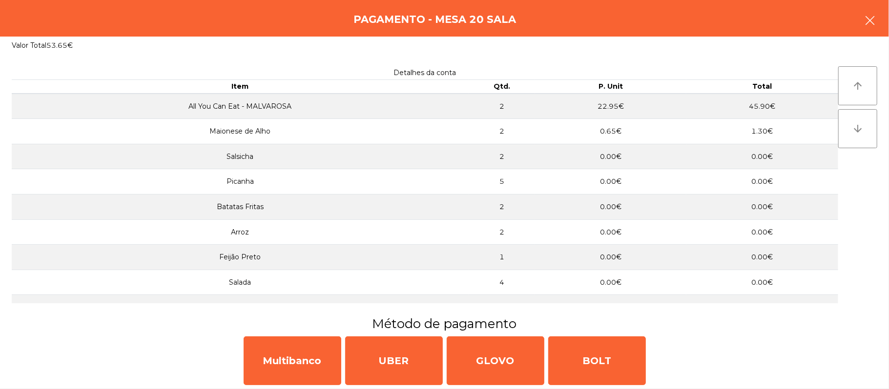
click at [865, 22] on icon "button" at bounding box center [870, 21] width 12 height 12
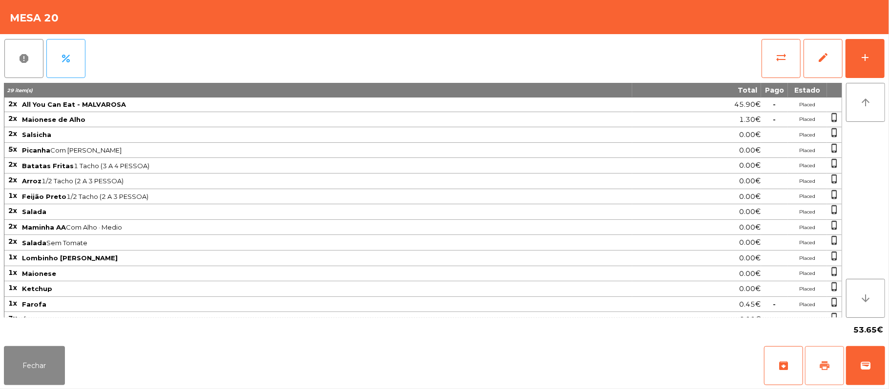
click at [828, 354] on button "print" at bounding box center [824, 365] width 39 height 39
click at [766, 61] on button "sync_alt" at bounding box center [780, 58] width 39 height 39
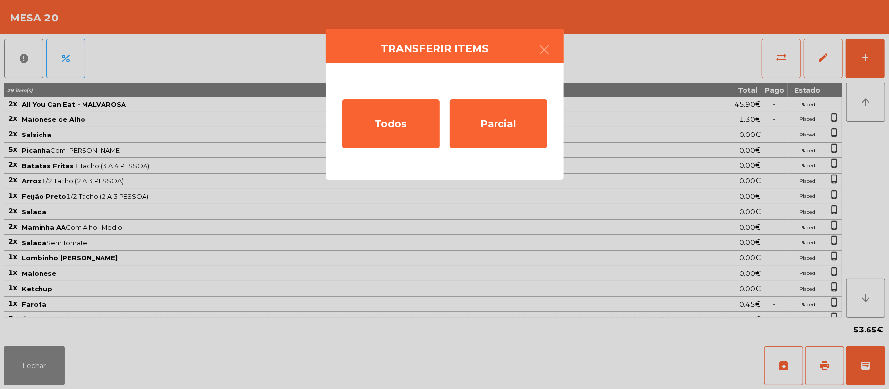
click at [776, 55] on ngb-modal-window "Transferir items Todos Parcial" at bounding box center [444, 194] width 889 height 389
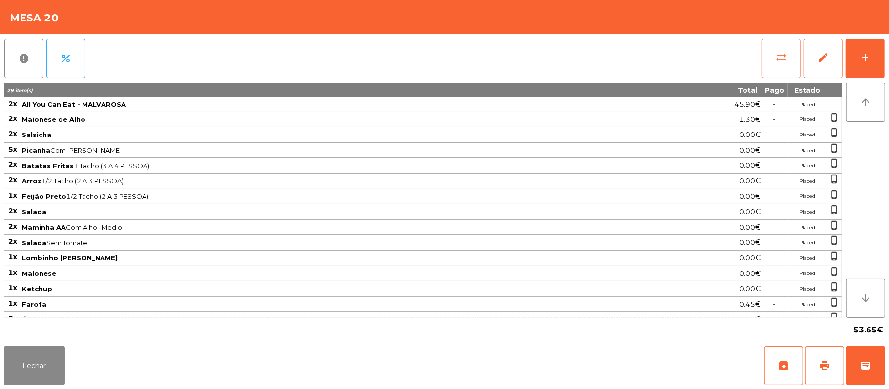
click at [781, 62] on span "sync_alt" at bounding box center [781, 58] width 12 height 12
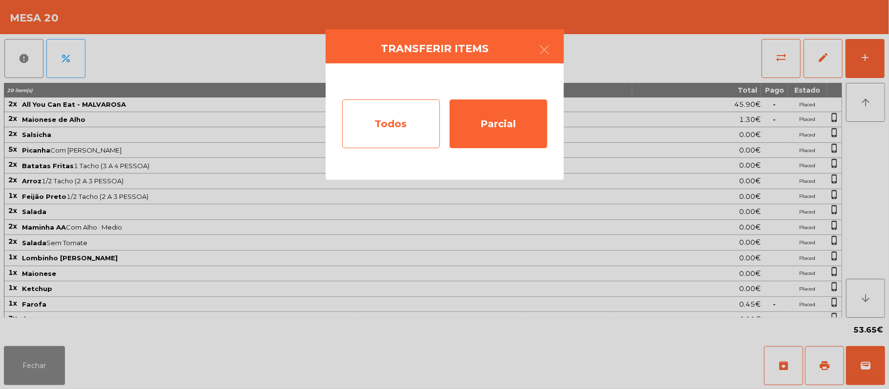
click at [383, 118] on div "Todos" at bounding box center [391, 124] width 98 height 49
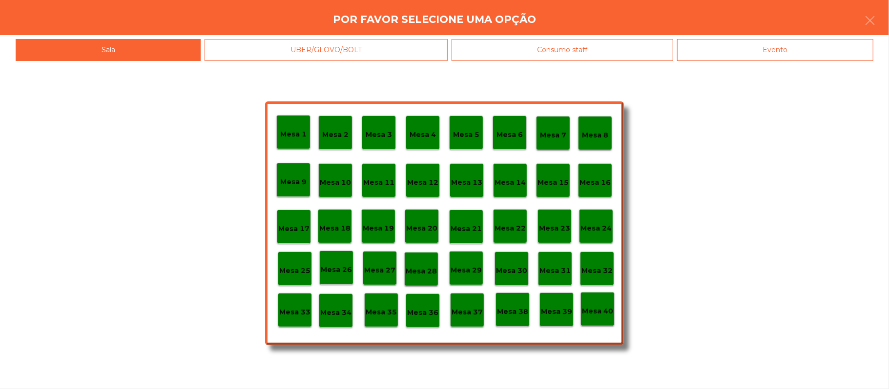
click at [766, 57] on div "Evento" at bounding box center [775, 50] width 196 height 22
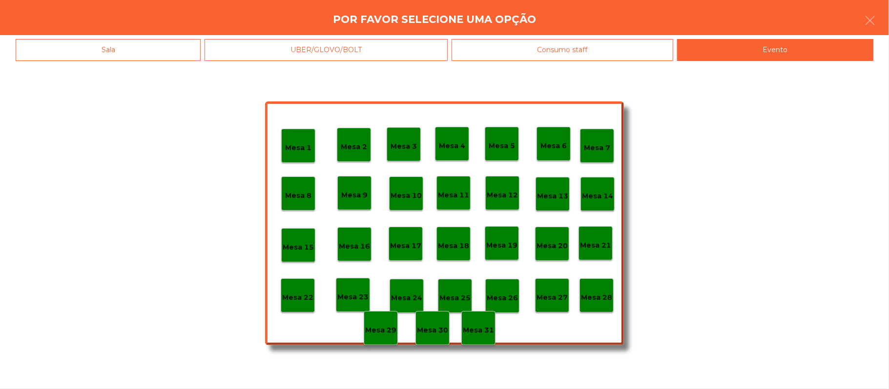
click at [597, 298] on p "Mesa 28" at bounding box center [596, 297] width 31 height 11
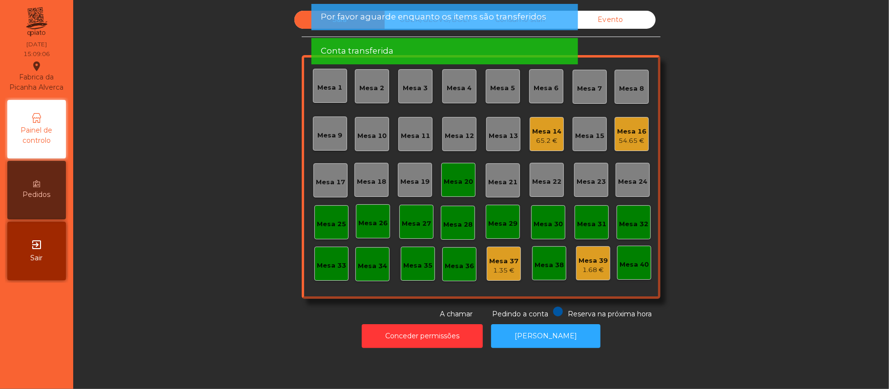
click at [465, 182] on div "Mesa 20" at bounding box center [458, 182] width 29 height 10
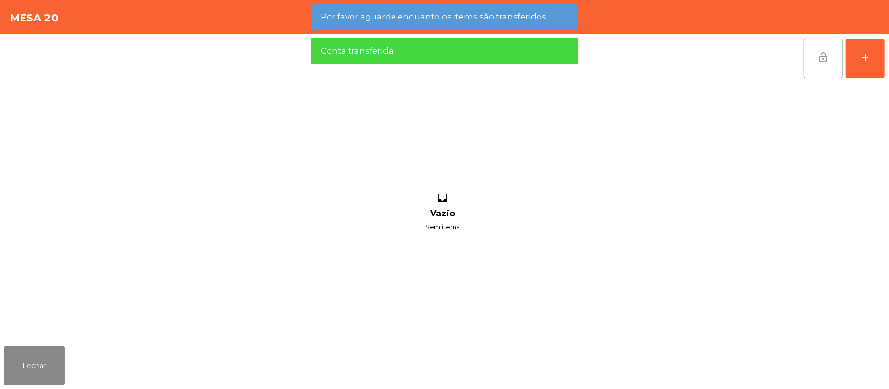
click at [828, 57] on span "lock_open" at bounding box center [823, 58] width 12 height 12
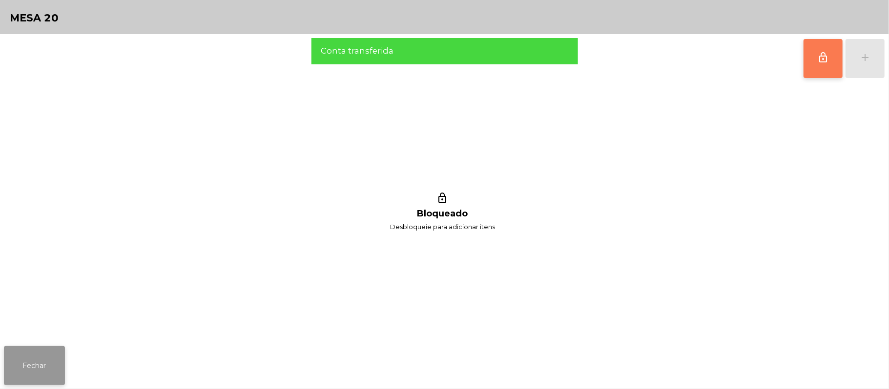
click at [43, 369] on button "Fechar" at bounding box center [34, 365] width 61 height 39
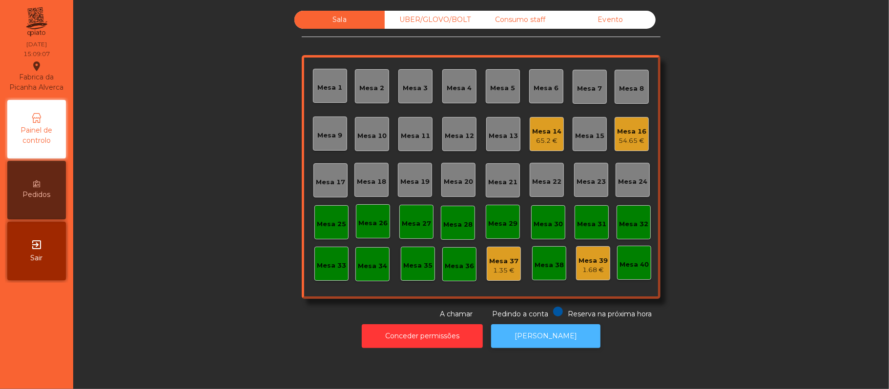
click at [539, 346] on button "[PERSON_NAME]" at bounding box center [545, 336] width 109 height 24
click at [623, 140] on div "54.65 €" at bounding box center [631, 141] width 29 height 10
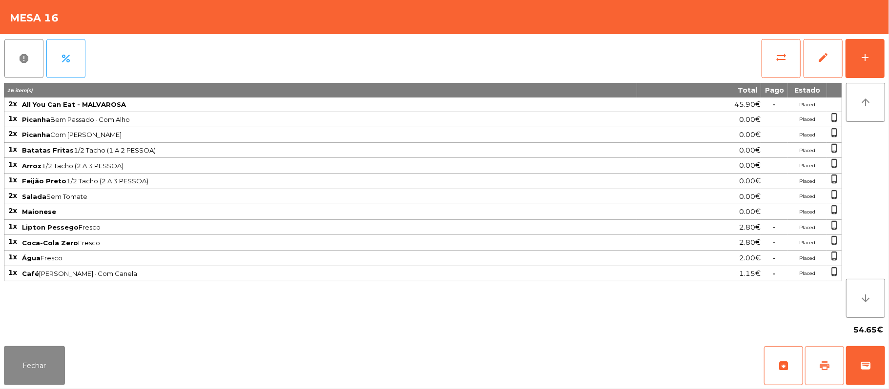
click at [820, 362] on span "print" at bounding box center [824, 366] width 12 height 12
click at [863, 380] on button "wallet" at bounding box center [865, 365] width 39 height 39
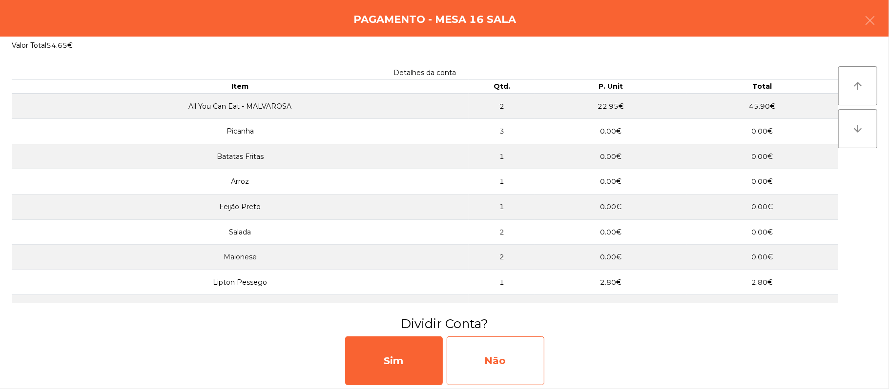
click at [506, 365] on div "Não" at bounding box center [495, 361] width 98 height 49
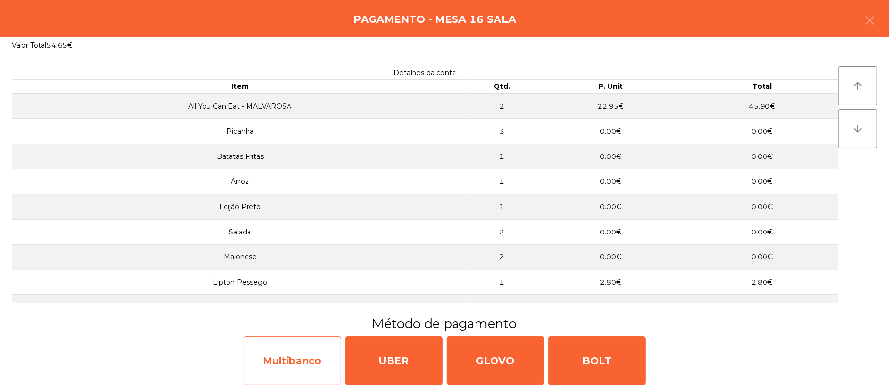
click at [252, 361] on div "Multibanco" at bounding box center [292, 361] width 98 height 49
select select "**"
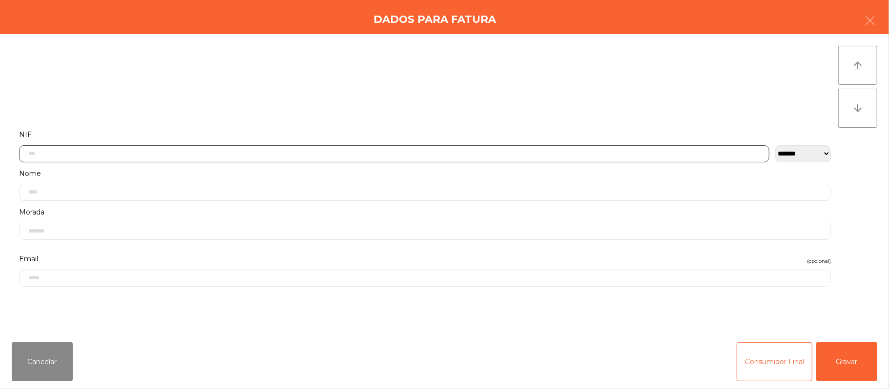
click at [250, 155] on input "text" at bounding box center [394, 153] width 750 height 17
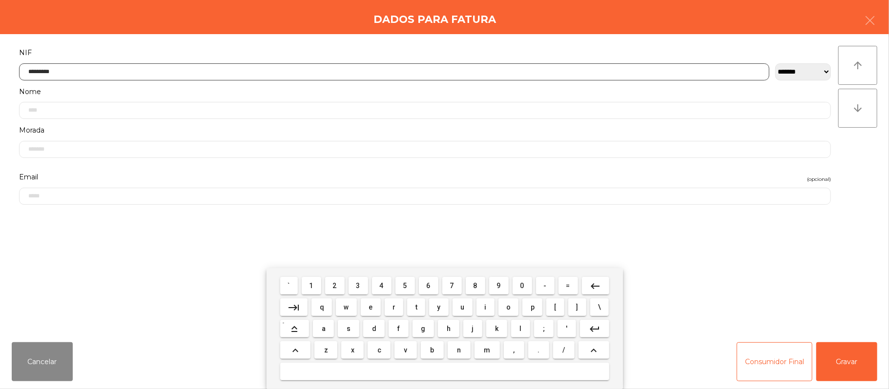
type input "*********"
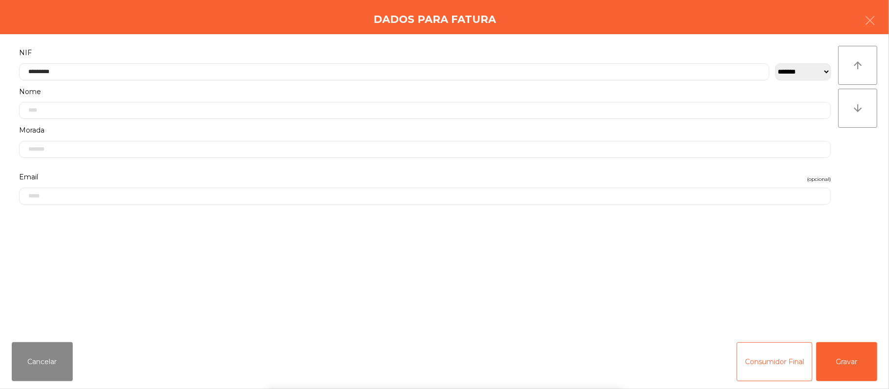
click at [833, 363] on div "` 1 2 3 4 5 6 7 8 9 0 - = keyboard_backspace keyboard_tab q w e r t y u i o p […" at bounding box center [444, 328] width 889 height 121
click at [838, 358] on button "Gravar" at bounding box center [846, 362] width 61 height 39
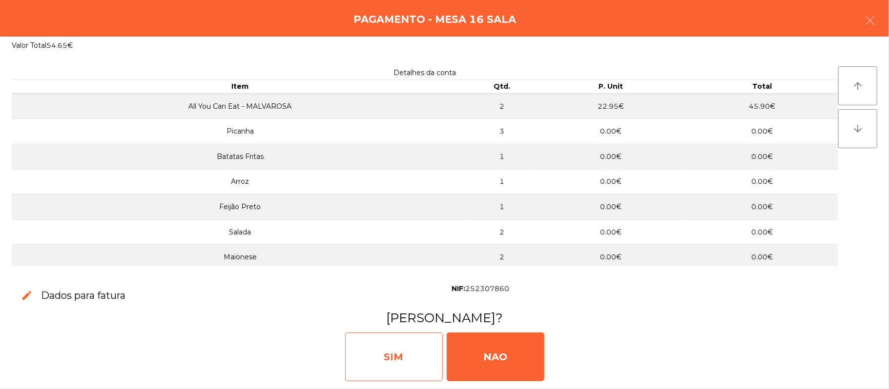
click at [381, 350] on div "SIM" at bounding box center [394, 357] width 98 height 49
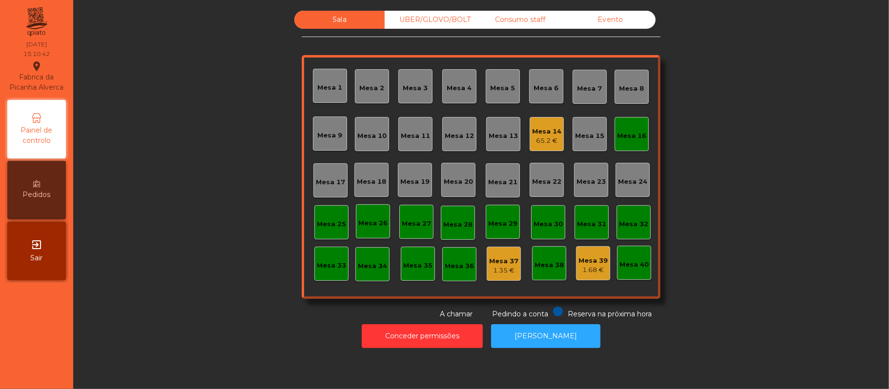
click at [622, 140] on div "Mesa 16" at bounding box center [631, 136] width 29 height 10
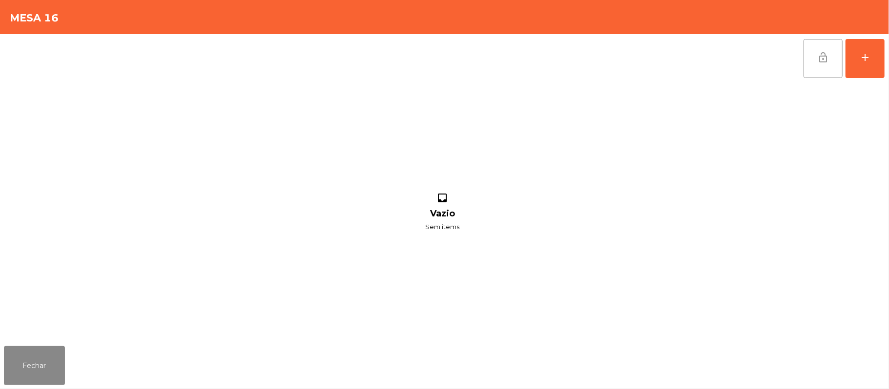
click at [810, 63] on button "lock_open" at bounding box center [822, 58] width 39 height 39
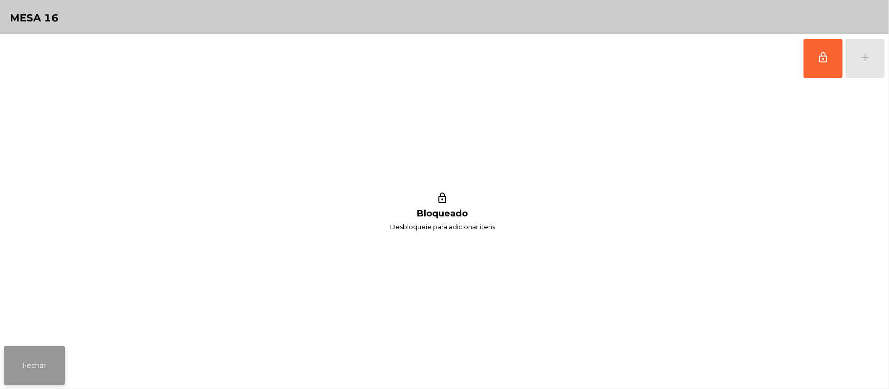
click at [36, 351] on button "Fechar" at bounding box center [34, 365] width 61 height 39
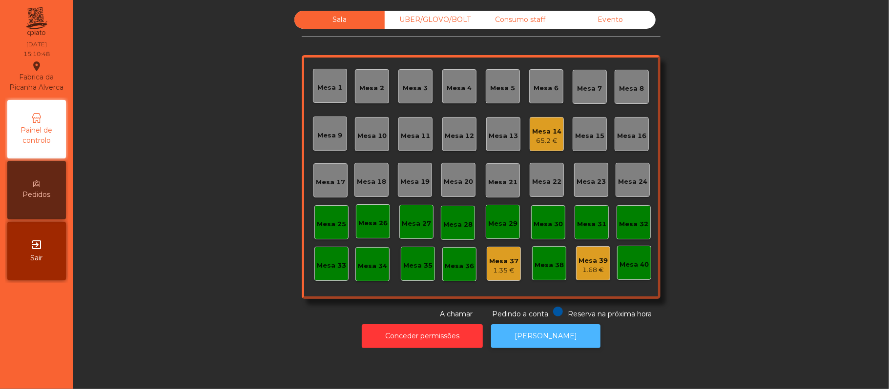
click at [572, 343] on button "[PERSON_NAME]" at bounding box center [545, 336] width 109 height 24
click at [553, 131] on div "Mesa 14" at bounding box center [546, 132] width 29 height 10
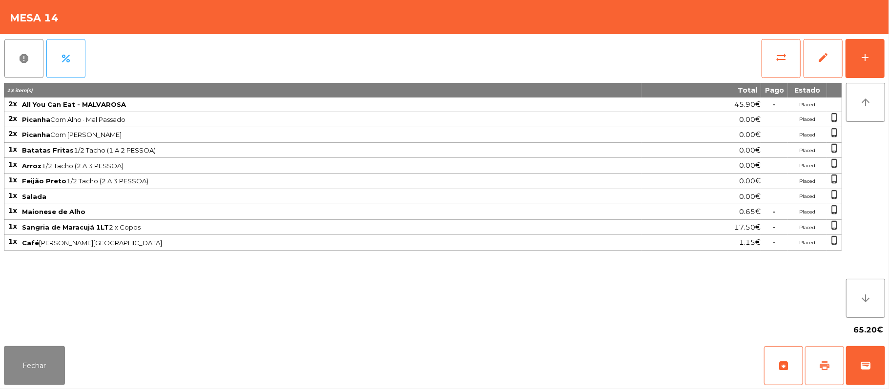
click at [811, 364] on button "print" at bounding box center [824, 365] width 39 height 39
click at [45, 367] on button "Fechar" at bounding box center [34, 365] width 61 height 39
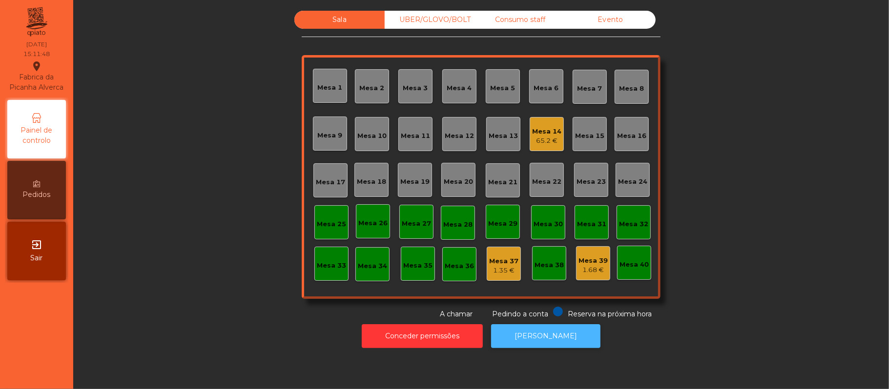
click at [581, 340] on button "[PERSON_NAME]" at bounding box center [545, 336] width 109 height 24
click at [550, 141] on div "65.2 €" at bounding box center [546, 141] width 29 height 10
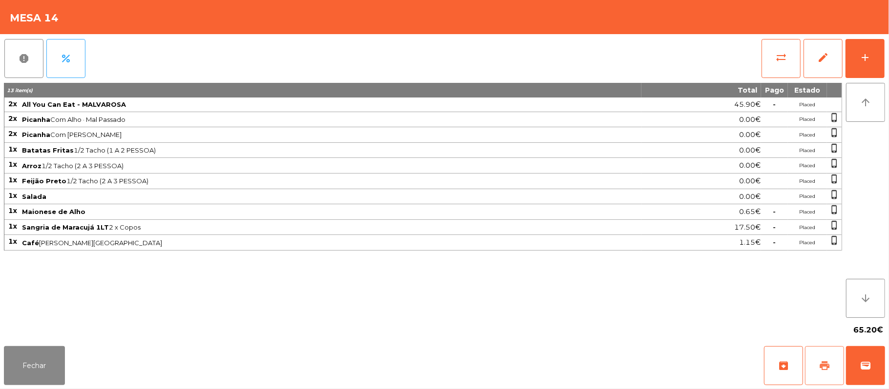
click at [814, 366] on button "print" at bounding box center [824, 365] width 39 height 39
click at [36, 371] on button "Fechar" at bounding box center [34, 365] width 61 height 39
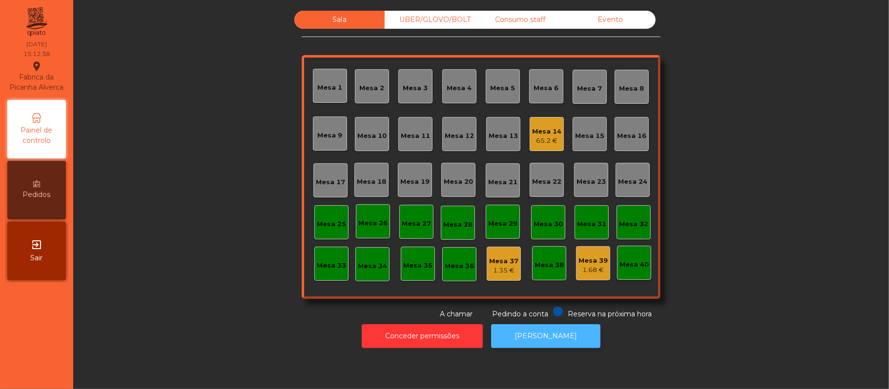
click at [582, 343] on button "[PERSON_NAME]" at bounding box center [545, 336] width 109 height 24
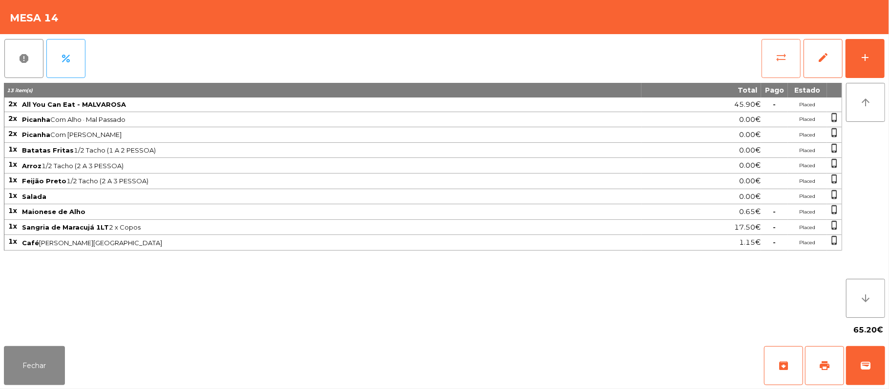
click at [785, 71] on button "sync_alt" at bounding box center [780, 58] width 39 height 39
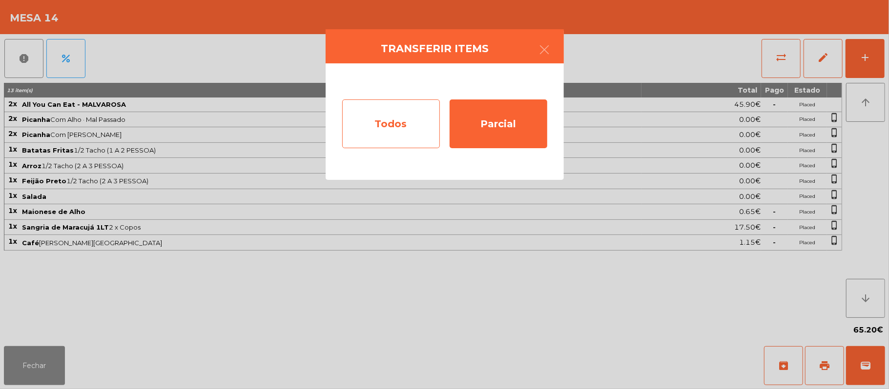
click at [379, 131] on div "Todos" at bounding box center [391, 124] width 98 height 49
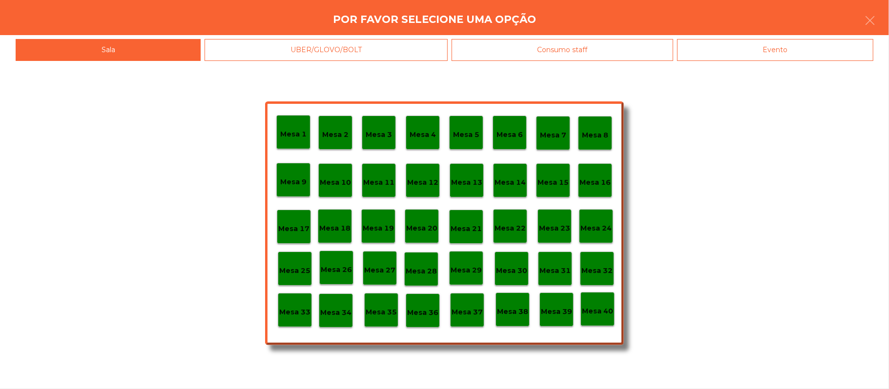
click at [752, 59] on div "Evento" at bounding box center [775, 50] width 196 height 22
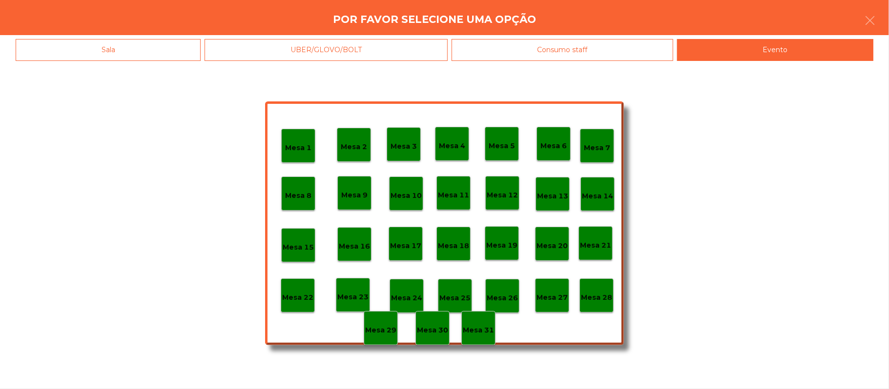
click at [596, 297] on p "Mesa 28" at bounding box center [596, 297] width 31 height 11
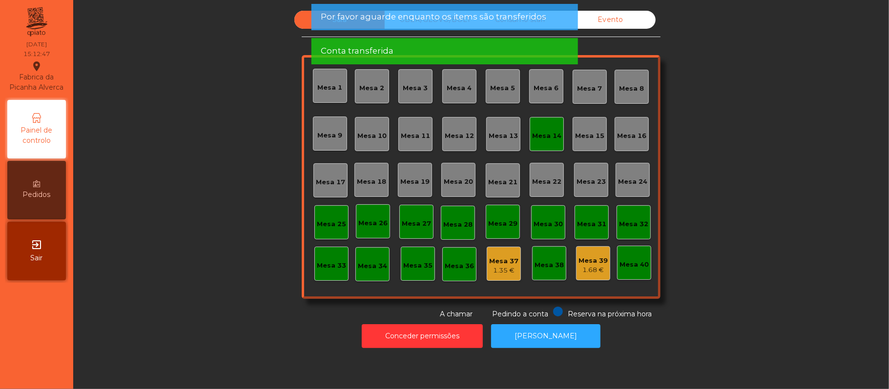
click at [549, 130] on div "Mesa 14" at bounding box center [546, 134] width 29 height 14
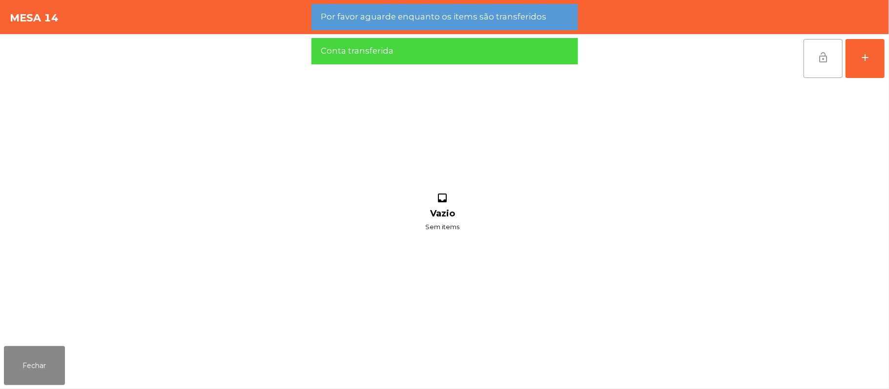
click at [823, 57] on span "lock_open" at bounding box center [823, 58] width 12 height 12
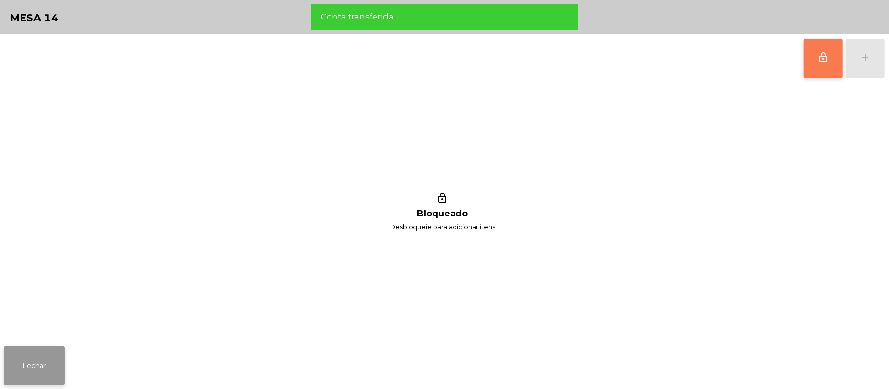
click at [48, 350] on button "Fechar" at bounding box center [34, 365] width 61 height 39
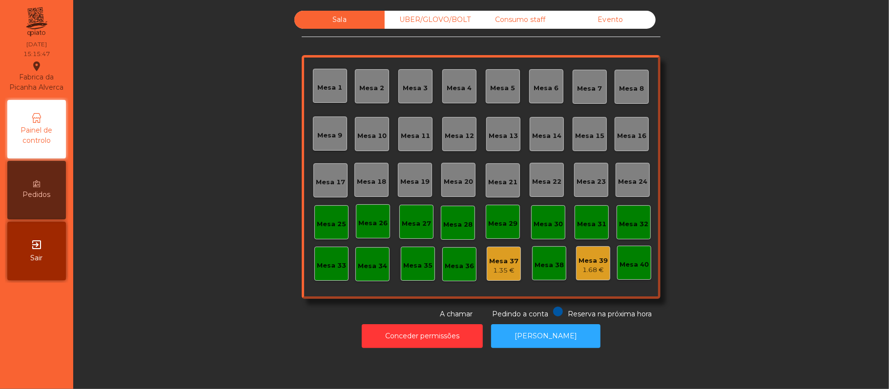
click at [713, 84] on div "Sala UBER/[GEOGRAPHIC_DATA]/BOLT Consumo staff Evento [GEOGRAPHIC_DATA] 2 [GEOG…" at bounding box center [480, 165] width 789 height 309
click at [518, 18] on div "Consumo staff" at bounding box center [520, 20] width 90 height 18
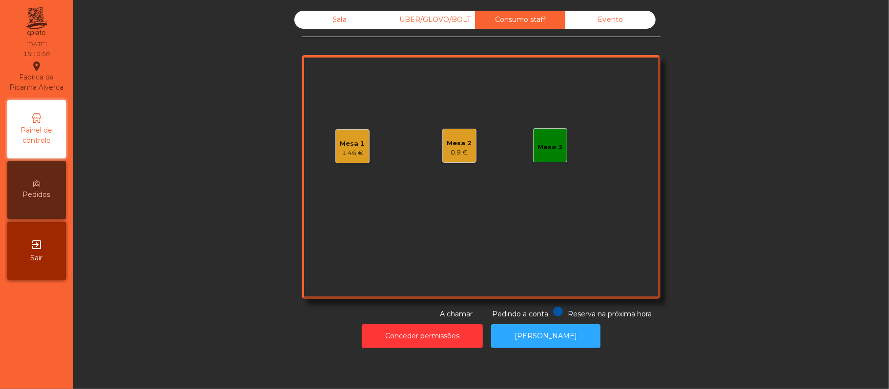
click at [340, 153] on div "1.46 €" at bounding box center [352, 153] width 25 height 10
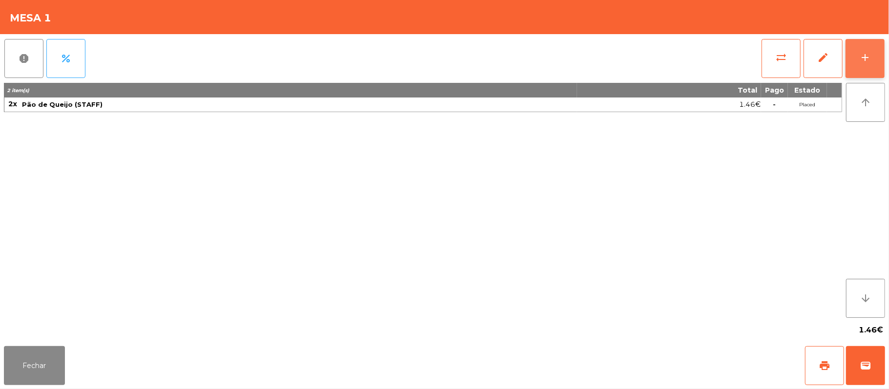
click at [863, 71] on button "add" at bounding box center [864, 58] width 39 height 39
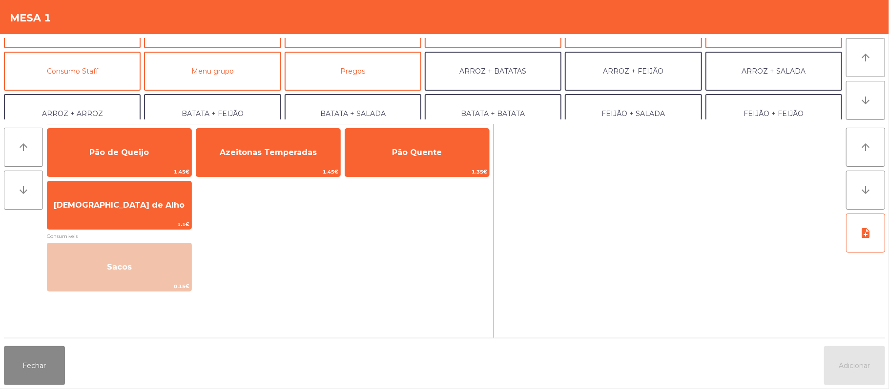
scroll to position [79, 0]
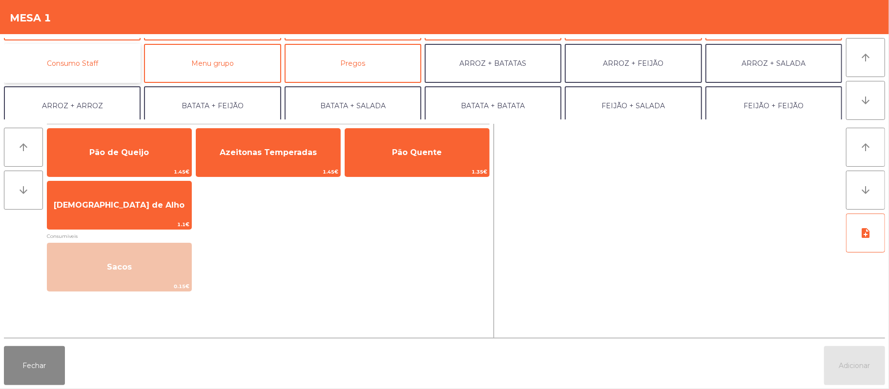
click at [83, 71] on button "Consumo Staff" at bounding box center [72, 63] width 137 height 39
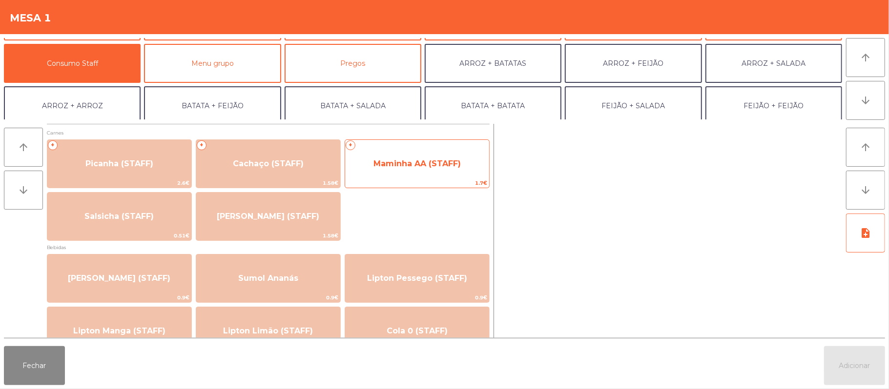
click at [469, 173] on span "Maminha AA (STAFF)" at bounding box center [417, 164] width 144 height 26
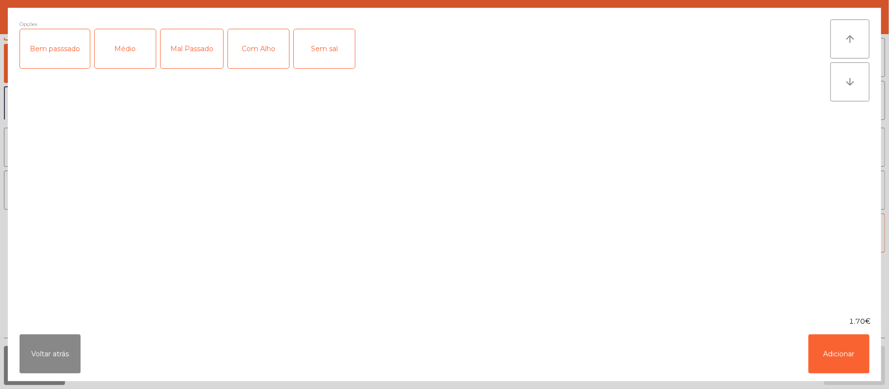
click at [134, 54] on div "Médio" at bounding box center [125, 48] width 61 height 39
click at [260, 45] on div "Com Alho" at bounding box center [258, 48] width 61 height 39
click at [842, 346] on button "Adicionar" at bounding box center [838, 354] width 61 height 39
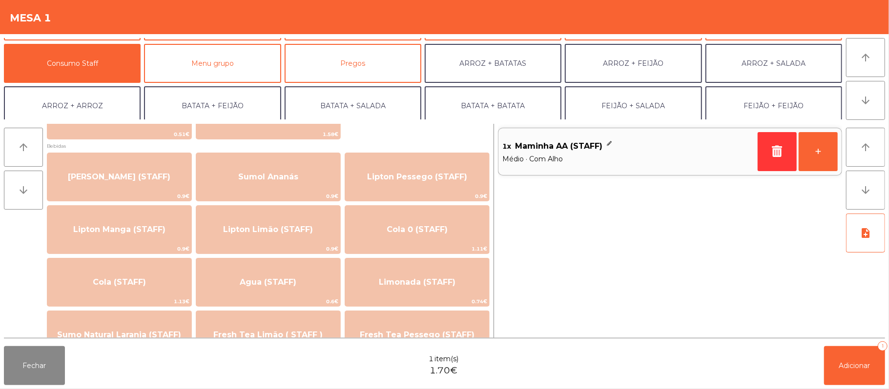
scroll to position [103, 0]
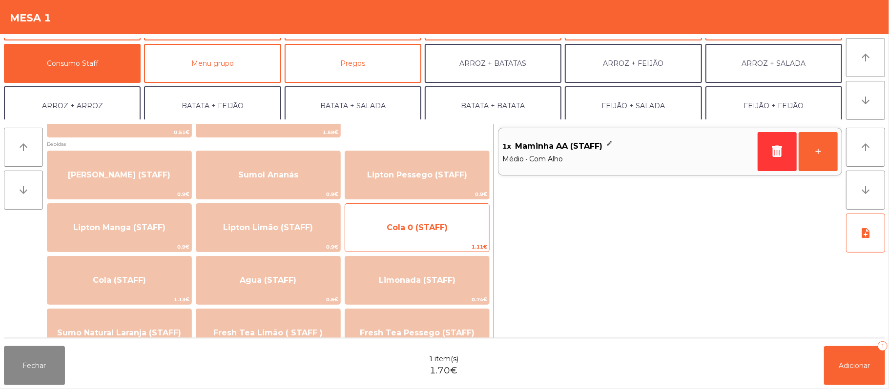
click at [445, 231] on span "Cola 0 (STAFF)" at bounding box center [416, 227] width 61 height 9
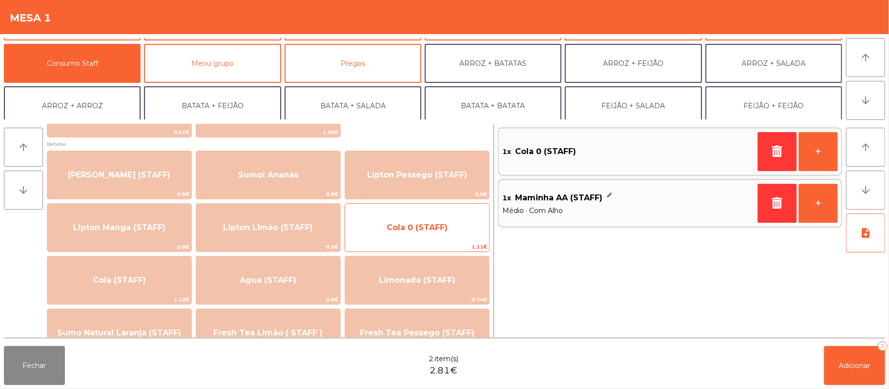
click at [442, 223] on span "Cola 0 (STAFF)" at bounding box center [416, 227] width 61 height 9
click at [425, 217] on span "Cola 0 (STAFF)" at bounding box center [417, 228] width 144 height 26
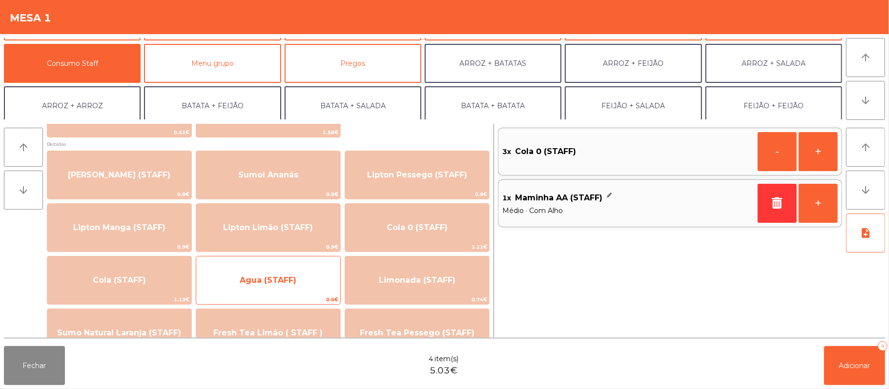
click at [308, 286] on span "Agua (STAFF)" at bounding box center [268, 280] width 144 height 26
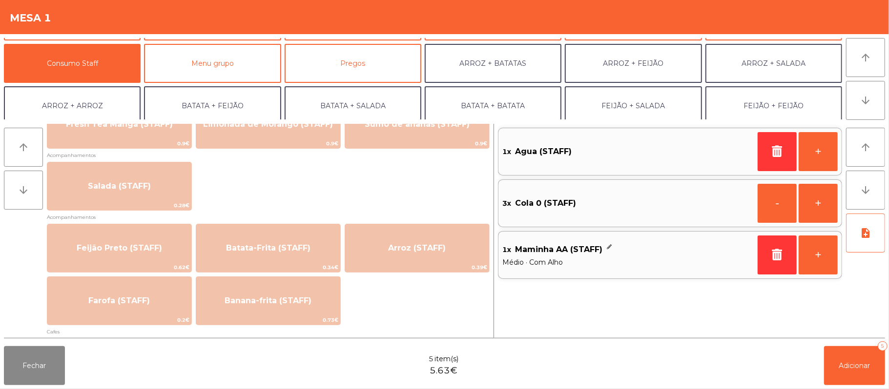
scroll to position [372, 0]
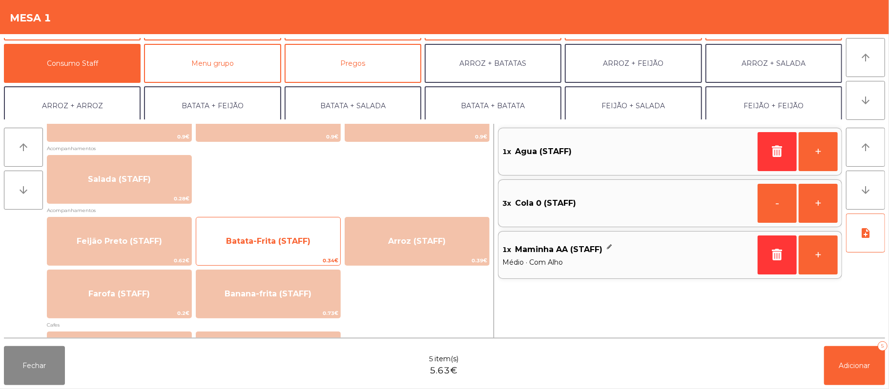
click at [319, 254] on span "Batata-Frita (STAFF)" at bounding box center [268, 241] width 144 height 26
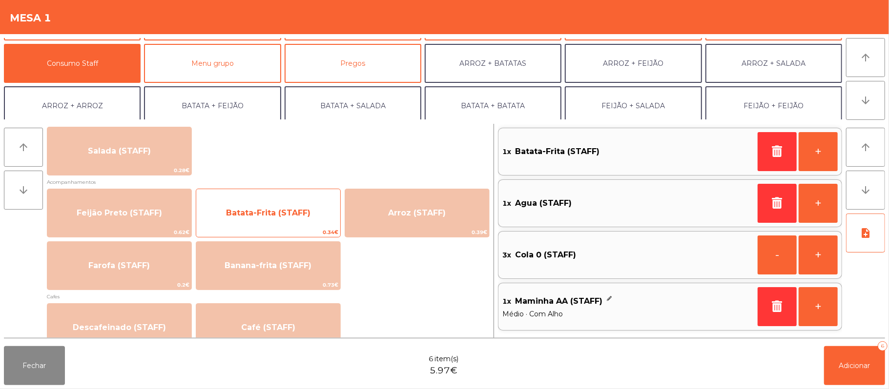
scroll to position [422, 0]
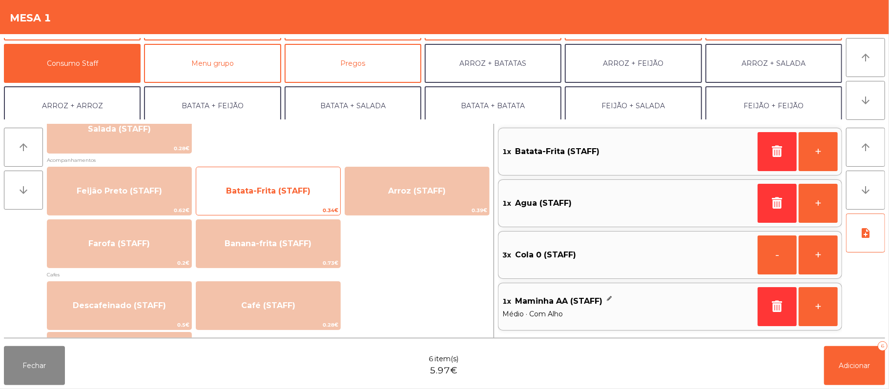
click at [291, 201] on span "Batata-Frita (STAFF)" at bounding box center [268, 191] width 144 height 26
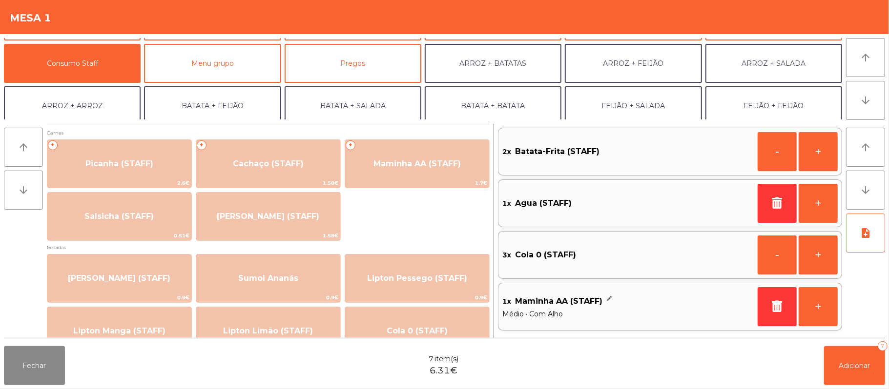
scroll to position [0, 0]
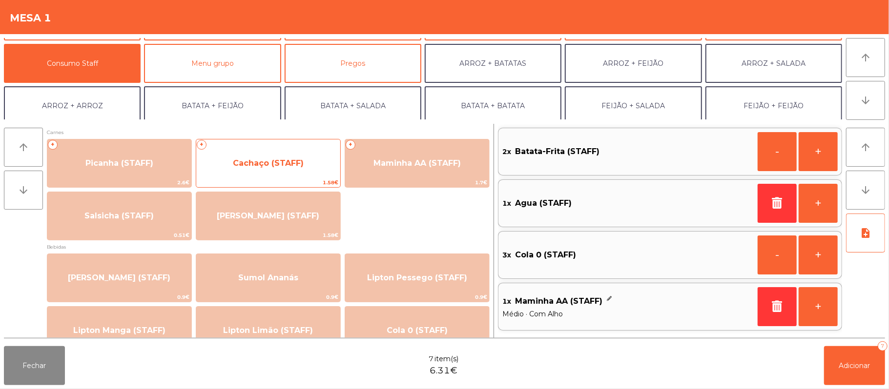
click at [279, 161] on span "Cachaço (STAFF)" at bounding box center [268, 163] width 71 height 9
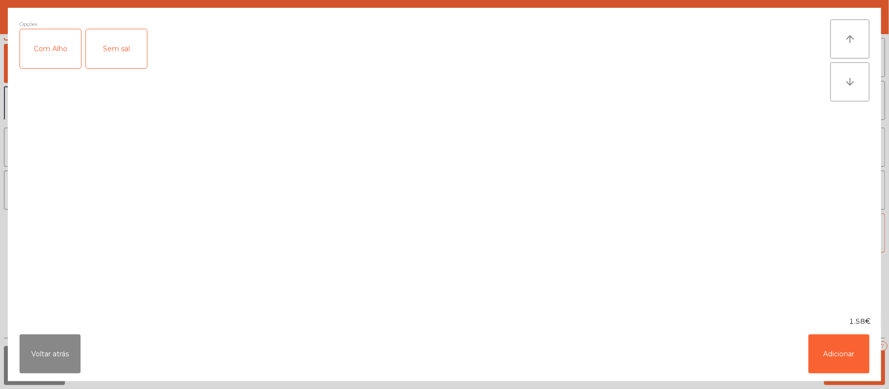
click at [55, 39] on div "Com Alho" at bounding box center [50, 48] width 61 height 39
click at [826, 363] on button "Adicionar" at bounding box center [838, 354] width 61 height 39
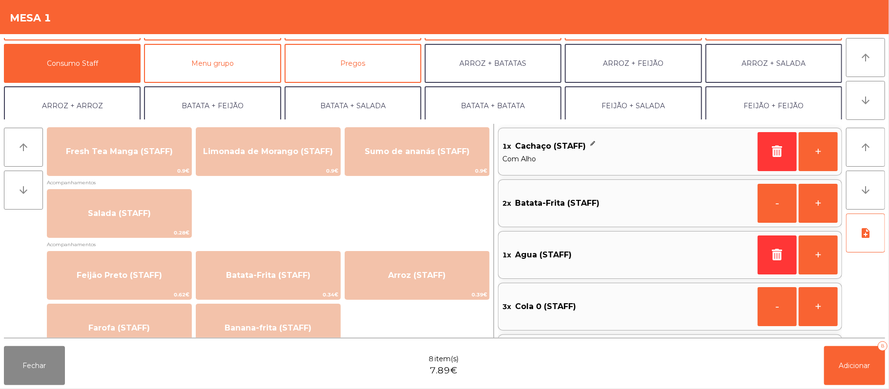
scroll to position [356, 0]
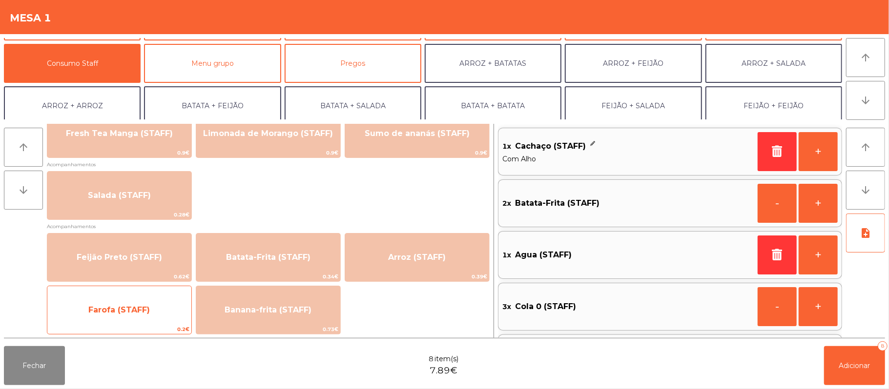
click at [158, 306] on span "Farofa (STAFF)" at bounding box center [119, 310] width 144 height 26
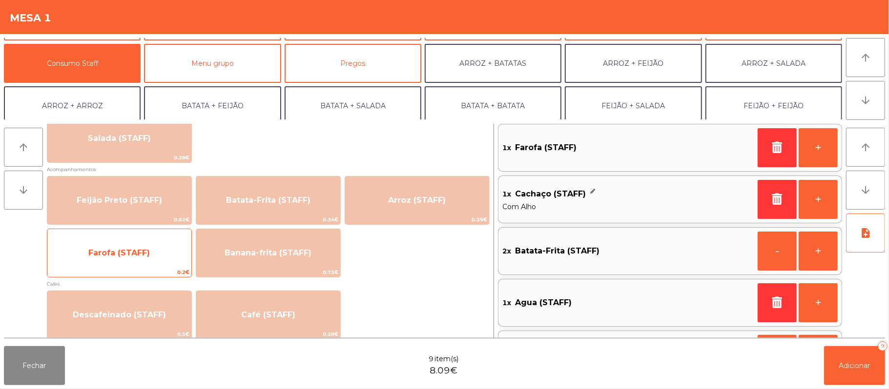
scroll to position [388, 0]
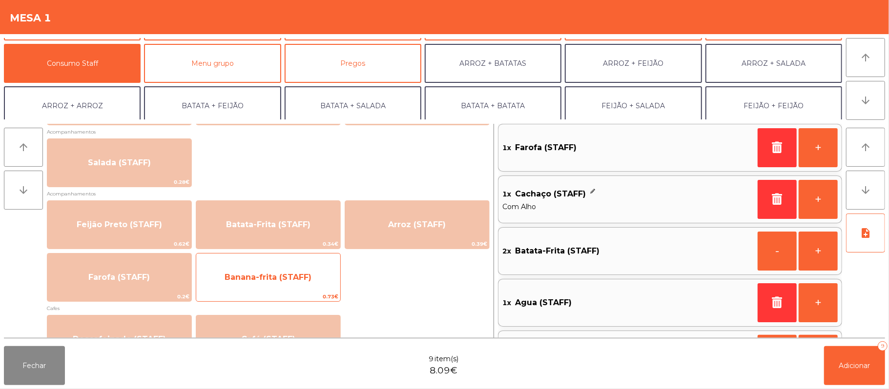
click at [289, 275] on span "Banana-frita (STAFF)" at bounding box center [267, 277] width 87 height 9
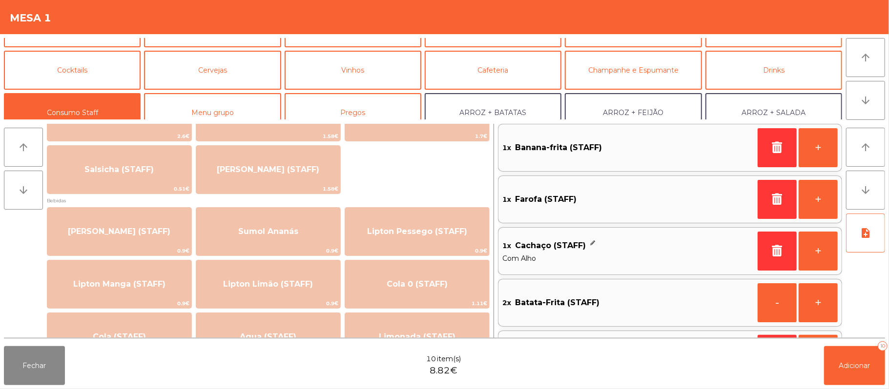
scroll to position [0, 0]
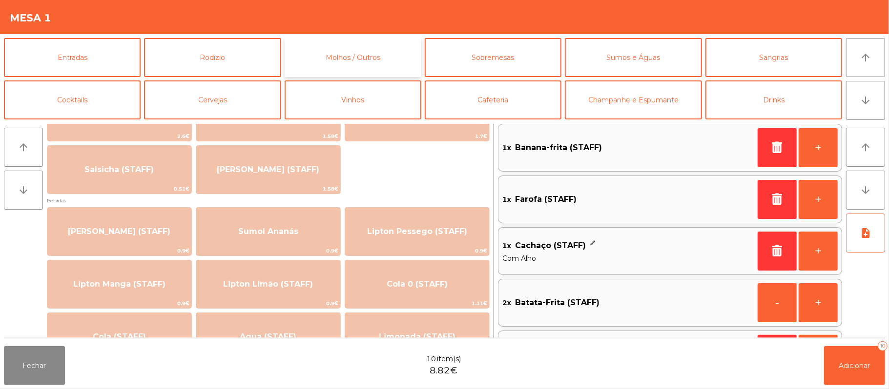
click at [381, 59] on button "Molhos / Outros" at bounding box center [352, 57] width 137 height 39
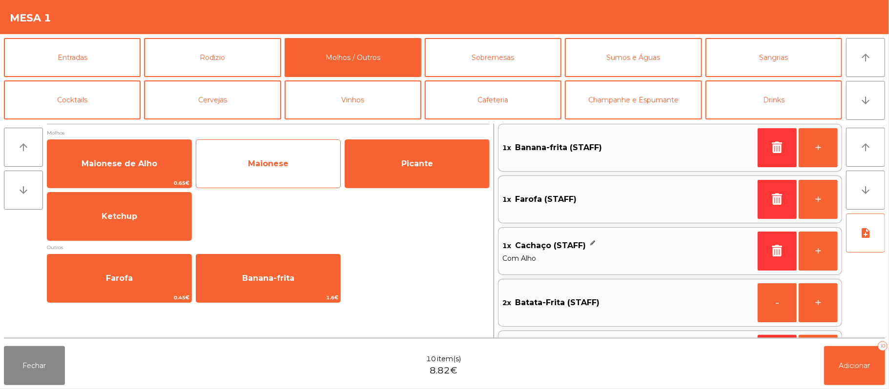
click at [291, 173] on span "Maionese" at bounding box center [268, 164] width 144 height 26
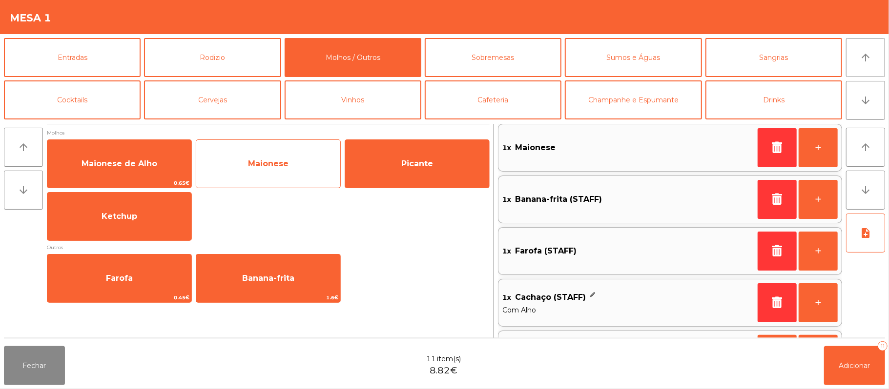
click at [291, 181] on div "Maionese" at bounding box center [268, 164] width 145 height 49
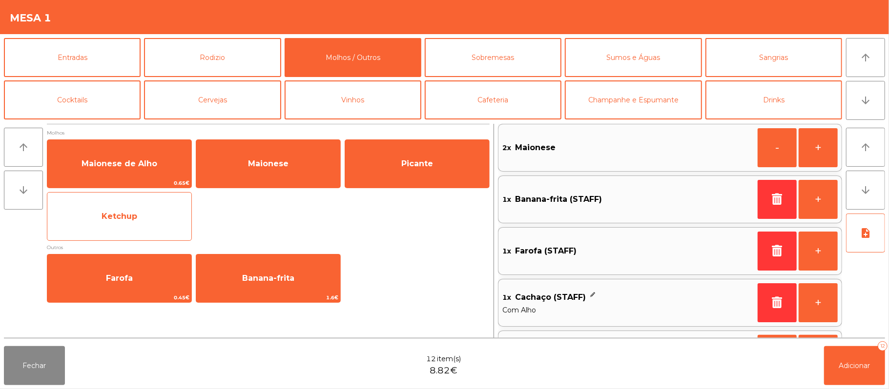
click at [159, 229] on span "Ketchup" at bounding box center [119, 216] width 144 height 26
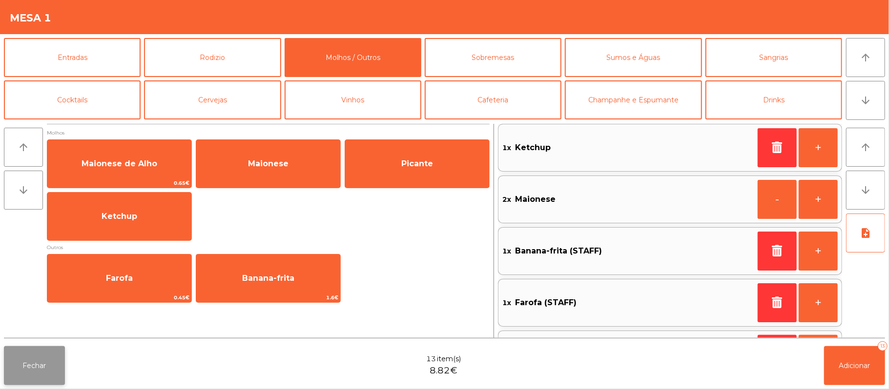
click at [41, 362] on button "Fechar" at bounding box center [34, 365] width 61 height 39
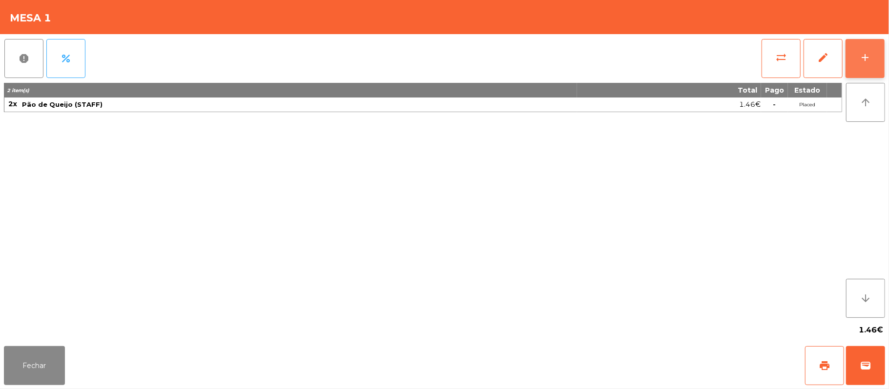
click at [858, 61] on button "add" at bounding box center [864, 58] width 39 height 39
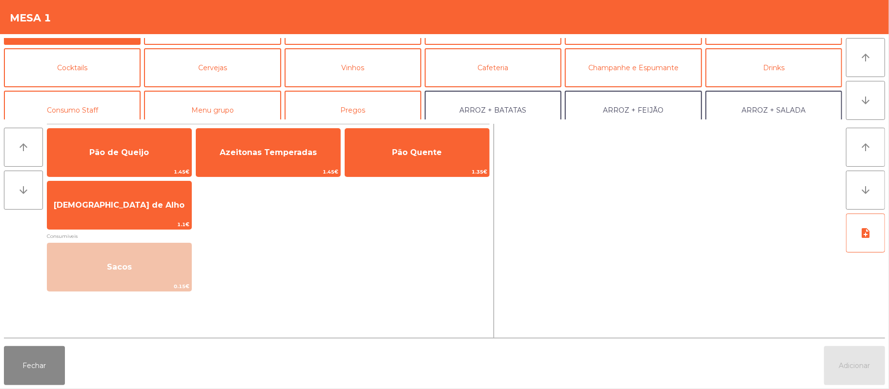
scroll to position [30, 0]
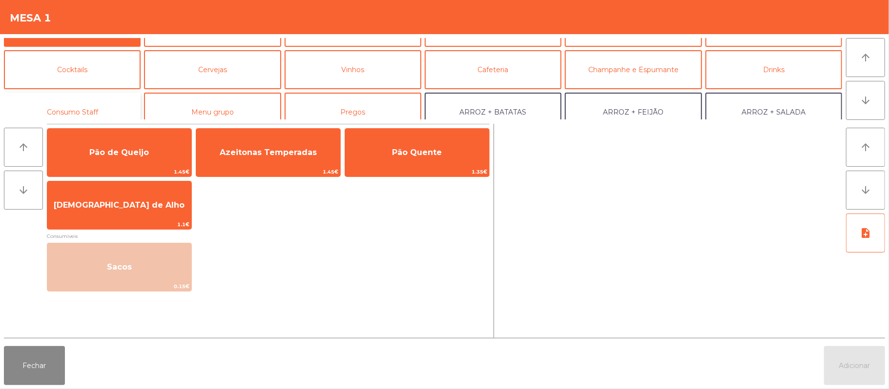
click at [84, 96] on button "Consumo Staff" at bounding box center [72, 112] width 137 height 39
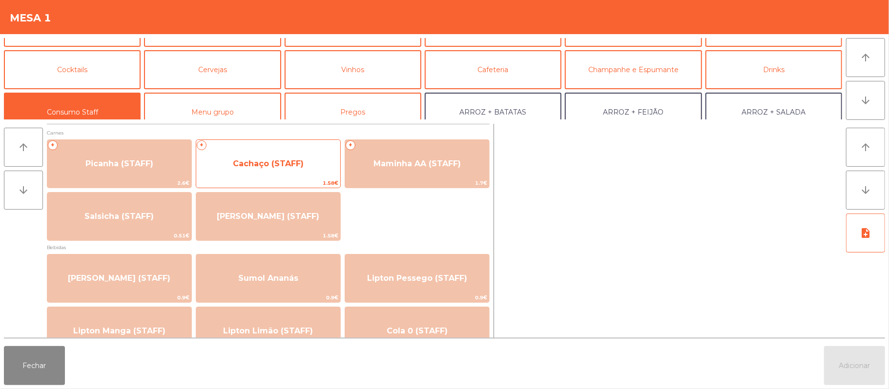
click at [282, 169] on span "Cachaço (STAFF)" at bounding box center [268, 164] width 144 height 26
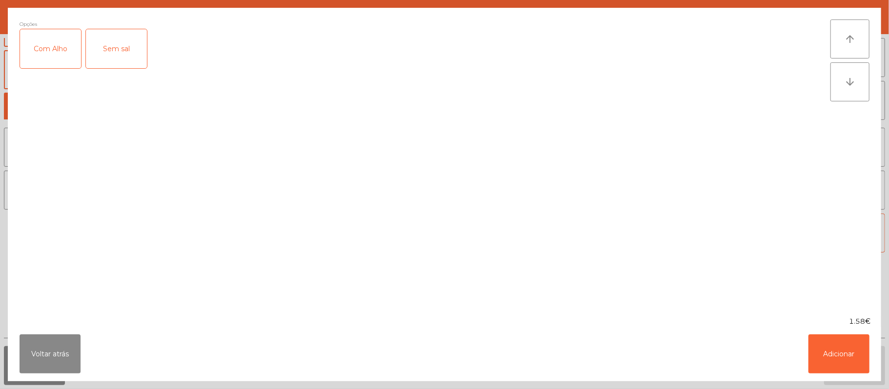
click at [67, 38] on div "Com Alho" at bounding box center [50, 48] width 61 height 39
click at [837, 362] on button "Adicionar" at bounding box center [838, 354] width 61 height 39
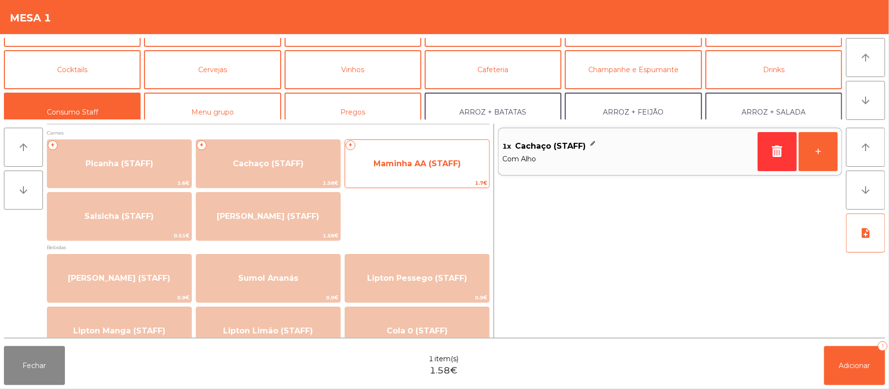
click at [416, 162] on span "Maminha AA (STAFF)" at bounding box center [416, 163] width 87 height 9
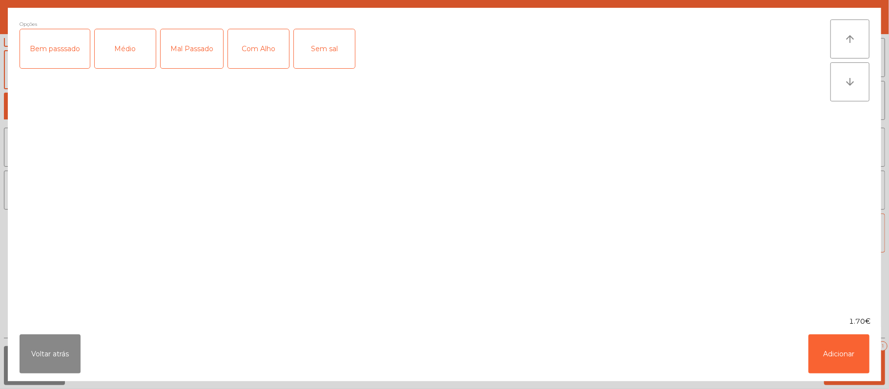
click at [131, 46] on div "Médio" at bounding box center [125, 48] width 61 height 39
click at [264, 63] on div "Com Alho" at bounding box center [258, 48] width 61 height 39
click at [838, 364] on button "Adicionar" at bounding box center [838, 354] width 61 height 39
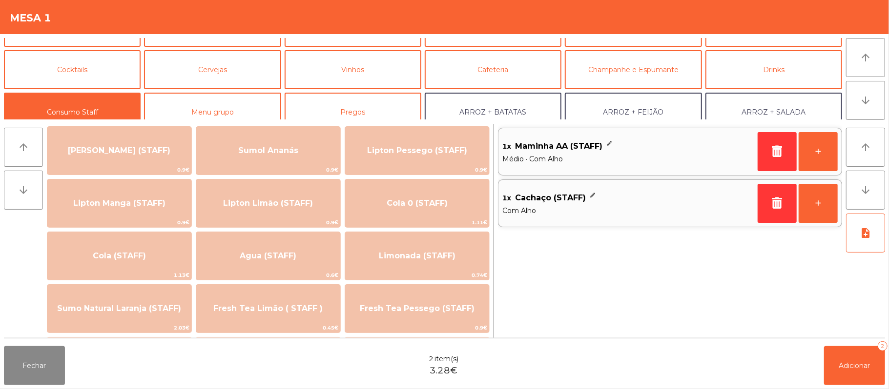
scroll to position [148, 0]
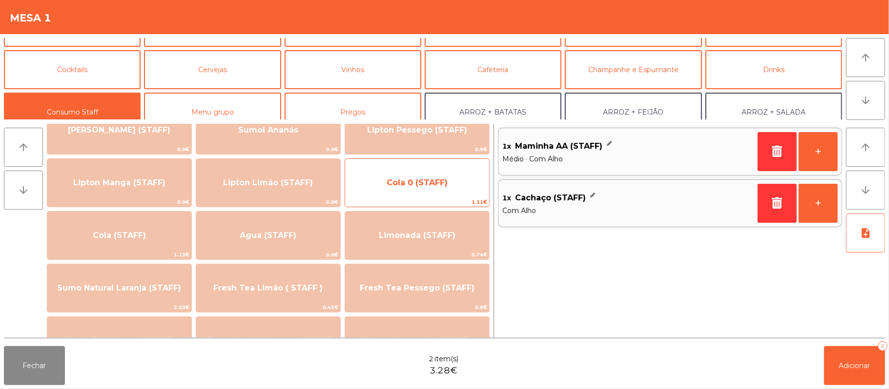
click at [428, 189] on span "Cola 0 (STAFF)" at bounding box center [417, 183] width 144 height 26
click at [427, 185] on span "Cola 0 (STAFF)" at bounding box center [416, 182] width 61 height 9
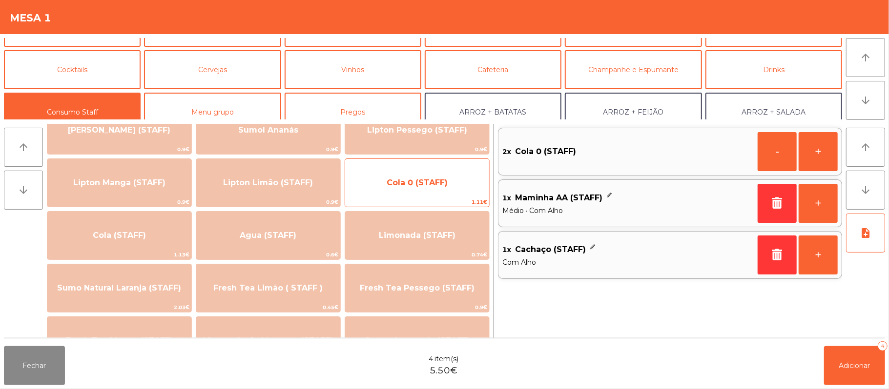
click at [420, 201] on span "1.11€" at bounding box center [417, 202] width 144 height 9
click at [421, 196] on div "Cola 0 (STAFF) 1.11€" at bounding box center [416, 183] width 145 height 49
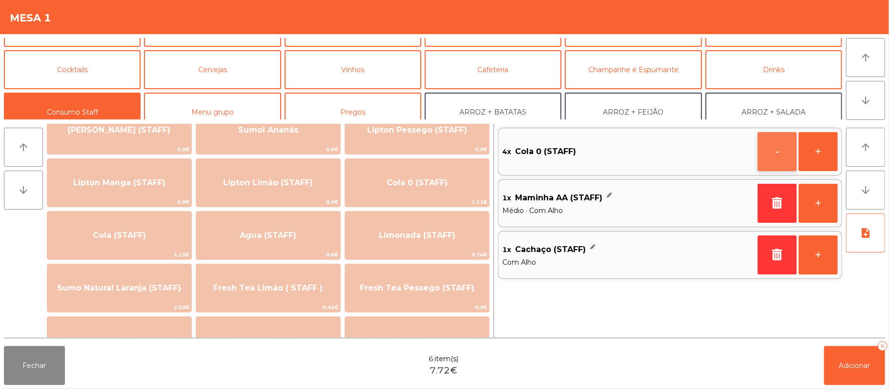
click at [773, 165] on button "-" at bounding box center [776, 151] width 39 height 39
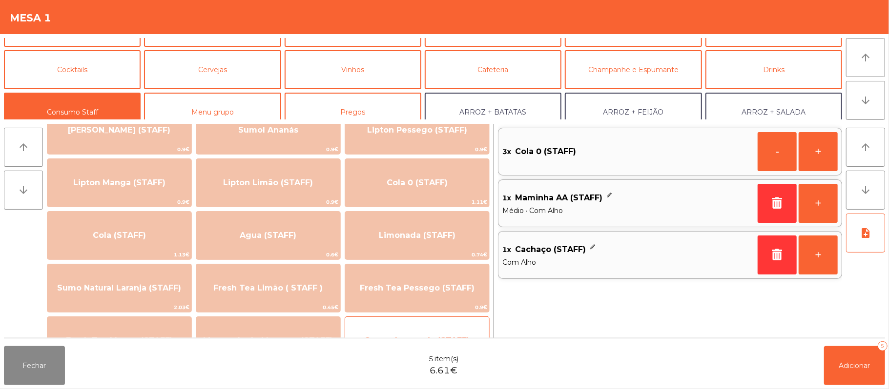
click at [397, 317] on div "Sumo de ananás (STAFF) 0.9€" at bounding box center [416, 341] width 145 height 49
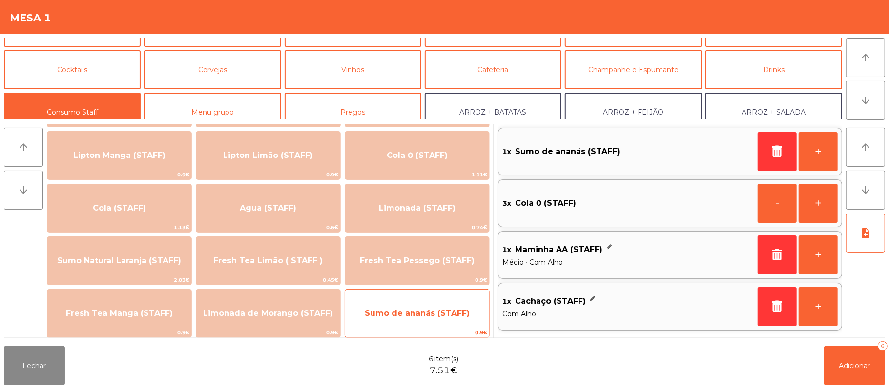
scroll to position [164, 0]
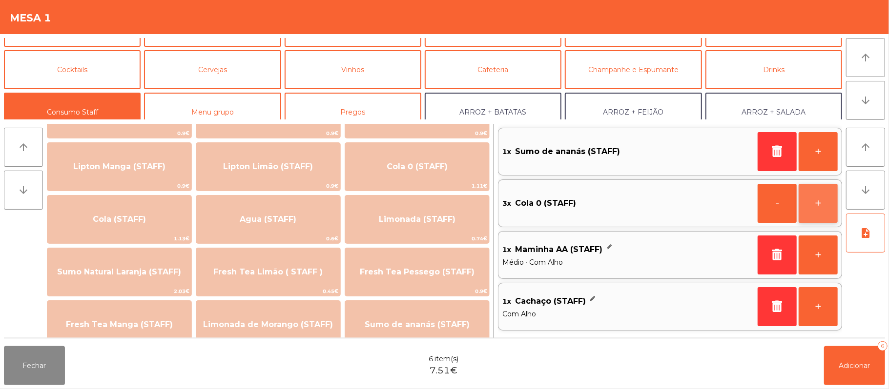
click at [813, 207] on button "+" at bounding box center [817, 203] width 39 height 39
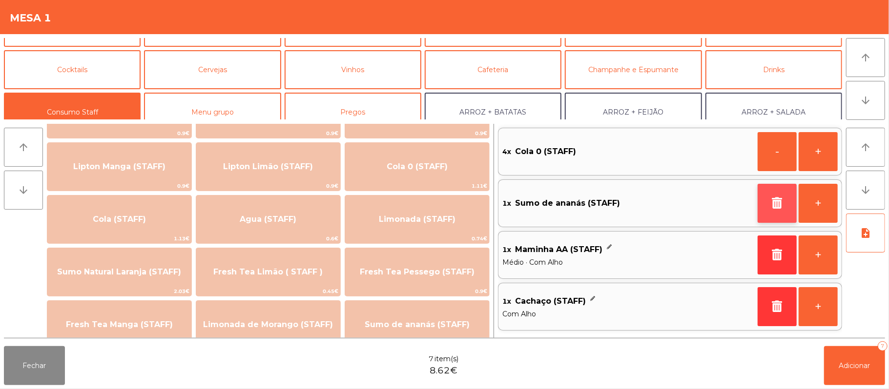
click at [768, 211] on button "button" at bounding box center [776, 203] width 39 height 39
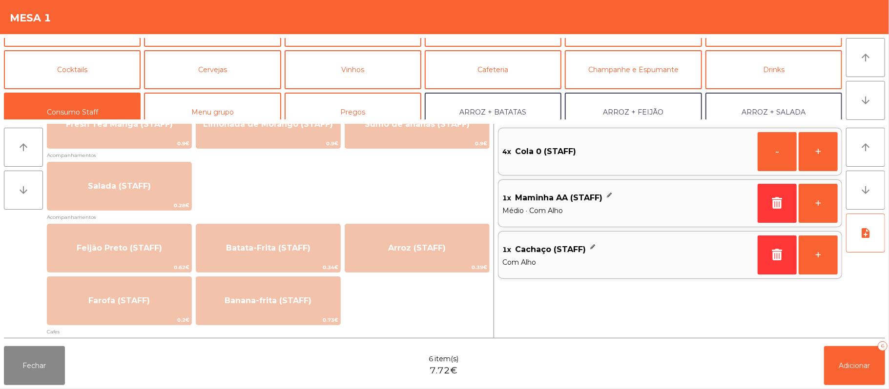
scroll to position [367, 0]
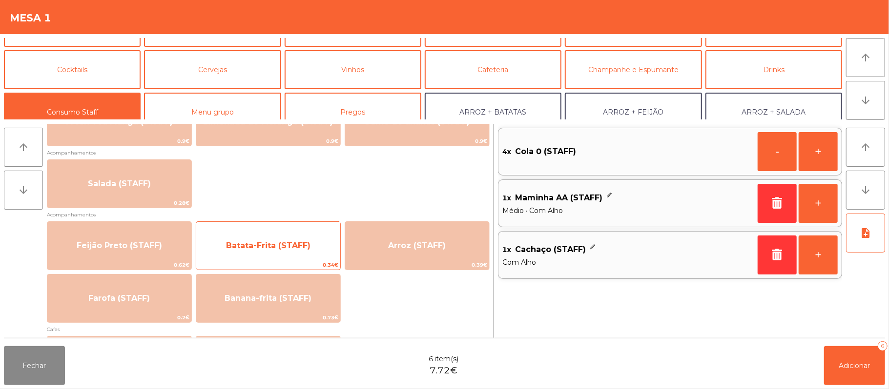
click at [292, 245] on span "Batata-Frita (STAFF)" at bounding box center [268, 245] width 84 height 9
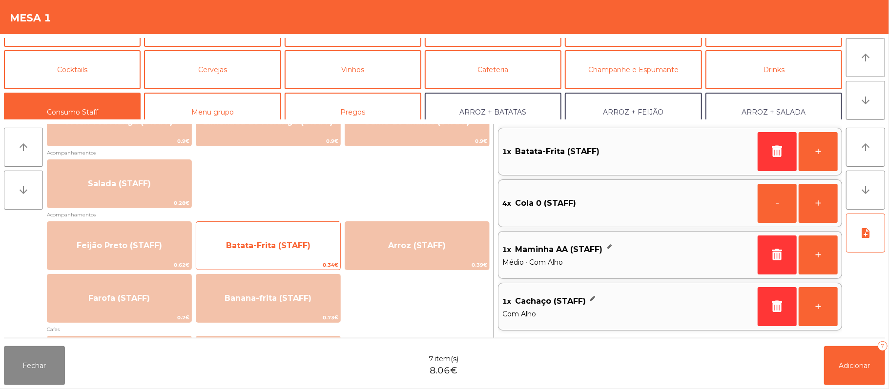
click at [294, 241] on span "Batata-Frita (STAFF)" at bounding box center [268, 245] width 84 height 9
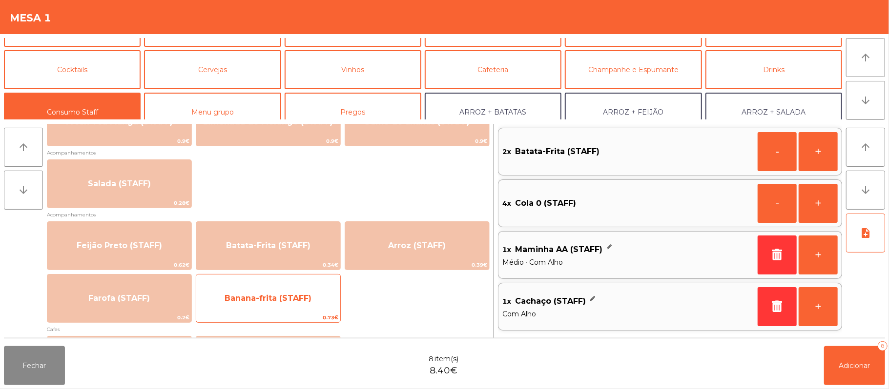
click at [299, 303] on span "Banana-frita (STAFF)" at bounding box center [267, 298] width 87 height 9
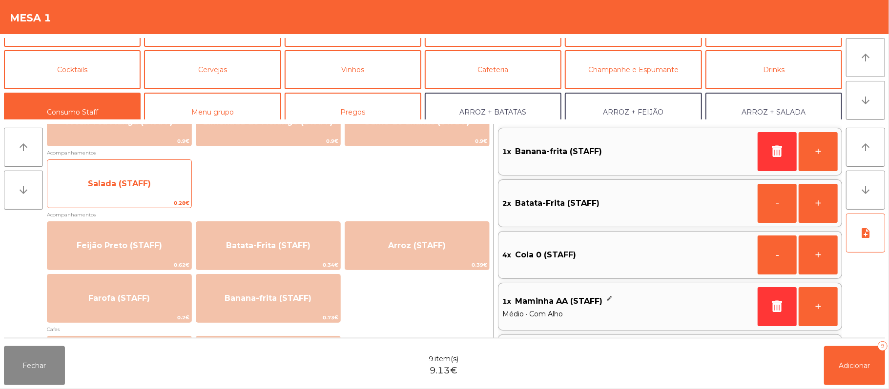
click at [126, 179] on span "Salada (STAFF)" at bounding box center [119, 183] width 63 height 9
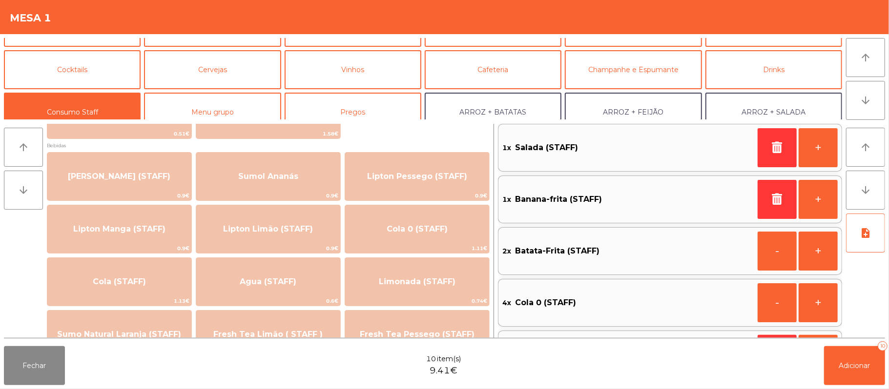
scroll to position [0, 0]
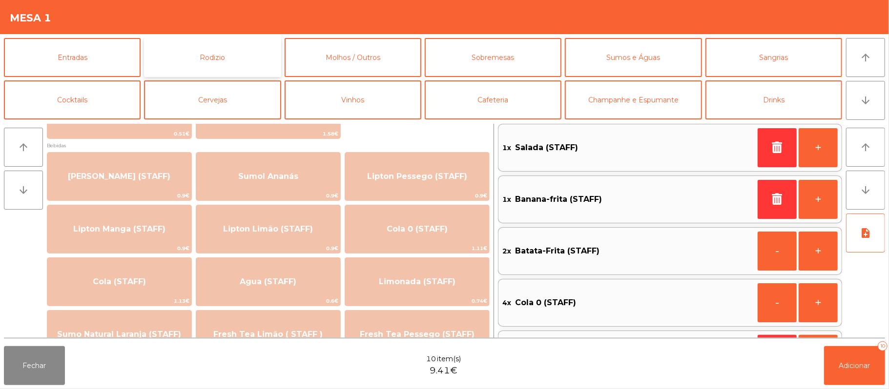
click at [243, 49] on button "Rodizio" at bounding box center [212, 57] width 137 height 39
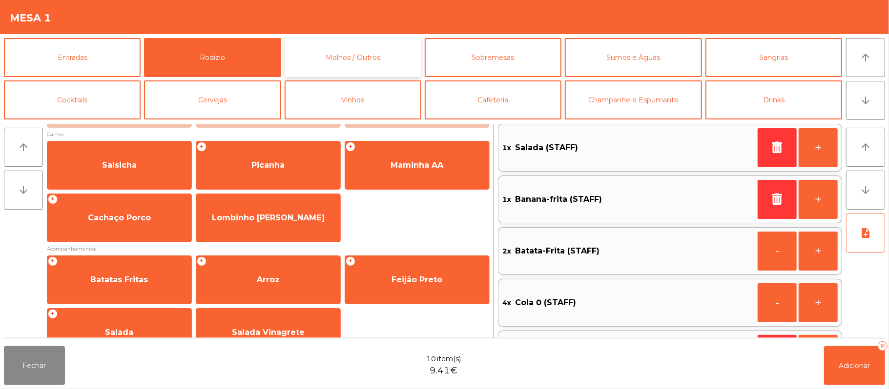
click at [398, 57] on button "Molhos / Outros" at bounding box center [352, 57] width 137 height 39
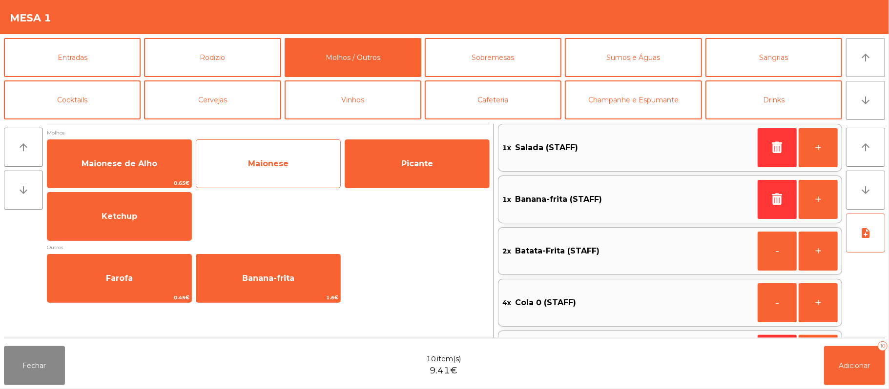
click at [272, 168] on span "Maionese" at bounding box center [268, 163] width 40 height 9
click at [270, 169] on span "Maionese" at bounding box center [268, 164] width 144 height 26
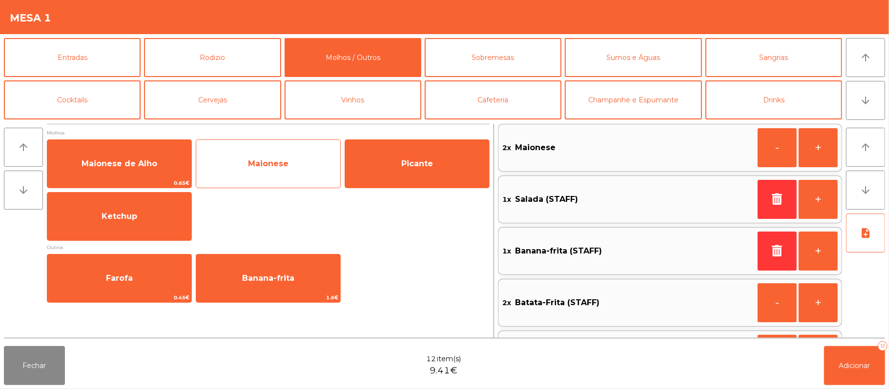
click at [270, 156] on span "Maionese" at bounding box center [268, 164] width 144 height 26
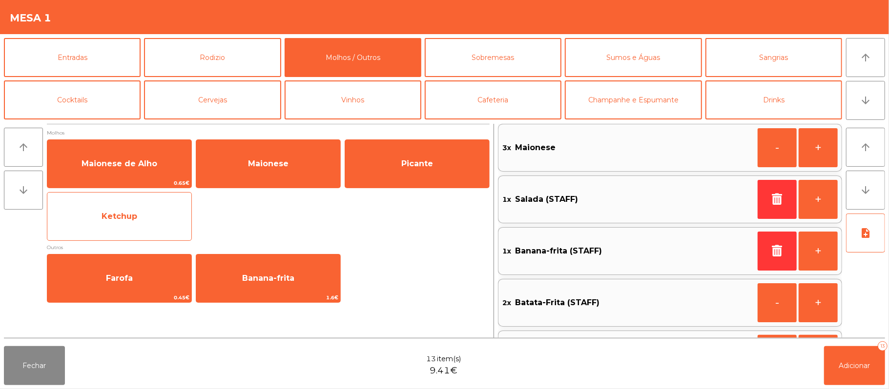
click at [122, 220] on span "Ketchup" at bounding box center [119, 216] width 36 height 9
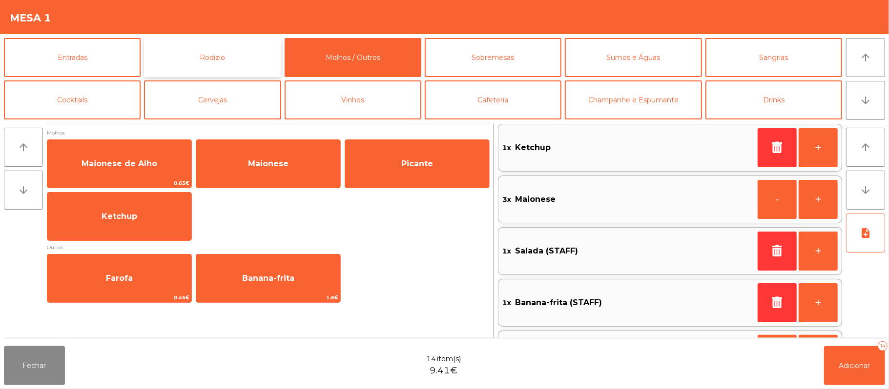
click at [253, 64] on button "Rodizio" at bounding box center [212, 57] width 137 height 39
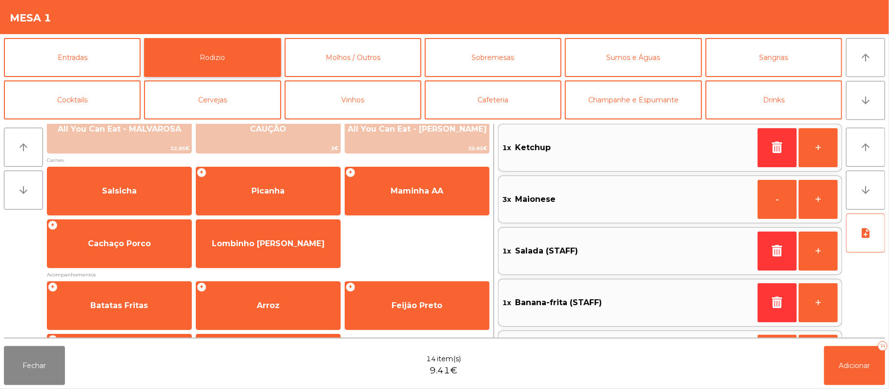
scroll to position [125, 0]
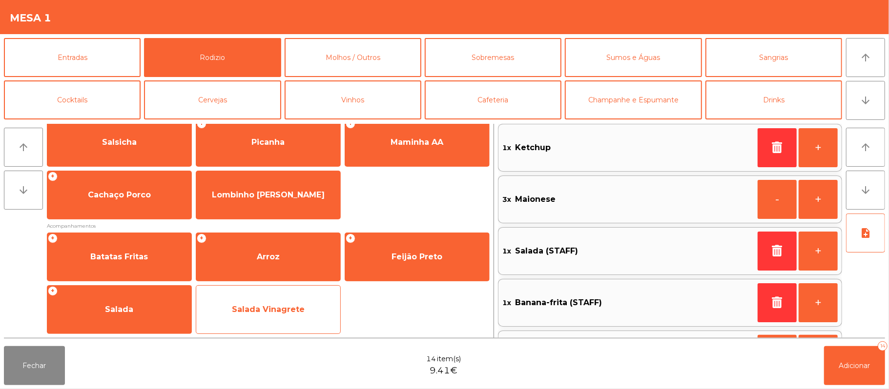
click at [309, 308] on span "Salada Vinagrete" at bounding box center [268, 310] width 144 height 26
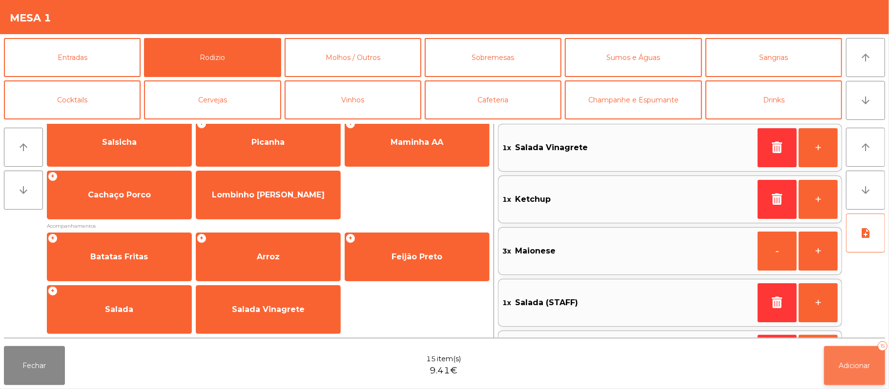
click at [844, 369] on span "Adicionar" at bounding box center [854, 366] width 31 height 9
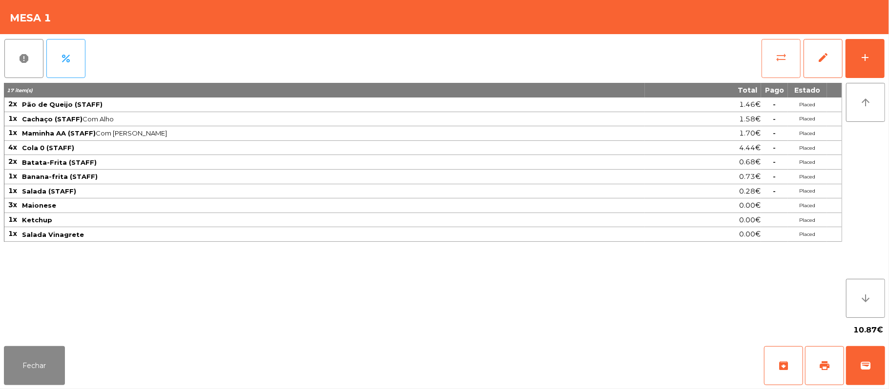
click at [781, 67] on button "sync_alt" at bounding box center [780, 58] width 39 height 39
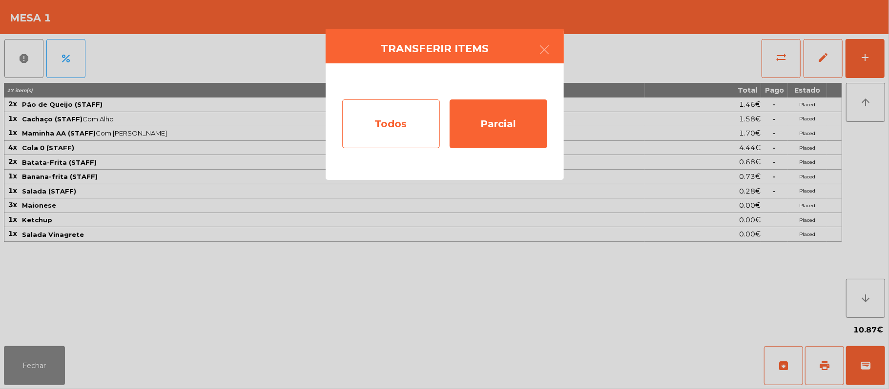
click at [414, 129] on div "Todos" at bounding box center [391, 124] width 98 height 49
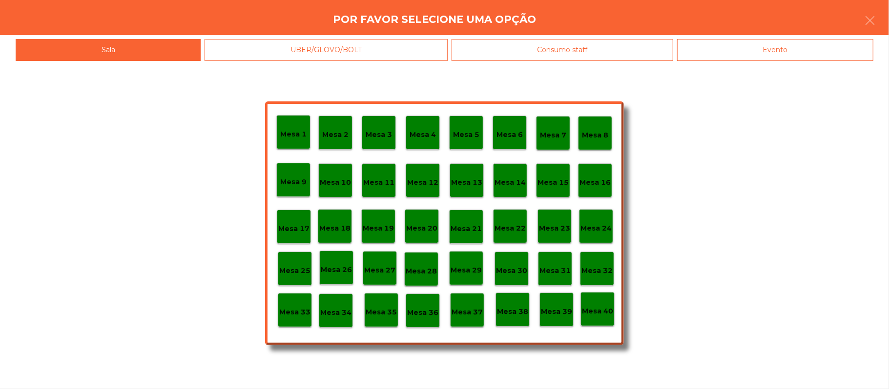
click at [291, 317] on p "Mesa 33" at bounding box center [294, 312] width 31 height 11
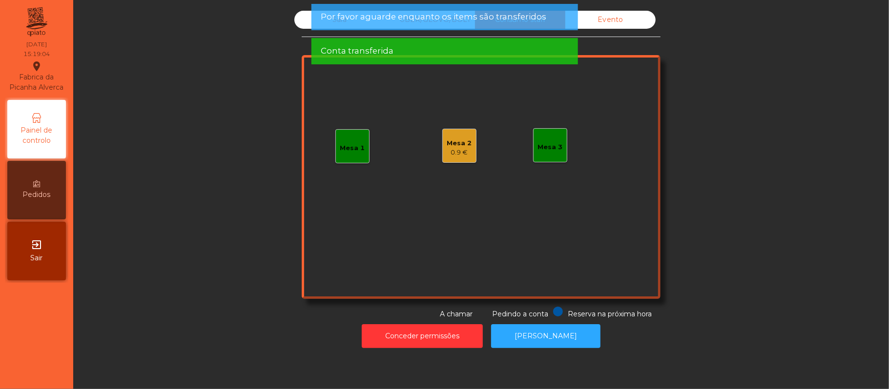
click at [701, 120] on div "Sala UBER/GLOVO/BOLT Consumo staff Evento Mesa 1 Mesa 2 0.9 € Mesa 3 Reserva na…" at bounding box center [480, 165] width 789 height 309
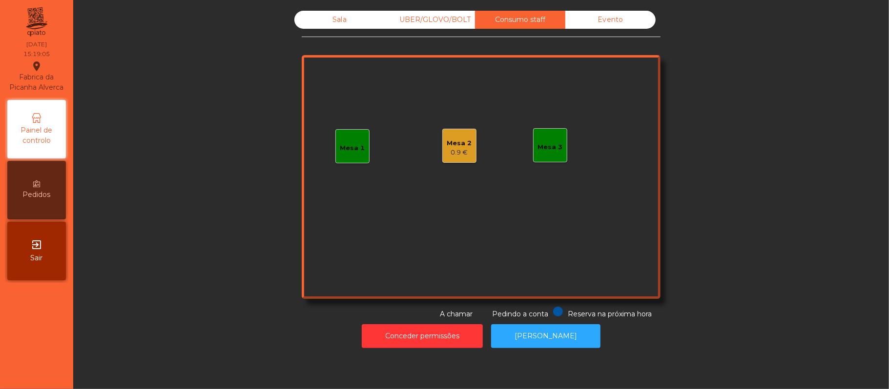
click at [458, 152] on div "0.9 €" at bounding box center [459, 153] width 25 height 10
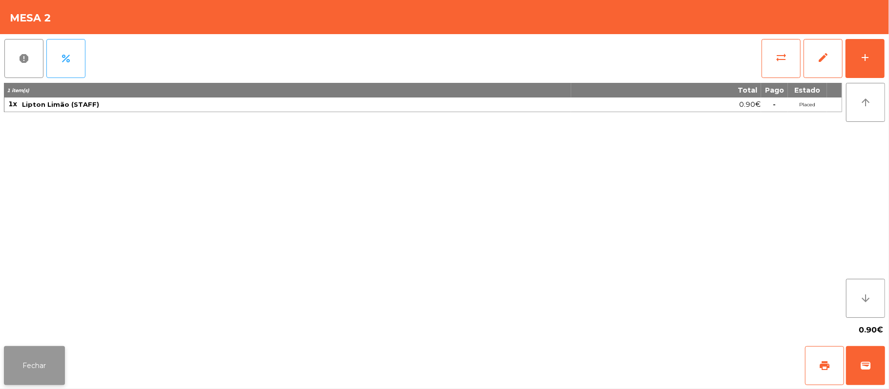
click at [49, 374] on button "Fechar" at bounding box center [34, 365] width 61 height 39
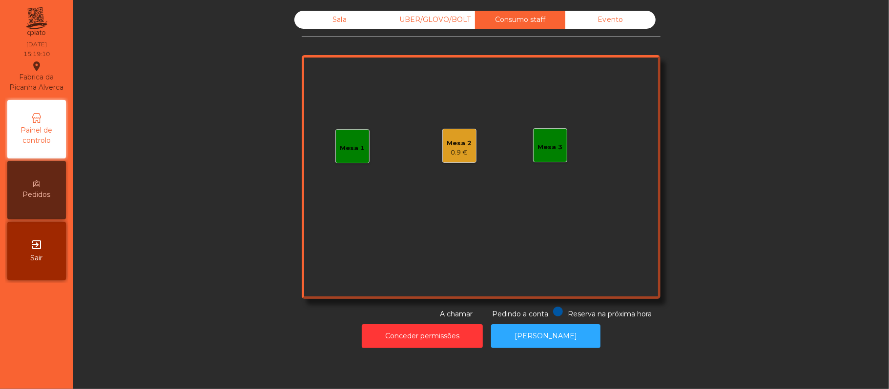
click at [357, 20] on div "Sala" at bounding box center [339, 20] width 90 height 18
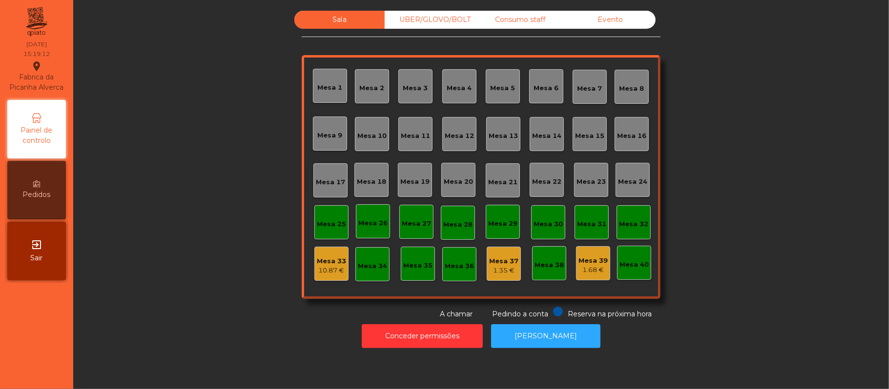
click at [333, 266] on div "10.87 €" at bounding box center [331, 271] width 29 height 10
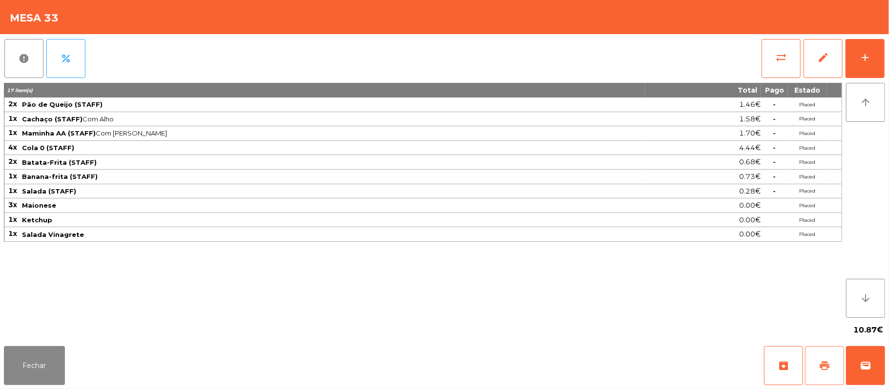
click at [829, 376] on button "print" at bounding box center [824, 365] width 39 height 39
click at [32, 369] on button "Fechar" at bounding box center [34, 365] width 61 height 39
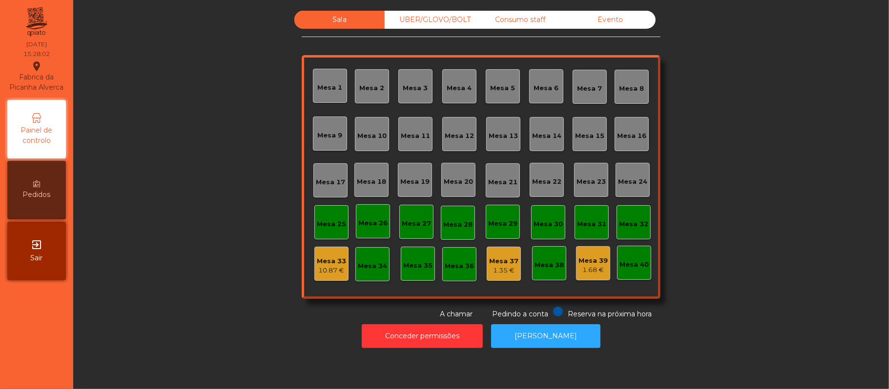
click at [615, 25] on div "Evento" at bounding box center [610, 20] width 90 height 18
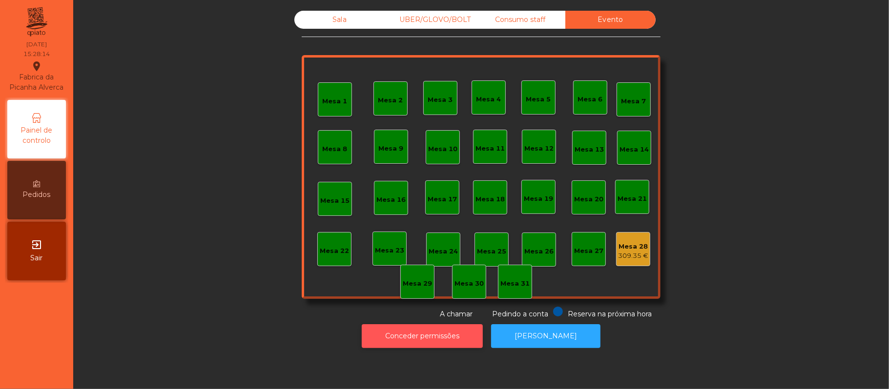
click at [436, 338] on button "Conceder permissões" at bounding box center [422, 336] width 121 height 24
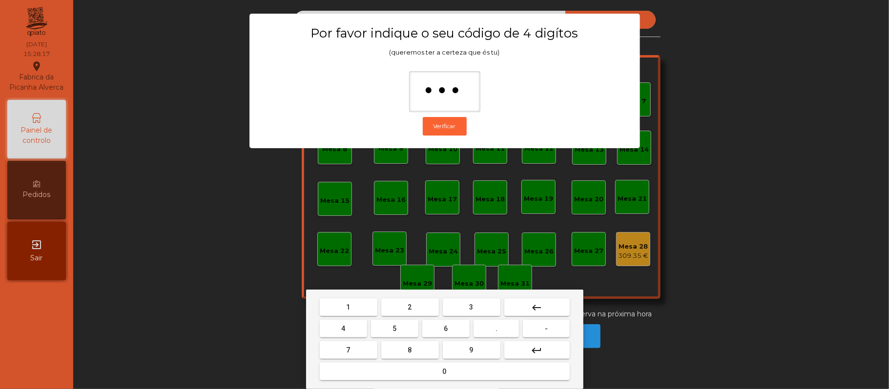
type input "****"
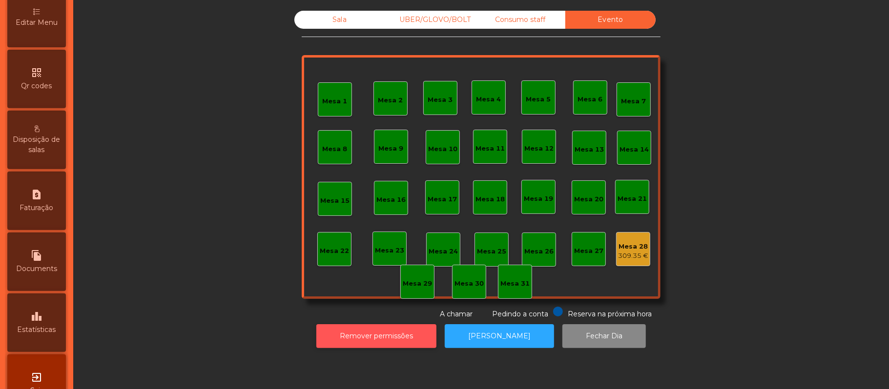
scroll to position [274, 0]
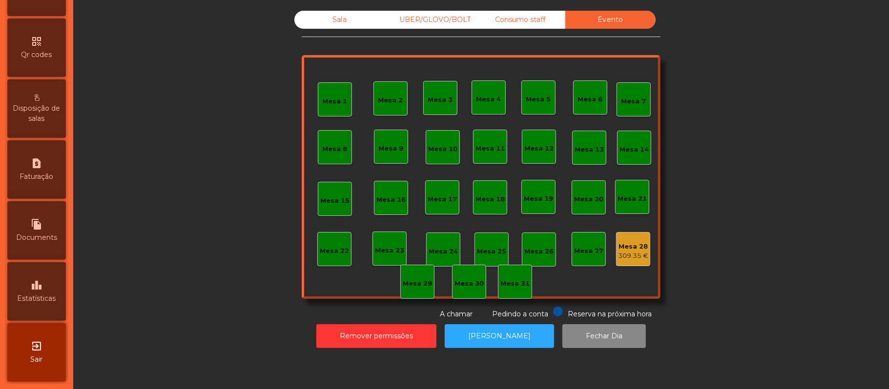
click at [44, 298] on span "Estatísticas" at bounding box center [37, 299] width 39 height 10
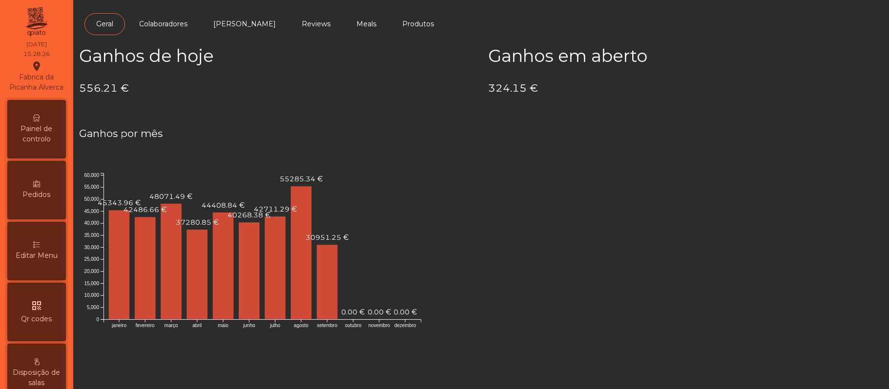
click at [35, 127] on div "Painel de controlo" at bounding box center [36, 129] width 59 height 59
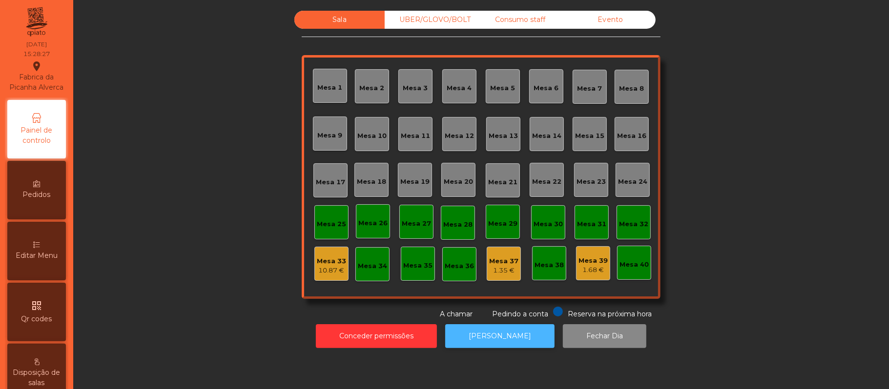
click at [495, 344] on button "[PERSON_NAME]" at bounding box center [499, 336] width 109 height 24
click at [508, 18] on div "Consumo staff" at bounding box center [520, 20] width 90 height 18
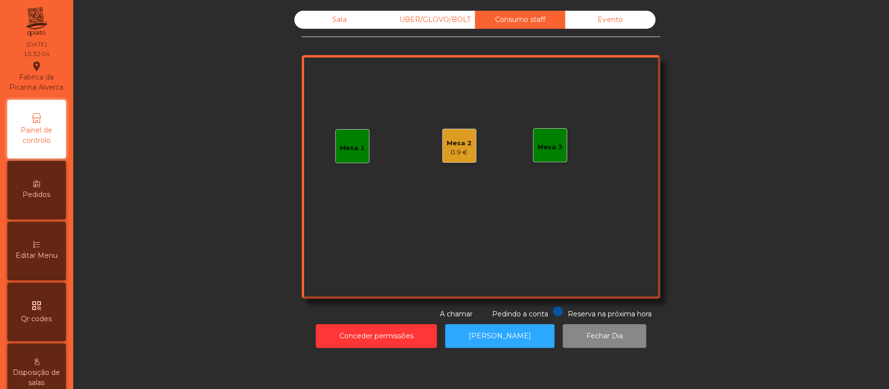
click at [467, 146] on div "Mesa 2 0.9 €" at bounding box center [459, 146] width 34 height 34
